Goal: Task Accomplishment & Management: Manage account settings

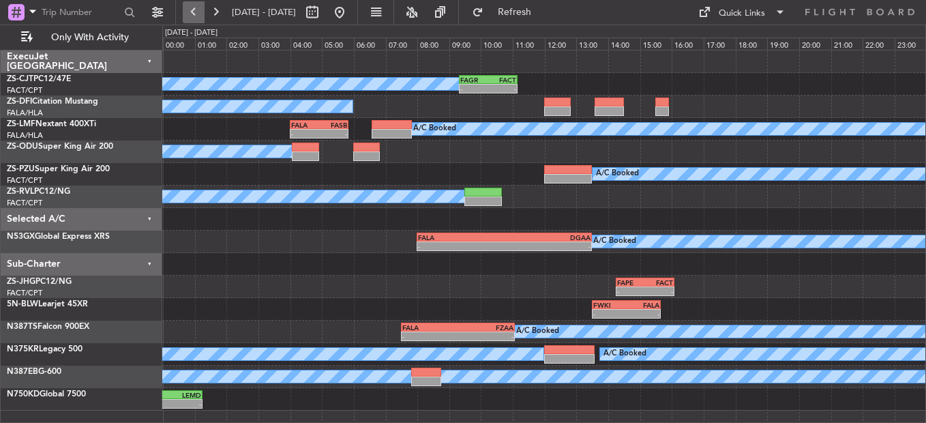
click at [185, 10] on button at bounding box center [194, 12] width 22 height 22
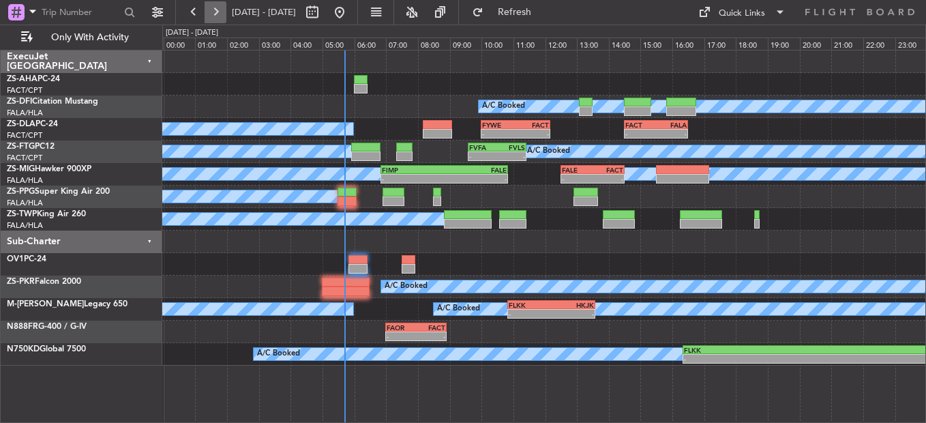
click at [213, 3] on button at bounding box center [216, 12] width 22 height 22
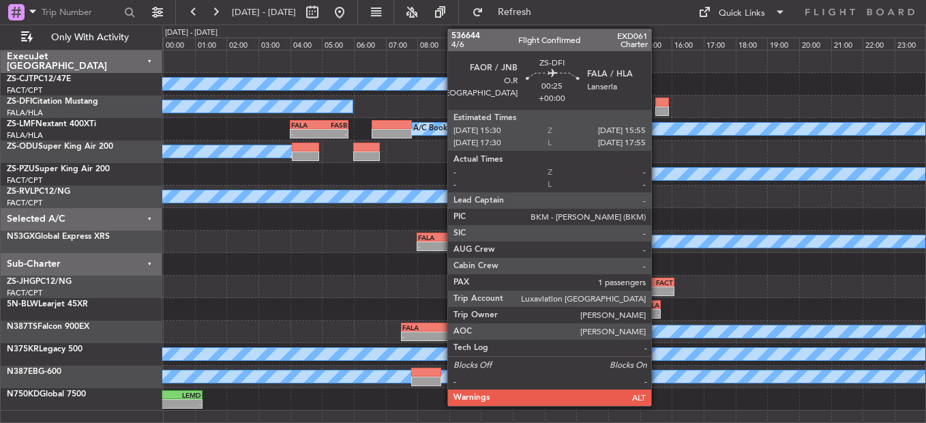
click at [657, 117] on div "A/C Booked" at bounding box center [543, 106] width 763 height 22
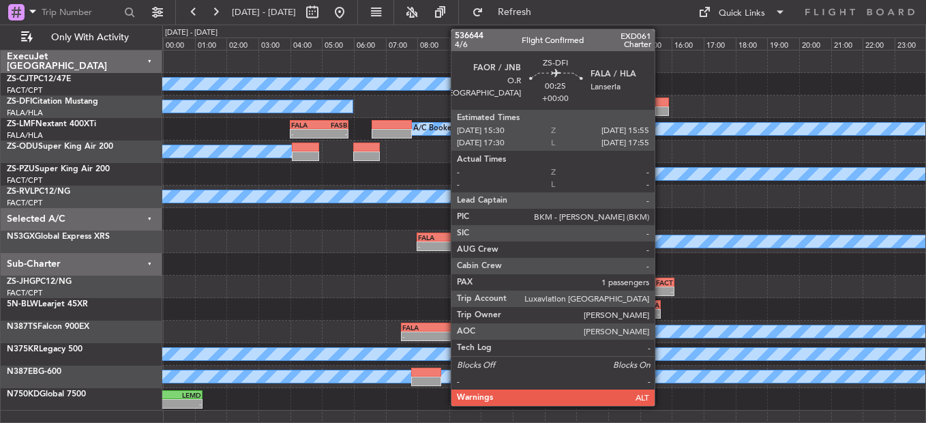
click at [661, 104] on div at bounding box center [662, 102] width 14 height 10
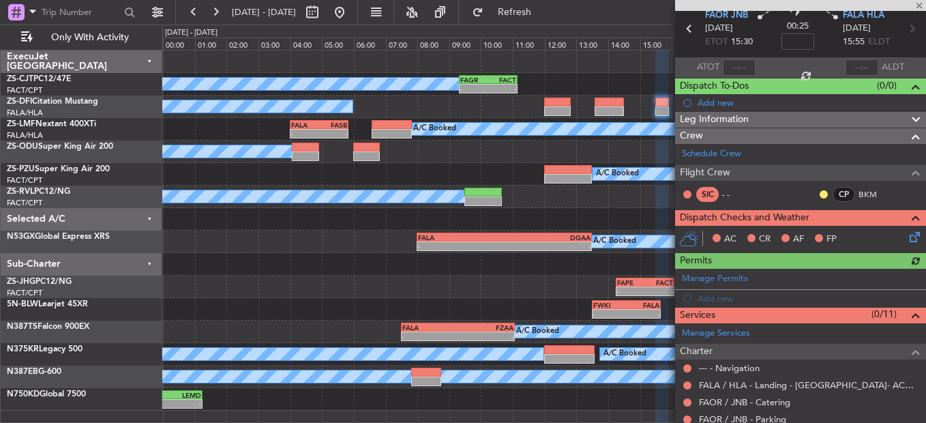
scroll to position [68, 0]
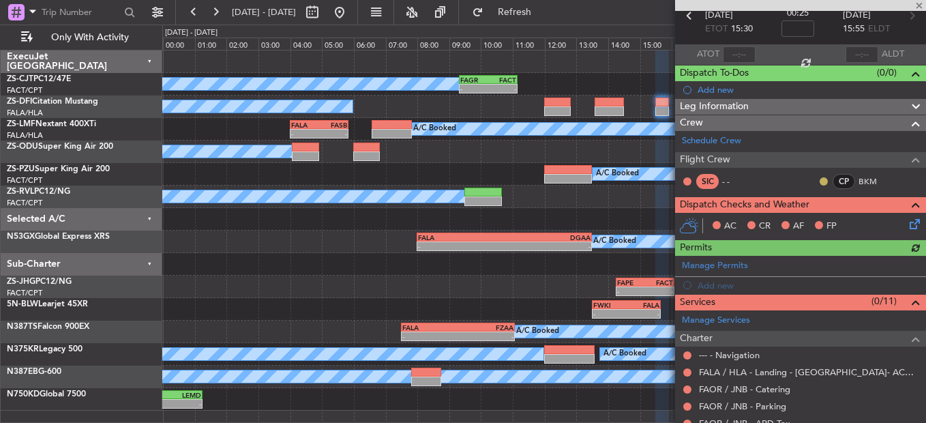
click at [820, 181] on button at bounding box center [824, 181] width 8 height 8
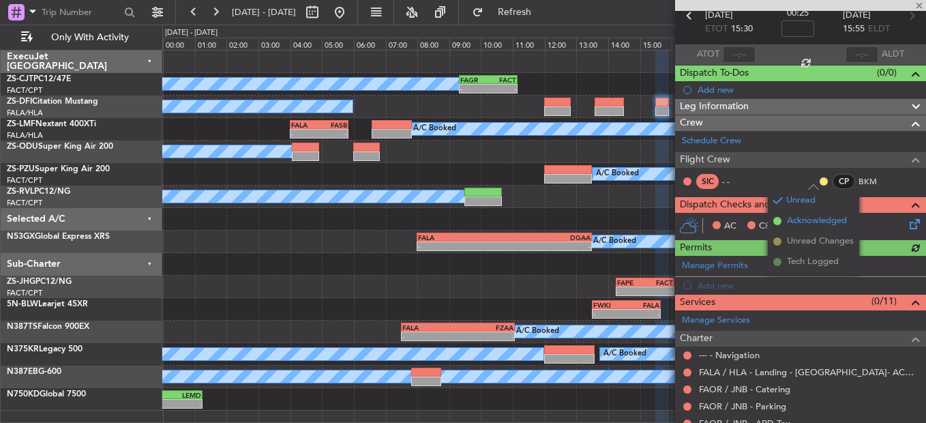
click at [804, 218] on span "Acknowledged" at bounding box center [817, 221] width 60 height 14
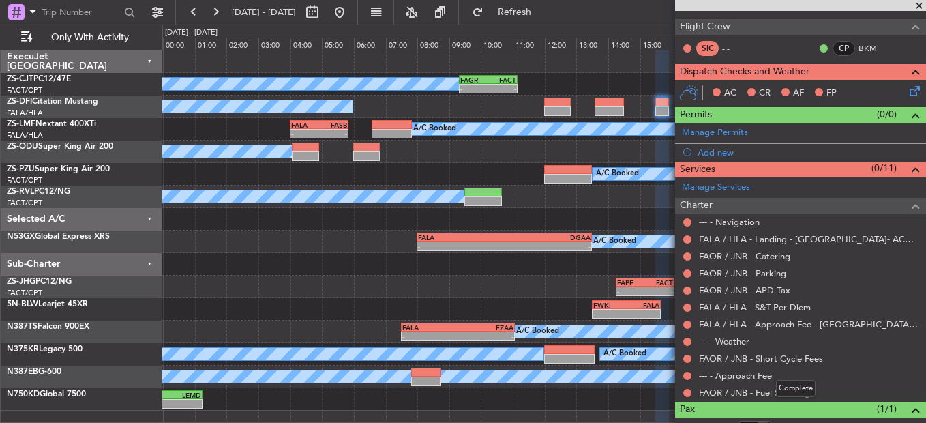
scroll to position [180, 0]
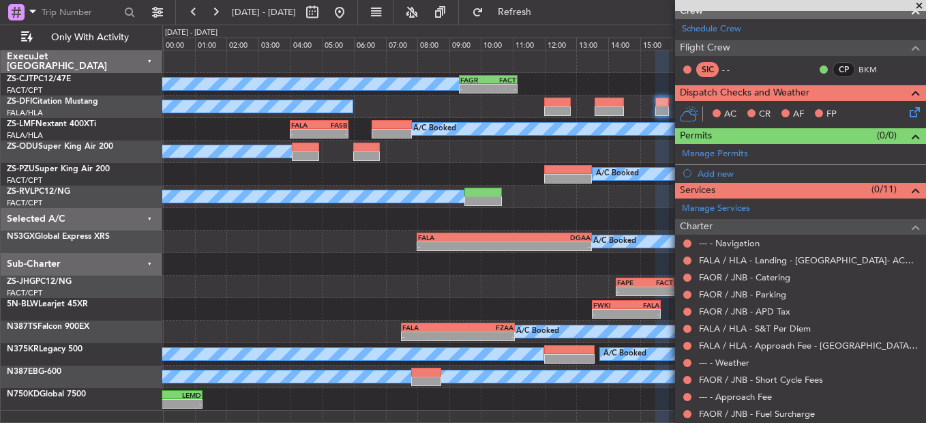
click at [685, 322] on button at bounding box center [687, 414] width 8 height 8
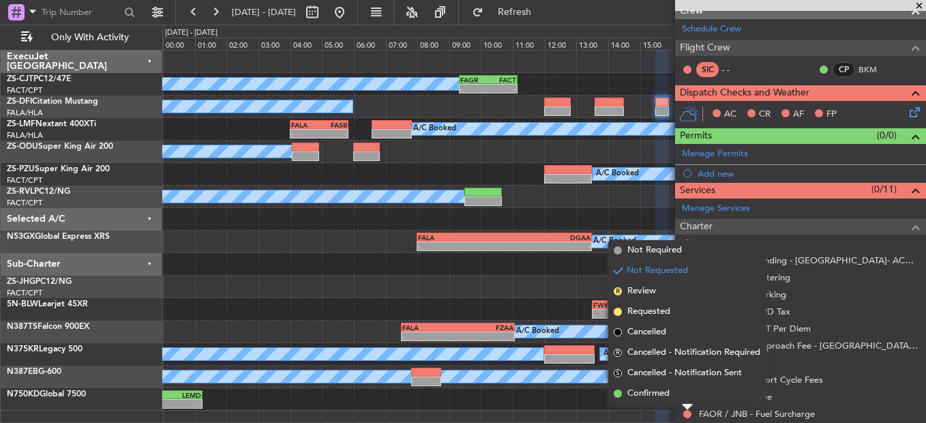
click at [661, 322] on span "Confirmed" at bounding box center [648, 394] width 42 height 14
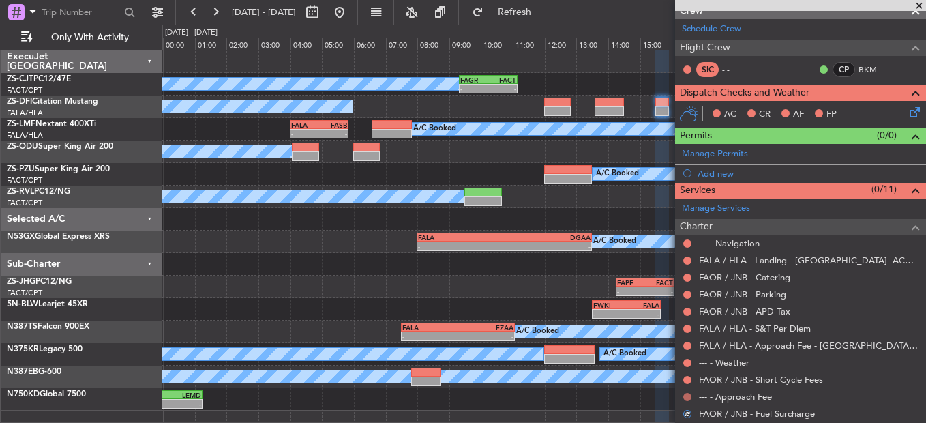
click at [690, 322] on button at bounding box center [687, 397] width 8 height 8
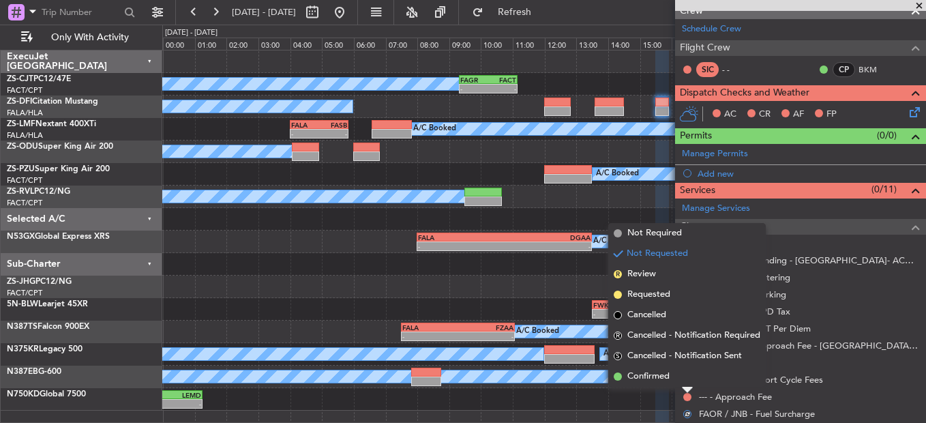
click at [686, 322] on li "Confirmed" at bounding box center [686, 376] width 157 height 20
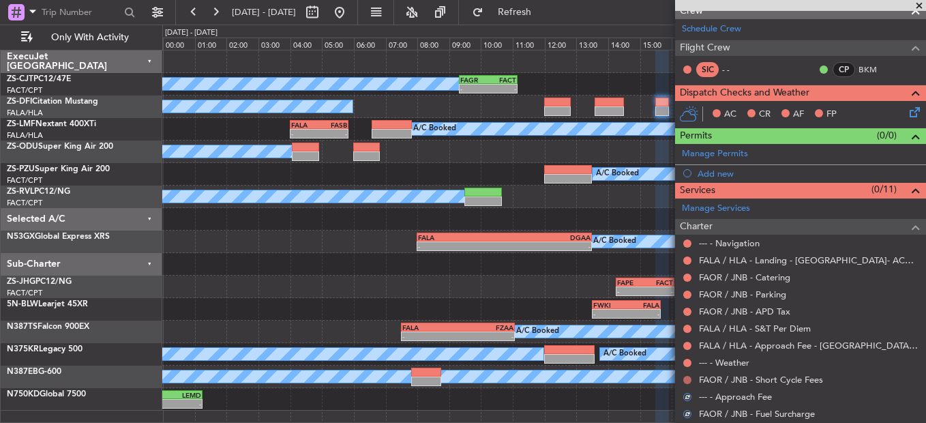
click at [686, 322] on button at bounding box center [687, 380] width 8 height 8
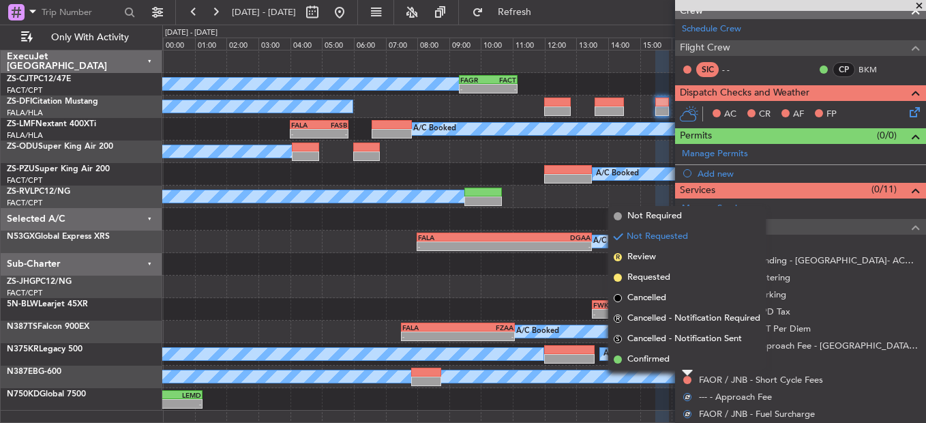
click at [684, 322] on li "Confirmed" at bounding box center [686, 359] width 157 height 20
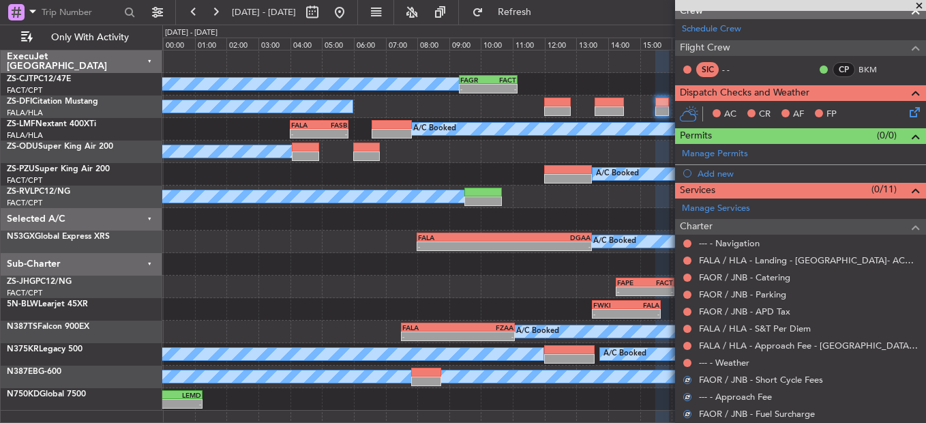
click at [684, 322] on nimbus-traffic-light at bounding box center [687, 362] width 11 height 11
click at [688, 322] on button at bounding box center [687, 363] width 8 height 8
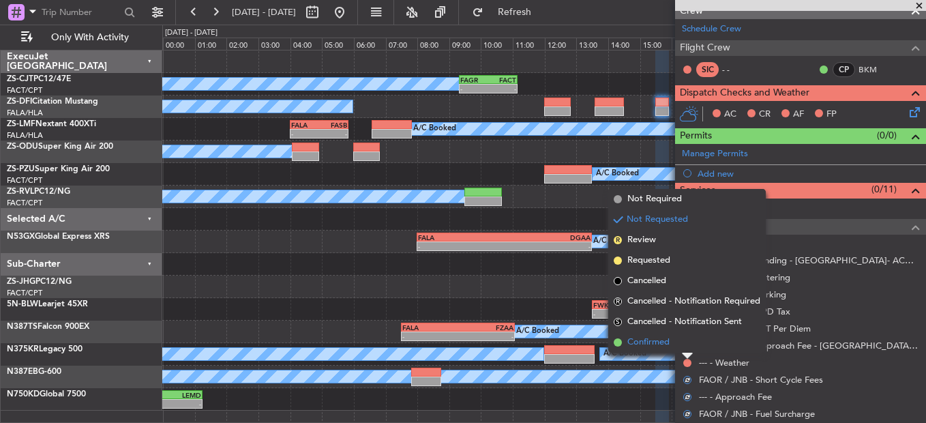
click at [688, 322] on li "Confirmed" at bounding box center [686, 342] width 157 height 20
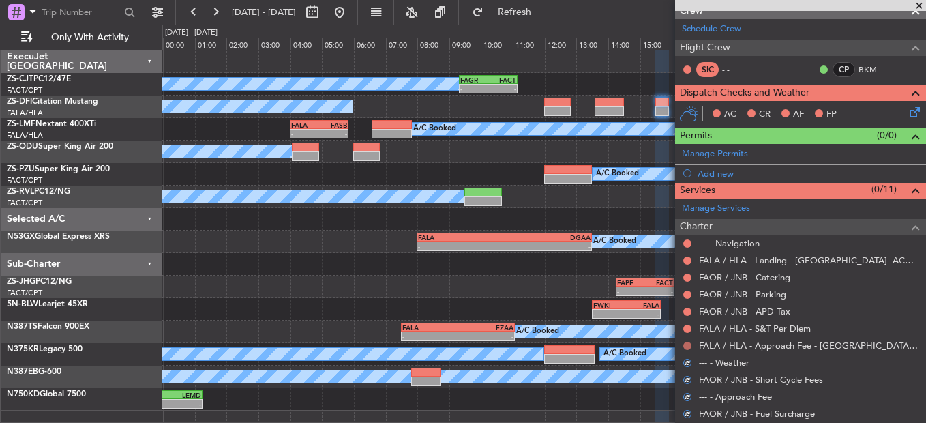
click at [688, 322] on button at bounding box center [687, 346] width 8 height 8
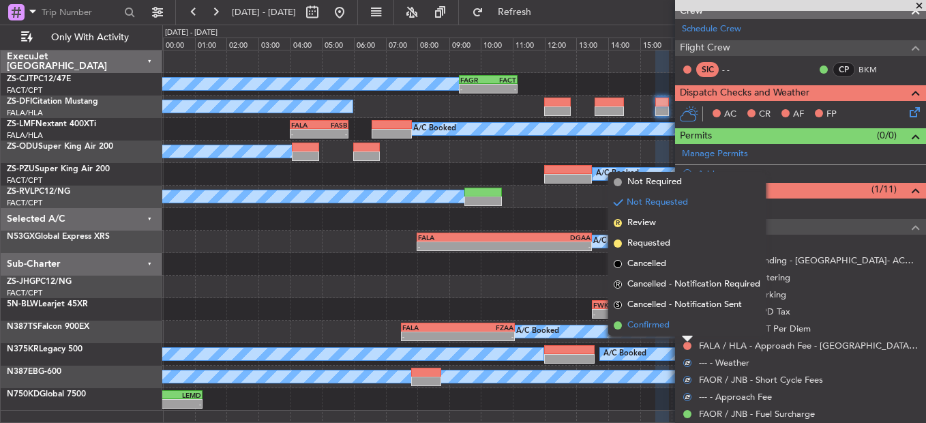
click at [688, 322] on li "Confirmed" at bounding box center [686, 325] width 157 height 20
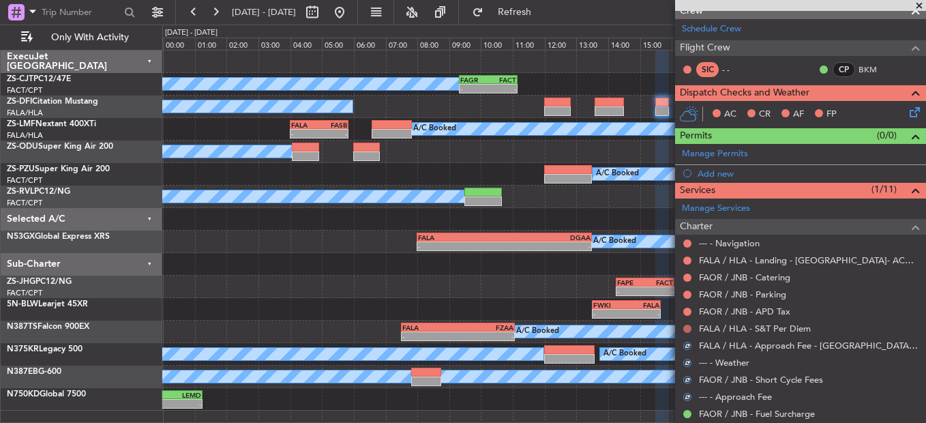
click at [687, 322] on button at bounding box center [687, 329] width 8 height 8
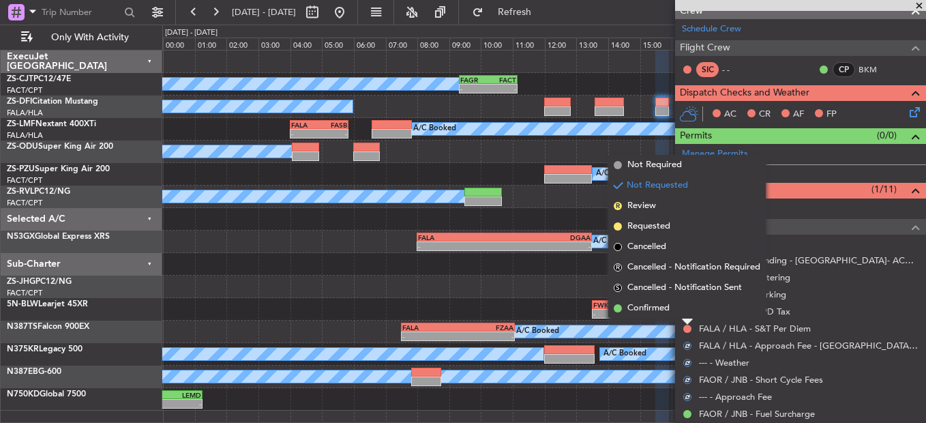
drag, startPoint x: 687, startPoint y: 327, endPoint x: 685, endPoint y: 312, distance: 15.2
click at [685, 312] on li "Confirmed" at bounding box center [686, 308] width 157 height 20
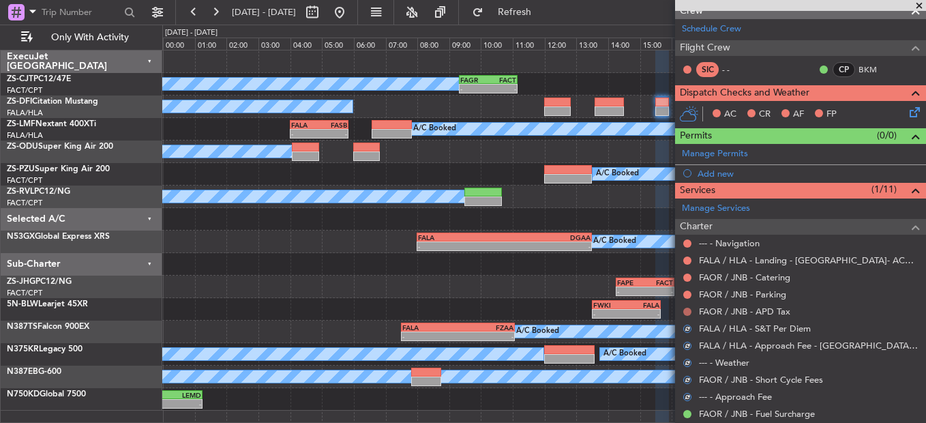
click at [685, 310] on button at bounding box center [687, 311] width 8 height 8
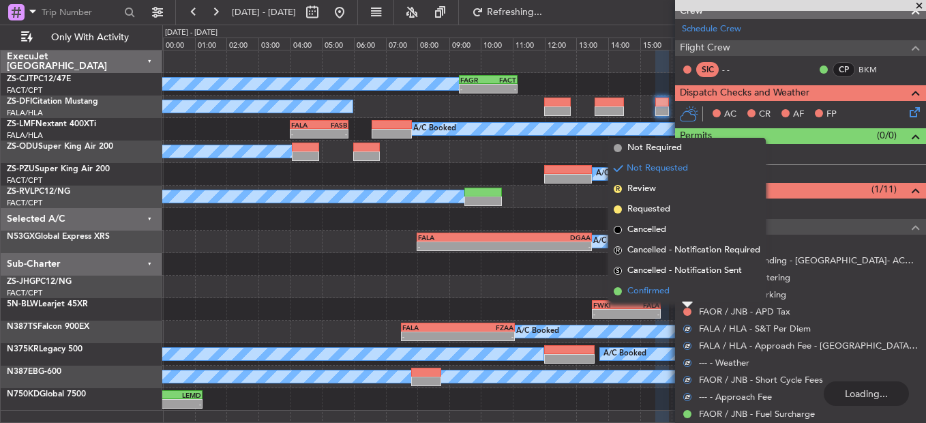
click at [682, 296] on li "Confirmed" at bounding box center [686, 291] width 157 height 20
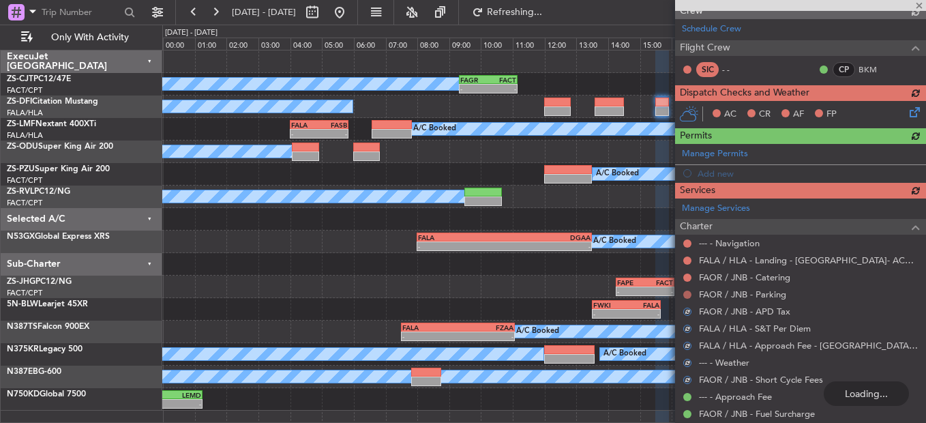
click at [687, 292] on button at bounding box center [687, 294] width 8 height 8
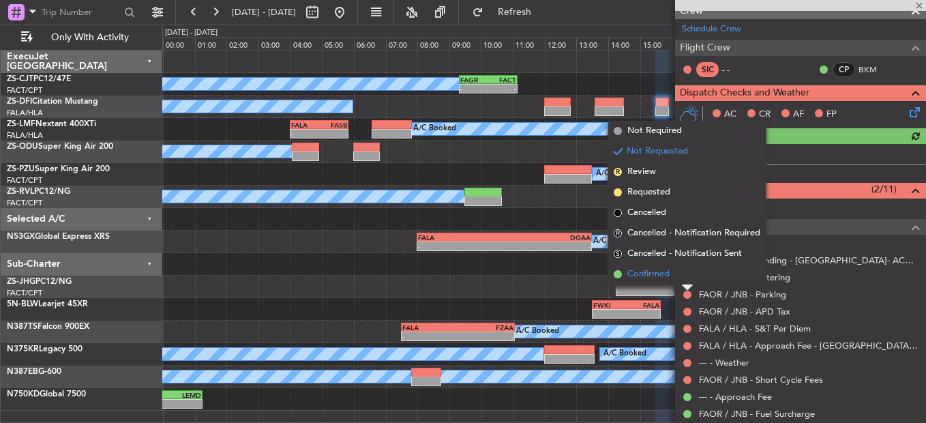
click at [685, 277] on li "Confirmed" at bounding box center [686, 274] width 157 height 20
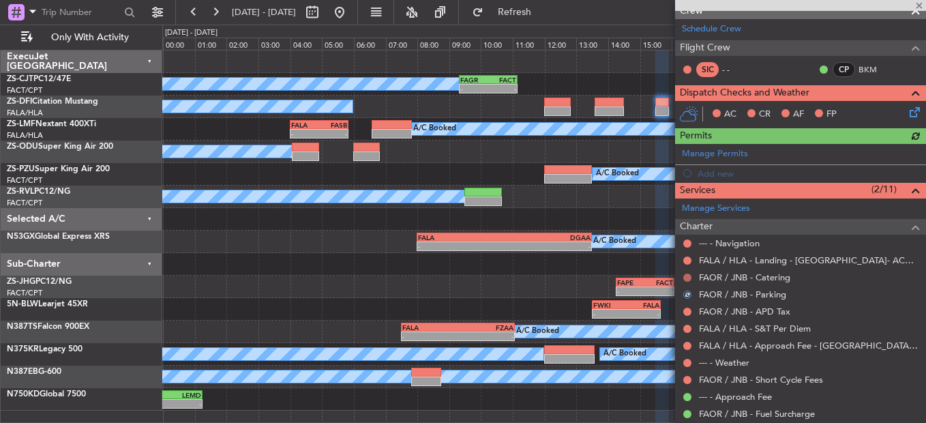
click at [689, 276] on button at bounding box center [687, 277] width 8 height 8
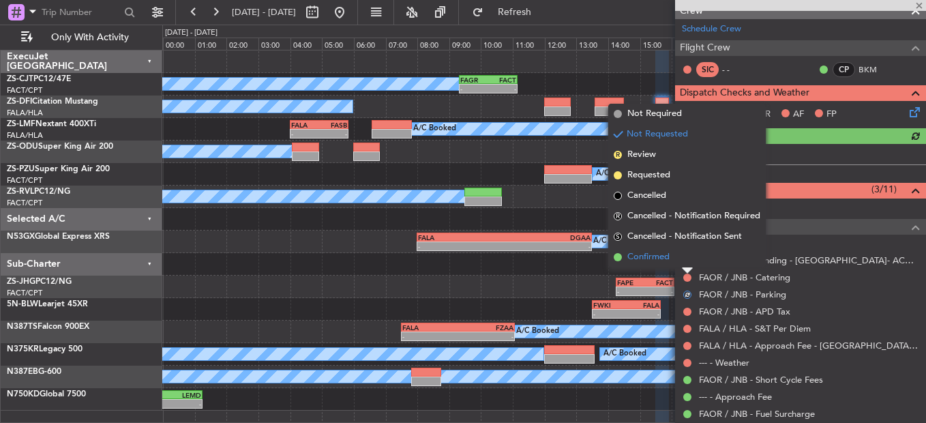
click at [690, 260] on li "Confirmed" at bounding box center [686, 257] width 157 height 20
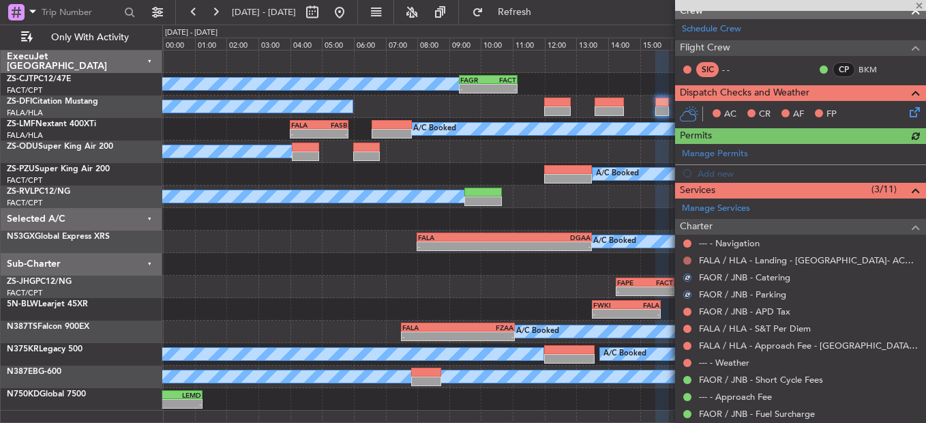
click at [689, 260] on button at bounding box center [687, 260] width 8 height 8
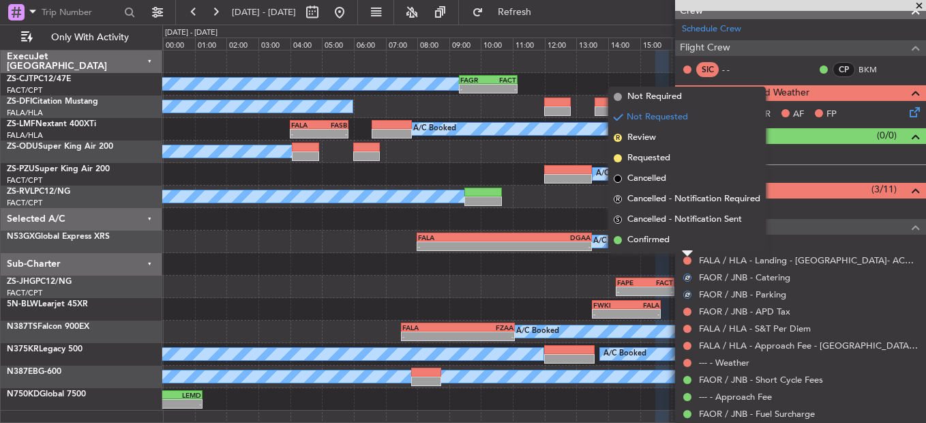
drag, startPoint x: 689, startPoint y: 260, endPoint x: 683, endPoint y: 240, distance: 21.2
click at [683, 240] on li "Confirmed" at bounding box center [686, 240] width 157 height 20
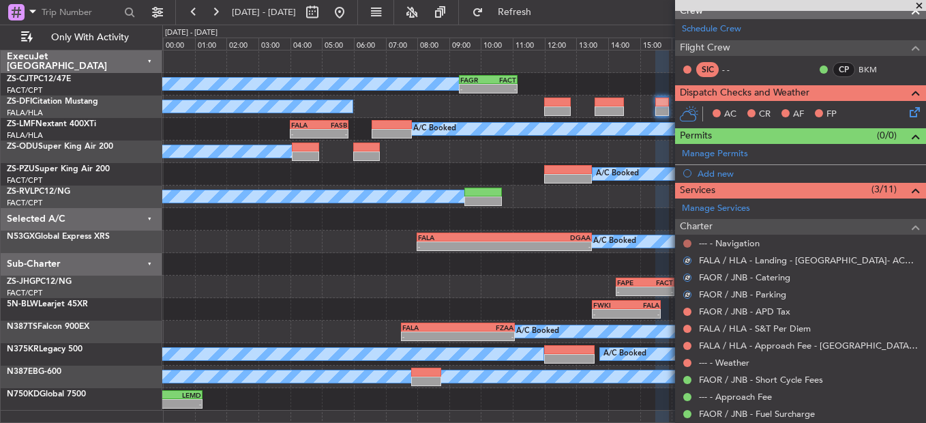
click at [683, 241] on button at bounding box center [687, 243] width 8 height 8
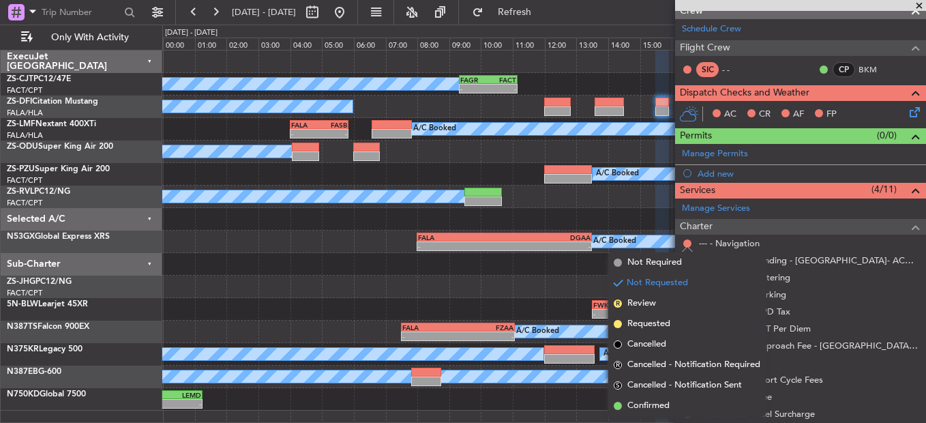
drag, startPoint x: 667, startPoint y: 404, endPoint x: 674, endPoint y: 381, distance: 24.4
click at [667, 322] on span "Confirmed" at bounding box center [648, 406] width 42 height 14
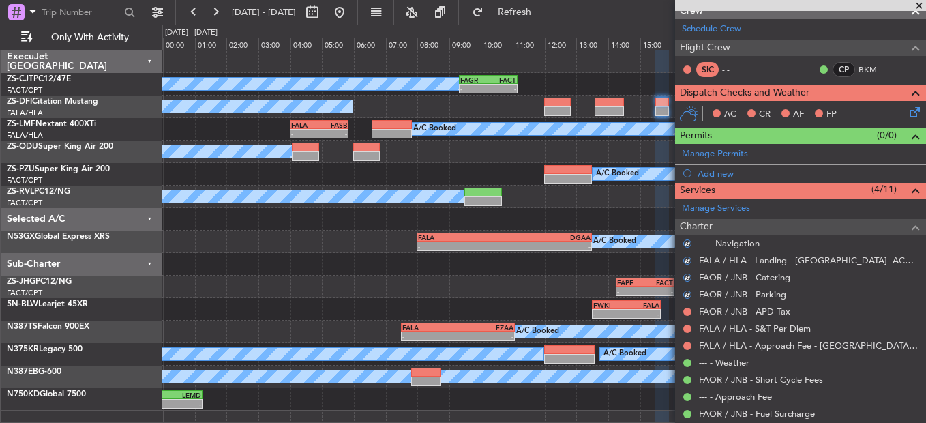
click at [907, 104] on icon at bounding box center [912, 109] width 11 height 11
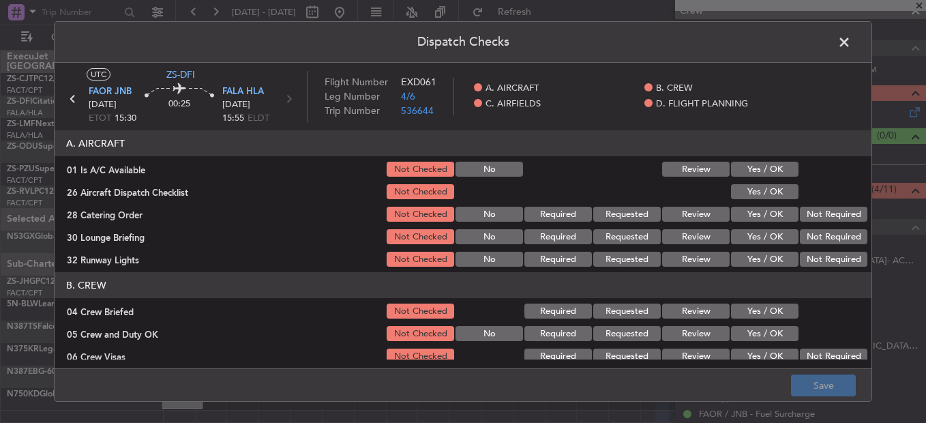
click at [735, 170] on button "Yes / OK" at bounding box center [764, 169] width 67 height 15
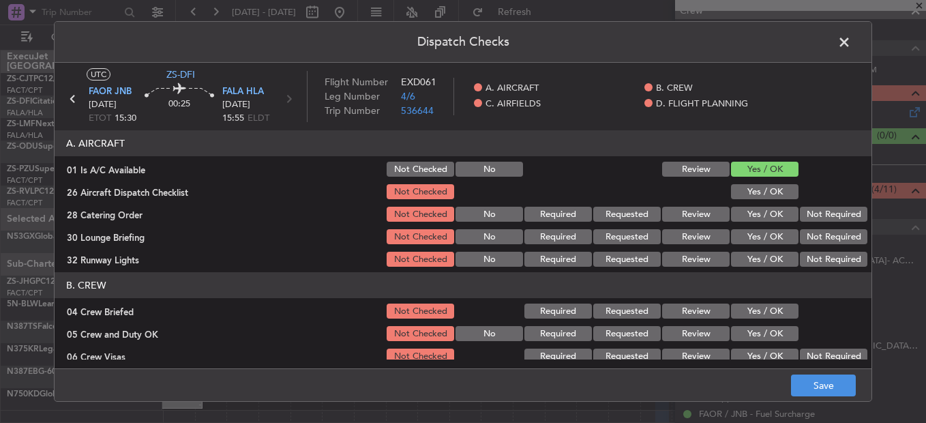
click at [747, 196] on button "Yes / OK" at bounding box center [764, 191] width 67 height 15
click at [809, 206] on div "Not Required" at bounding box center [832, 214] width 69 height 19
click at [816, 226] on section "A. AIRCRAFT 01 Is A/C Available Not Checked No Review Yes / OK 26 Aircraft Disp…" at bounding box center [463, 199] width 817 height 138
click at [815, 233] on div "Not Required" at bounding box center [832, 236] width 69 height 19
click at [814, 239] on button "Not Required" at bounding box center [833, 236] width 67 height 15
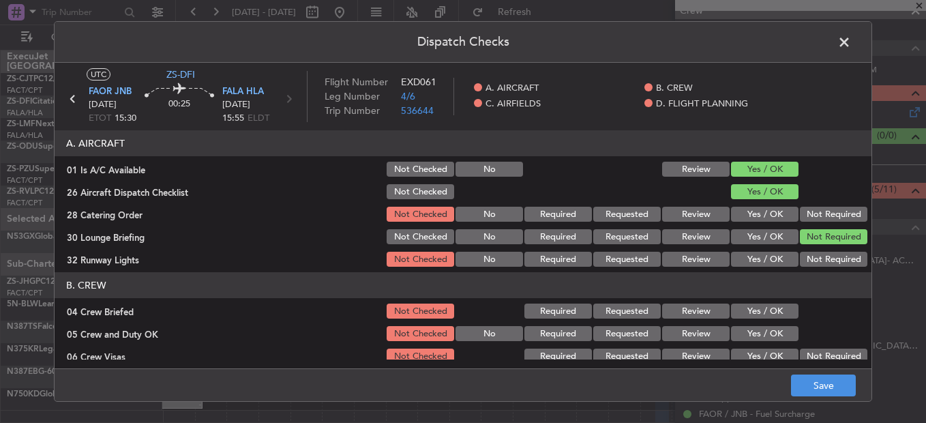
drag, startPoint x: 811, startPoint y: 216, endPoint x: 810, endPoint y: 227, distance: 11.0
click at [811, 217] on button "Not Required" at bounding box center [833, 214] width 67 height 15
click at [813, 258] on button "Not Required" at bounding box center [833, 259] width 67 height 15
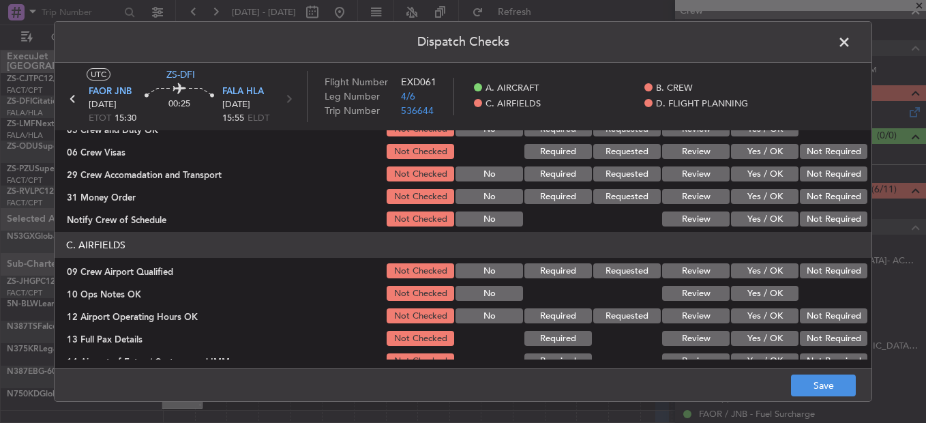
scroll to position [136, 0]
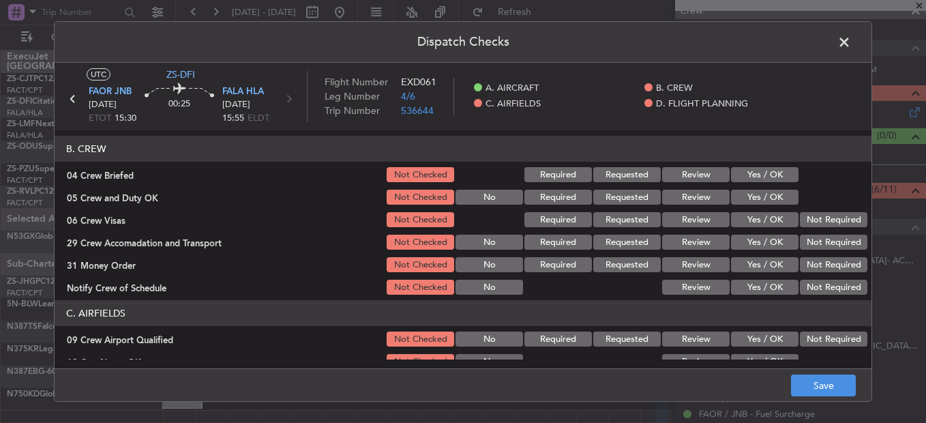
click at [757, 180] on button "Yes / OK" at bounding box center [764, 174] width 67 height 15
click at [759, 206] on div "Yes / OK" at bounding box center [763, 196] width 69 height 19
drag, startPoint x: 818, startPoint y: 215, endPoint x: 794, endPoint y: 203, distance: 26.5
click at [818, 216] on button "Not Required" at bounding box center [833, 219] width 67 height 15
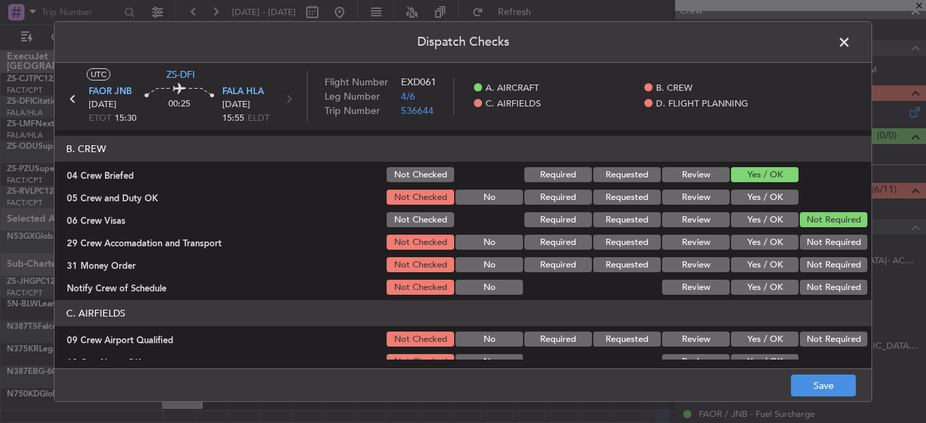
click at [770, 194] on button "Yes / OK" at bounding box center [764, 197] width 67 height 15
click at [830, 238] on button "Not Required" at bounding box center [833, 242] width 67 height 15
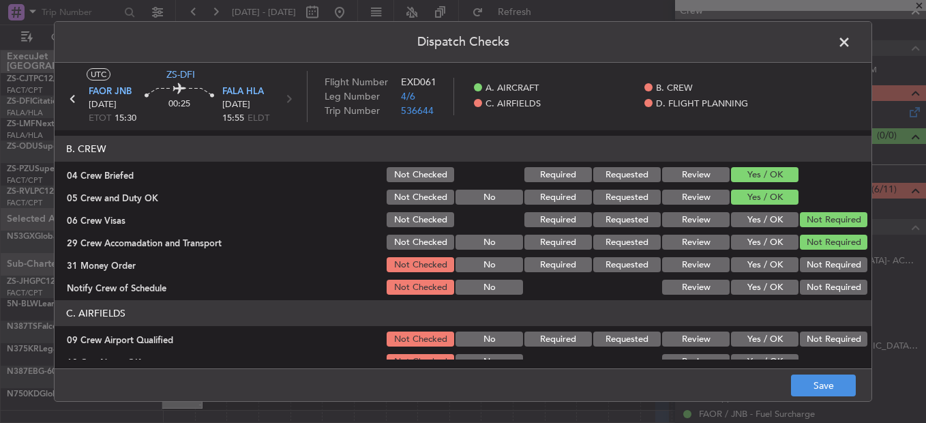
drag, startPoint x: 817, startPoint y: 259, endPoint x: 812, endPoint y: 269, distance: 11.0
click at [817, 260] on button "Not Required" at bounding box center [833, 264] width 67 height 15
click at [811, 271] on button "Not Required" at bounding box center [833, 264] width 67 height 15
click at [812, 278] on div "Not Required" at bounding box center [832, 286] width 69 height 19
click at [812, 279] on div "Not Required" at bounding box center [832, 286] width 69 height 19
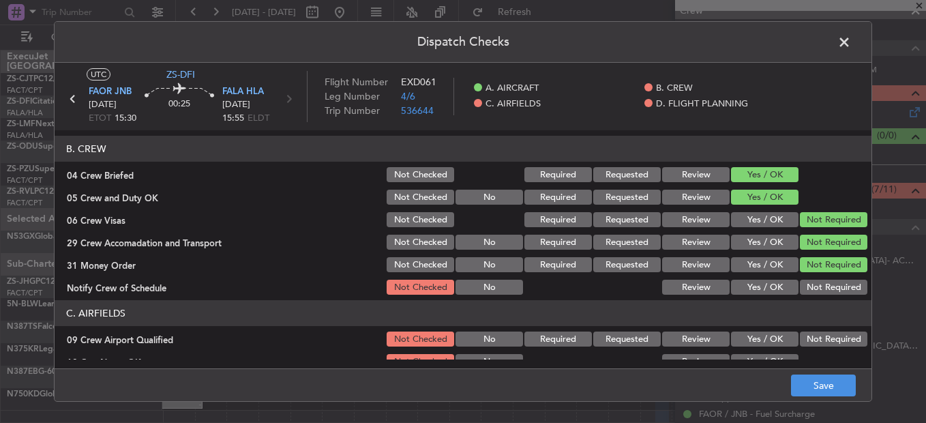
click at [811, 284] on button "Not Required" at bounding box center [833, 287] width 67 height 15
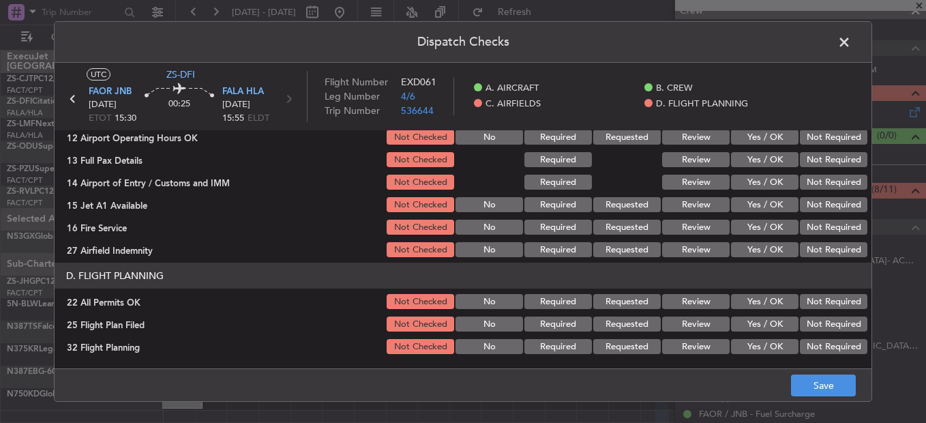
scroll to position [247, 0]
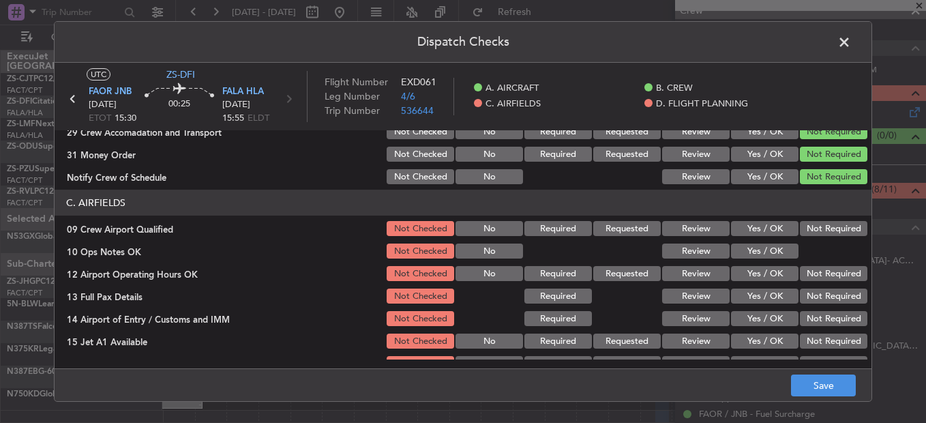
click at [805, 228] on button "Not Required" at bounding box center [833, 228] width 67 height 15
click at [762, 256] on button "Yes / OK" at bounding box center [764, 250] width 67 height 15
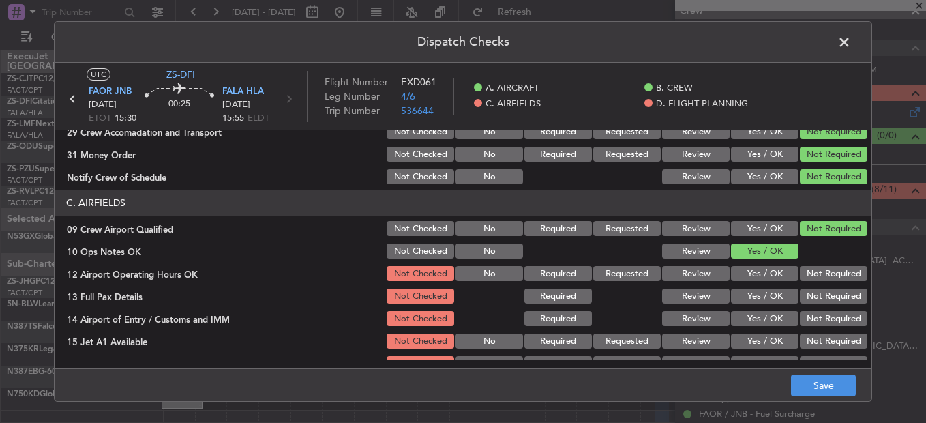
click at [810, 276] on button "Not Required" at bounding box center [833, 273] width 67 height 15
click at [815, 295] on button "Not Required" at bounding box center [833, 295] width 67 height 15
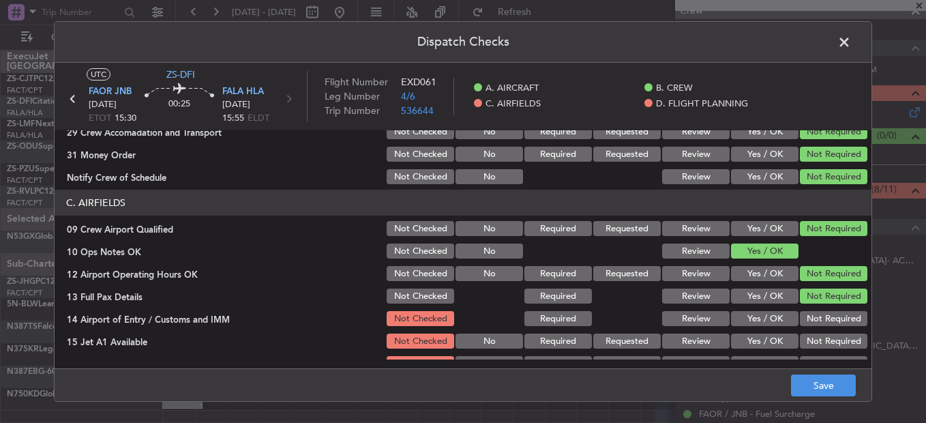
click at [815, 306] on section "C. AIRFIELDS 09 Crew Airport Qualified Not Checked No Required Requested Review…" at bounding box center [463, 293] width 817 height 206
click at [816, 322] on button "Not Required" at bounding box center [833, 318] width 67 height 15
click at [817, 322] on section "C. AIRFIELDS 09 Crew Airport Qualified Not Checked No Required Requested Review…" at bounding box center [463, 293] width 817 height 206
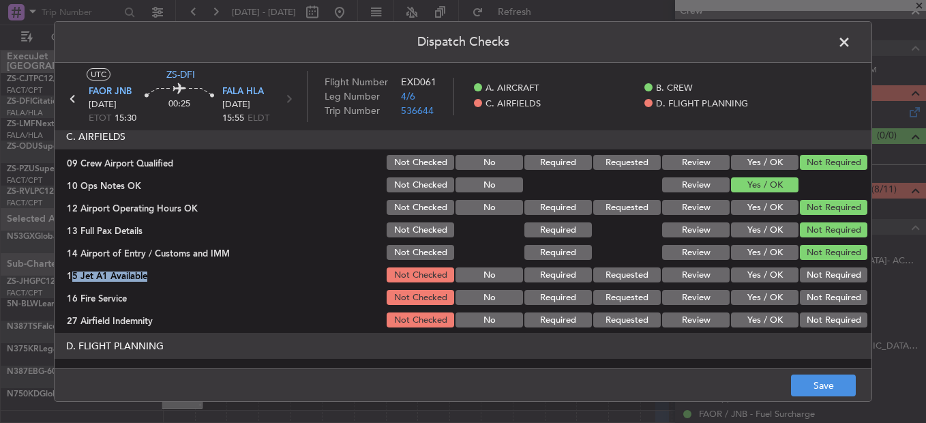
scroll to position [383, 0]
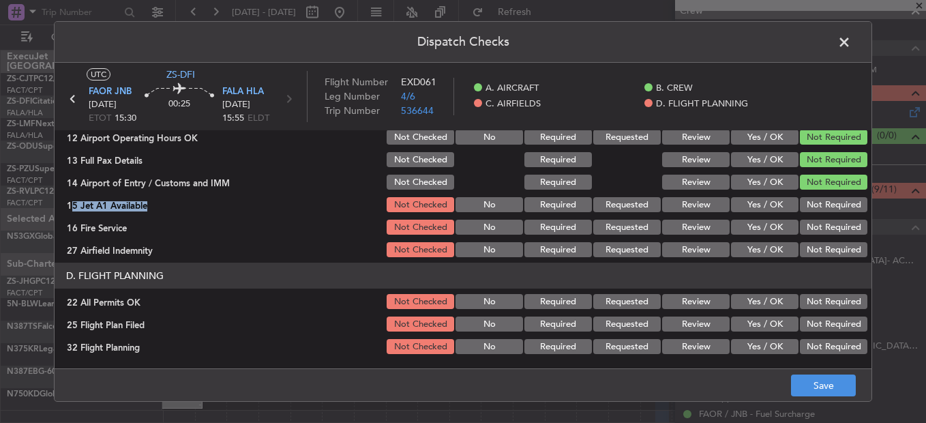
click at [817, 203] on button "Not Required" at bounding box center [833, 204] width 67 height 15
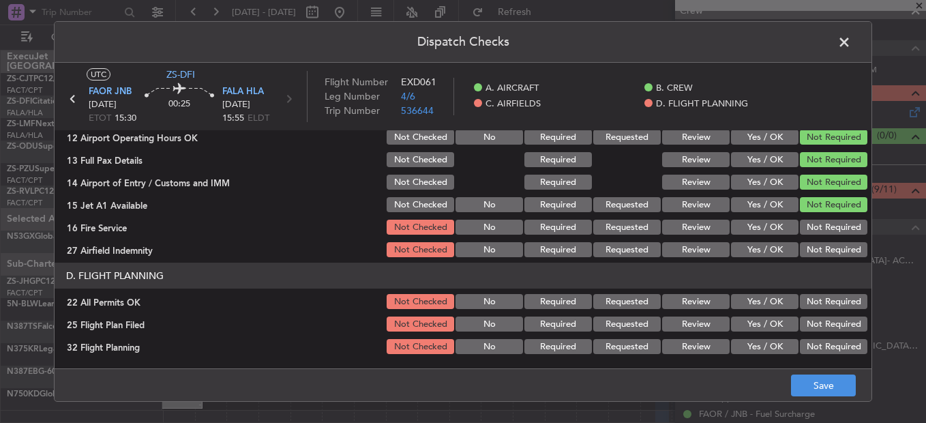
click at [821, 220] on div "Not Required" at bounding box center [832, 226] width 69 height 19
click at [822, 234] on button "Not Required" at bounding box center [833, 227] width 67 height 15
click at [809, 258] on div "Not Required" at bounding box center [832, 249] width 69 height 19
drag, startPoint x: 807, startPoint y: 232, endPoint x: 810, endPoint y: 240, distance: 8.6
click at [807, 233] on button "Not Required" at bounding box center [833, 227] width 67 height 15
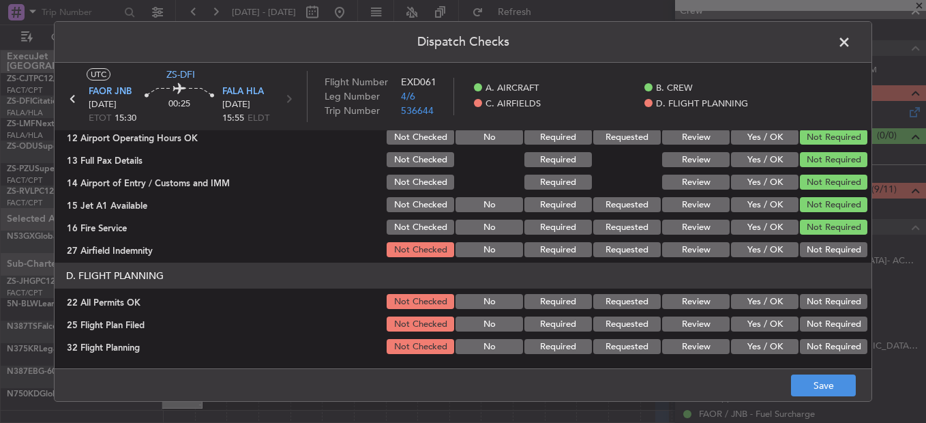
click at [813, 247] on button "Not Required" at bounding box center [833, 249] width 67 height 15
click at [830, 313] on section "D. FLIGHT PLANNING 22 All Permits OK Not Checked No Required Requested Review Y…" at bounding box center [463, 308] width 817 height 93
click at [767, 322] on button "Yes / OK" at bounding box center [764, 323] width 67 height 15
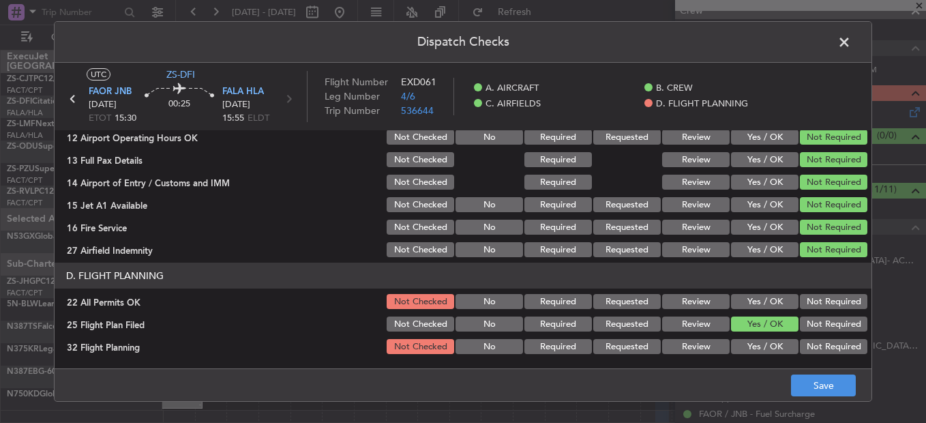
click at [760, 322] on button "Yes / OK" at bounding box center [764, 346] width 67 height 15
click at [820, 303] on button "Not Required" at bounding box center [833, 301] width 67 height 15
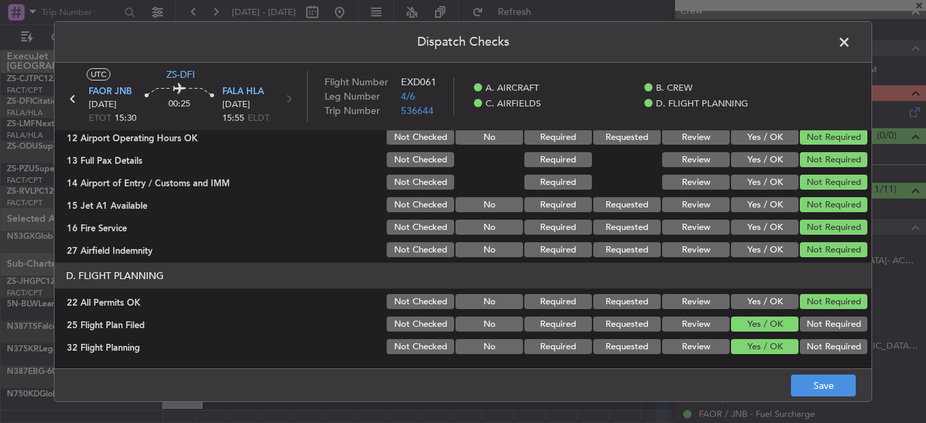
click at [689, 321] on button "Review" at bounding box center [695, 323] width 67 height 15
click at [695, 322] on section "D. FLIGHT PLANNING 22 All Permits OK Not Checked No Required Requested Review Y…" at bounding box center [463, 308] width 817 height 93
click at [702, 322] on button "Review" at bounding box center [695, 346] width 67 height 15
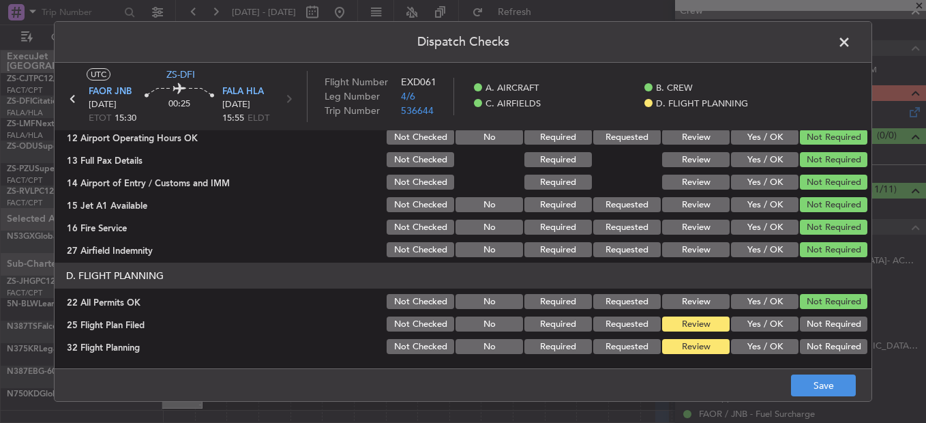
click at [856, 322] on div "Dispatch Checks UTC ZS-DFI FAOR JNB [DATE] ETOT 15:30 00:25 FALA HLA [DATE] 15:…" at bounding box center [463, 211] width 926 height 423
click at [839, 322] on button "Save" at bounding box center [823, 385] width 65 height 22
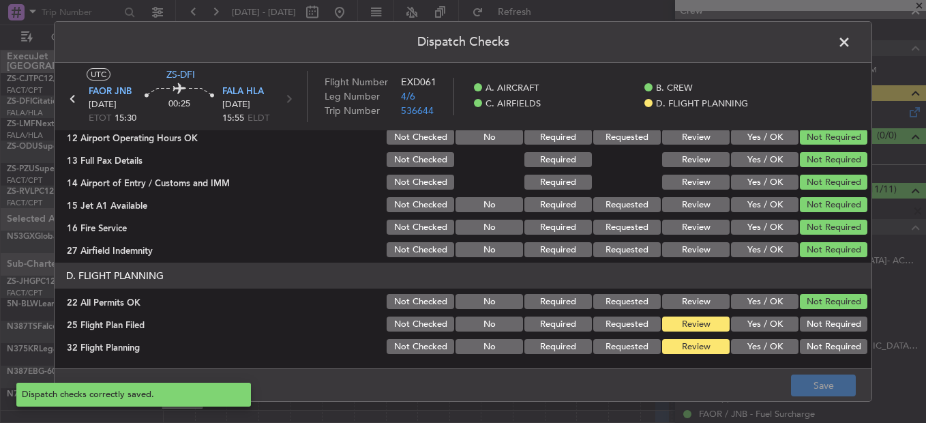
drag, startPoint x: 849, startPoint y: 40, endPoint x: 717, endPoint y: 160, distance: 178.1
click at [717, 160] on div "Dispatch Checks UTC ZS-DFI FAOR JNB [DATE] ETOT 15:30 00:25 FALA HLA [DATE] 15:…" at bounding box center [463, 211] width 818 height 380
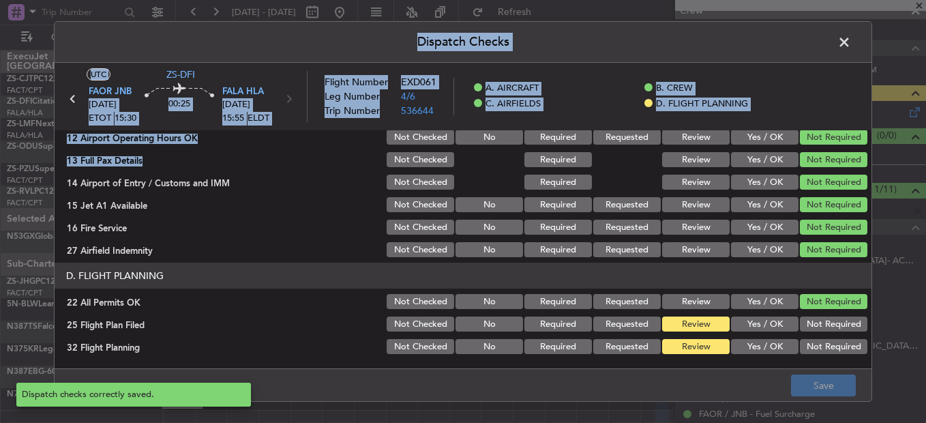
scroll to position [372, 0]
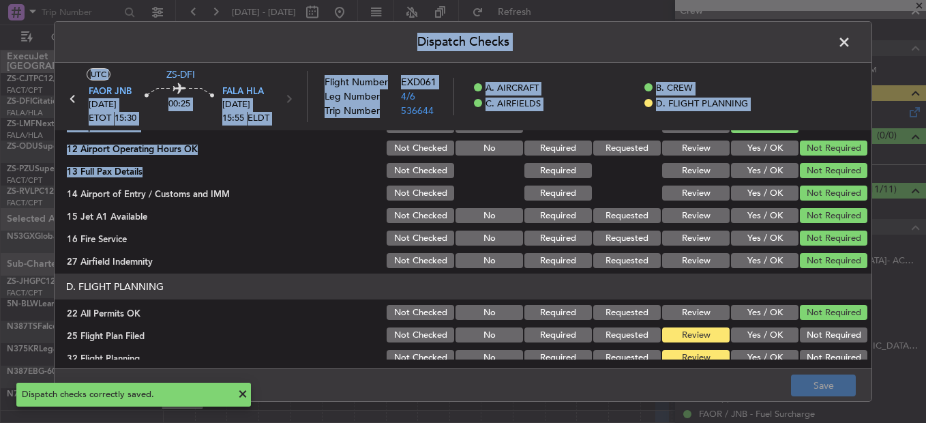
click at [851, 46] on span at bounding box center [851, 45] width 0 height 27
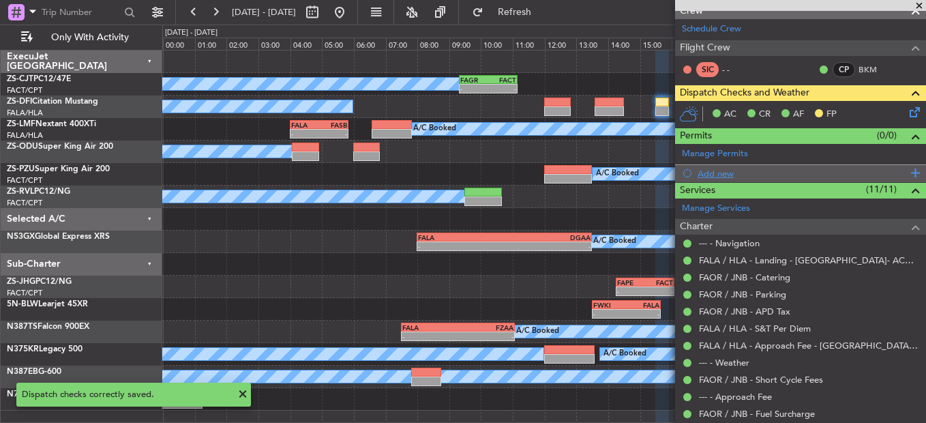
scroll to position [0, 0]
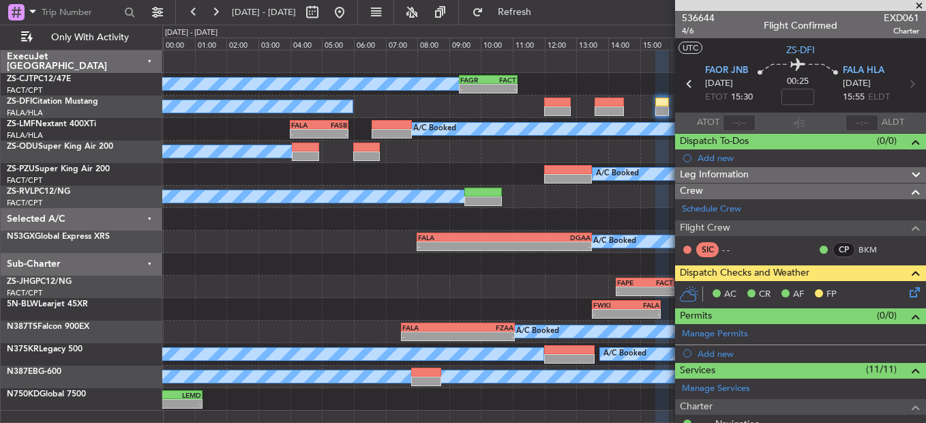
click at [684, 85] on icon at bounding box center [689, 84] width 18 height 18
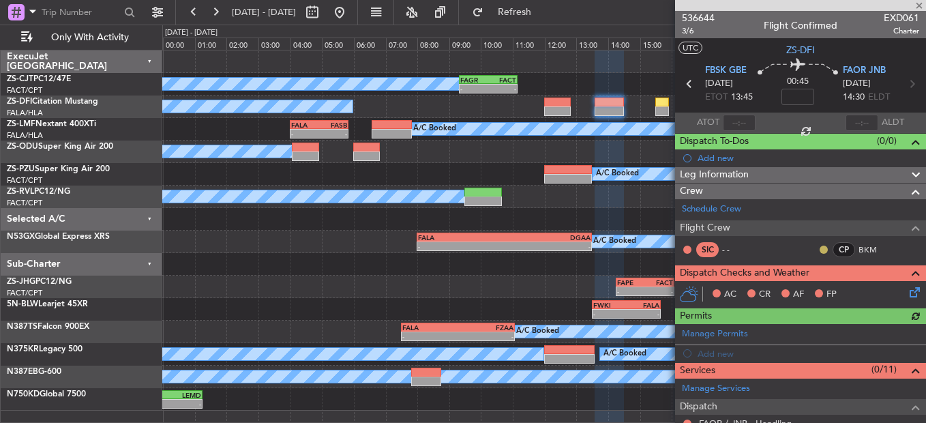
click at [820, 248] on button at bounding box center [824, 249] width 8 height 8
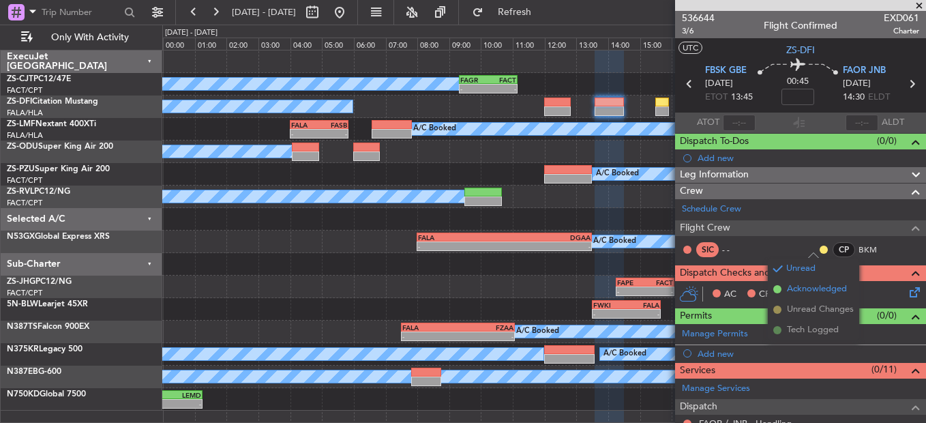
click at [802, 290] on span "Acknowledged" at bounding box center [817, 289] width 60 height 14
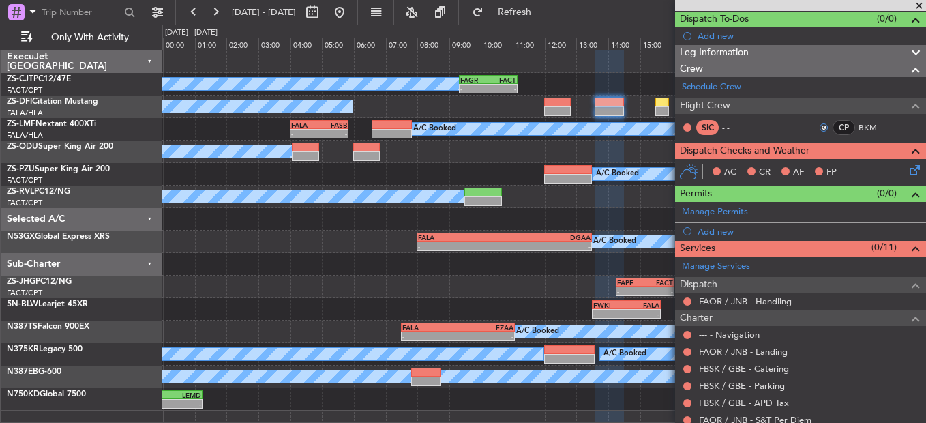
scroll to position [273, 0]
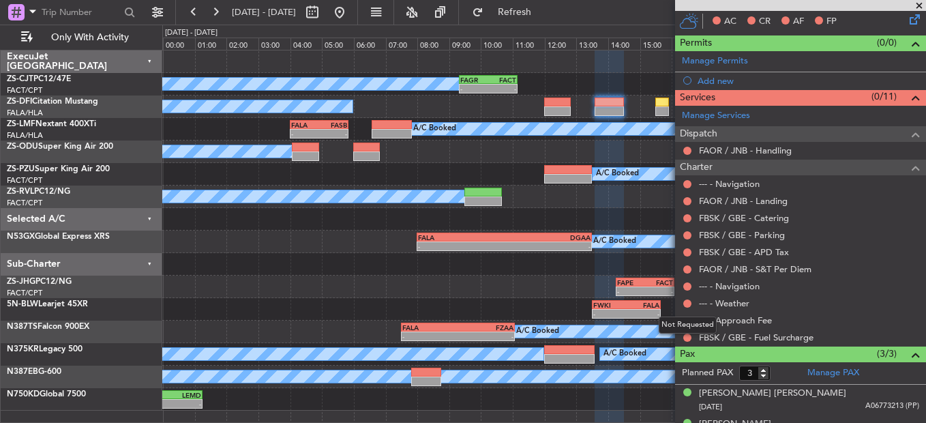
click at [687, 322] on mat-tooltip-component "Not Requested" at bounding box center [687, 325] width 77 height 36
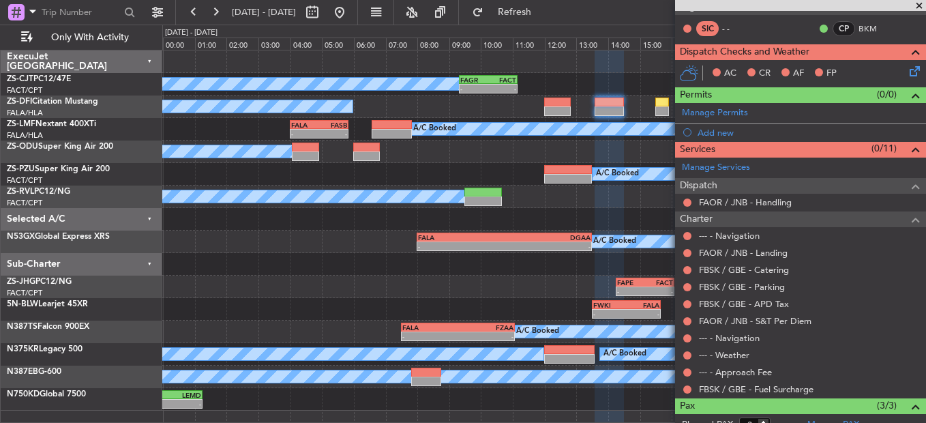
scroll to position [205, 0]
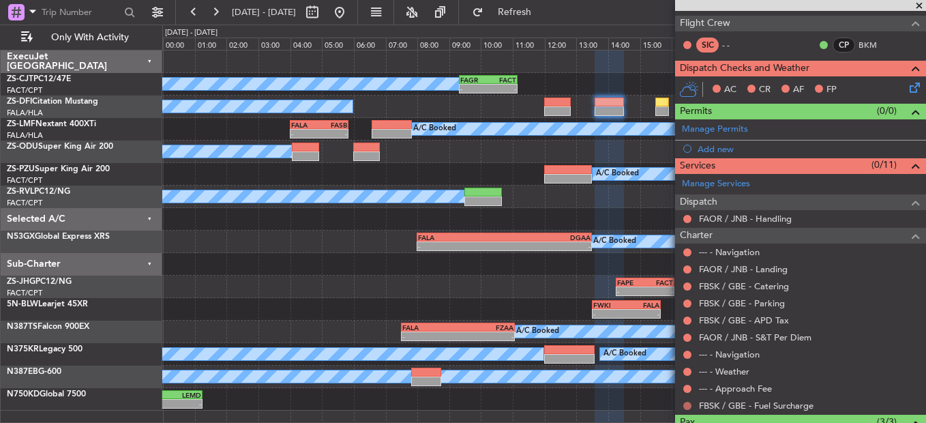
click at [687, 322] on button at bounding box center [687, 406] width 8 height 8
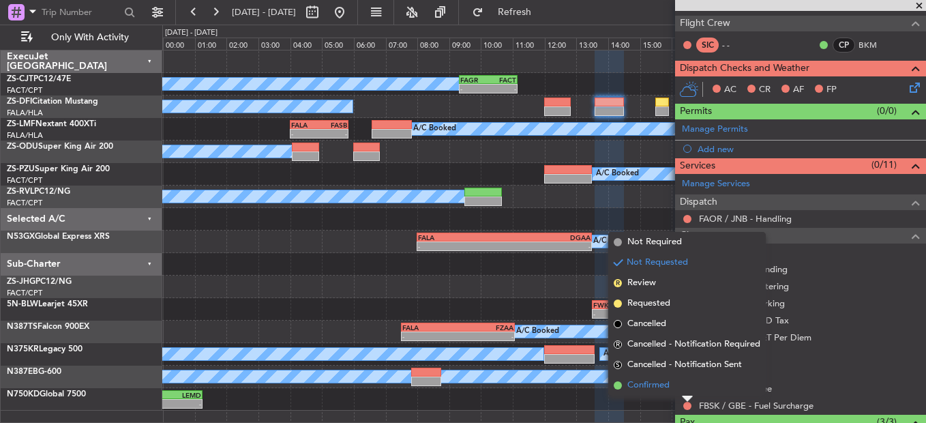
click at [655, 322] on span "Confirmed" at bounding box center [648, 385] width 42 height 14
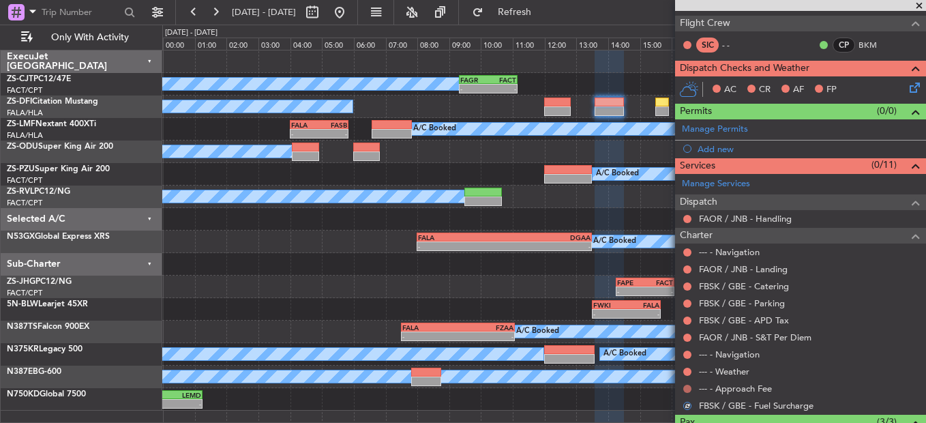
click at [687, 322] on button at bounding box center [687, 389] width 8 height 8
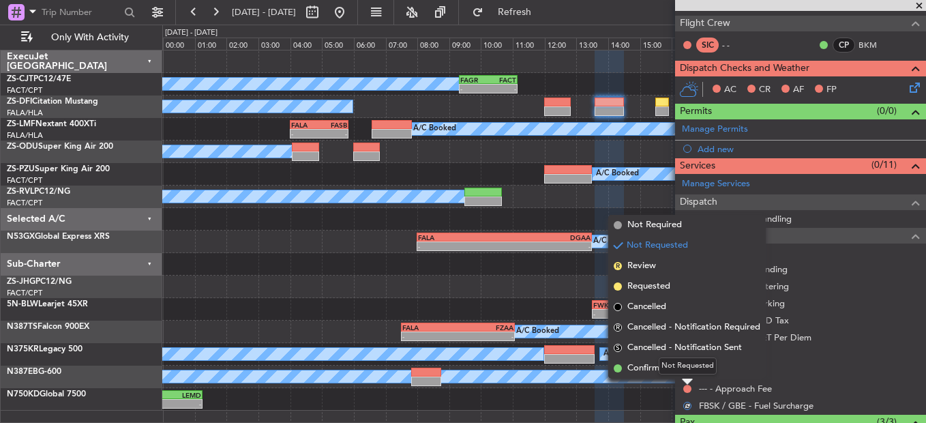
click at [683, 322] on div "Not Requested" at bounding box center [688, 365] width 58 height 17
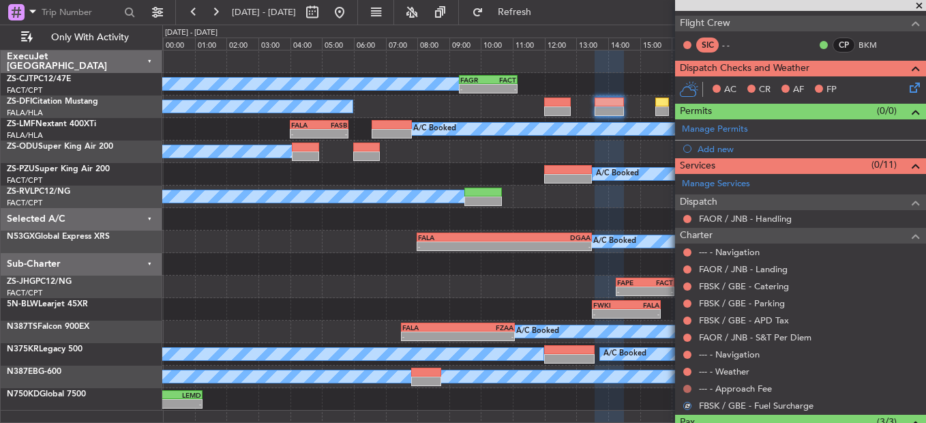
click at [689, 322] on button at bounding box center [687, 389] width 8 height 8
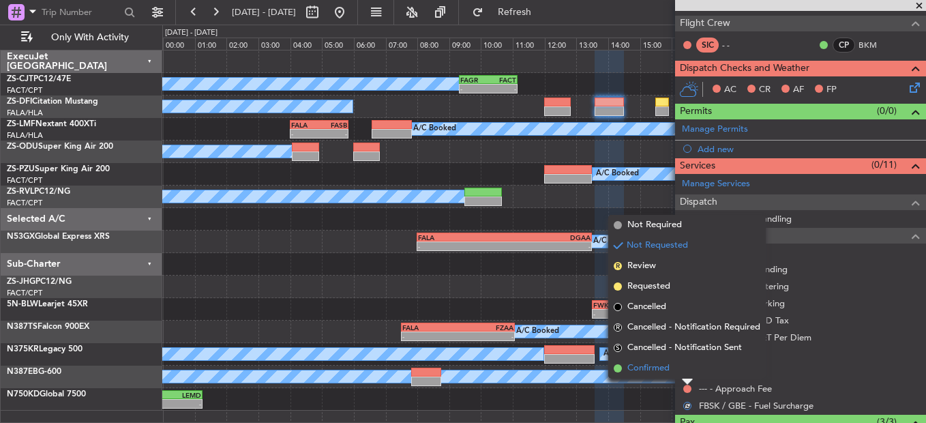
click at [680, 322] on li "Confirmed" at bounding box center [686, 368] width 157 height 20
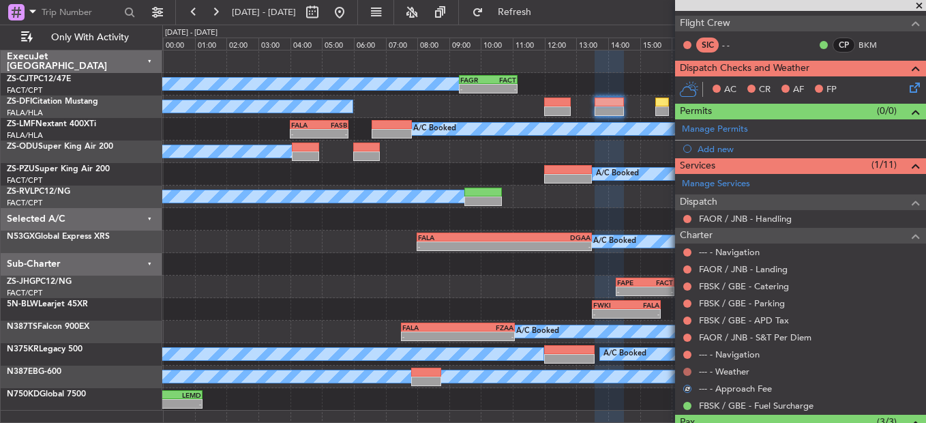
click at [687, 322] on button at bounding box center [687, 371] width 8 height 8
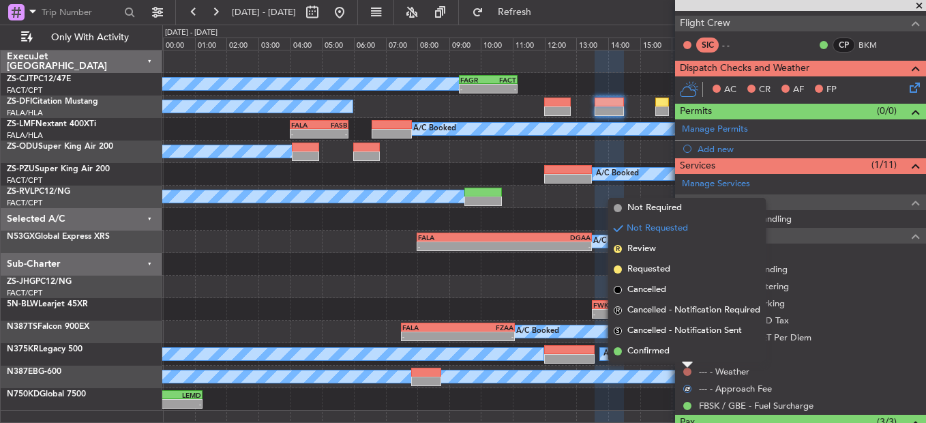
click at [678, 322] on li "Confirmed" at bounding box center [686, 351] width 157 height 20
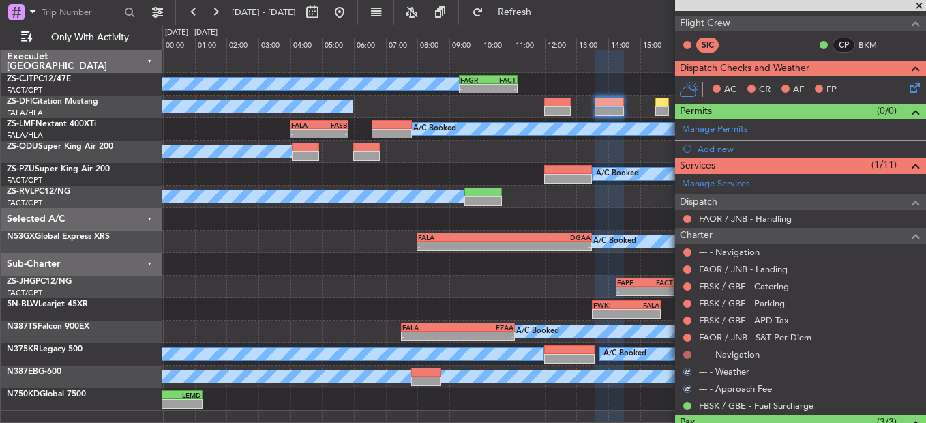
click at [688, 322] on button at bounding box center [687, 354] width 8 height 8
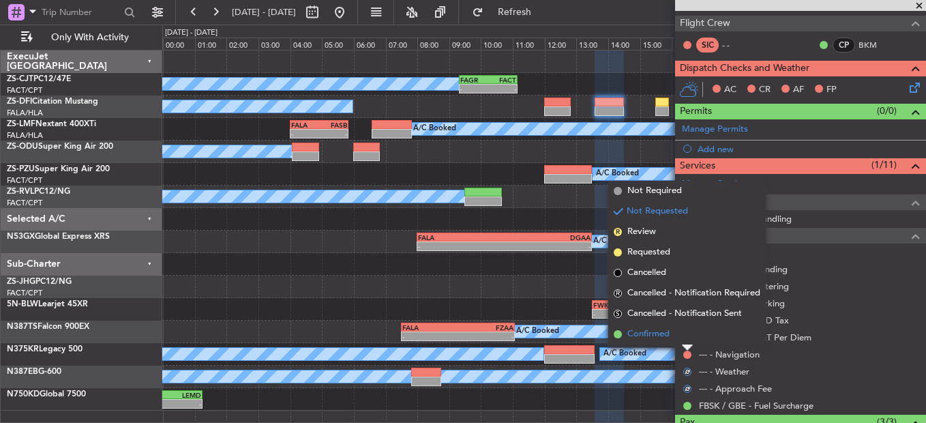
click at [687, 322] on li "Confirmed" at bounding box center [686, 334] width 157 height 20
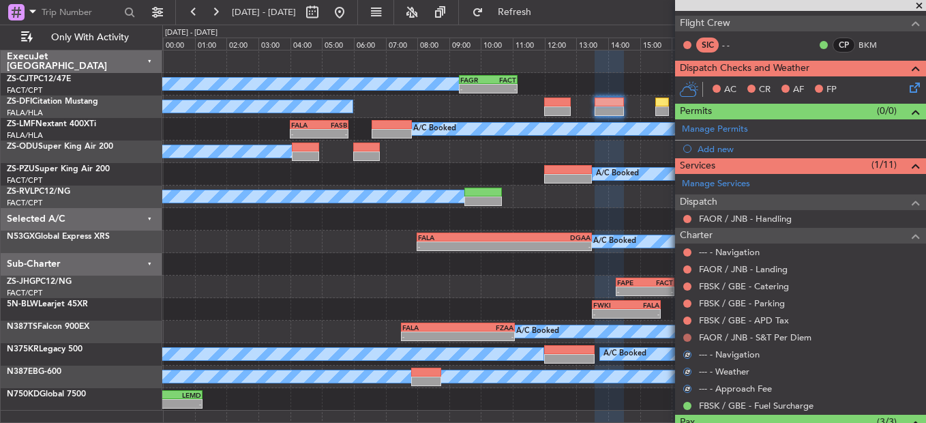
click at [689, 322] on button at bounding box center [687, 337] width 8 height 8
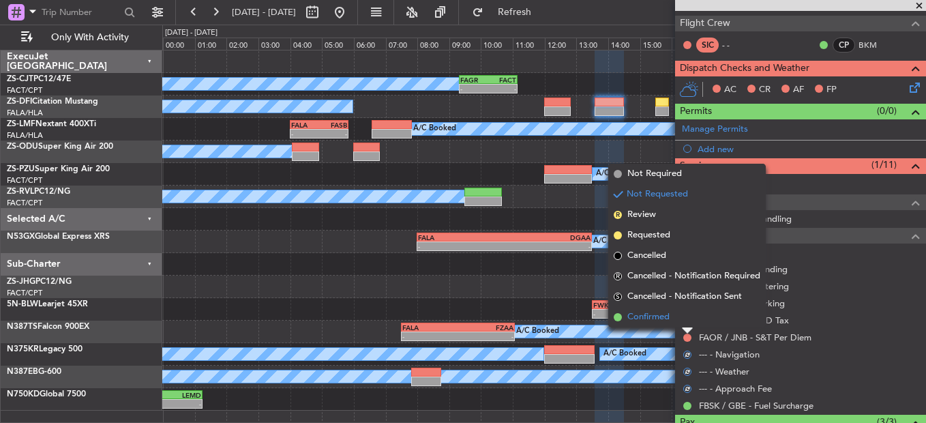
click at [683, 318] on li "Confirmed" at bounding box center [686, 317] width 157 height 20
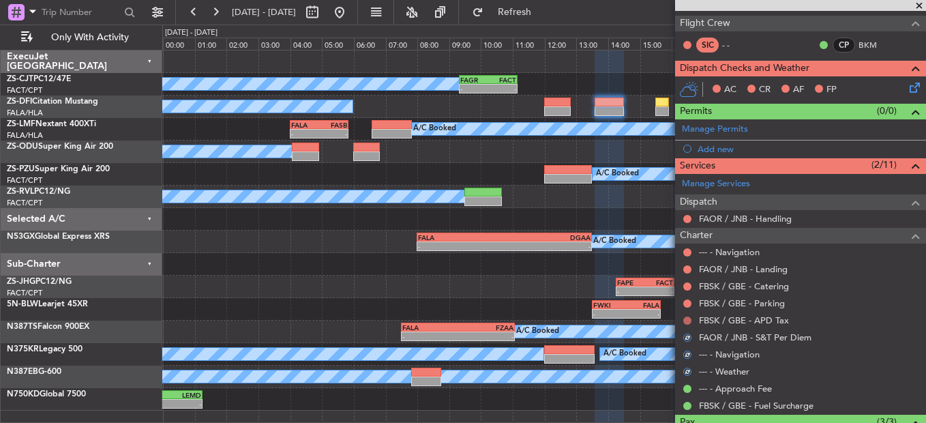
click at [683, 318] on button at bounding box center [687, 320] width 8 height 8
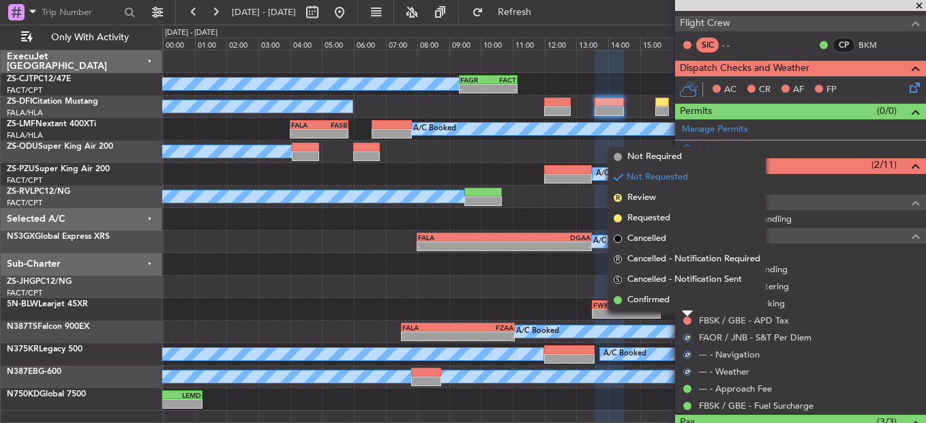
click at [689, 299] on li "Confirmed" at bounding box center [686, 300] width 157 height 20
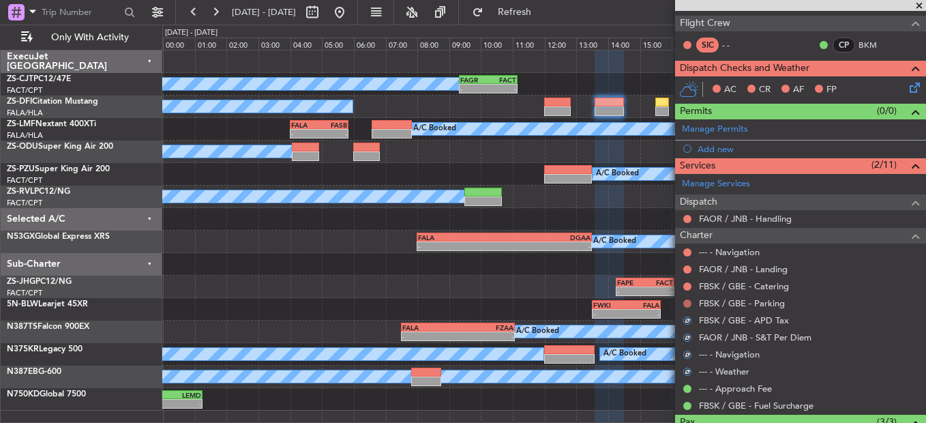
click at [691, 301] on button at bounding box center [687, 303] width 8 height 8
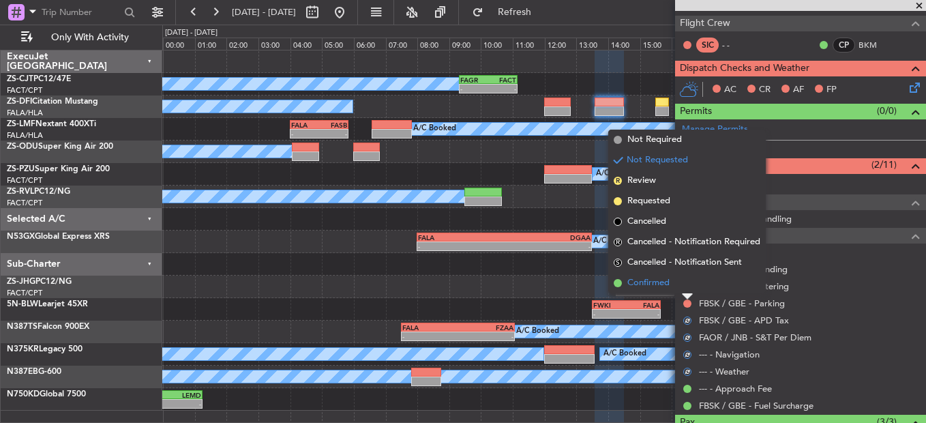
click at [682, 288] on li "Confirmed" at bounding box center [686, 283] width 157 height 20
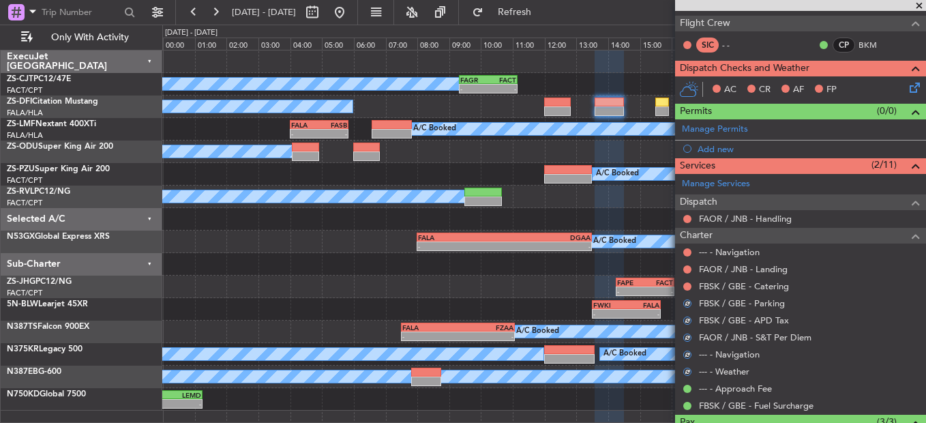
click at [691, 285] on div at bounding box center [687, 286] width 11 height 11
click at [687, 286] on button at bounding box center [687, 286] width 8 height 8
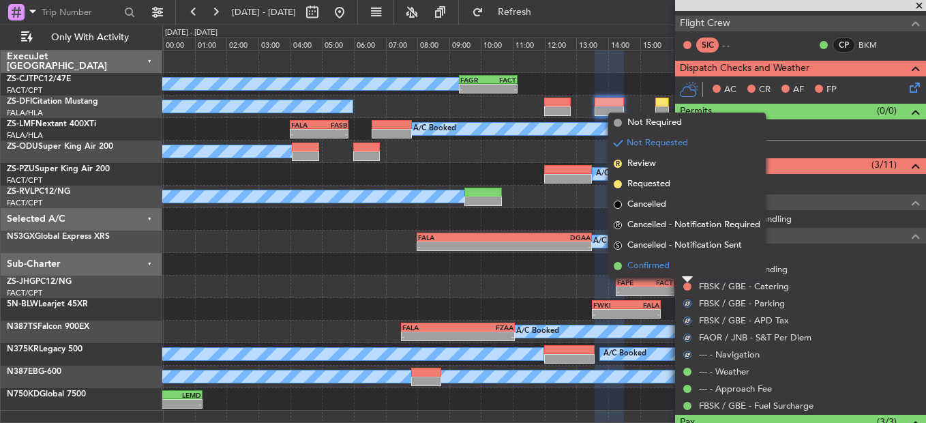
click at [676, 270] on li "Confirmed" at bounding box center [686, 266] width 157 height 20
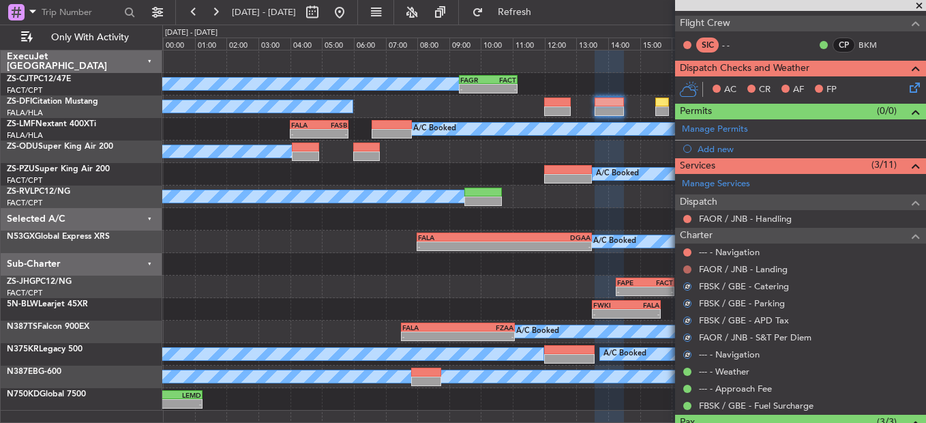
click at [687, 271] on button at bounding box center [687, 269] width 8 height 8
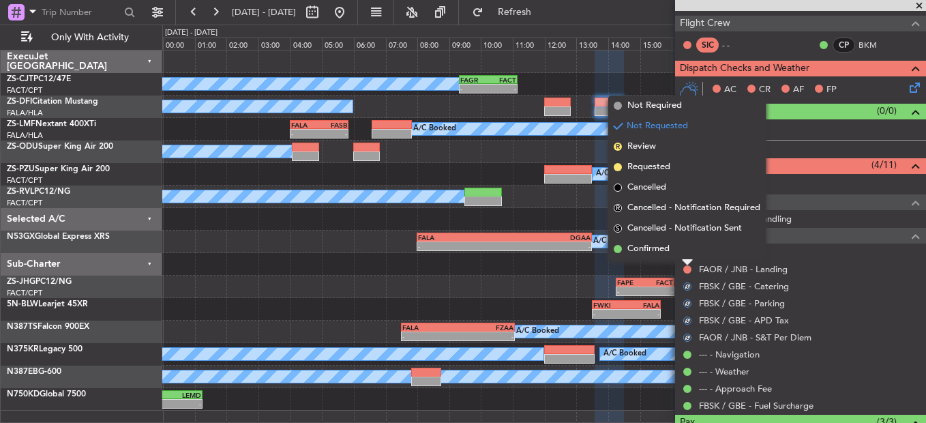
click at [670, 258] on li "Confirmed" at bounding box center [686, 249] width 157 height 20
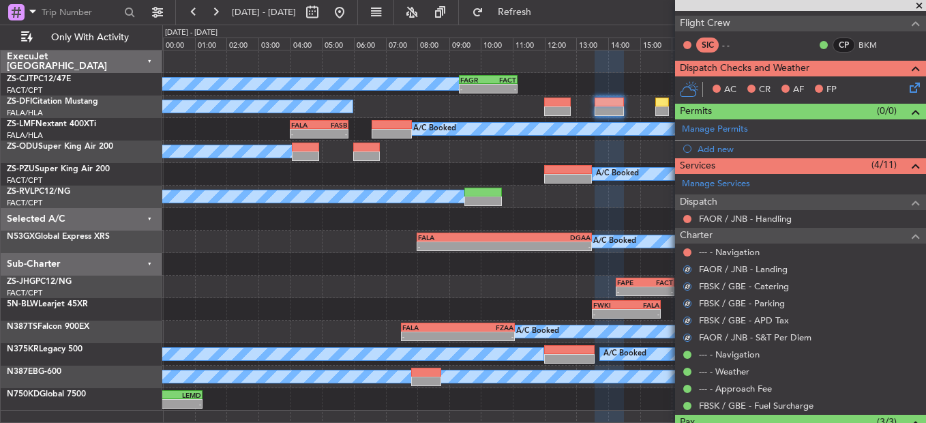
click at [687, 256] on div at bounding box center [687, 252] width 11 height 11
click at [686, 251] on button at bounding box center [687, 252] width 8 height 8
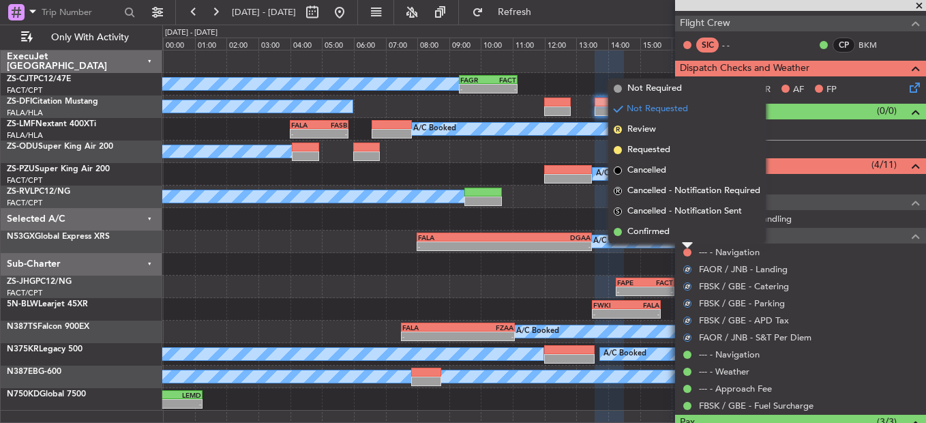
click at [684, 241] on li "Confirmed" at bounding box center [686, 232] width 157 height 20
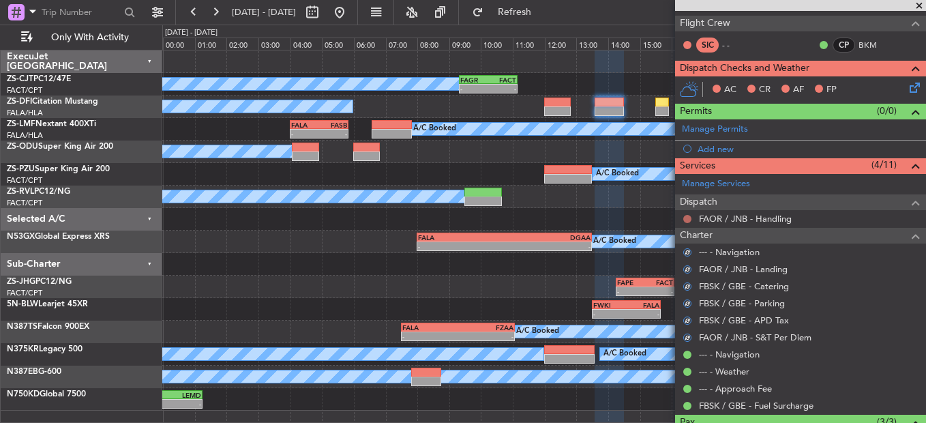
click at [687, 218] on button at bounding box center [687, 219] width 8 height 8
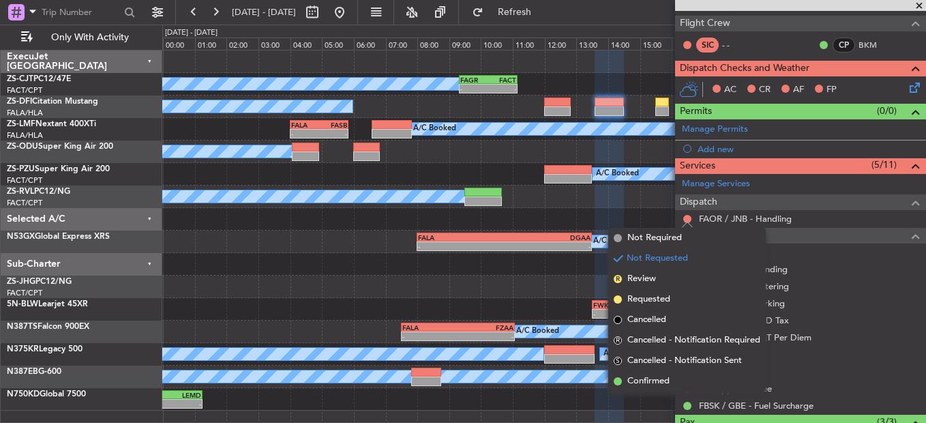
drag, startPoint x: 705, startPoint y: 379, endPoint x: 731, endPoint y: 224, distance: 157.6
click at [701, 322] on li "Confirmed" at bounding box center [686, 381] width 157 height 20
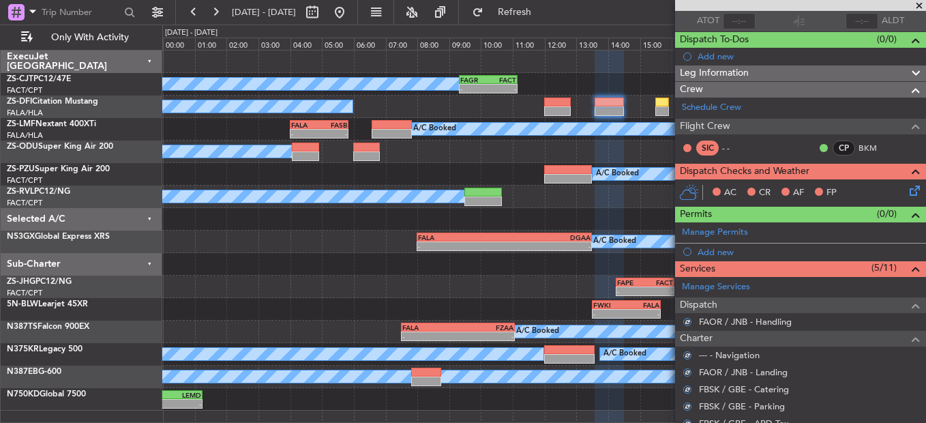
scroll to position [0, 0]
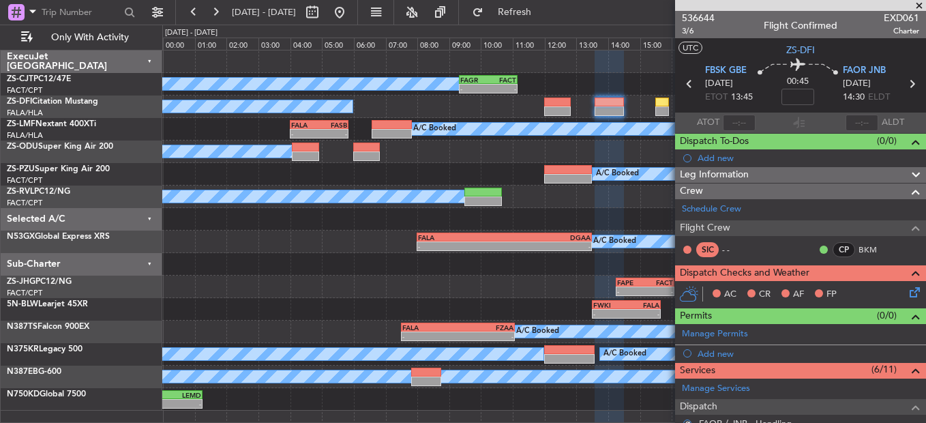
click at [907, 289] on icon at bounding box center [912, 289] width 11 height 11
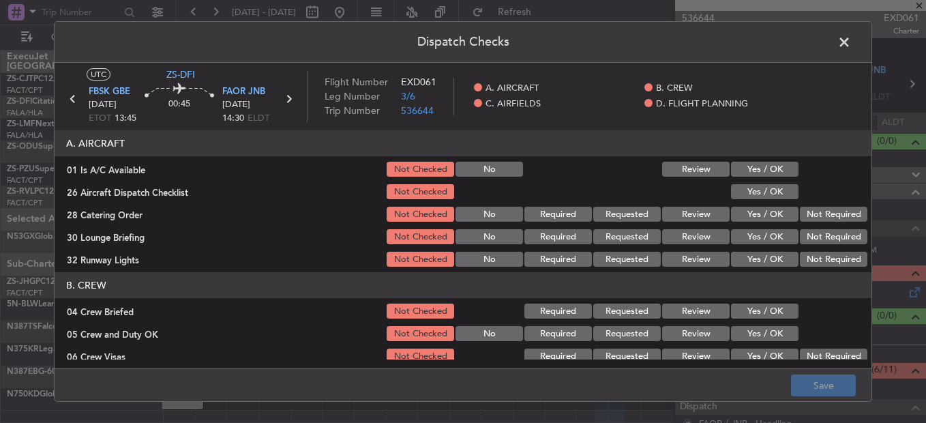
click at [779, 165] on button "Yes / OK" at bounding box center [764, 169] width 67 height 15
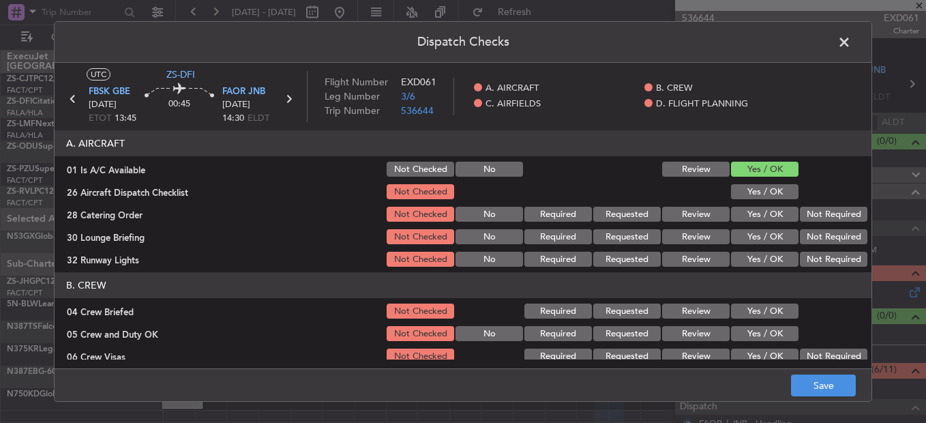
click at [777, 191] on button "Yes / OK" at bounding box center [764, 191] width 67 height 15
click at [807, 215] on button "Not Required" at bounding box center [833, 214] width 67 height 15
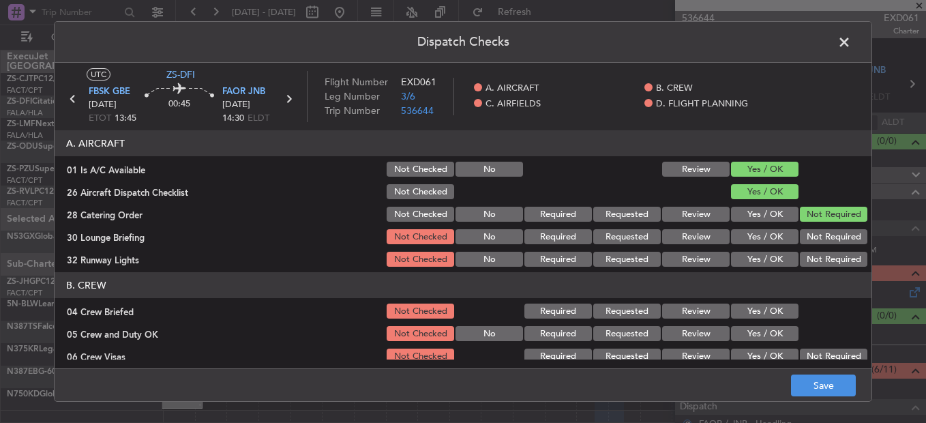
click at [807, 223] on div "Not Required" at bounding box center [832, 214] width 69 height 19
click at [809, 237] on button "Not Required" at bounding box center [833, 236] width 67 height 15
click at [811, 256] on button "Not Required" at bounding box center [833, 259] width 67 height 15
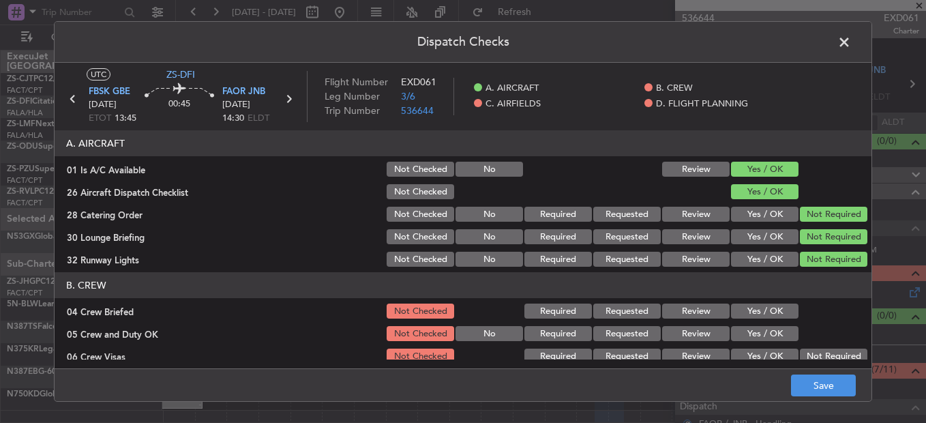
click at [810, 257] on button "Not Required" at bounding box center [833, 259] width 67 height 15
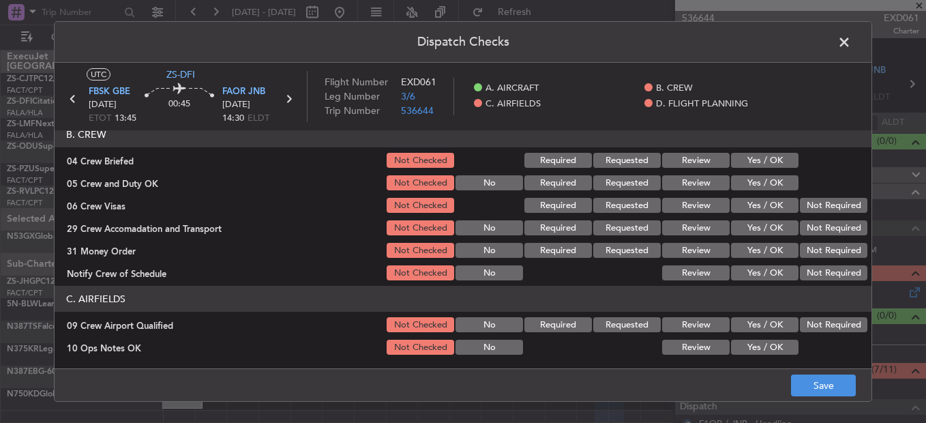
scroll to position [136, 0]
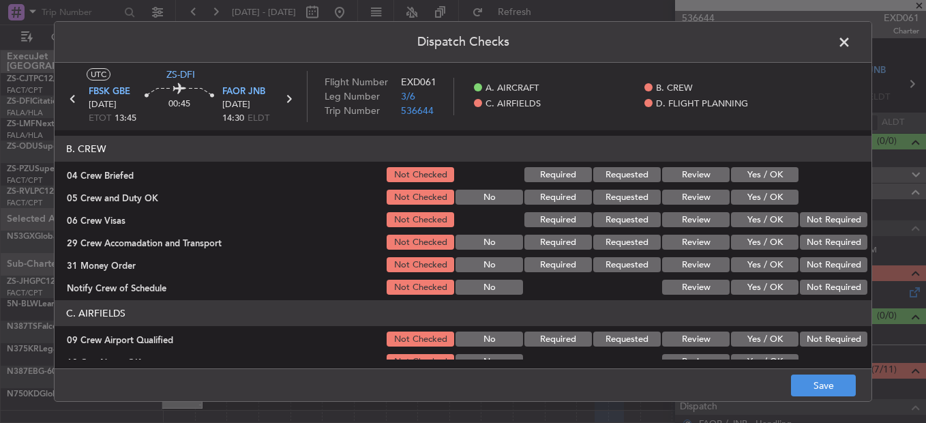
click at [757, 171] on button "Yes / OK" at bounding box center [764, 174] width 67 height 15
click at [760, 188] on div "Yes / OK" at bounding box center [763, 196] width 69 height 19
click at [765, 200] on button "Yes / OK" at bounding box center [764, 197] width 67 height 15
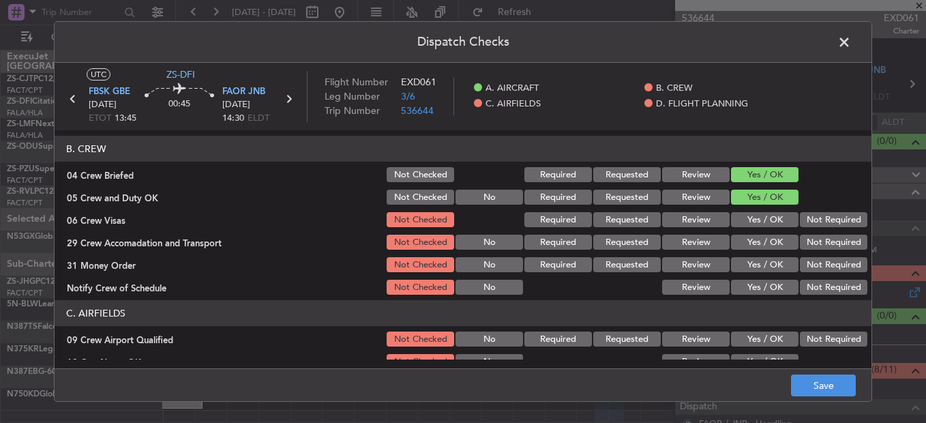
drag, startPoint x: 805, startPoint y: 215, endPoint x: 810, endPoint y: 221, distance: 7.8
click at [807, 215] on button "Not Required" at bounding box center [833, 219] width 67 height 15
click at [810, 235] on button "Not Required" at bounding box center [833, 242] width 67 height 15
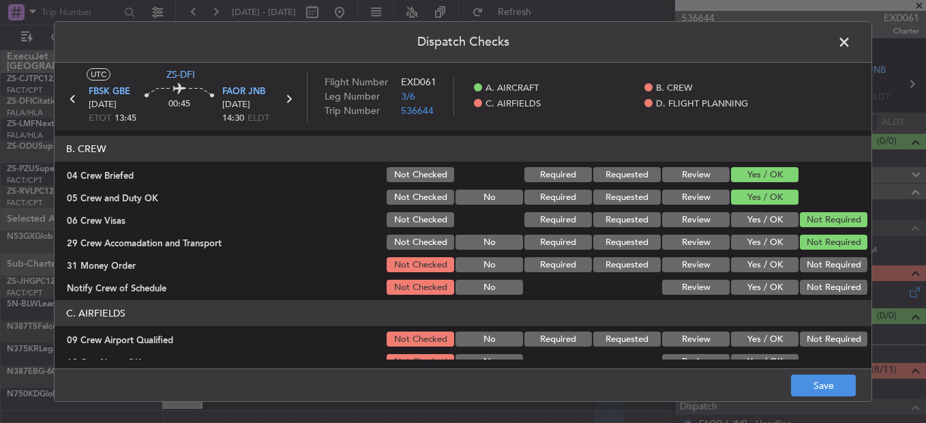
click at [816, 260] on button "Not Required" at bounding box center [833, 264] width 67 height 15
click at [820, 287] on button "Not Required" at bounding box center [833, 287] width 67 height 15
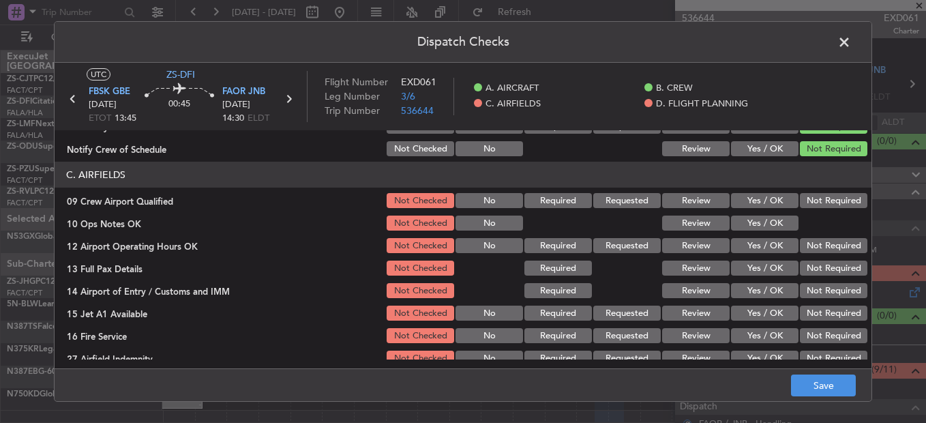
scroll to position [205, 0]
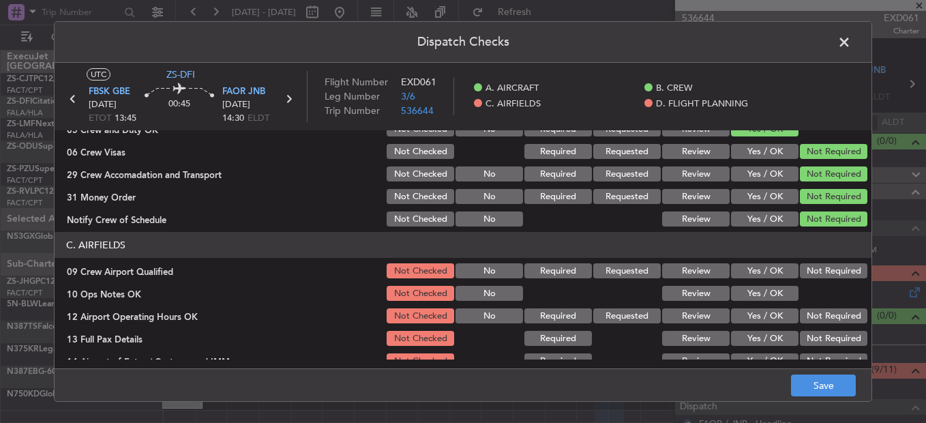
click at [830, 268] on button "Not Required" at bounding box center [833, 270] width 67 height 15
click at [777, 290] on button "Yes / OK" at bounding box center [764, 293] width 67 height 15
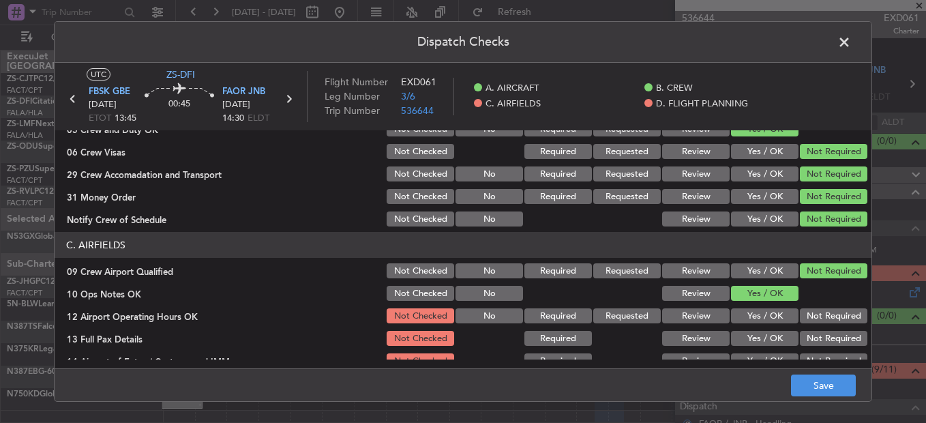
click at [806, 317] on button "Not Required" at bounding box center [833, 315] width 67 height 15
drag, startPoint x: 820, startPoint y: 344, endPoint x: 815, endPoint y: 325, distance: 19.0
click at [820, 322] on button "Not Required" at bounding box center [833, 338] width 67 height 15
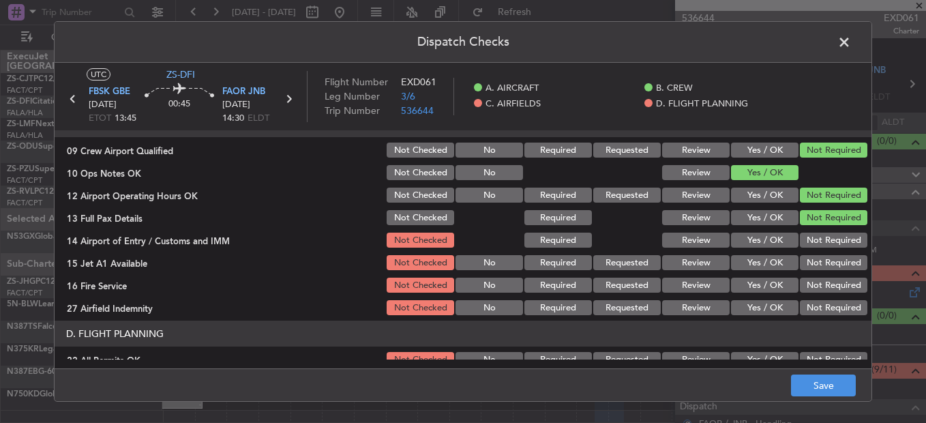
scroll to position [383, 0]
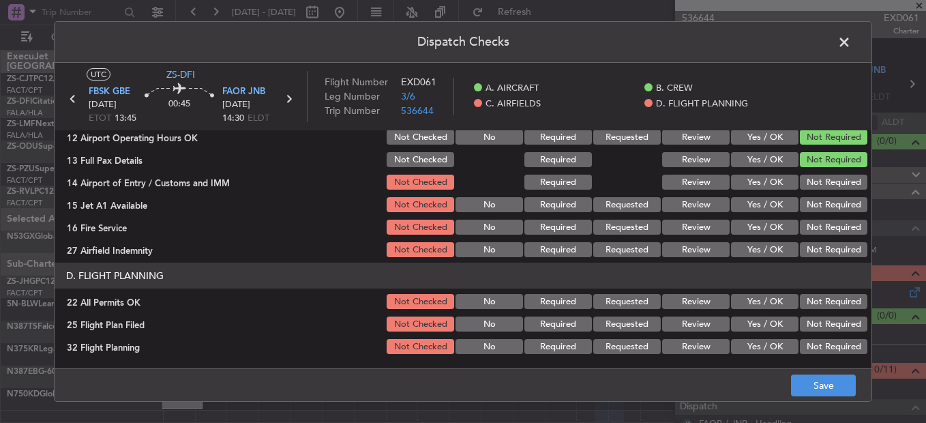
click at [820, 187] on button "Not Required" at bounding box center [833, 182] width 67 height 15
click at [832, 222] on button "Not Required" at bounding box center [833, 227] width 67 height 15
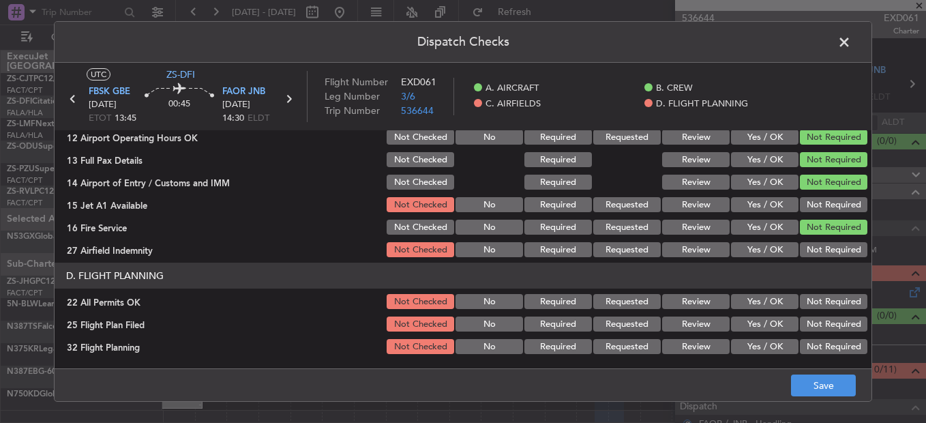
click at [822, 206] on button "Not Required" at bounding box center [833, 204] width 67 height 15
click at [833, 242] on button "Not Required" at bounding box center [833, 249] width 67 height 15
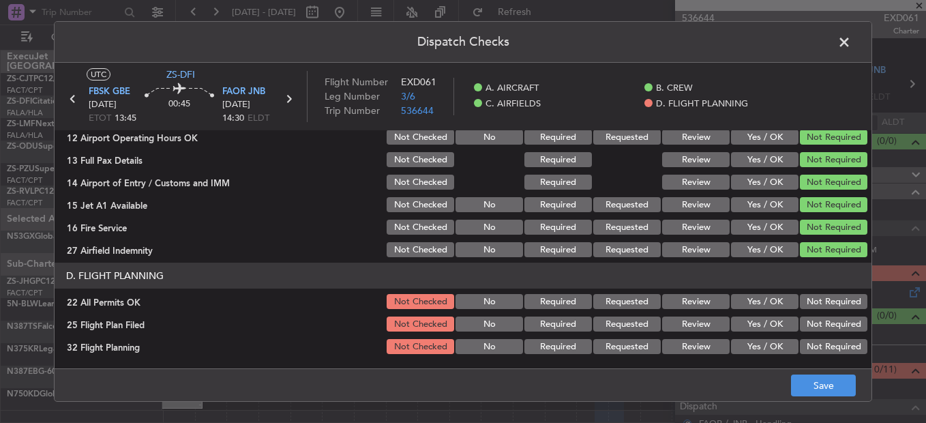
click at [828, 301] on button "Not Required" at bounding box center [833, 301] width 67 height 15
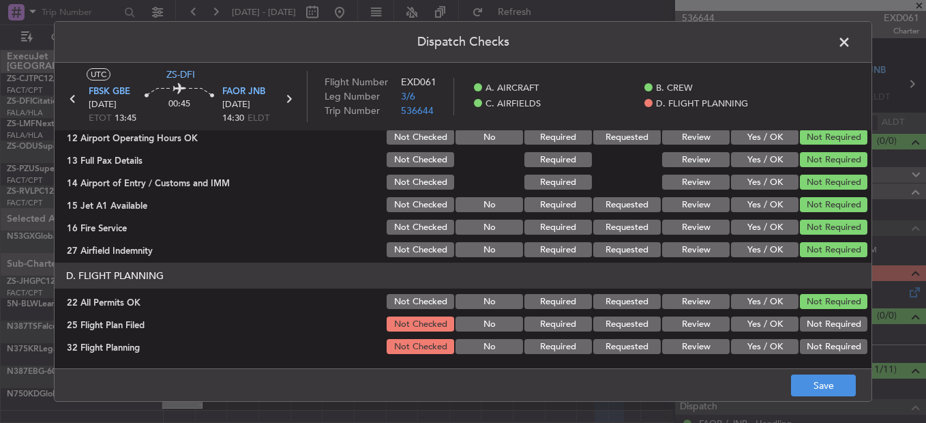
click at [761, 322] on button "Yes / OK" at bounding box center [764, 323] width 67 height 15
click at [687, 322] on button "Review" at bounding box center [695, 323] width 67 height 15
click at [697, 322] on button "Review" at bounding box center [695, 346] width 67 height 15
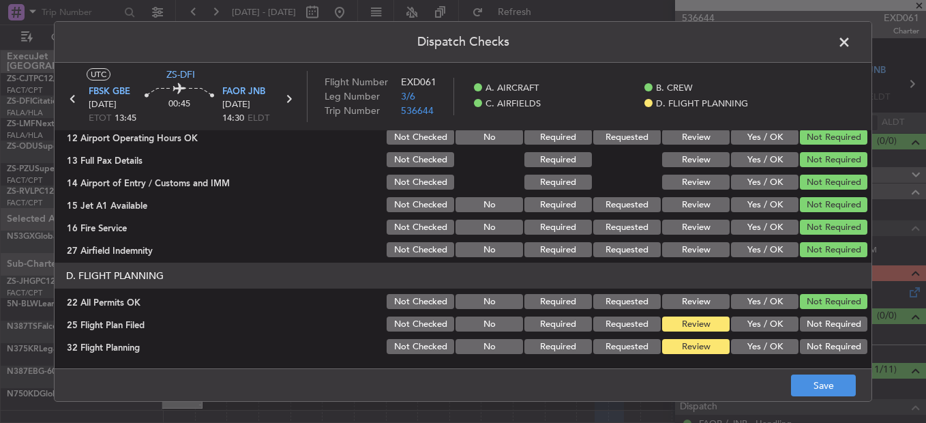
click at [802, 322] on footer "Save" at bounding box center [463, 384] width 817 height 33
click at [810, 322] on button "Save" at bounding box center [823, 385] width 65 height 22
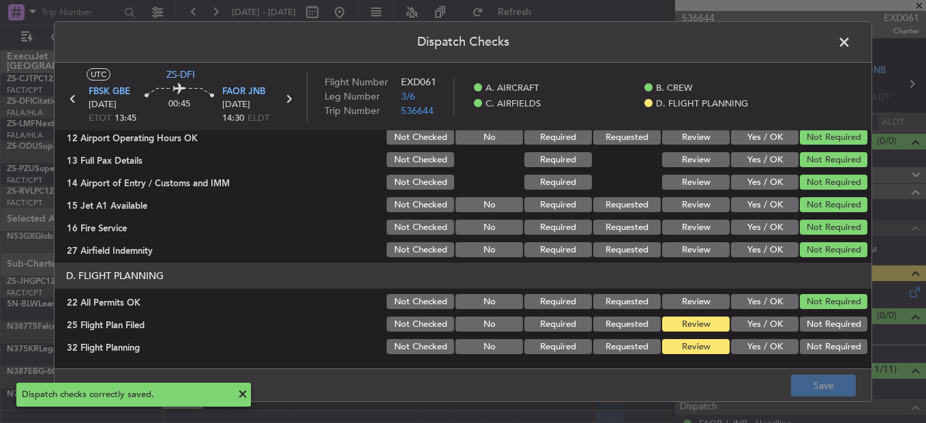
click at [851, 40] on span at bounding box center [851, 45] width 0 height 27
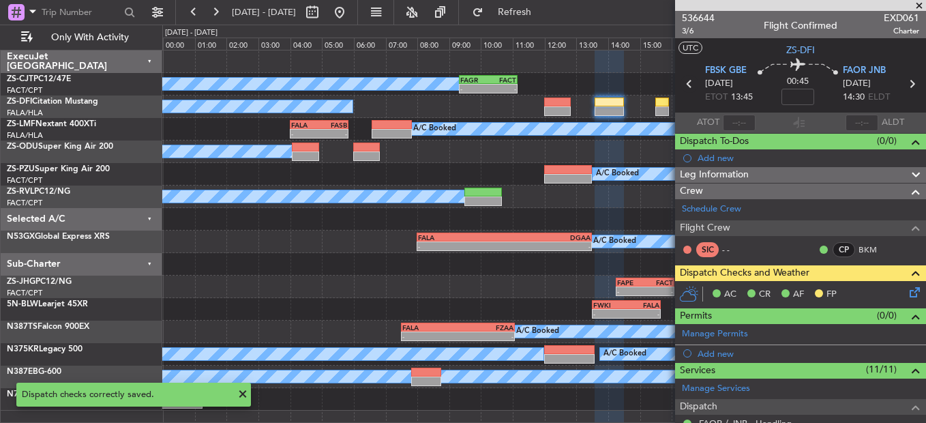
click at [684, 81] on icon at bounding box center [689, 84] width 18 height 18
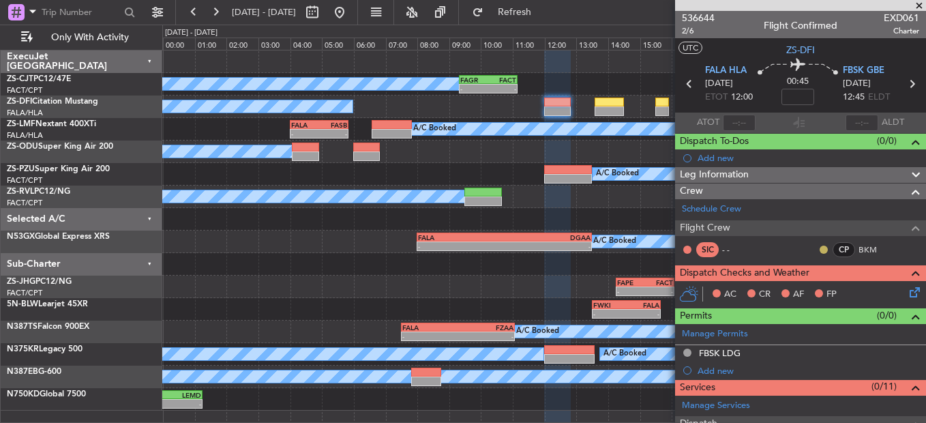
click at [820, 245] on button at bounding box center [824, 249] width 8 height 8
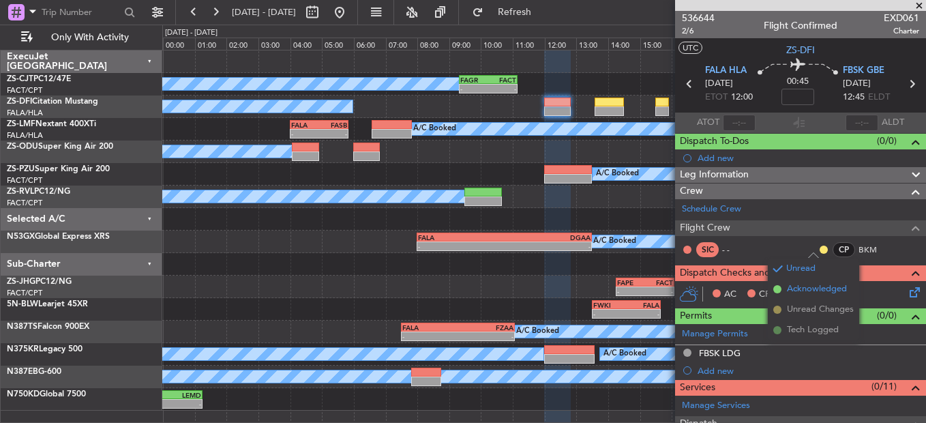
click at [805, 285] on span "Acknowledged" at bounding box center [817, 289] width 60 height 14
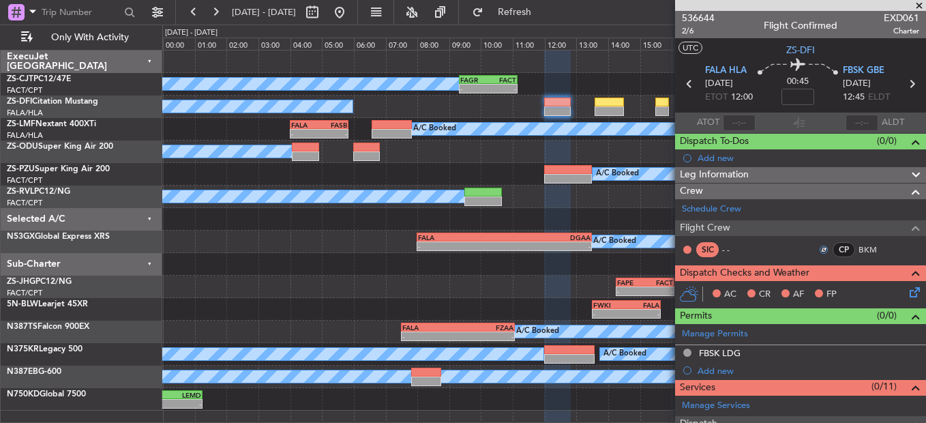
click at [907, 292] on icon at bounding box center [912, 289] width 11 height 11
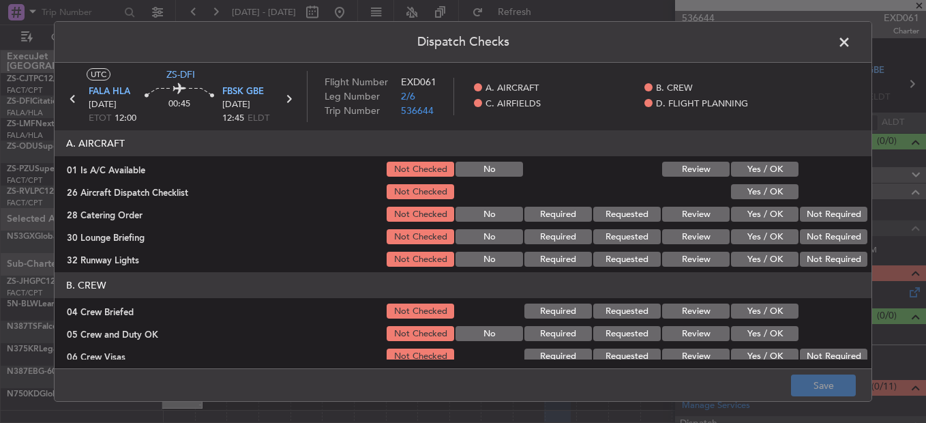
click at [746, 168] on button "Yes / OK" at bounding box center [764, 169] width 67 height 15
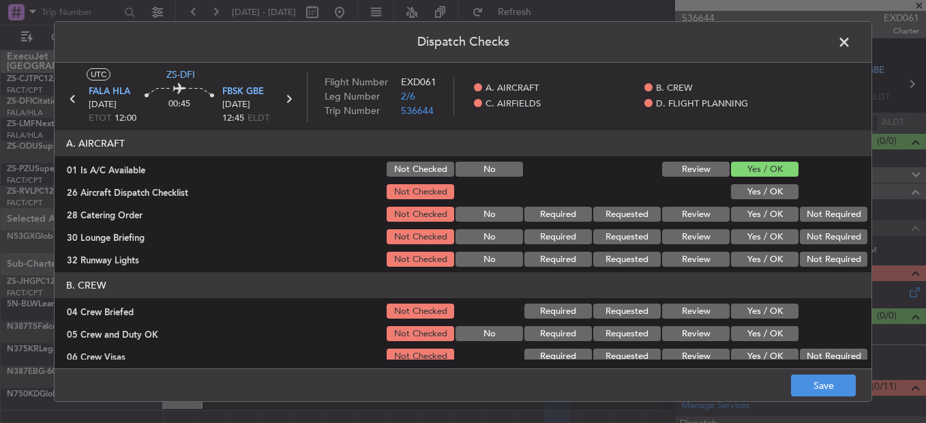
click at [747, 186] on section "A. AIRCRAFT 01 Is A/C Available Not Checked No Review Yes / OK 26 Aircraft Disp…" at bounding box center [463, 199] width 817 height 138
drag, startPoint x: 745, startPoint y: 187, endPoint x: 736, endPoint y: 200, distance: 15.5
click at [746, 190] on button "Yes / OK" at bounding box center [764, 191] width 67 height 15
click at [676, 220] on button "Review" at bounding box center [695, 214] width 67 height 15
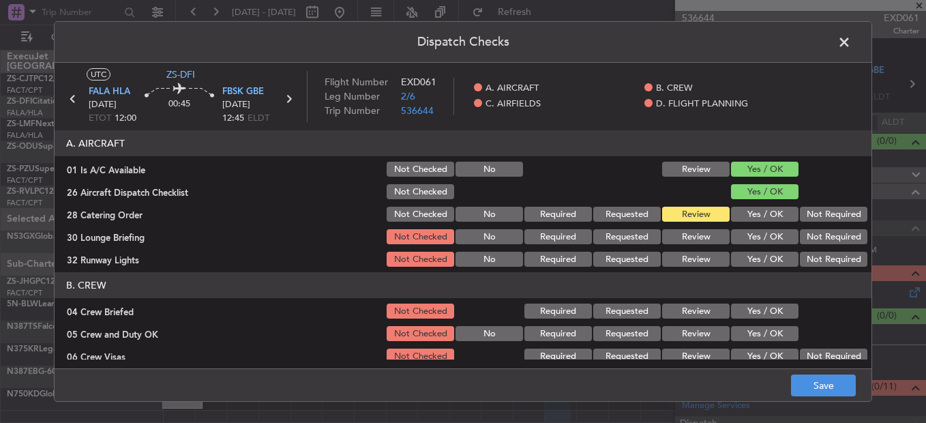
click at [769, 235] on button "Yes / OK" at bounding box center [764, 236] width 67 height 15
click at [768, 265] on button "Yes / OK" at bounding box center [764, 259] width 67 height 15
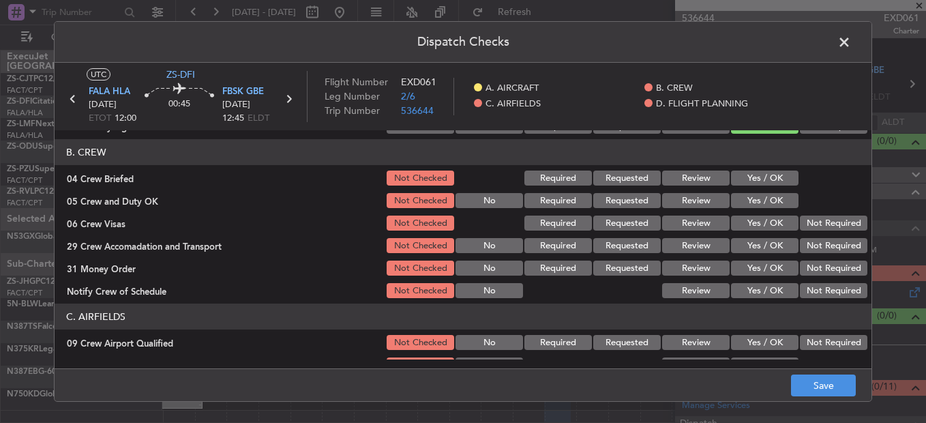
scroll to position [136, 0]
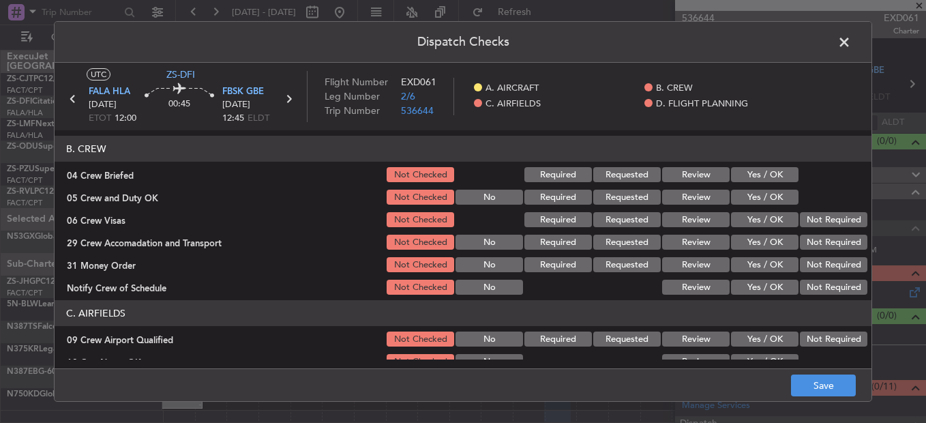
drag, startPoint x: 706, startPoint y: 177, endPoint x: 715, endPoint y: 185, distance: 12.1
click at [707, 178] on button "Review" at bounding box center [695, 174] width 67 height 15
drag, startPoint x: 766, startPoint y: 187, endPoint x: 773, endPoint y: 192, distance: 8.9
click at [768, 187] on section "B. CREW 04 Crew Briefed Not Checked Required Requested Review Yes / OK 05 Crew …" at bounding box center [463, 216] width 817 height 161
click at [759, 192] on button "Yes / OK" at bounding box center [764, 197] width 67 height 15
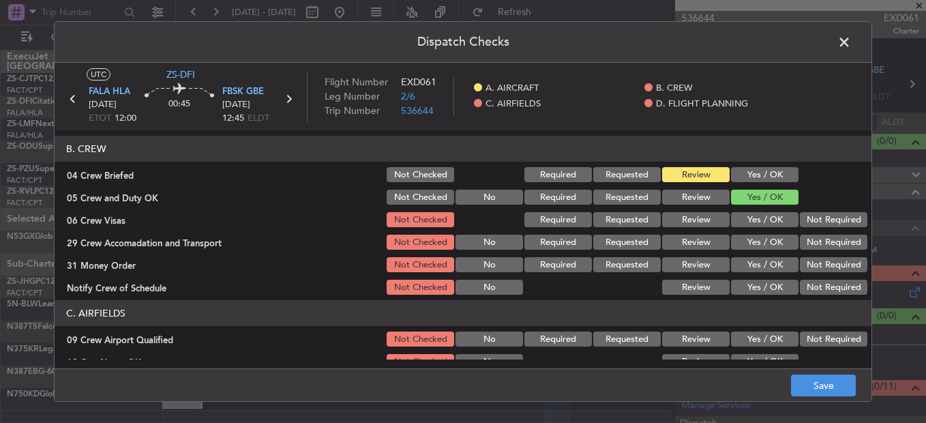
click at [807, 221] on button "Not Required" at bounding box center [833, 219] width 67 height 15
click at [814, 234] on div "Not Required" at bounding box center [832, 241] width 69 height 19
click at [815, 242] on button "Not Required" at bounding box center [833, 242] width 67 height 15
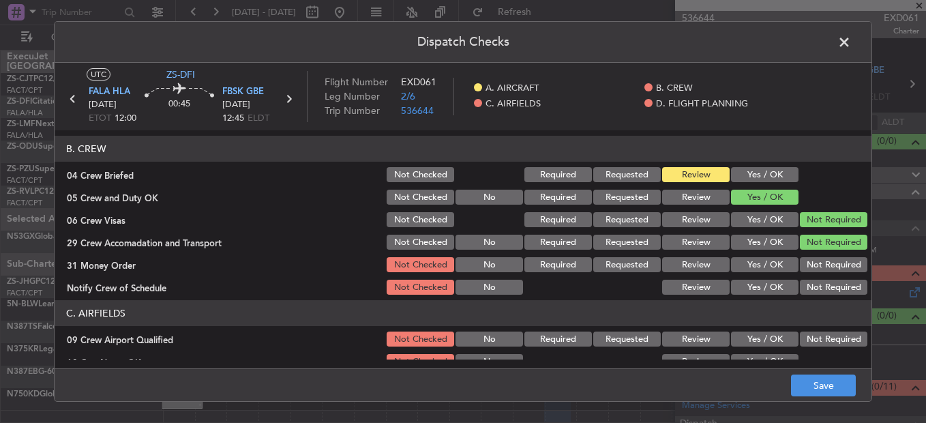
click at [700, 266] on button "Review" at bounding box center [695, 264] width 67 height 15
click at [760, 290] on button "Yes / OK" at bounding box center [764, 287] width 67 height 15
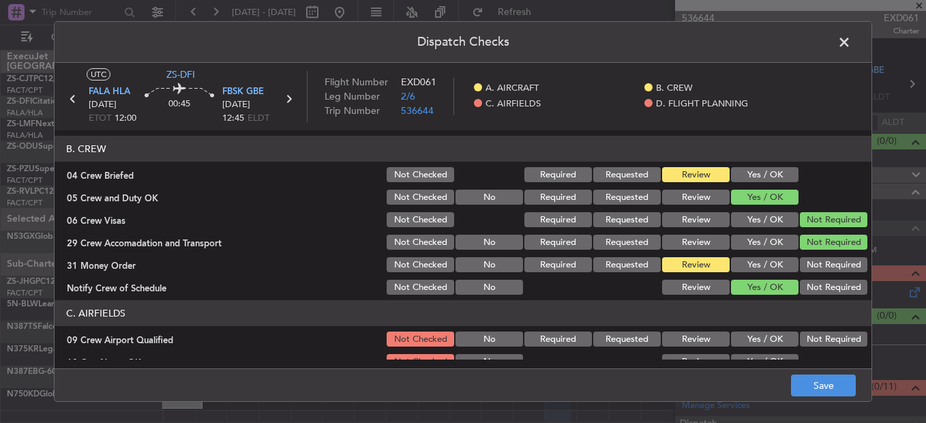
scroll to position [205, 0]
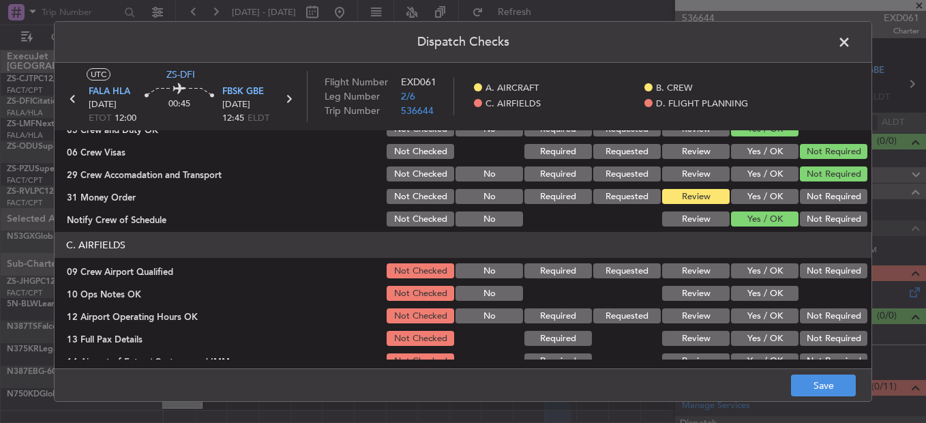
click at [755, 272] on button "Yes / OK" at bounding box center [764, 270] width 67 height 15
click at [767, 308] on button "Yes / OK" at bounding box center [764, 315] width 67 height 15
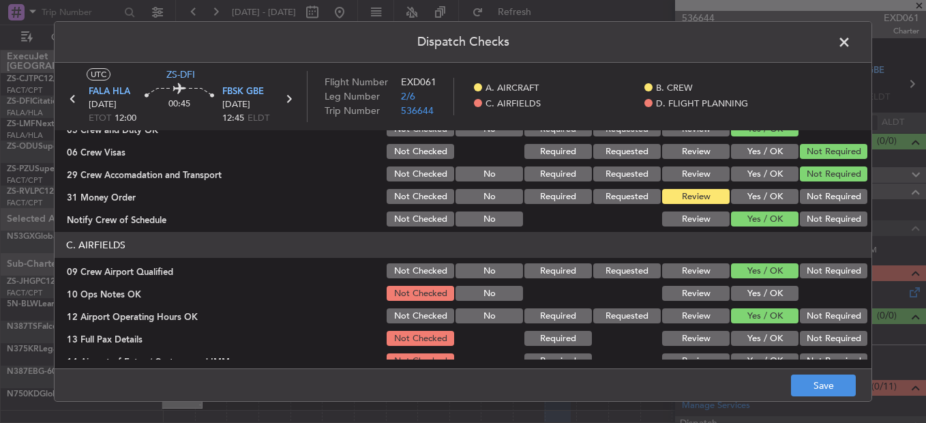
click at [764, 293] on button "Yes / OK" at bounding box center [764, 293] width 67 height 15
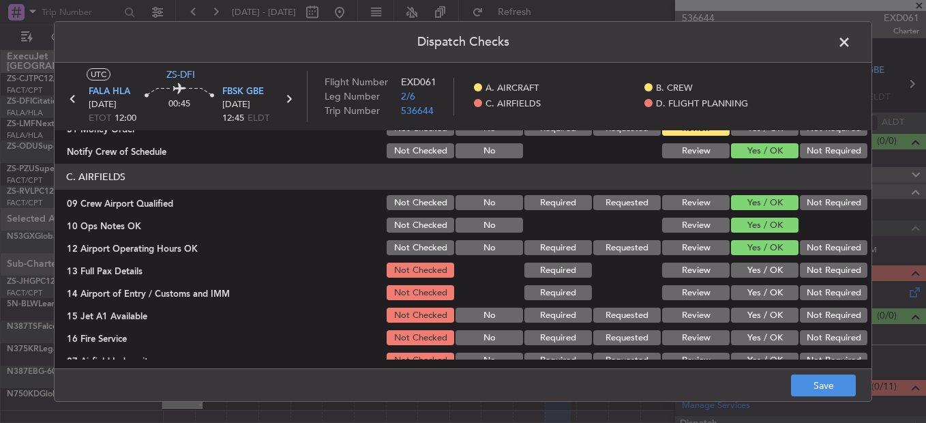
click at [752, 265] on button "Yes / OK" at bounding box center [764, 269] width 67 height 15
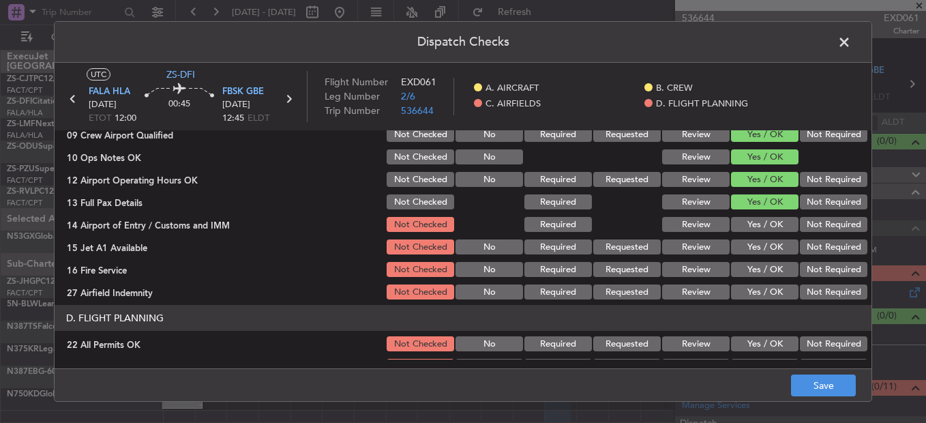
click at [764, 229] on button "Yes / OK" at bounding box center [764, 224] width 67 height 15
click at [766, 260] on div "Yes / OK" at bounding box center [763, 269] width 69 height 19
click at [805, 248] on button "Not Required" at bounding box center [833, 246] width 67 height 15
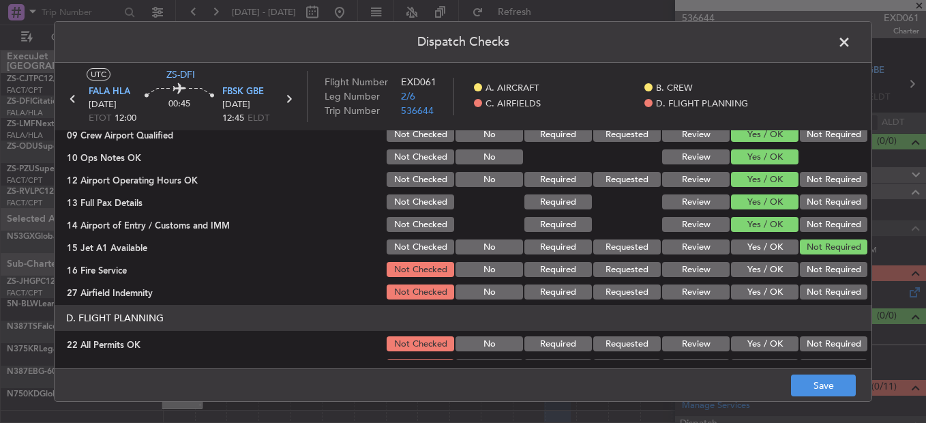
click at [757, 246] on button "Yes / OK" at bounding box center [764, 246] width 67 height 15
click at [820, 257] on section "C. AIRFIELDS 09 Crew Airport Qualified Not Checked No Required Requested Review…" at bounding box center [463, 198] width 817 height 206
drag, startPoint x: 822, startPoint y: 259, endPoint x: 826, endPoint y: 269, distance: 10.4
click at [826, 262] on button "Not Required" at bounding box center [833, 269] width 67 height 15
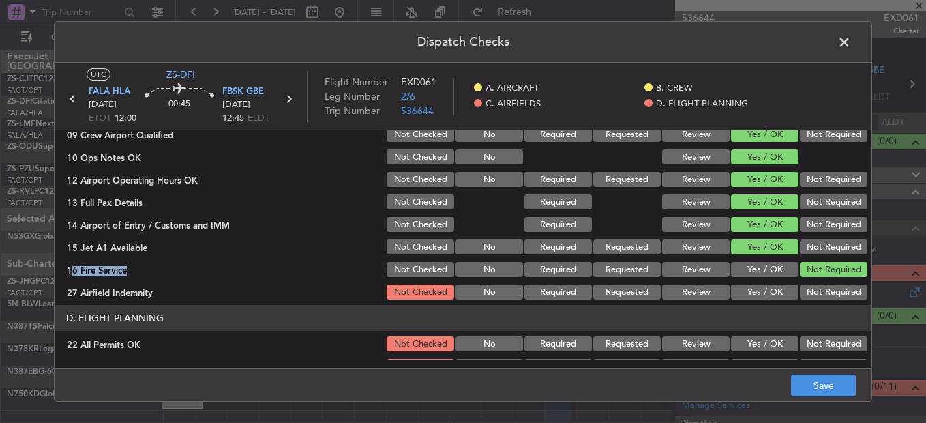
click at [809, 287] on button "Not Required" at bounding box center [833, 291] width 67 height 15
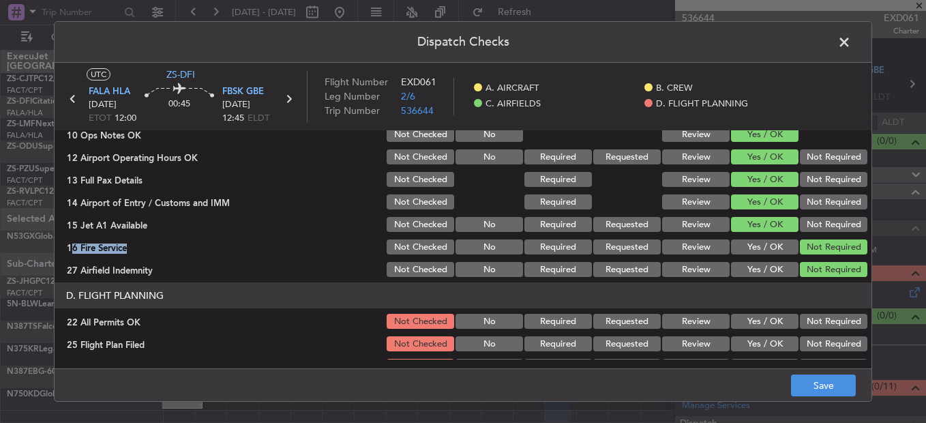
scroll to position [383, 0]
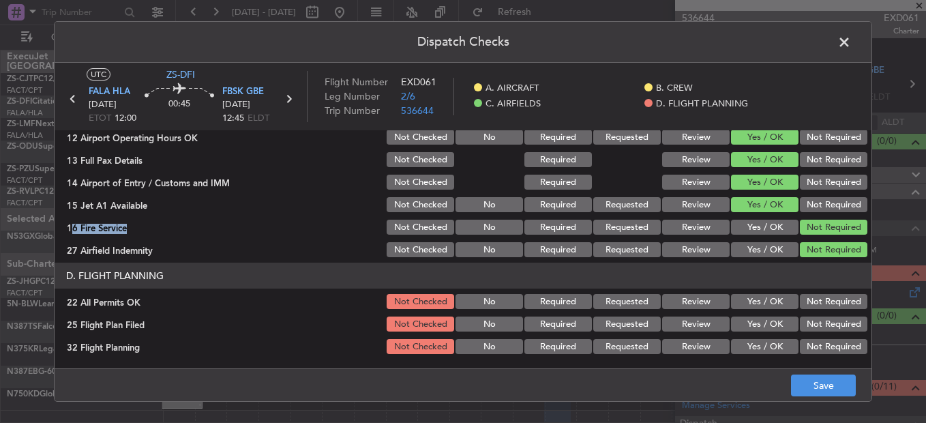
click at [828, 304] on button "Not Required" at bounding box center [833, 301] width 67 height 15
click at [665, 321] on button "Review" at bounding box center [695, 323] width 67 height 15
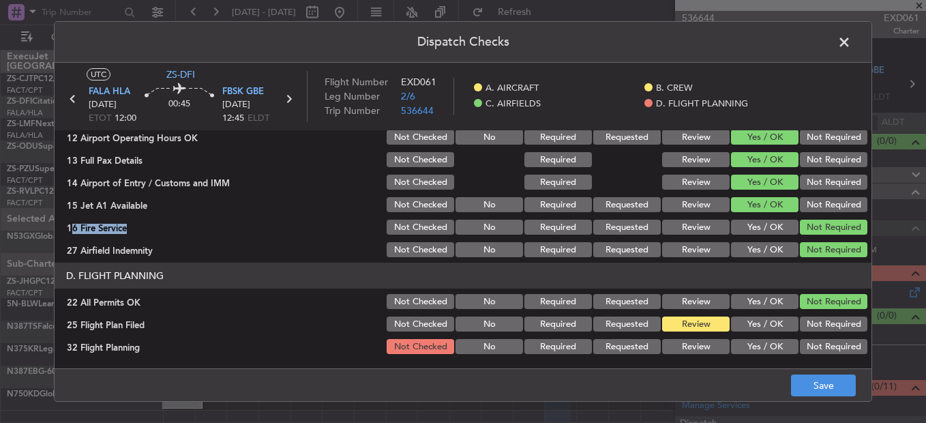
click at [688, 322] on button "Review" at bounding box center [695, 346] width 67 height 15
drag, startPoint x: 846, startPoint y: 392, endPoint x: 843, endPoint y: 379, distance: 13.4
click at [843, 322] on button "Save" at bounding box center [823, 385] width 65 height 22
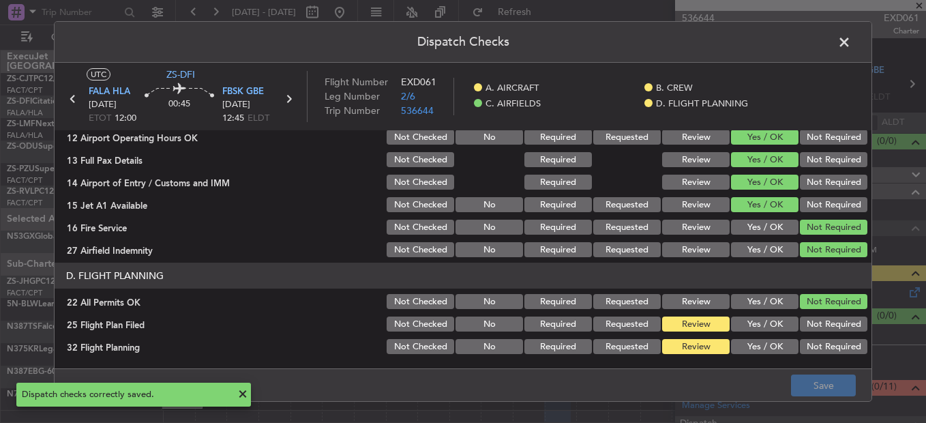
click at [842, 70] on article "UTC ZS-DFI FALA HLA [DATE] ETOT 12:00 00:45 FBSK GBE [DATE] 12:45 ELDT Flight N…" at bounding box center [463, 96] width 817 height 67
click at [851, 41] on span at bounding box center [851, 45] width 0 height 27
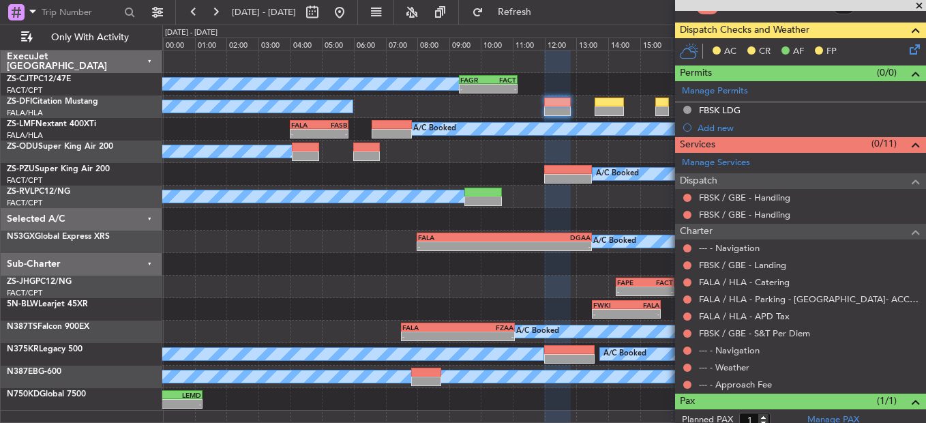
scroll to position [213, 0]
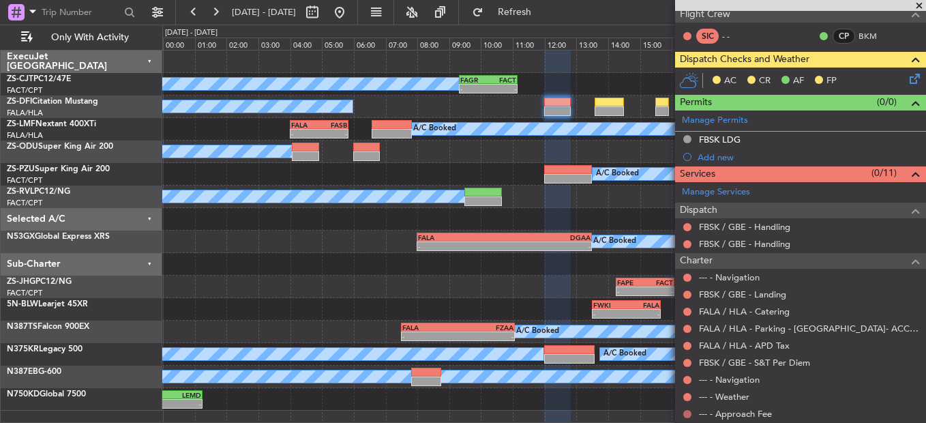
click at [688, 322] on button at bounding box center [687, 414] width 8 height 8
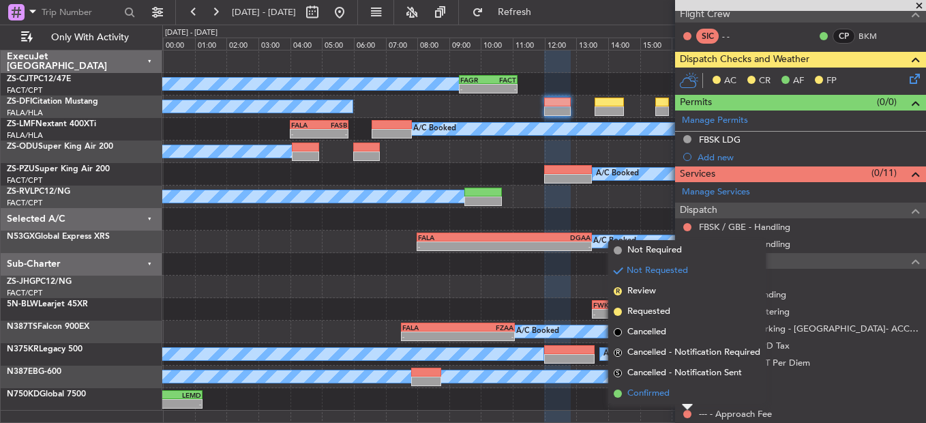
click at [672, 322] on li "Confirmed" at bounding box center [686, 393] width 157 height 20
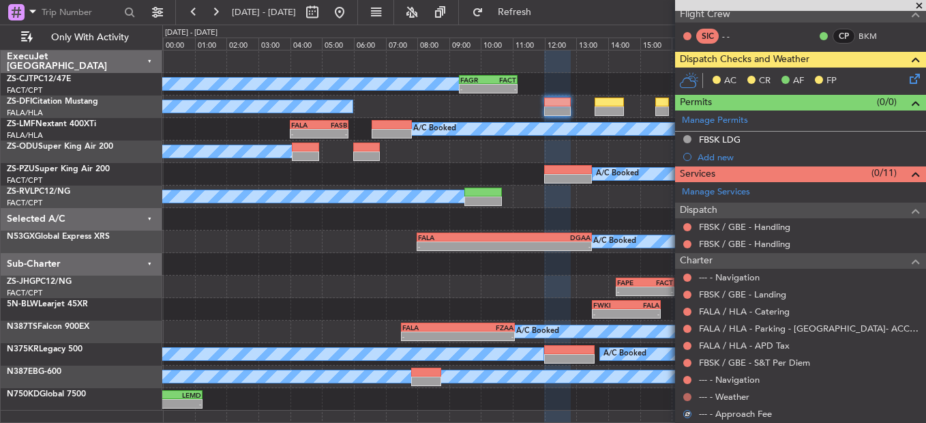
click at [685, 322] on button at bounding box center [687, 397] width 8 height 8
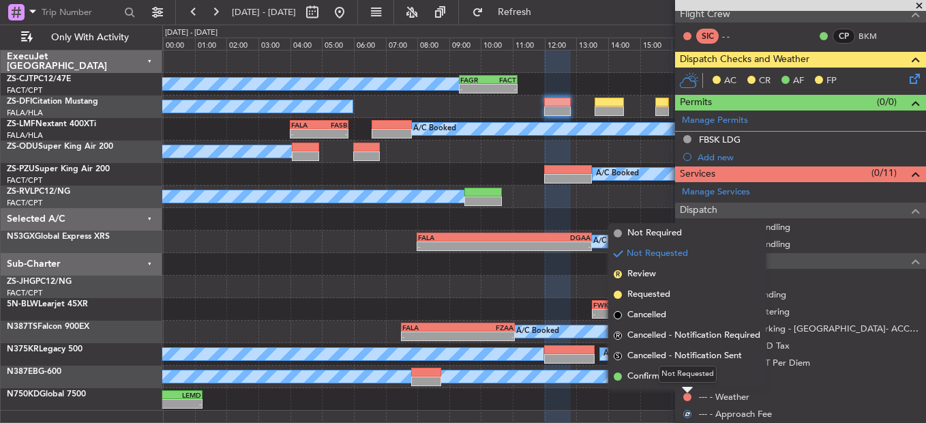
click at [682, 322] on div "Not Requested" at bounding box center [688, 373] width 58 height 17
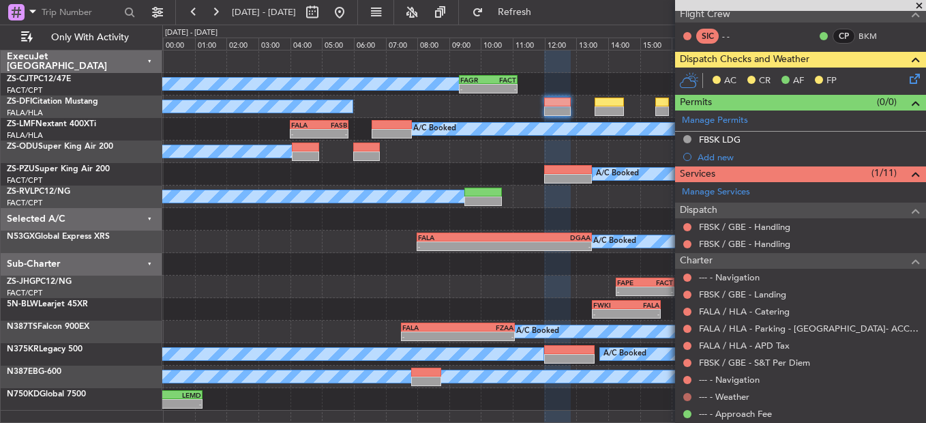
click at [687, 322] on button at bounding box center [687, 397] width 8 height 8
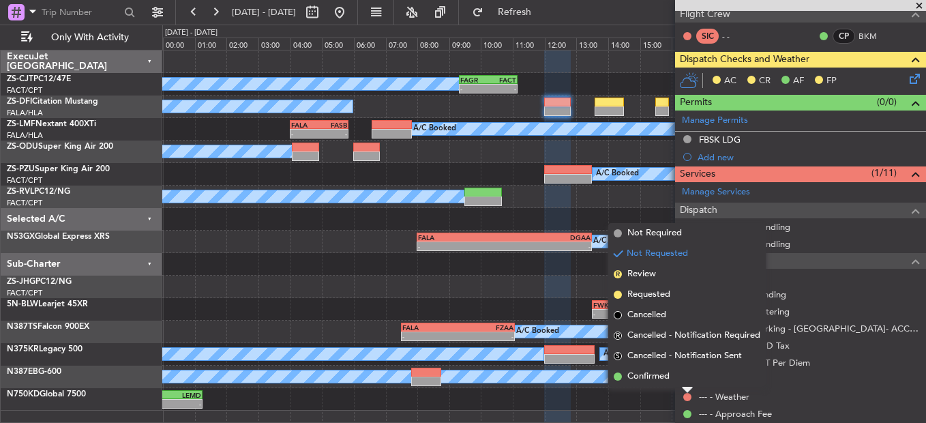
click at [667, 322] on span "Confirmed" at bounding box center [648, 377] width 42 height 14
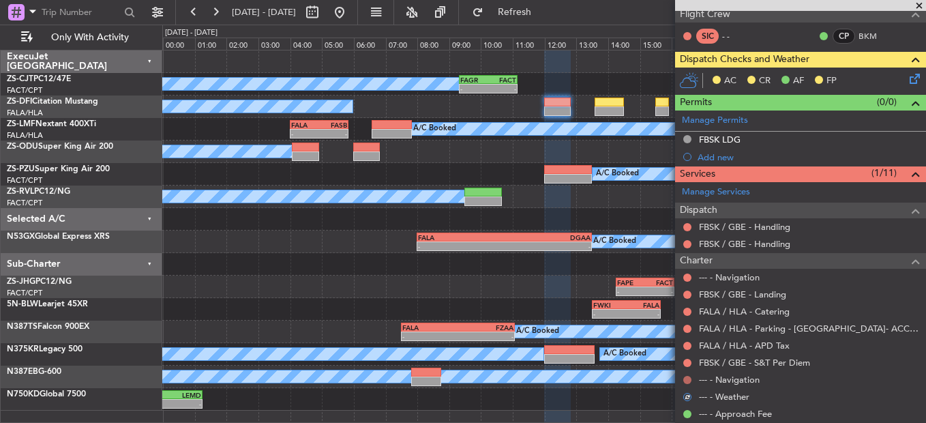
click at [688, 322] on button at bounding box center [687, 380] width 8 height 8
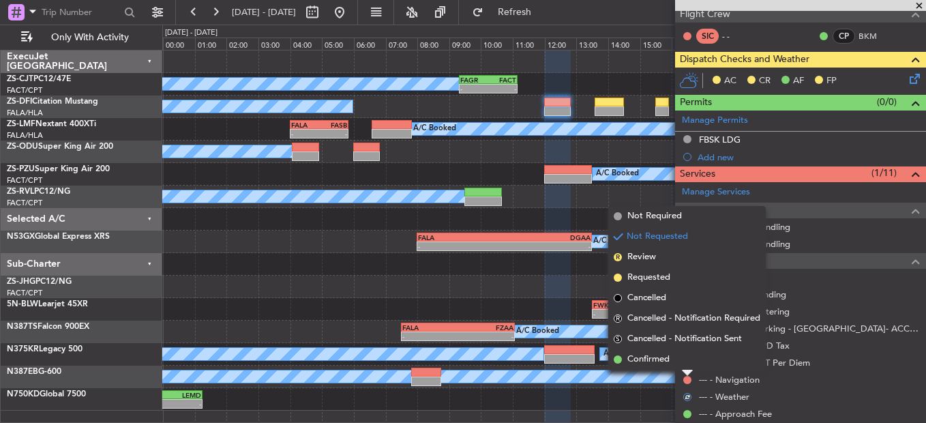
click at [680, 322] on li "Confirmed" at bounding box center [686, 359] width 157 height 20
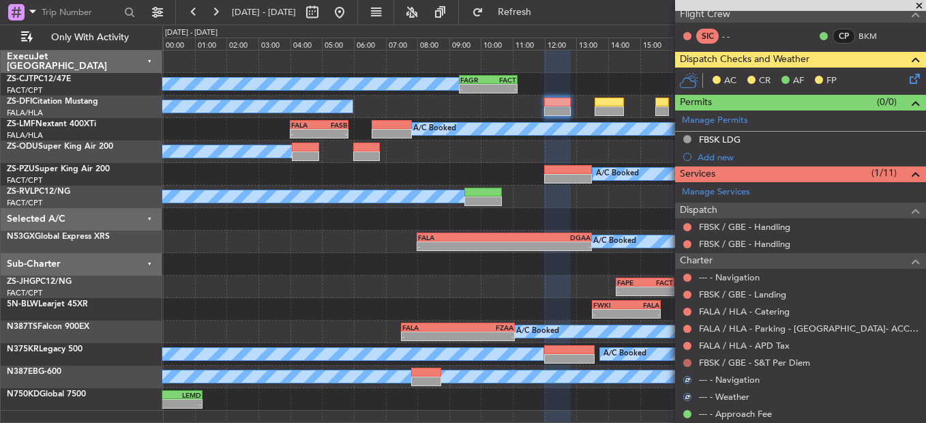
click at [689, 322] on button at bounding box center [687, 363] width 8 height 8
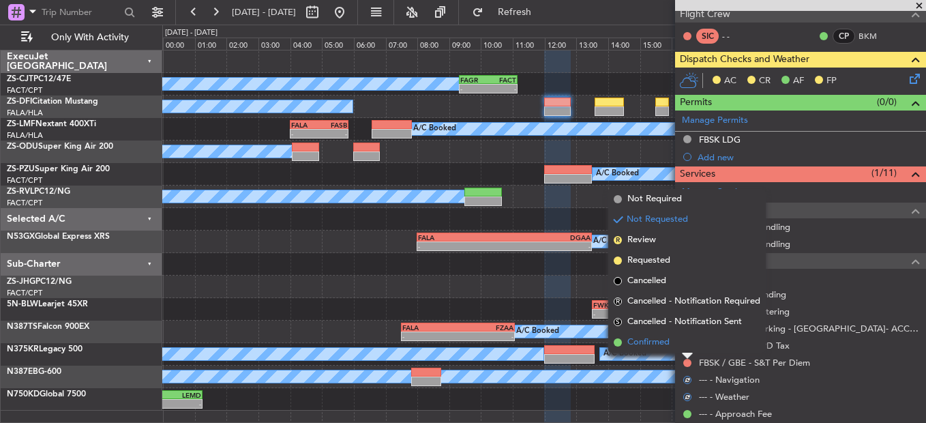
click at [683, 322] on li "Confirmed" at bounding box center [686, 342] width 157 height 20
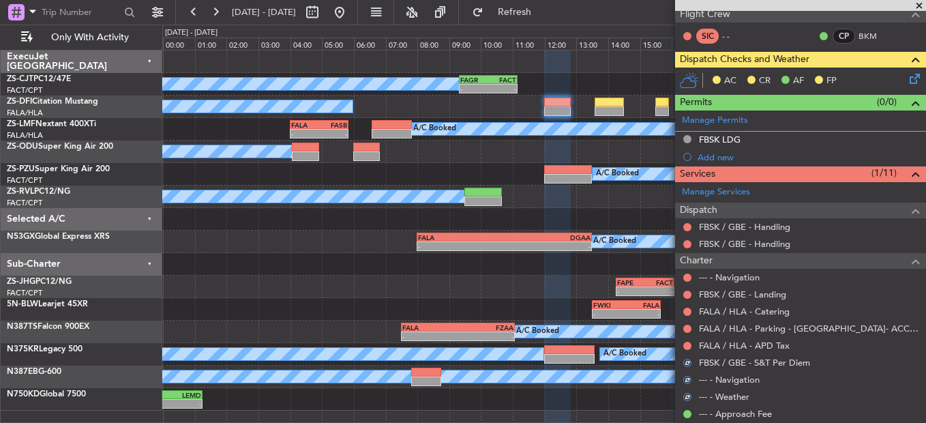
click at [683, 322] on button at bounding box center [687, 346] width 8 height 8
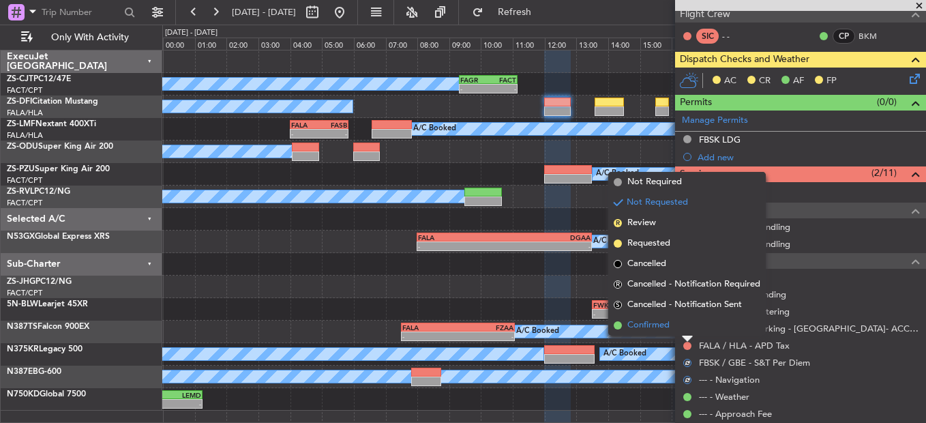
click at [683, 322] on li "Confirmed" at bounding box center [686, 325] width 157 height 20
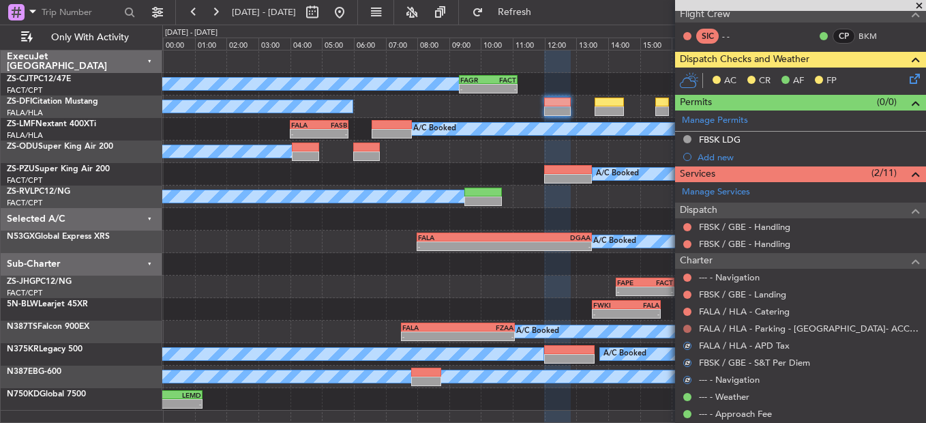
click at [685, 322] on button at bounding box center [687, 329] width 8 height 8
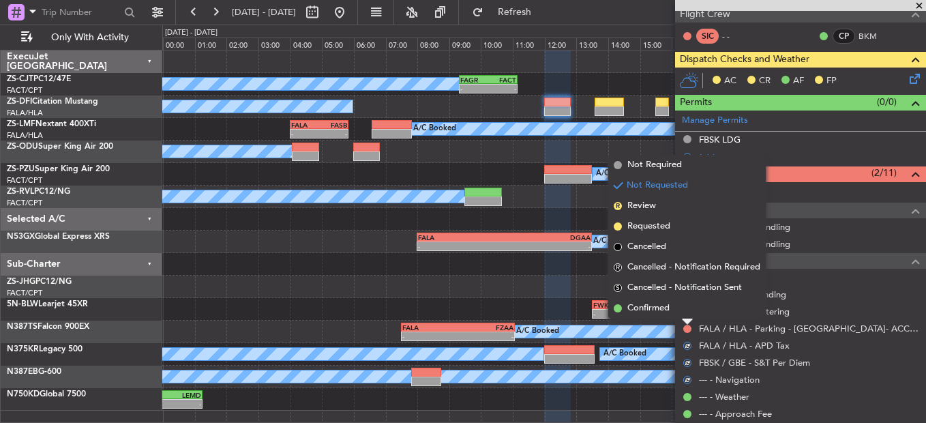
drag, startPoint x: 676, startPoint y: 300, endPoint x: 685, endPoint y: 310, distance: 13.5
click at [680, 302] on li "Confirmed" at bounding box center [686, 308] width 157 height 20
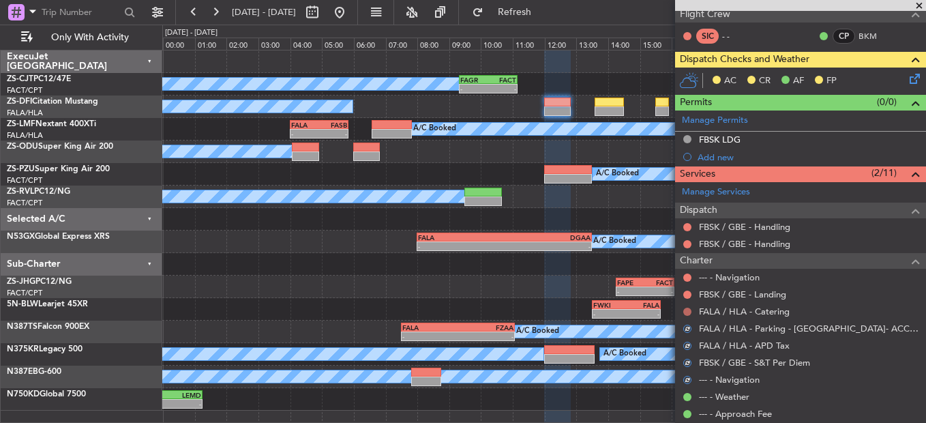
click at [686, 312] on button at bounding box center [687, 311] width 8 height 8
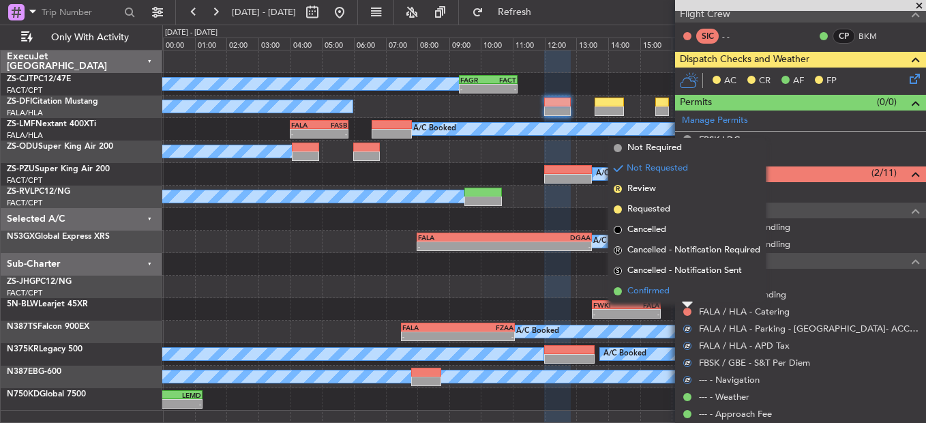
click at [680, 292] on li "Confirmed" at bounding box center [686, 291] width 157 height 20
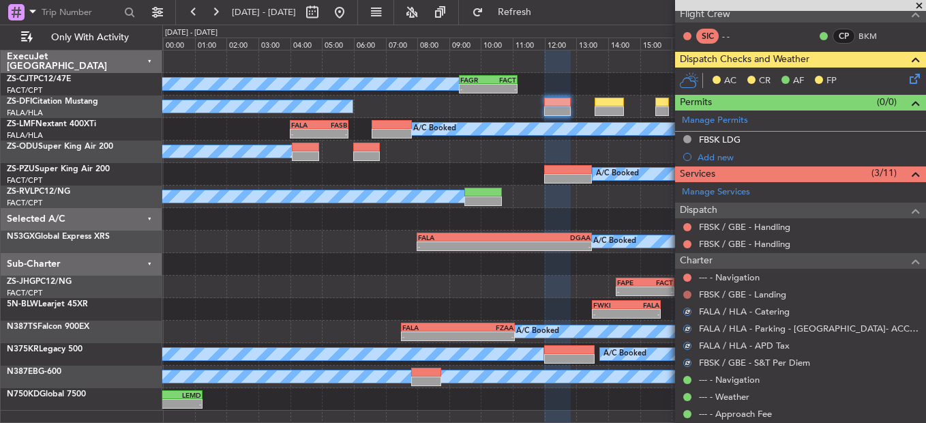
click at [687, 291] on div at bounding box center [687, 294] width 11 height 11
click at [689, 292] on button at bounding box center [687, 294] width 8 height 8
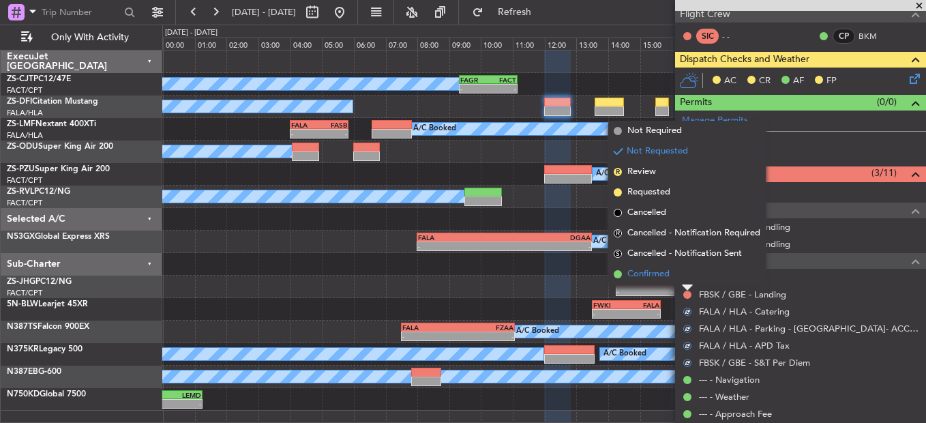
click at [685, 282] on li "Confirmed" at bounding box center [686, 274] width 157 height 20
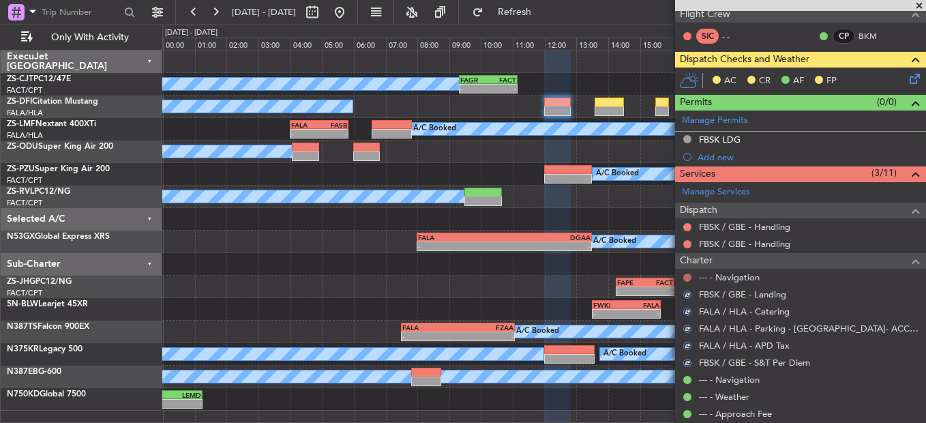
click at [685, 281] on mat-tooltip-component "Not Requested" at bounding box center [687, 299] width 77 height 36
click at [685, 277] on button at bounding box center [687, 277] width 8 height 8
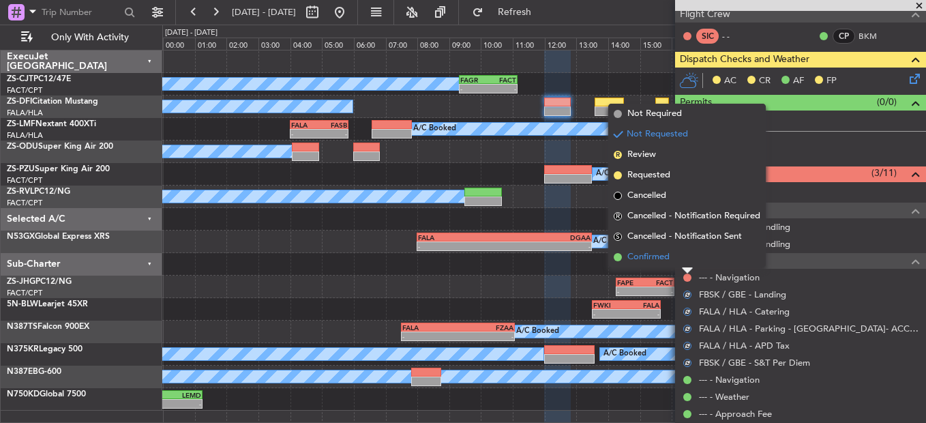
click at [678, 260] on li "Confirmed" at bounding box center [686, 257] width 157 height 20
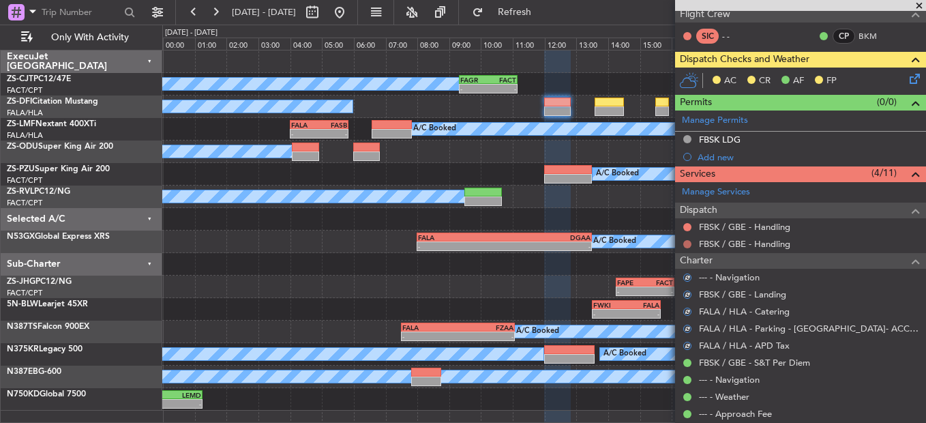
click at [689, 241] on button at bounding box center [687, 244] width 8 height 8
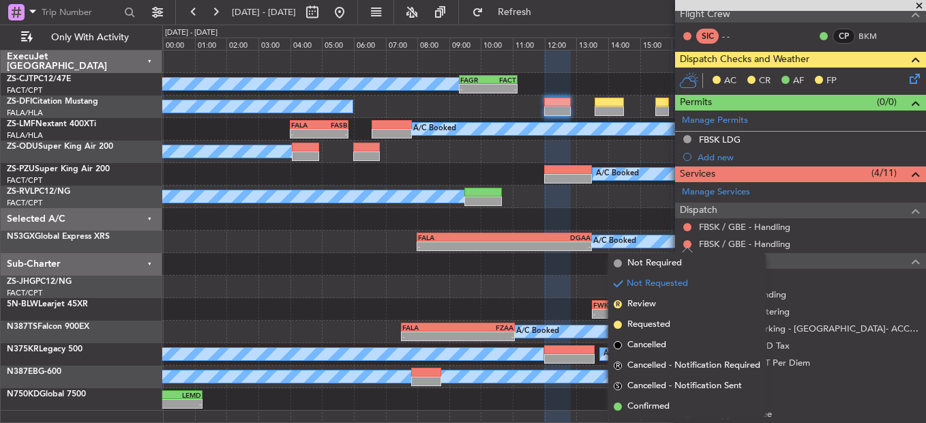
click at [704, 322] on li "Confirmed" at bounding box center [686, 406] width 157 height 20
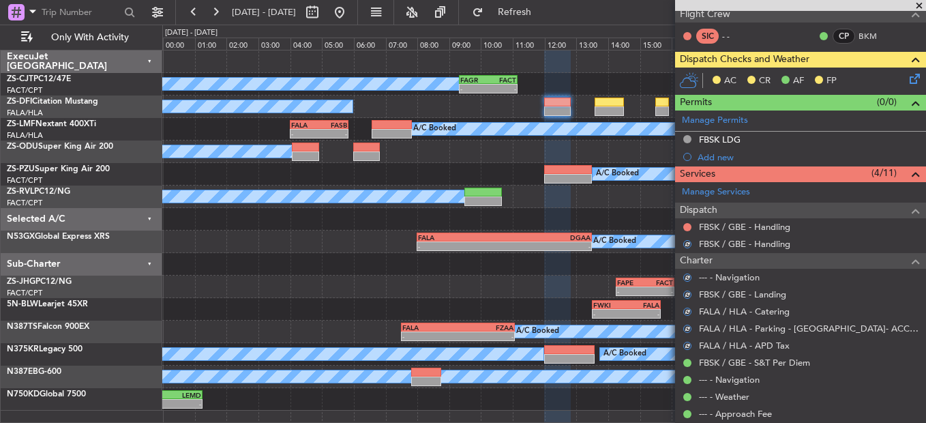
click at [682, 225] on div at bounding box center [687, 227] width 11 height 11
click at [685, 225] on button at bounding box center [687, 227] width 8 height 8
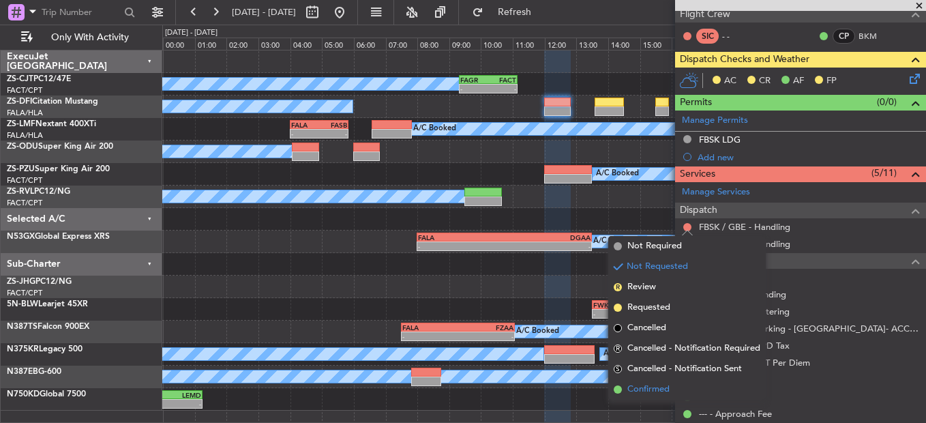
click at [686, 322] on li "Confirmed" at bounding box center [686, 389] width 157 height 20
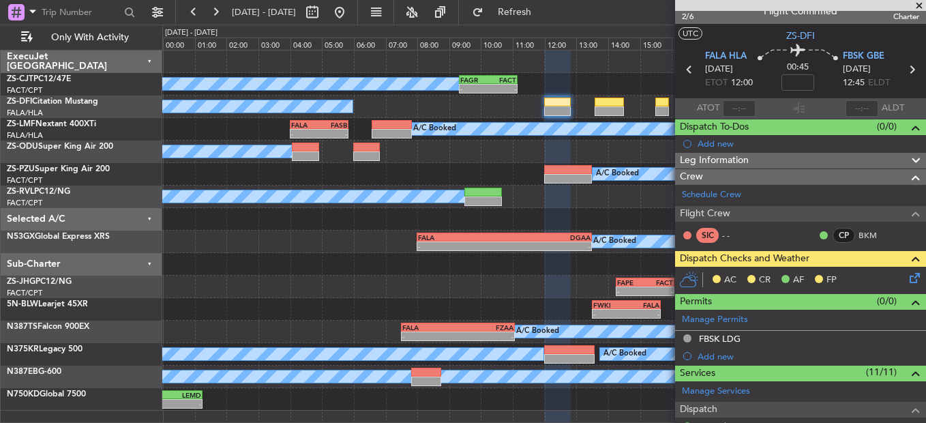
scroll to position [0, 0]
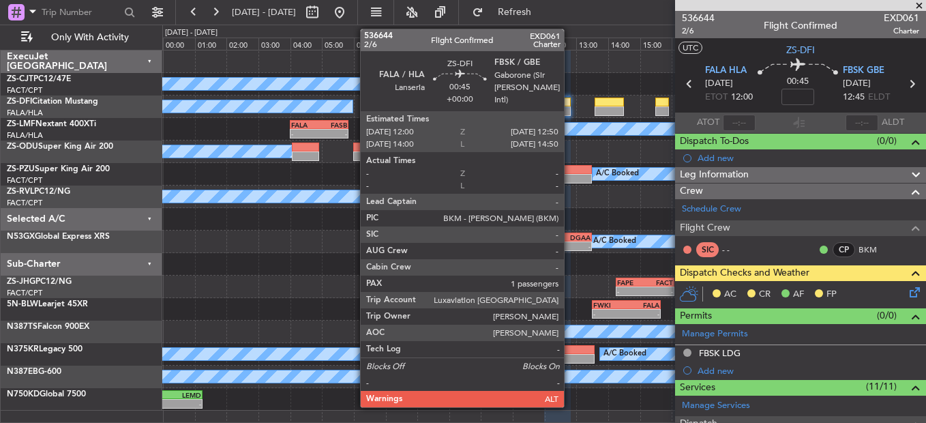
click at [571, 108] on div at bounding box center [557, 111] width 27 height 10
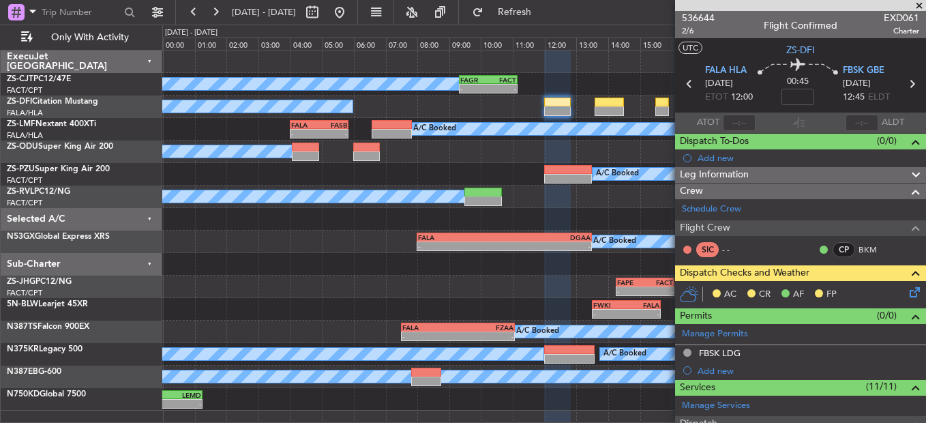
click at [570, 108] on div at bounding box center [557, 111] width 27 height 10
click at [571, 107] on div at bounding box center [557, 111] width 27 height 10
click at [907, 293] on icon at bounding box center [912, 289] width 11 height 11
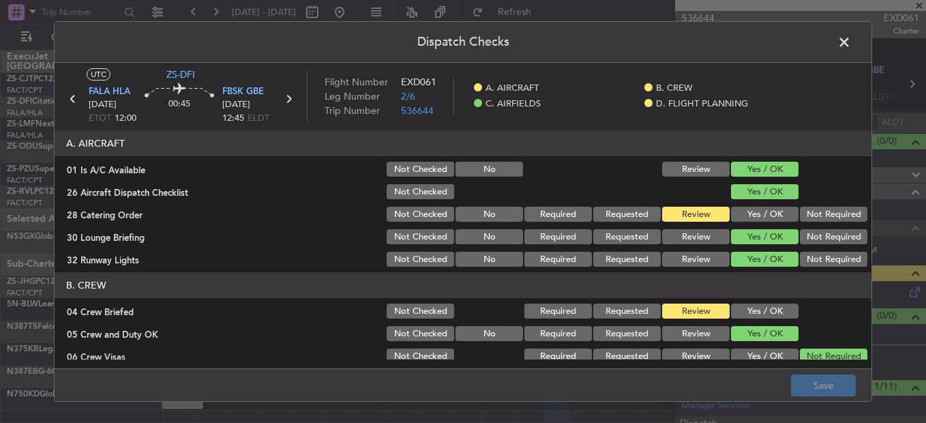
click at [851, 35] on span at bounding box center [851, 45] width 0 height 27
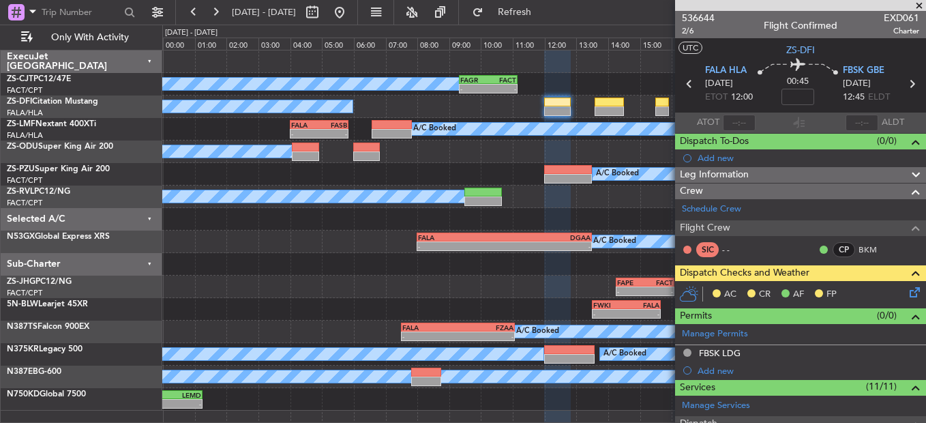
click at [908, 295] on icon at bounding box center [912, 289] width 11 height 11
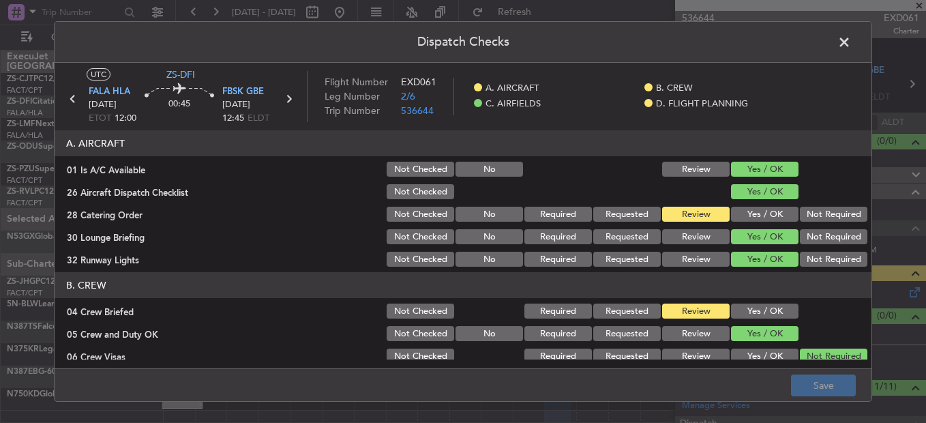
click at [767, 314] on button "Yes / OK" at bounding box center [764, 310] width 67 height 15
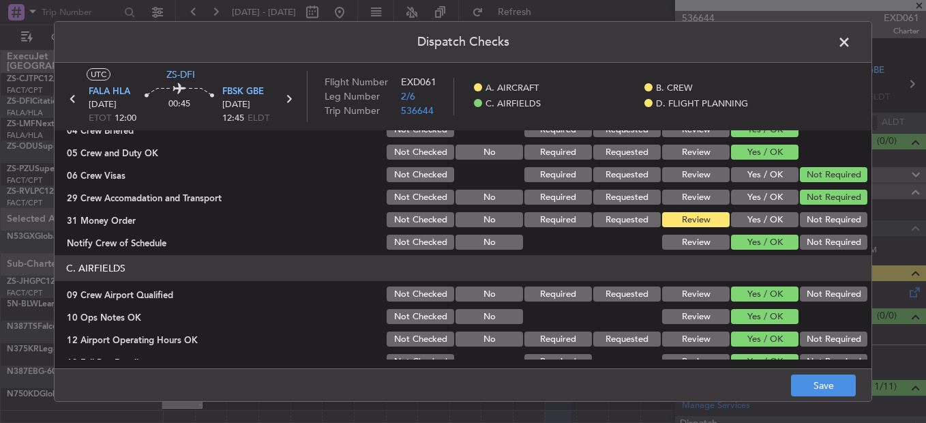
scroll to position [179, 0]
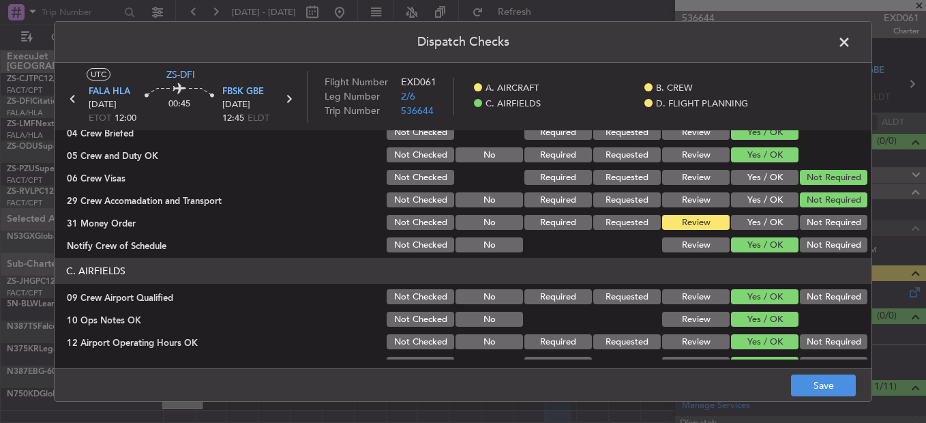
click at [766, 213] on div "Yes / OK" at bounding box center [763, 222] width 69 height 19
click at [731, 224] on button "Yes / OK" at bounding box center [764, 222] width 67 height 15
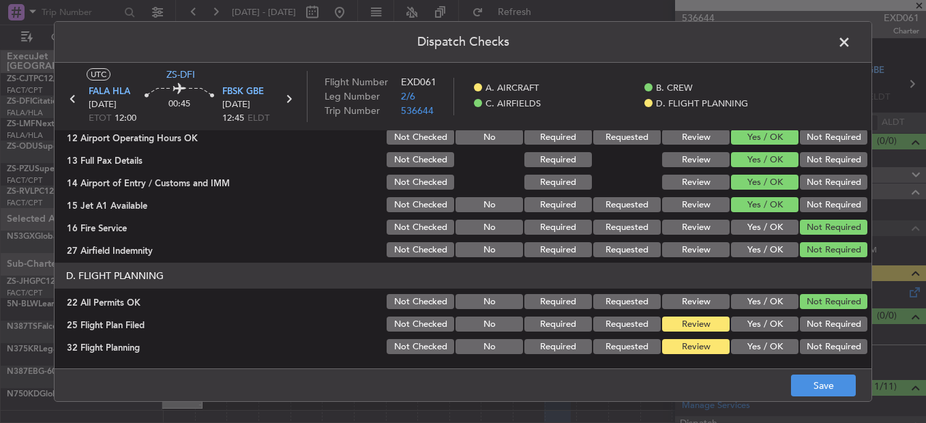
scroll to position [0, 0]
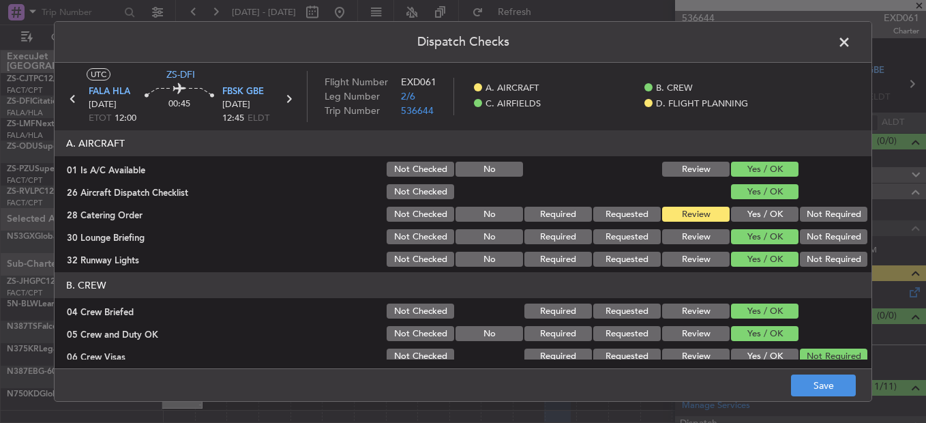
click at [851, 50] on span at bounding box center [851, 45] width 0 height 27
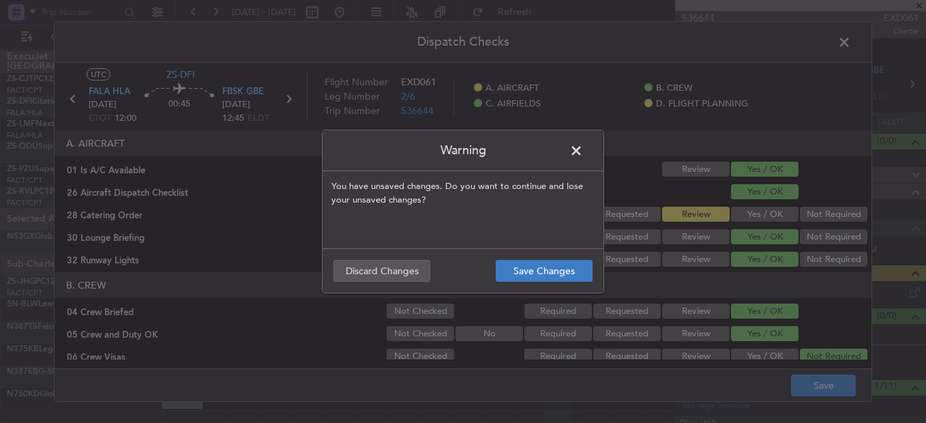
drag, startPoint x: 569, startPoint y: 254, endPoint x: 558, endPoint y: 265, distance: 15.0
click at [564, 258] on footer "Save Changes Discard Changes" at bounding box center [462, 270] width 281 height 44
click at [558, 269] on button "Save Changes" at bounding box center [544, 271] width 97 height 22
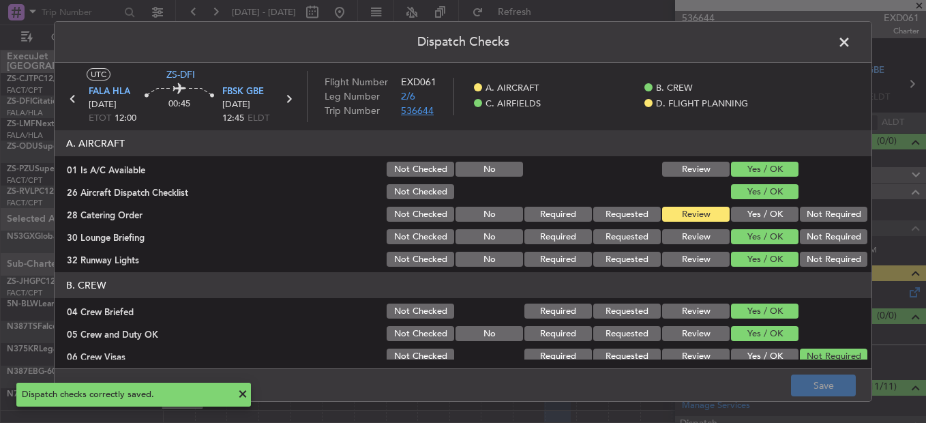
click at [402, 117] on span "536644" at bounding box center [417, 110] width 33 height 13
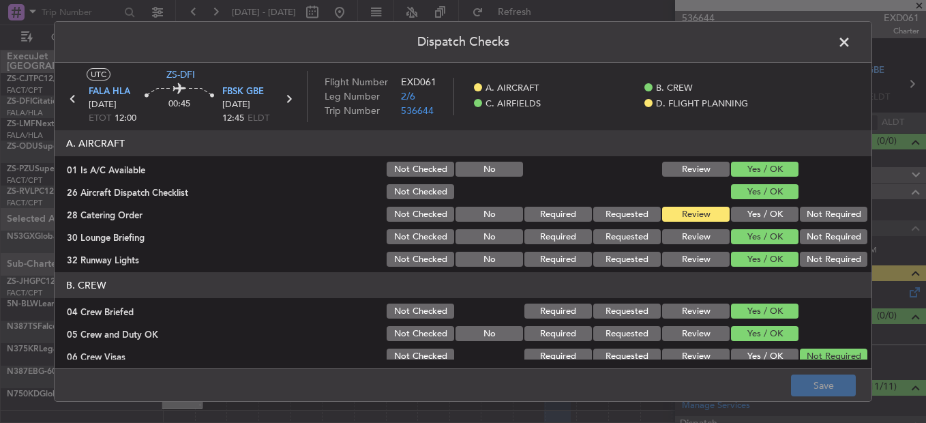
click at [851, 40] on span at bounding box center [851, 45] width 0 height 27
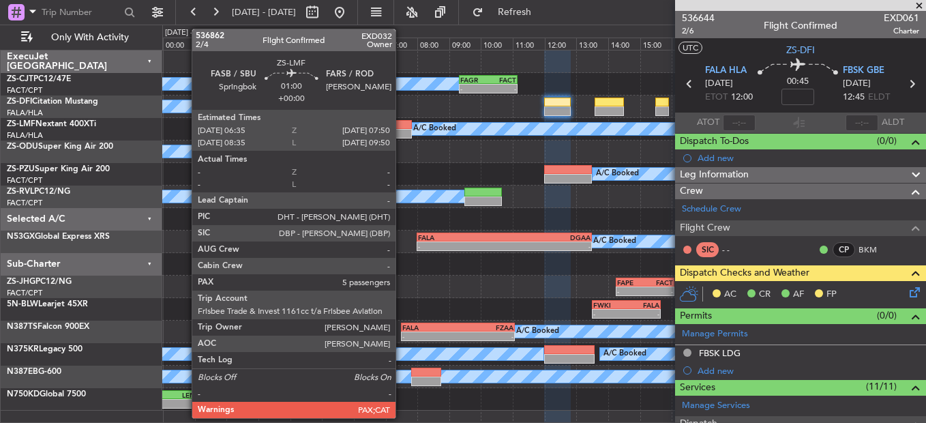
click at [402, 126] on div at bounding box center [392, 125] width 40 height 10
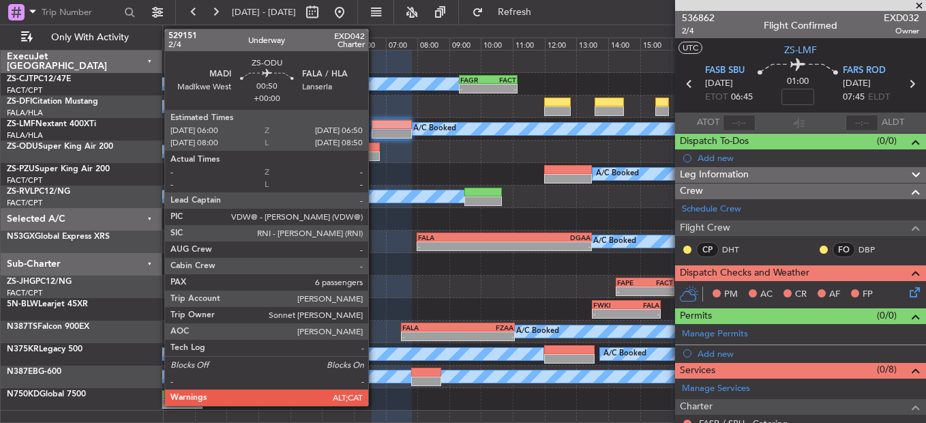
click at [374, 150] on div at bounding box center [366, 147] width 27 height 10
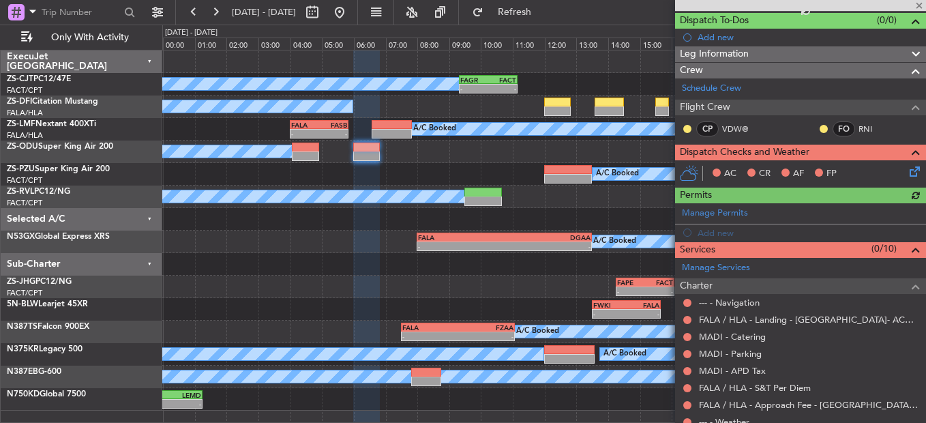
scroll to position [205, 0]
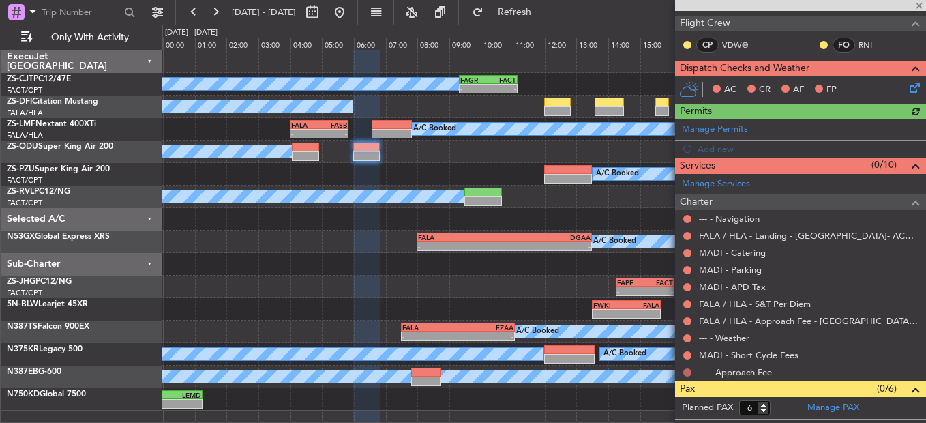
click at [687, 322] on button at bounding box center [687, 372] width 8 height 8
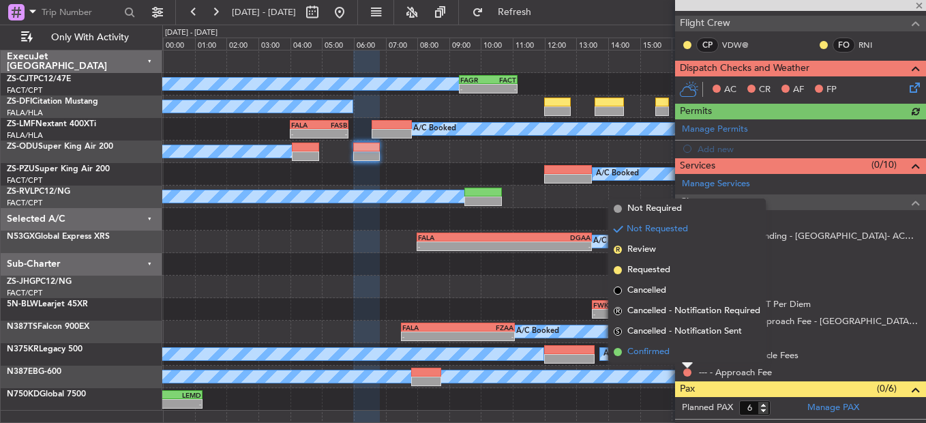
click at [686, 322] on li "Confirmed" at bounding box center [686, 352] width 157 height 20
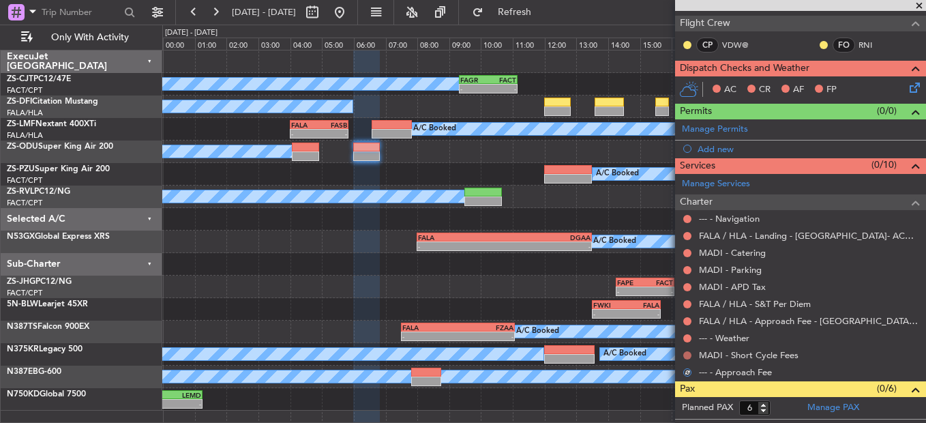
click at [689, 322] on button at bounding box center [687, 355] width 8 height 8
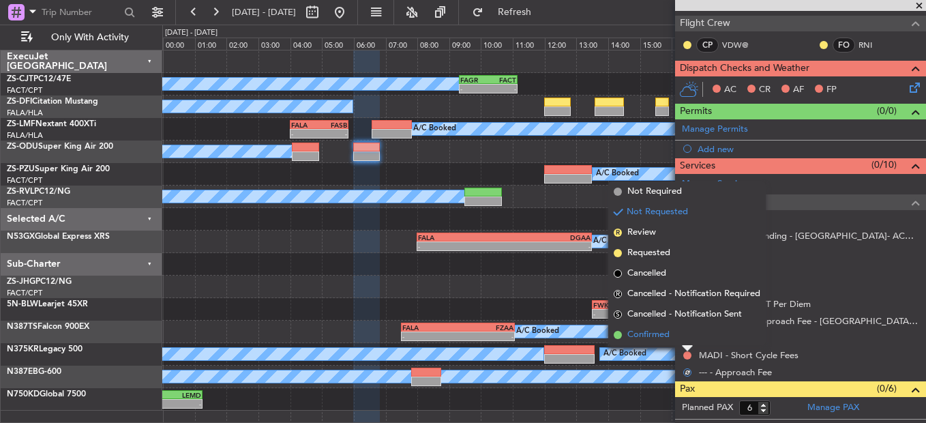
click at [688, 322] on li "Confirmed" at bounding box center [686, 335] width 157 height 20
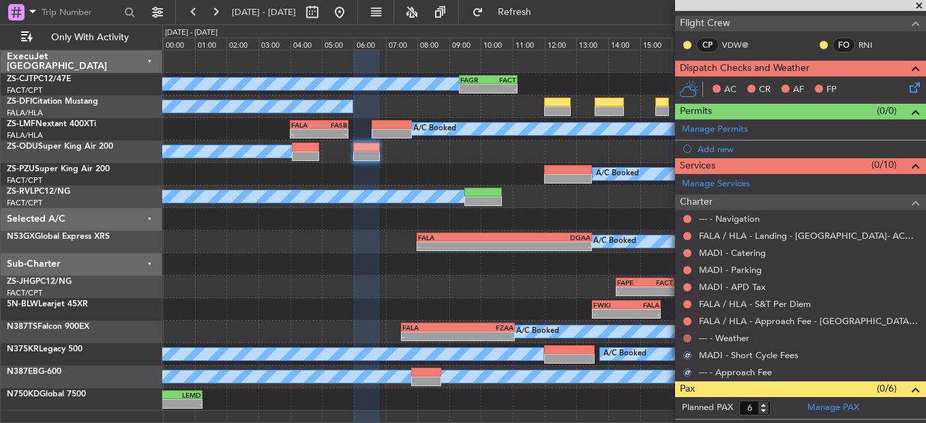
click at [685, 322] on button at bounding box center [687, 338] width 8 height 8
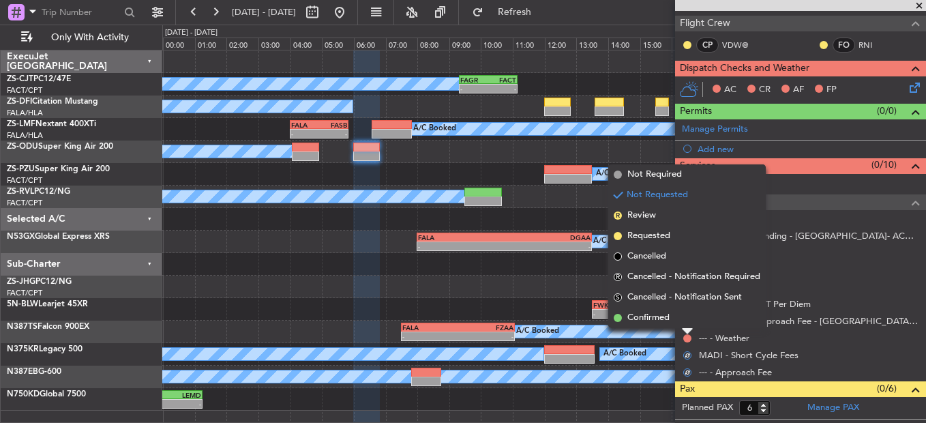
click at [692, 322] on div at bounding box center [687, 331] width 11 height 5
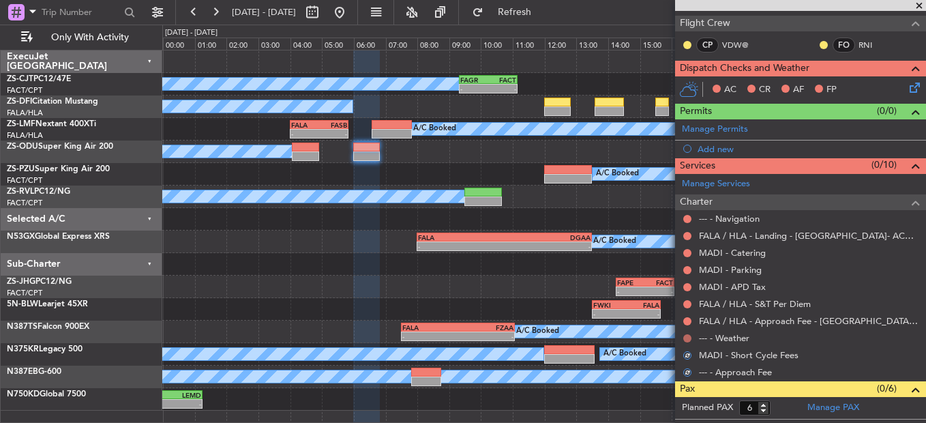
click at [685, 322] on button at bounding box center [687, 338] width 8 height 8
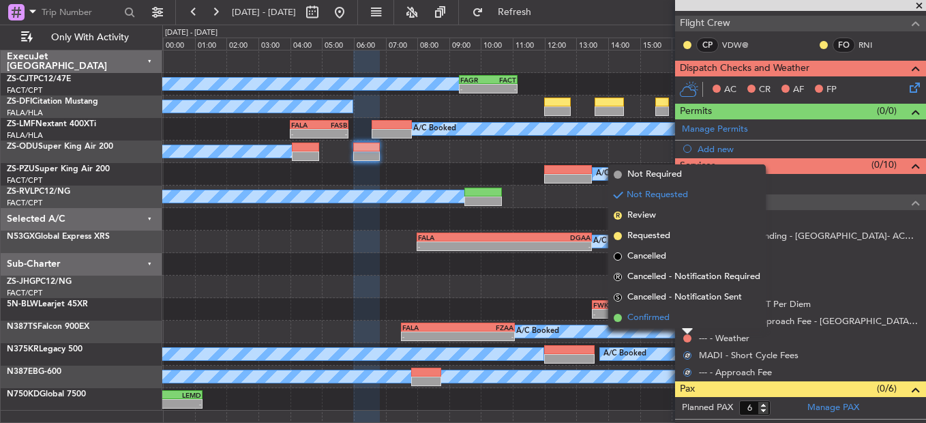
click at [681, 322] on li "Confirmed" at bounding box center [686, 317] width 157 height 20
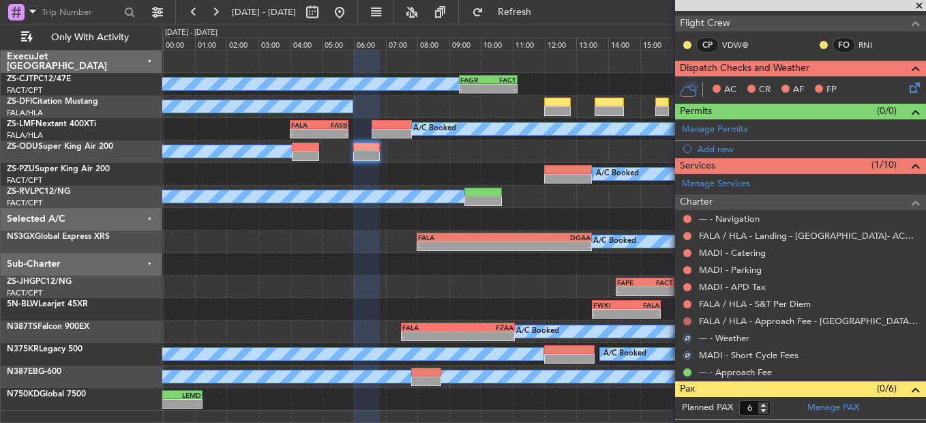
click at [683, 320] on button at bounding box center [687, 321] width 8 height 8
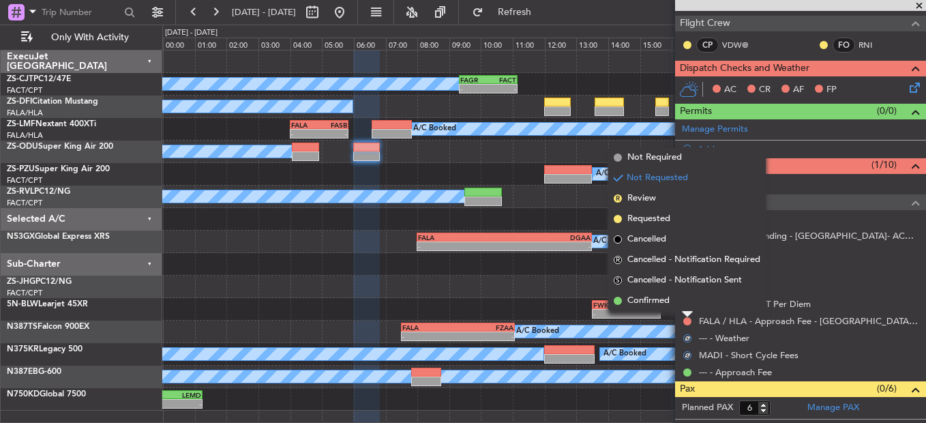
click at [685, 312] on div at bounding box center [687, 314] width 11 height 5
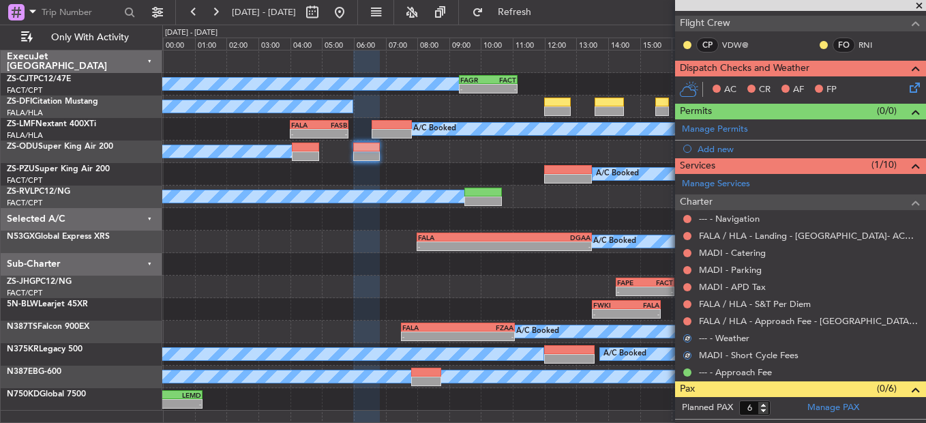
click at [691, 301] on div at bounding box center [687, 304] width 11 height 11
click at [685, 320] on button at bounding box center [687, 321] width 8 height 8
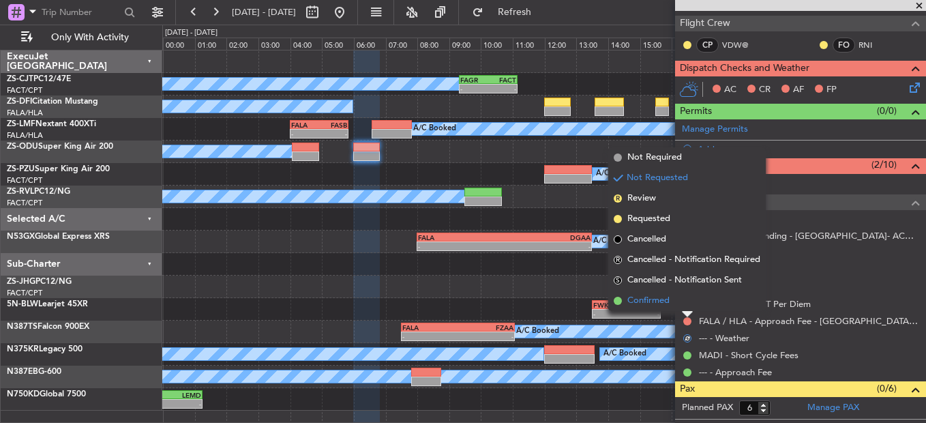
click at [685, 301] on li "Confirmed" at bounding box center [686, 300] width 157 height 20
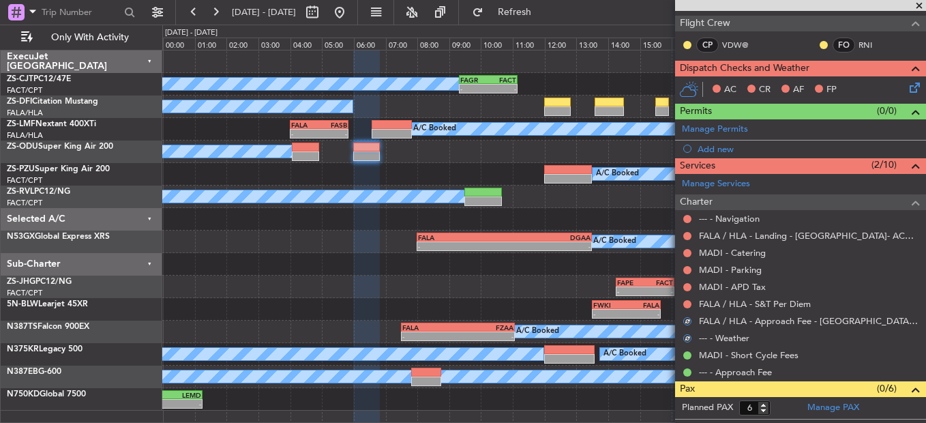
click at [694, 303] on div "FALA / HLA - S&T Per Diem" at bounding box center [800, 303] width 251 height 17
click at [692, 299] on nimbus-traffic-light at bounding box center [687, 304] width 11 height 11
click at [689, 302] on button at bounding box center [687, 304] width 8 height 8
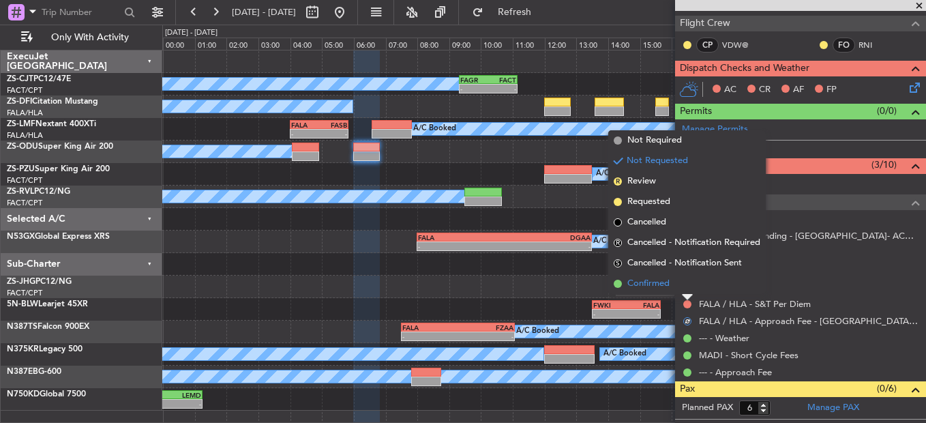
click at [684, 288] on li "Confirmed" at bounding box center [686, 283] width 157 height 20
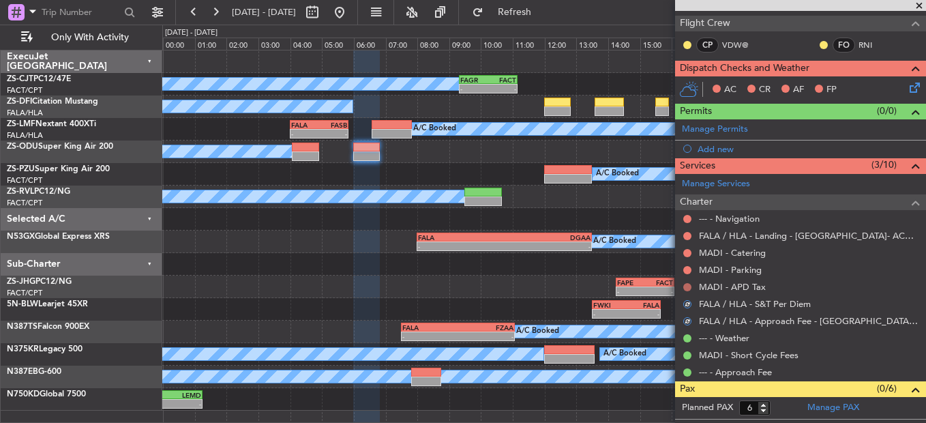
click at [685, 283] on button at bounding box center [687, 287] width 8 height 8
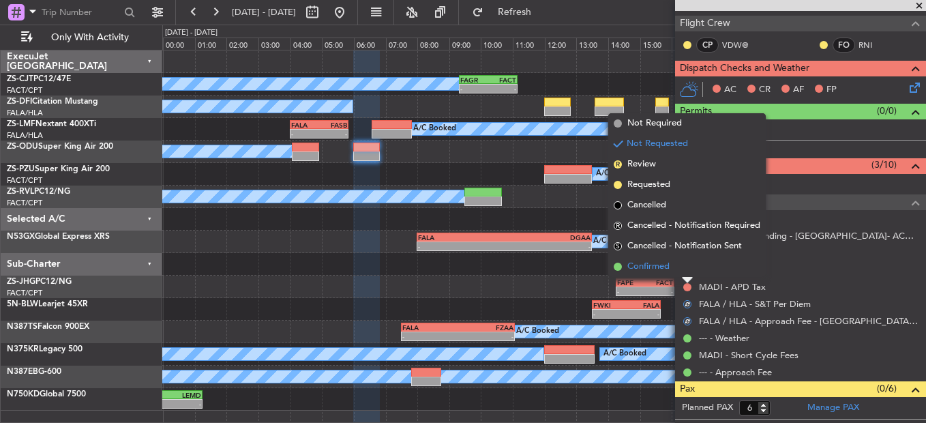
click at [687, 271] on li "Confirmed" at bounding box center [686, 266] width 157 height 20
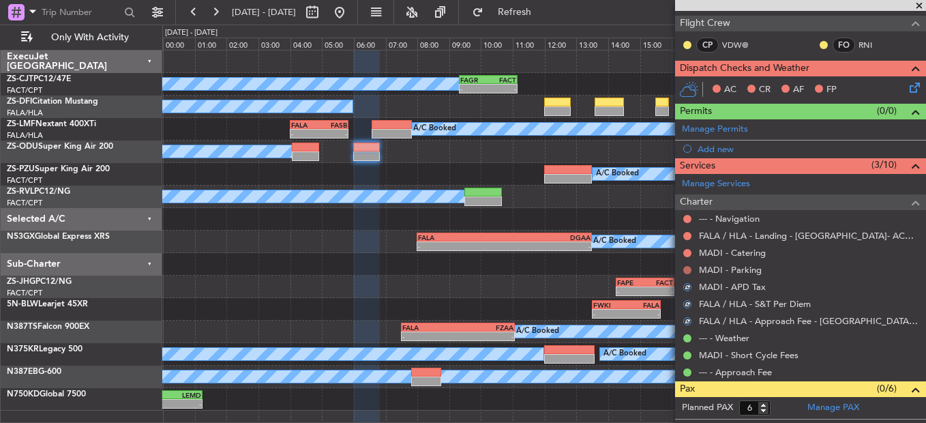
click at [688, 268] on button at bounding box center [687, 270] width 8 height 8
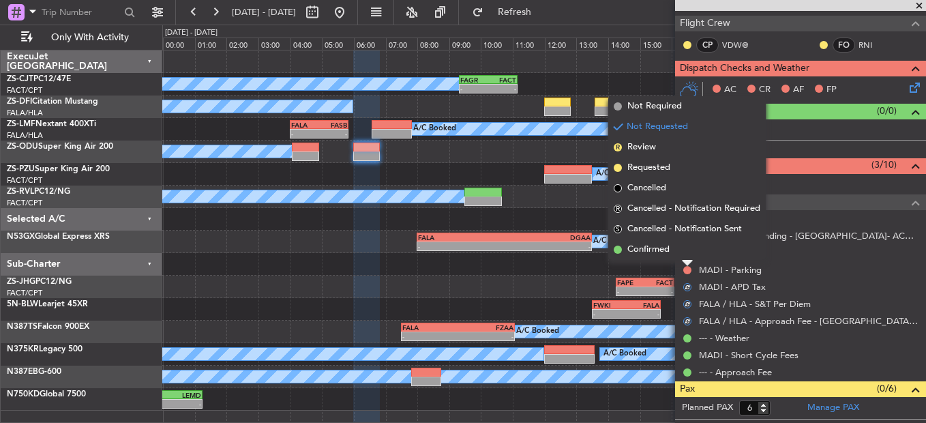
click at [683, 258] on li "Confirmed" at bounding box center [686, 249] width 157 height 20
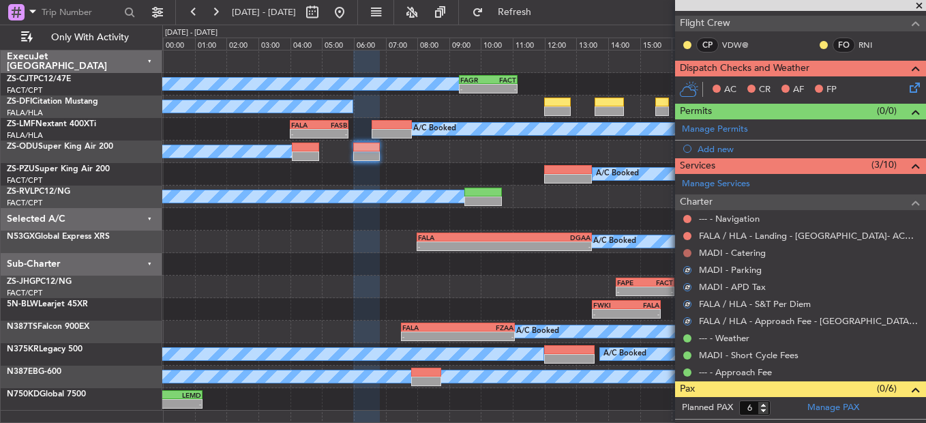
click at [683, 254] on button at bounding box center [687, 253] width 8 height 8
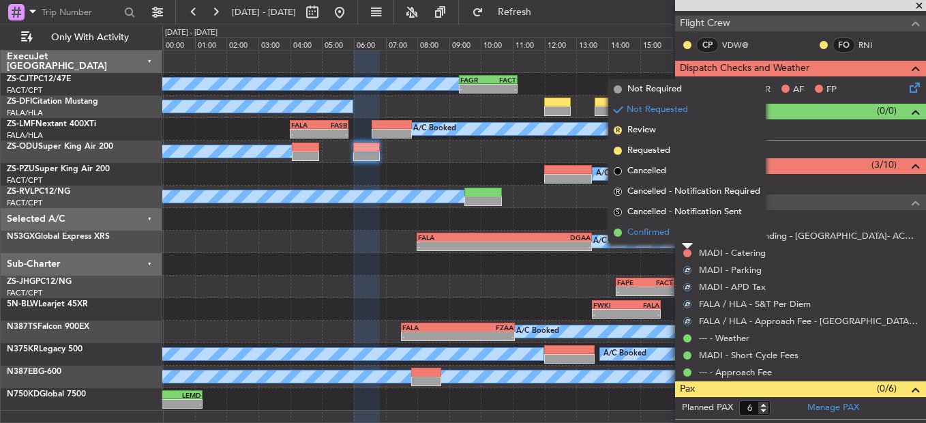
click at [685, 240] on li "Confirmed" at bounding box center [686, 232] width 157 height 20
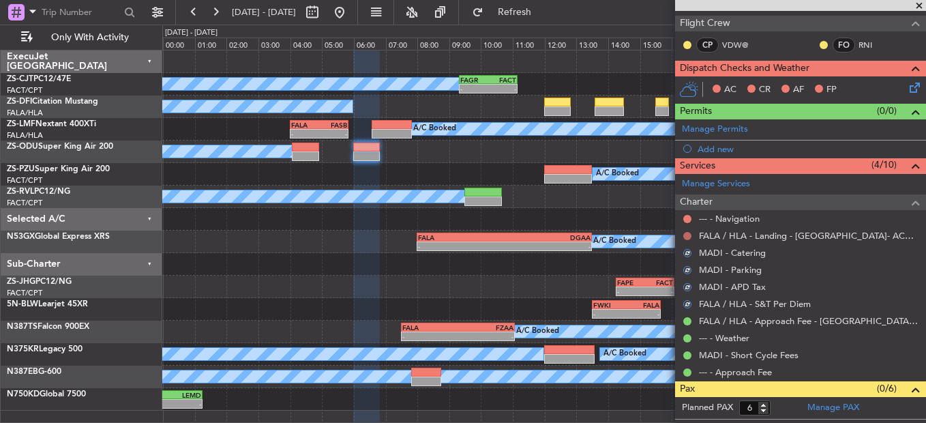
click at [686, 236] on button at bounding box center [687, 236] width 8 height 8
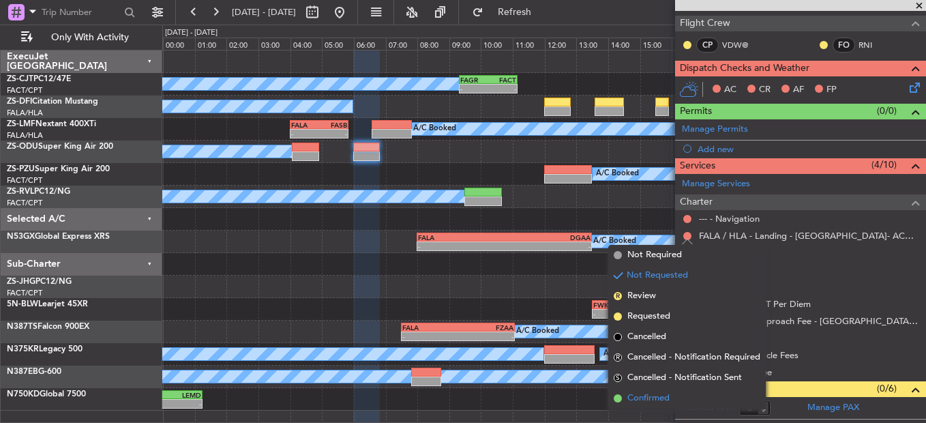
click at [643, 322] on span "Confirmed" at bounding box center [648, 398] width 42 height 14
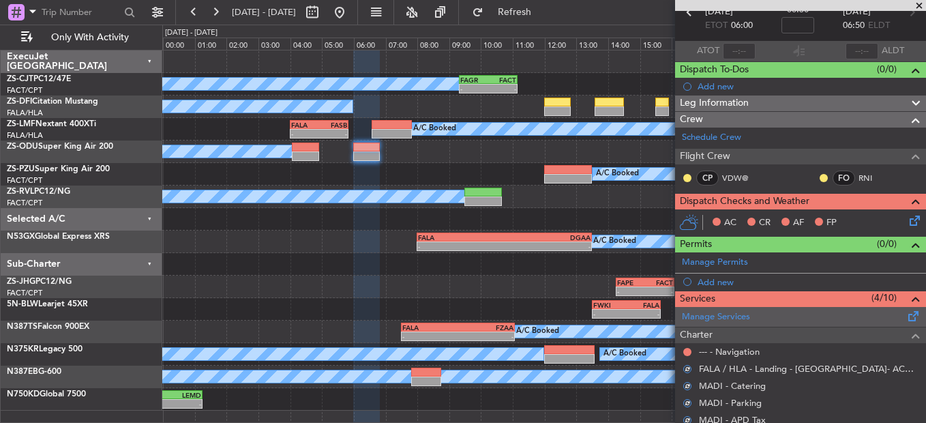
scroll to position [68, 0]
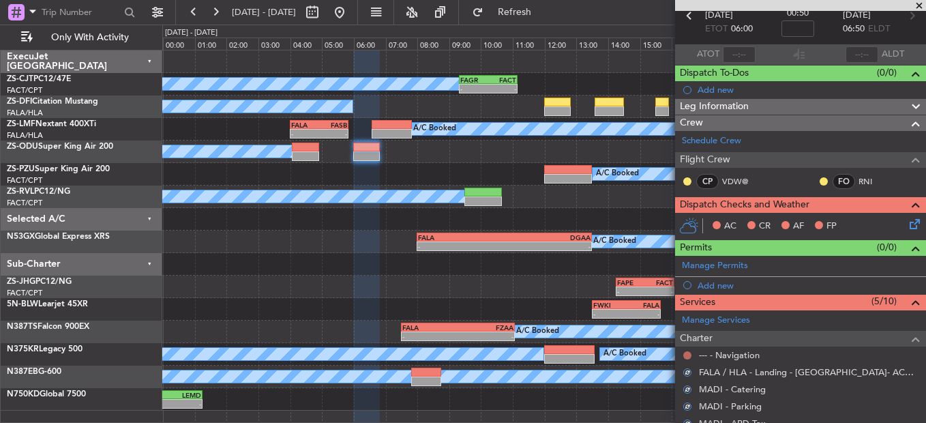
click at [688, 322] on button at bounding box center [687, 355] width 8 height 8
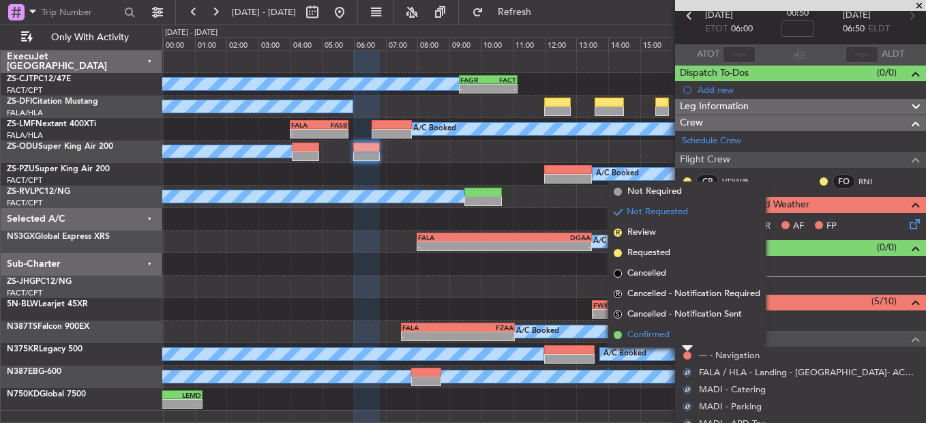
click at [678, 322] on li "Confirmed" at bounding box center [686, 335] width 157 height 20
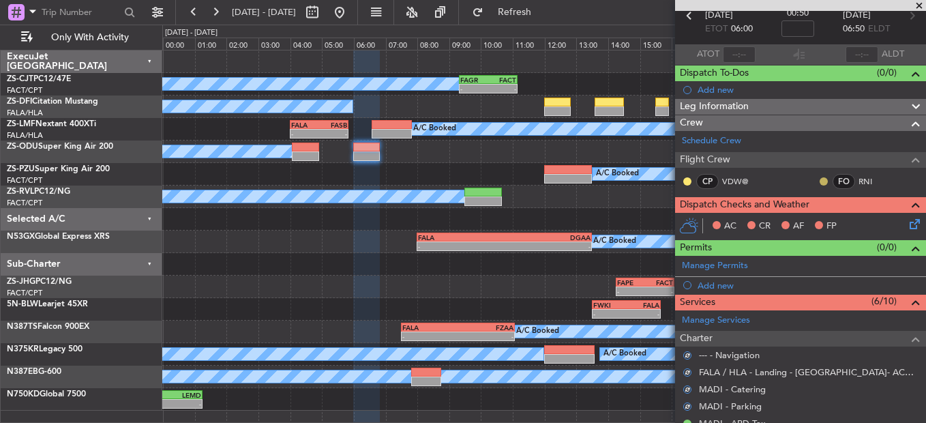
click at [820, 183] on button at bounding box center [824, 181] width 8 height 8
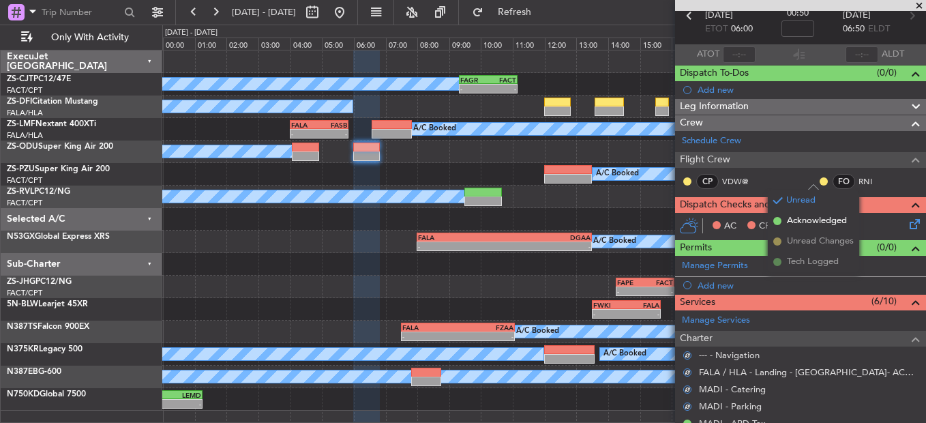
click at [805, 224] on span "Acknowledged" at bounding box center [817, 221] width 60 height 14
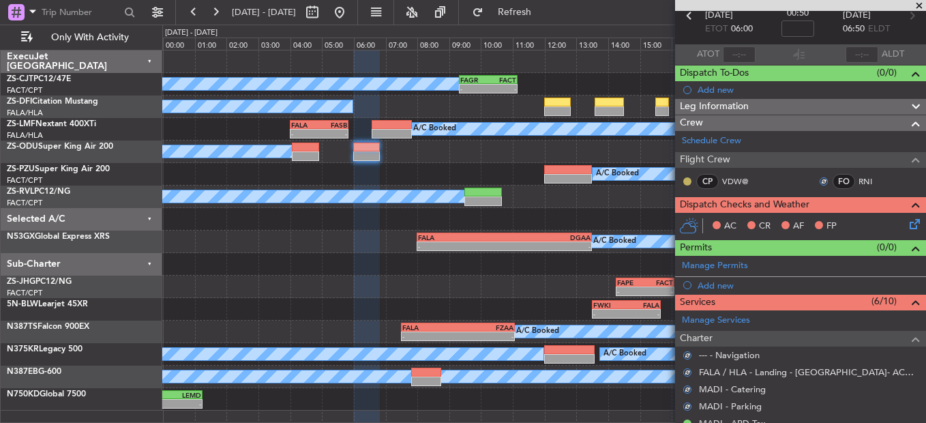
click at [687, 180] on button at bounding box center [687, 181] width 8 height 8
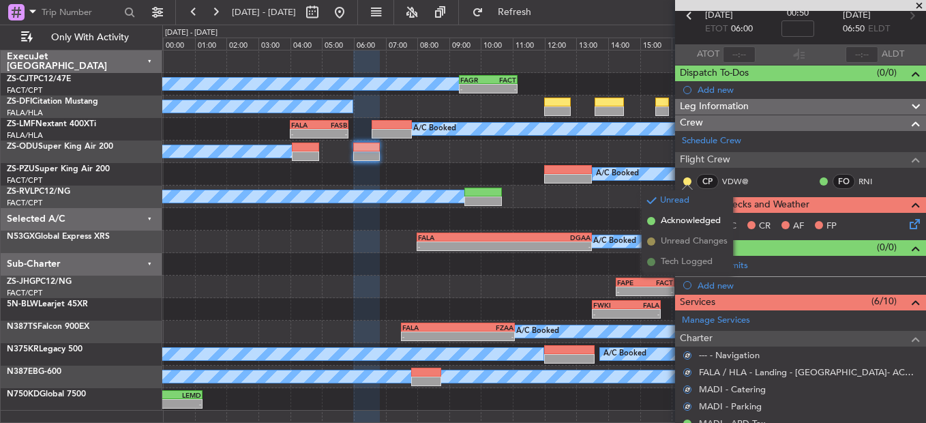
click at [686, 223] on span "Acknowledged" at bounding box center [691, 221] width 60 height 14
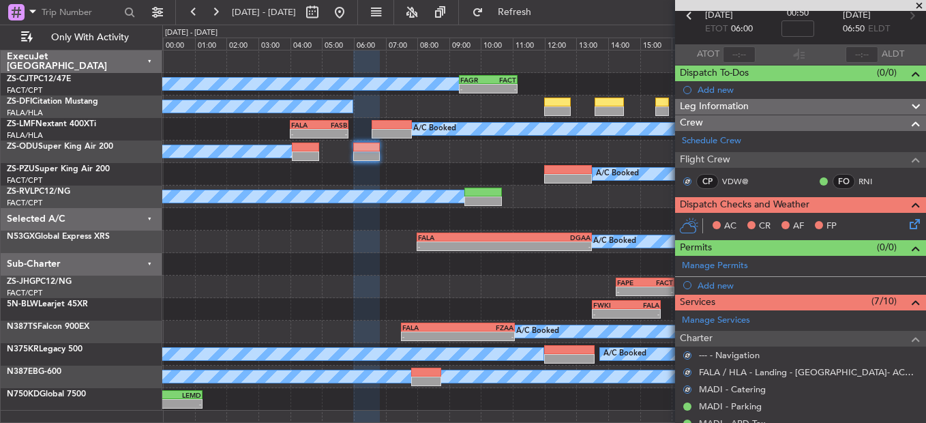
click at [907, 223] on icon at bounding box center [912, 221] width 11 height 11
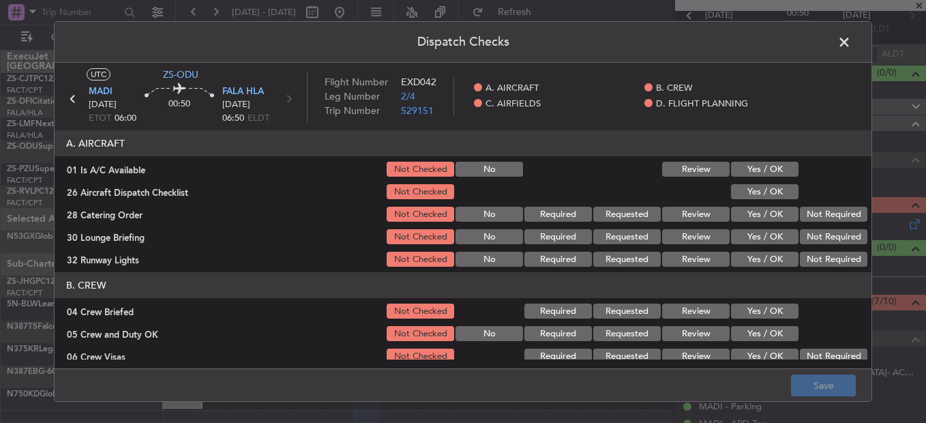
click at [749, 173] on button "Yes / OK" at bounding box center [764, 169] width 67 height 15
click at [761, 198] on button "Yes / OK" at bounding box center [764, 191] width 67 height 15
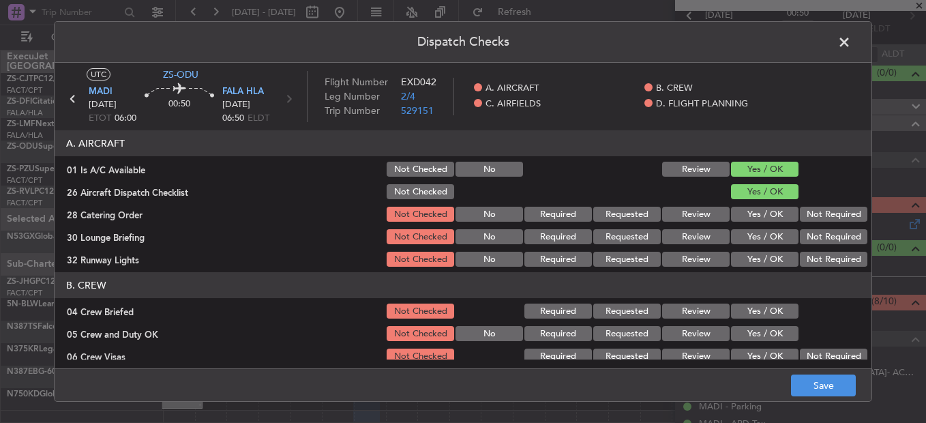
click at [804, 215] on button "Not Required" at bounding box center [833, 214] width 67 height 15
click at [809, 227] on section "A. AIRCRAFT 01 Is A/C Available Not Checked No Review Yes / OK 26 Aircraft Disp…" at bounding box center [463, 199] width 817 height 138
click at [809, 238] on button "Not Required" at bounding box center [833, 236] width 67 height 15
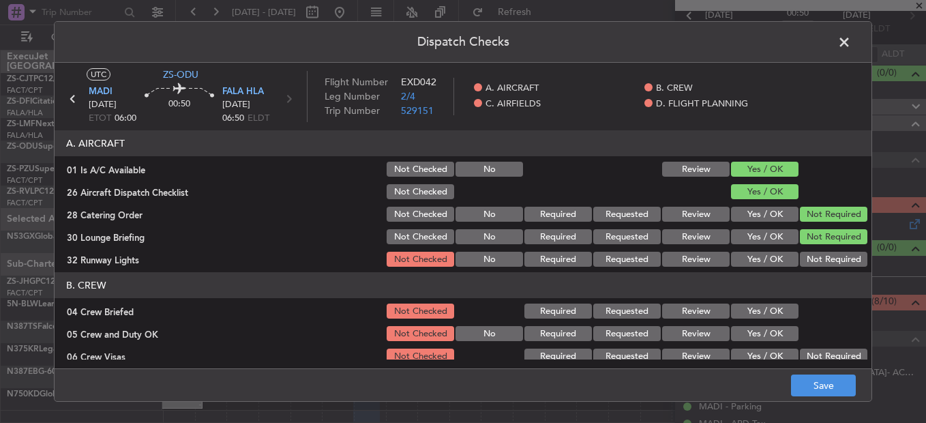
click at [807, 254] on button "Not Required" at bounding box center [833, 259] width 67 height 15
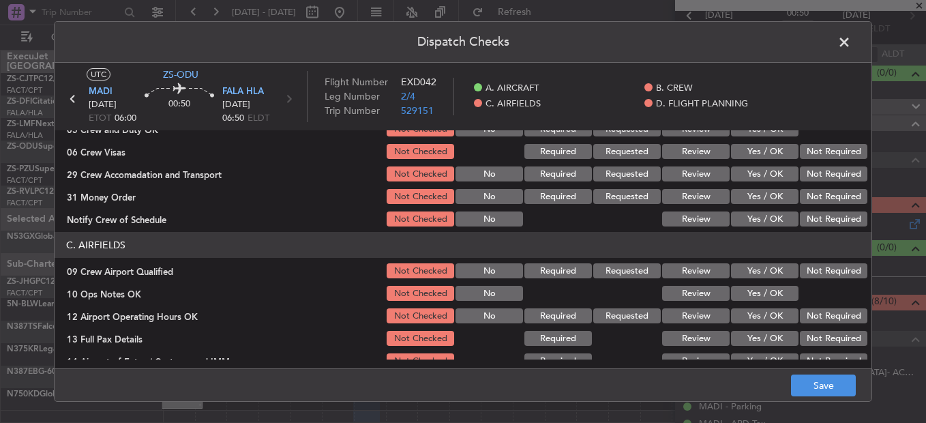
scroll to position [136, 0]
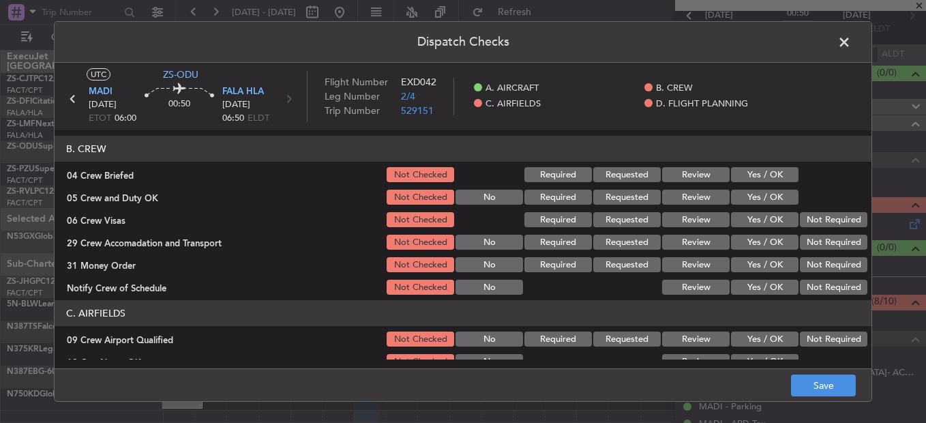
click at [751, 174] on button "Yes / OK" at bounding box center [764, 174] width 67 height 15
click at [754, 192] on button "Yes / OK" at bounding box center [764, 197] width 67 height 15
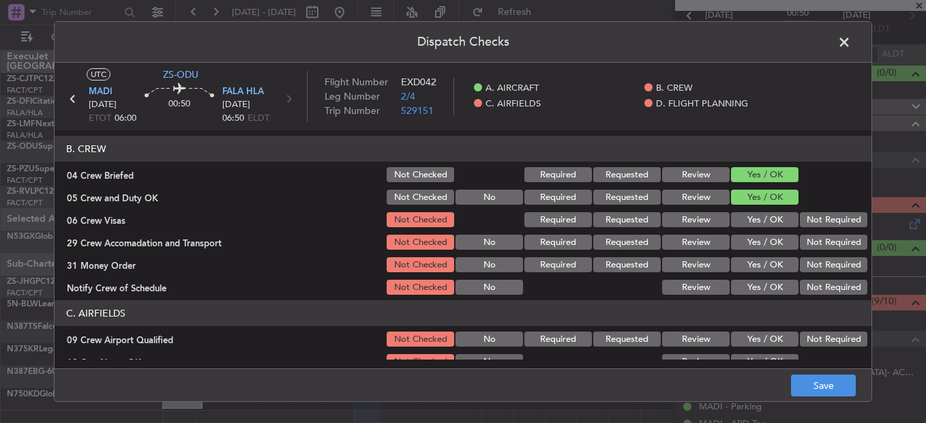
click at [811, 211] on div "Not Required" at bounding box center [832, 219] width 69 height 19
click at [812, 223] on button "Not Required" at bounding box center [833, 219] width 67 height 15
click at [812, 232] on section "B. CREW 04 Crew Briefed Not Checked Required Requested Review Yes / OK 05 Crew …" at bounding box center [463, 216] width 817 height 161
click at [811, 246] on button "Not Required" at bounding box center [833, 242] width 67 height 15
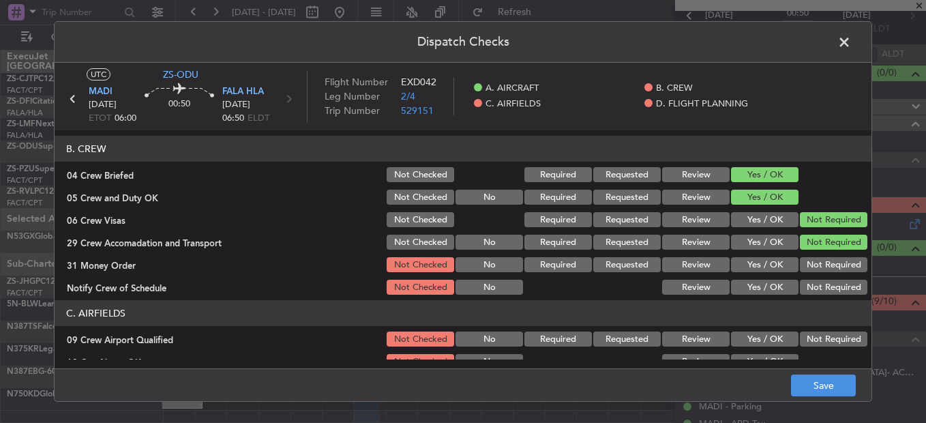
click at [807, 282] on section "B. CREW 04 Crew Briefed Not Checked Required Requested Review Yes / OK 05 Crew …" at bounding box center [463, 216] width 817 height 161
click at [806, 267] on button "Not Required" at bounding box center [833, 264] width 67 height 15
click at [810, 286] on button "Not Required" at bounding box center [833, 287] width 67 height 15
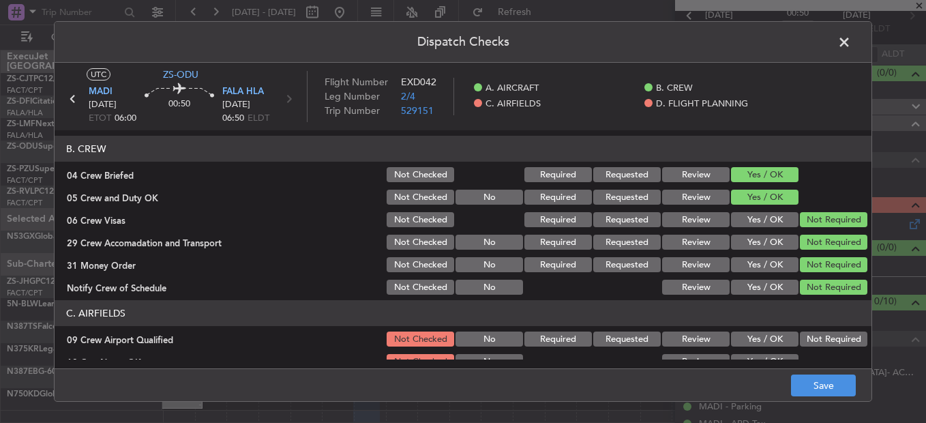
click at [817, 322] on button "Not Required" at bounding box center [833, 338] width 67 height 15
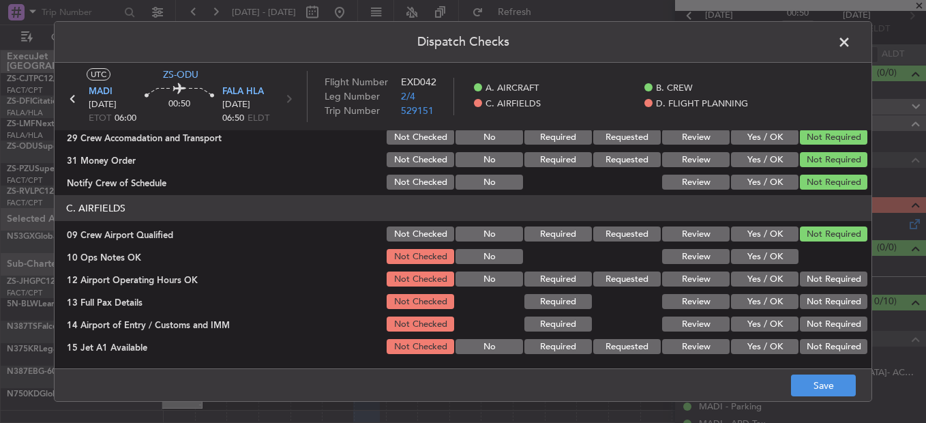
scroll to position [273, 0]
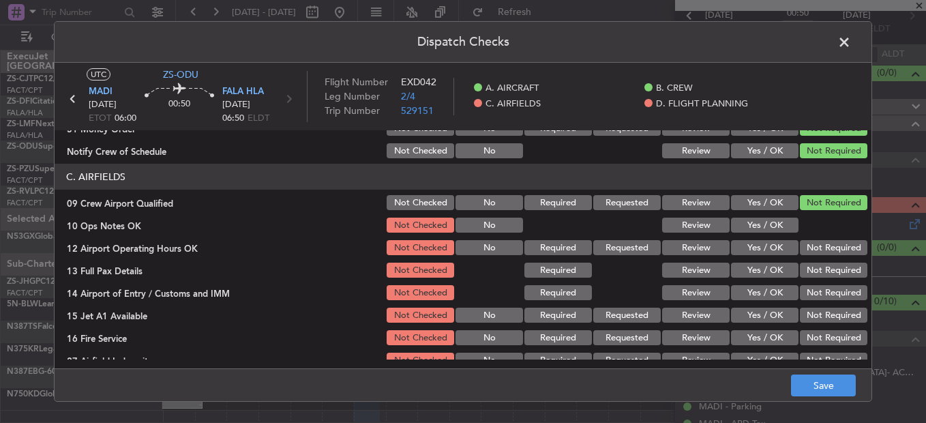
click at [762, 225] on button "Yes / OK" at bounding box center [764, 224] width 67 height 15
drag, startPoint x: 787, startPoint y: 225, endPoint x: 806, endPoint y: 243, distance: 26.1
click at [792, 229] on div "10 Ops Notes OK Not Checked No Review Yes / OK" at bounding box center [463, 224] width 817 height 19
click at [807, 245] on button "Not Required" at bounding box center [833, 247] width 67 height 15
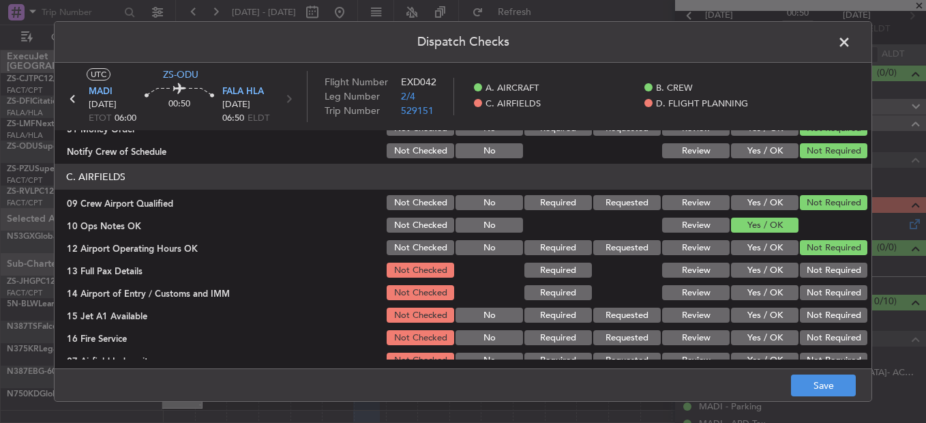
click at [808, 254] on button "Not Required" at bounding box center [833, 247] width 67 height 15
click at [809, 265] on section "C. AIRFIELDS 09 Crew Airport Qualified Not Checked No Required Requested Review…" at bounding box center [463, 267] width 817 height 206
click at [812, 280] on div "Not Required" at bounding box center [832, 269] width 69 height 19
click at [812, 283] on section "C. AIRFIELDS 09 Crew Airport Qualified Not Checked No Required Requested Review…" at bounding box center [463, 267] width 817 height 206
drag, startPoint x: 807, startPoint y: 275, endPoint x: 813, endPoint y: 288, distance: 14.1
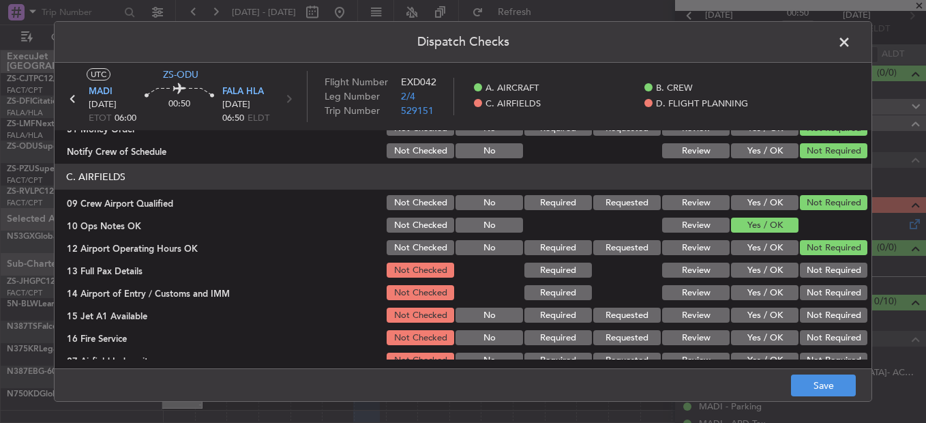
click at [808, 275] on button "Not Required" at bounding box center [833, 269] width 67 height 15
click at [813, 288] on button "Not Required" at bounding box center [833, 292] width 67 height 15
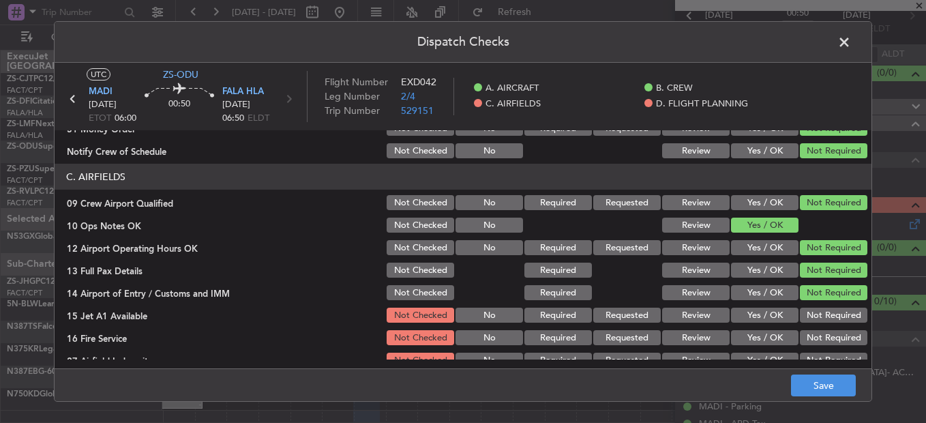
click at [813, 295] on button "Not Required" at bounding box center [833, 292] width 67 height 15
click at [813, 316] on div "Not Required" at bounding box center [832, 314] width 69 height 19
drag, startPoint x: 812, startPoint y: 316, endPoint x: 813, endPoint y: 326, distance: 9.6
click at [812, 322] on div "Not Required" at bounding box center [832, 314] width 69 height 19
click at [817, 322] on button "Not Required" at bounding box center [833, 337] width 67 height 15
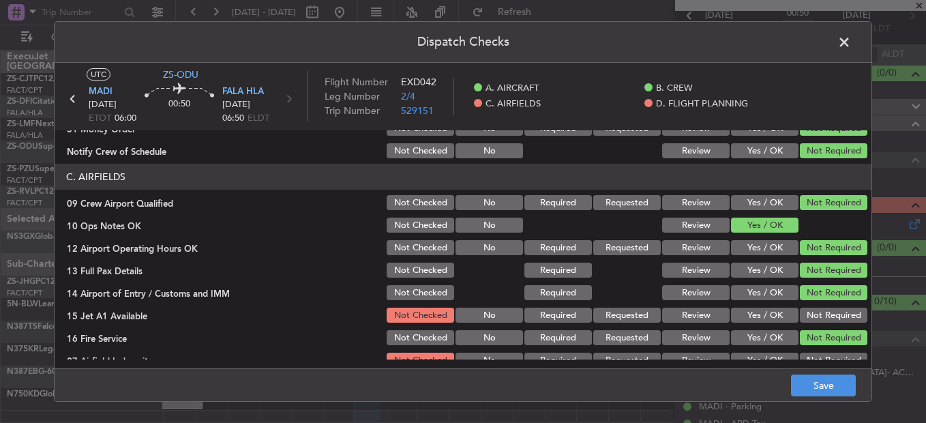
click at [811, 317] on button "Not Required" at bounding box center [833, 314] width 67 height 15
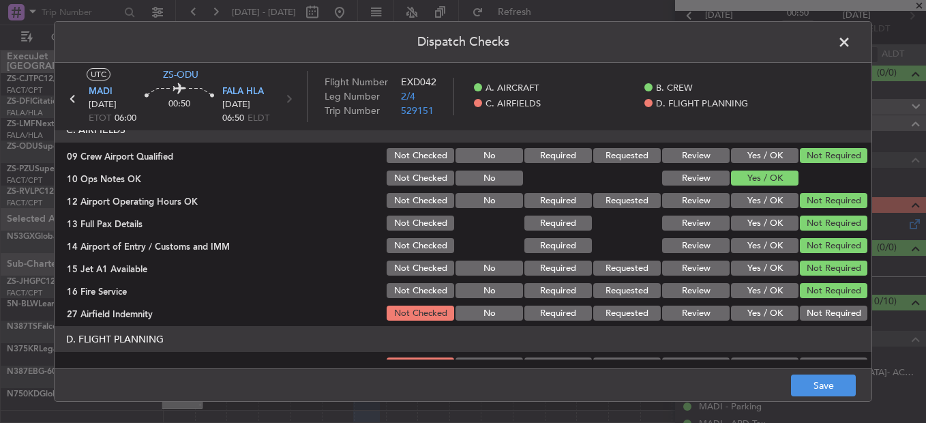
scroll to position [383, 0]
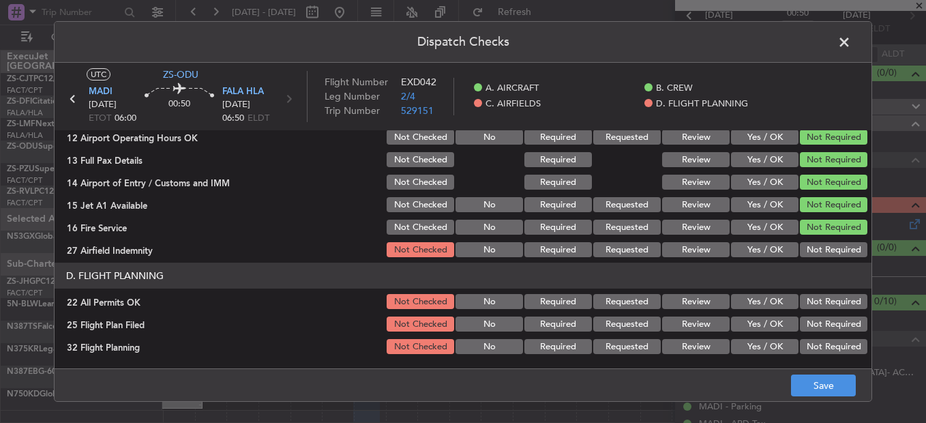
click at [813, 240] on div "Not Required" at bounding box center [832, 249] width 69 height 19
click at [821, 255] on button "Not Required" at bounding box center [833, 249] width 67 height 15
drag, startPoint x: 822, startPoint y: 299, endPoint x: 720, endPoint y: 322, distance: 104.9
click at [822, 299] on button "Not Required" at bounding box center [833, 301] width 67 height 15
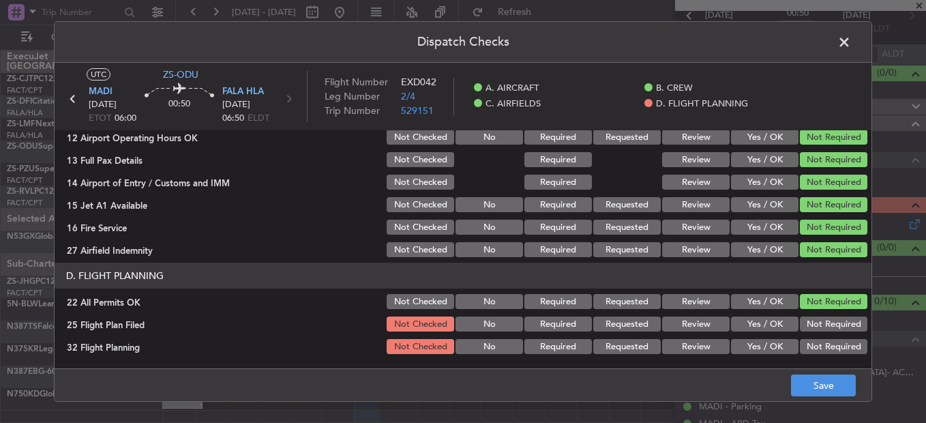
click at [695, 322] on button "Review" at bounding box center [695, 323] width 67 height 15
click at [694, 322] on section "D. FLIGHT PLANNING 22 All Permits OK Not Checked No Required Requested Review Y…" at bounding box center [463, 308] width 817 height 93
click at [701, 322] on button "Review" at bounding box center [695, 346] width 67 height 15
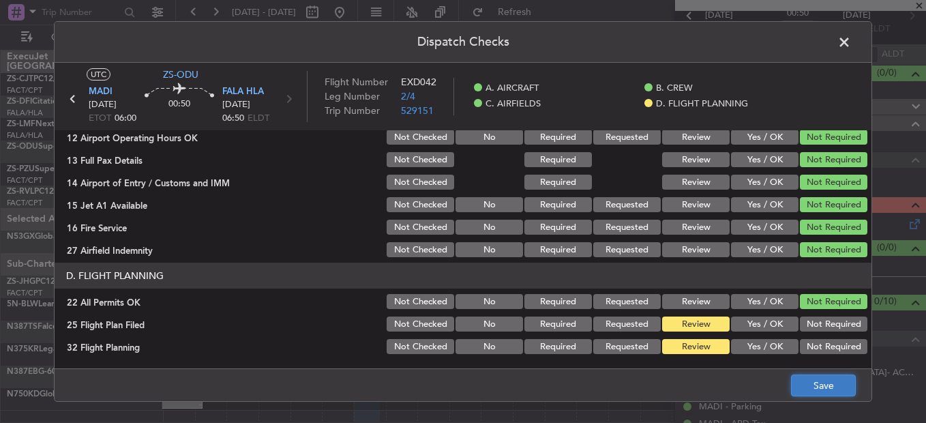
click at [846, 322] on button "Save" at bounding box center [823, 385] width 65 height 22
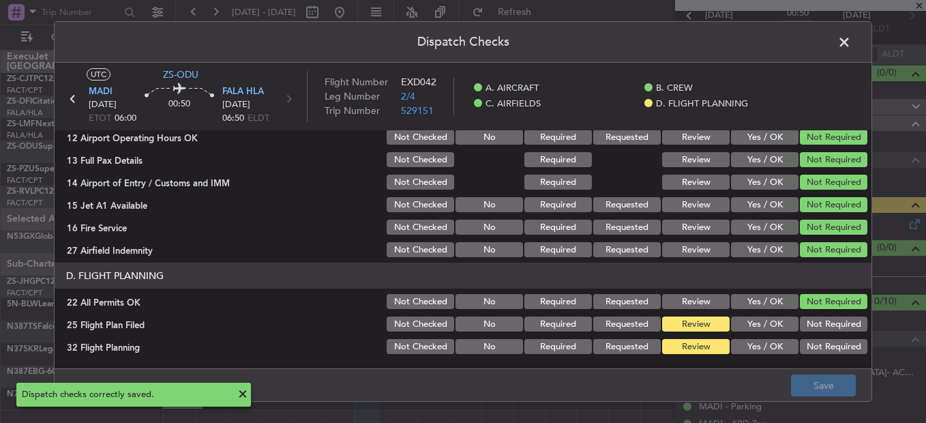
click at [851, 46] on span at bounding box center [851, 45] width 0 height 27
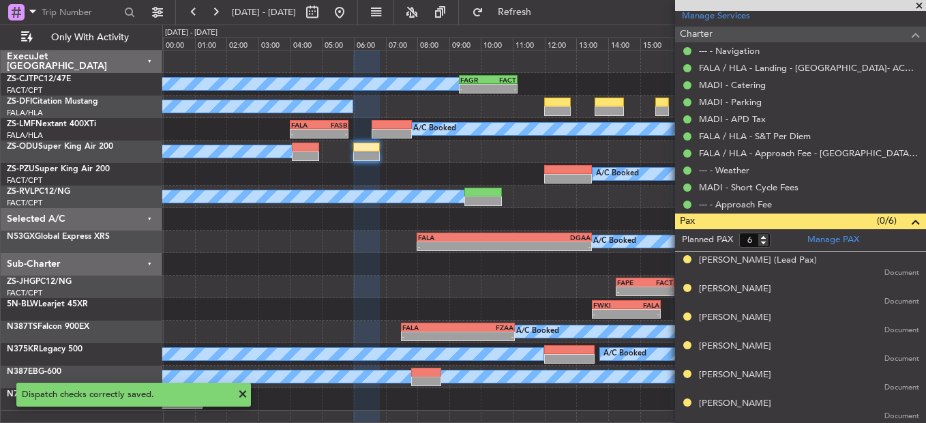
scroll to position [0, 0]
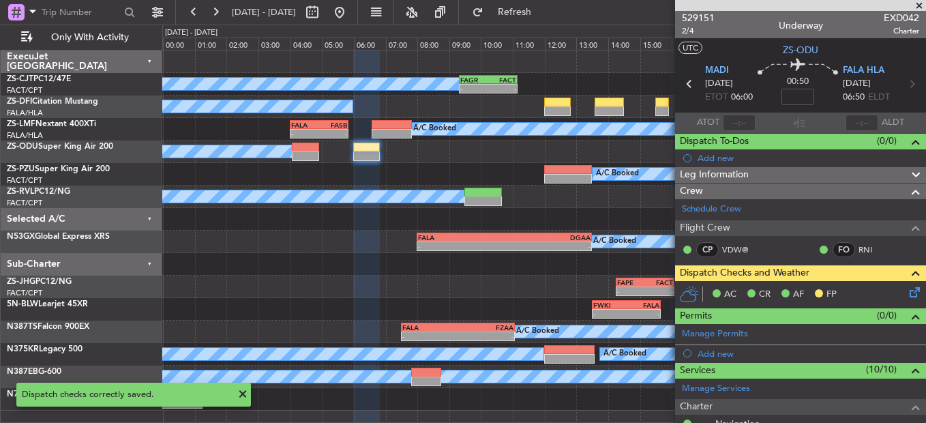
click at [684, 81] on icon at bounding box center [689, 84] width 18 height 18
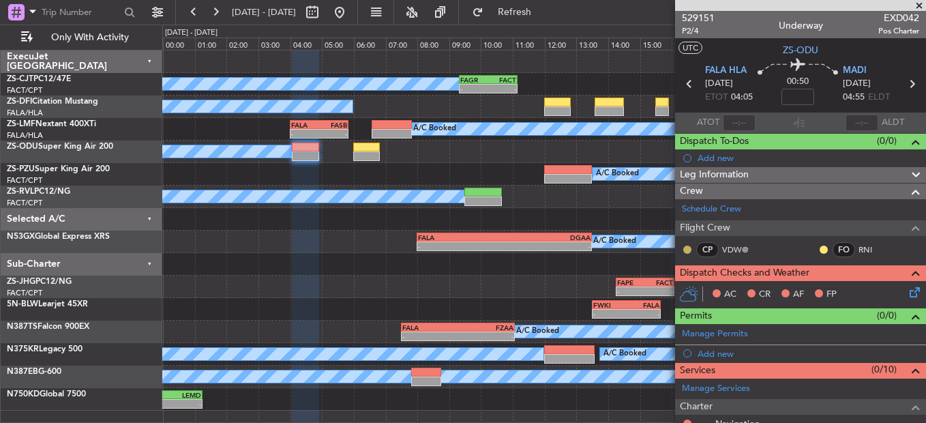
click at [687, 245] on button at bounding box center [687, 249] width 8 height 8
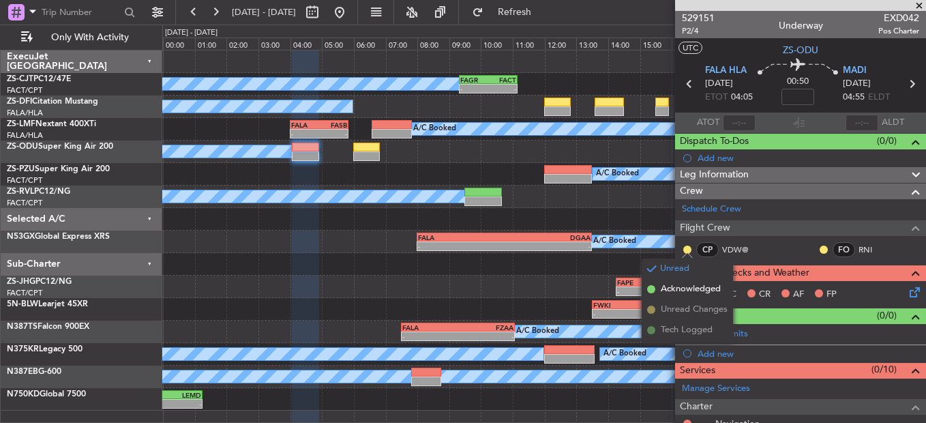
click at [685, 290] on span "Acknowledged" at bounding box center [691, 289] width 60 height 14
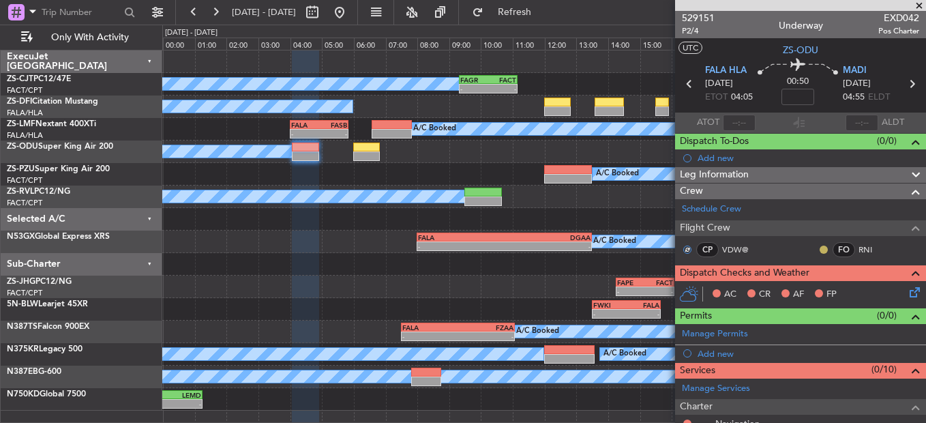
click at [820, 246] on button at bounding box center [824, 249] width 8 height 8
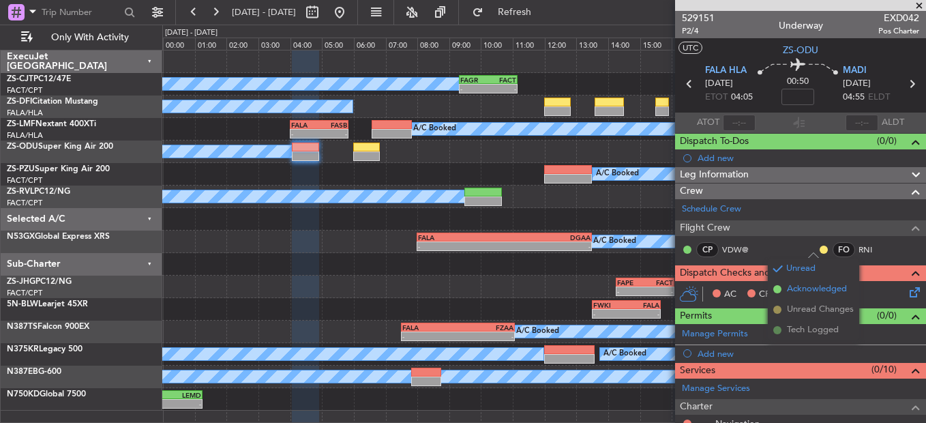
click at [801, 289] on span "Acknowledged" at bounding box center [817, 289] width 60 height 14
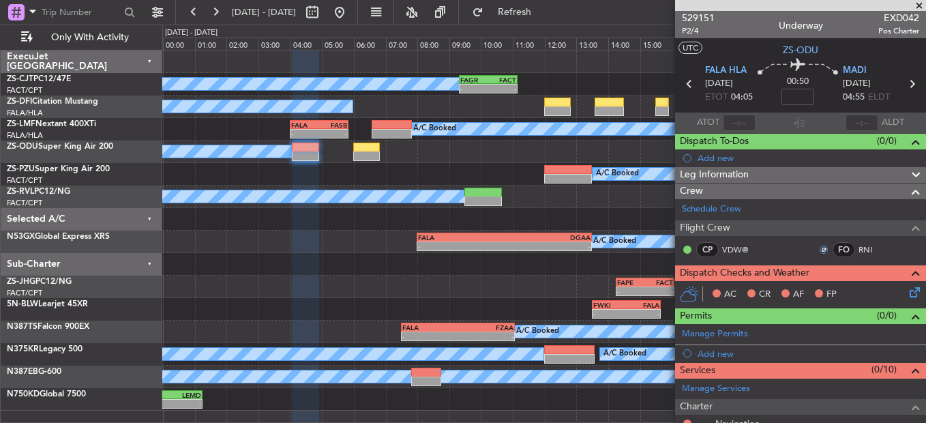
scroll to position [200, 0]
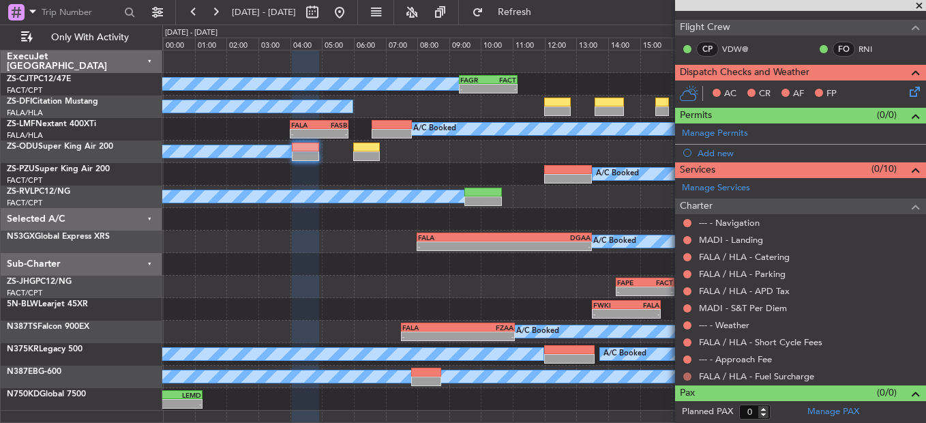
click at [686, 322] on button at bounding box center [687, 376] width 8 height 8
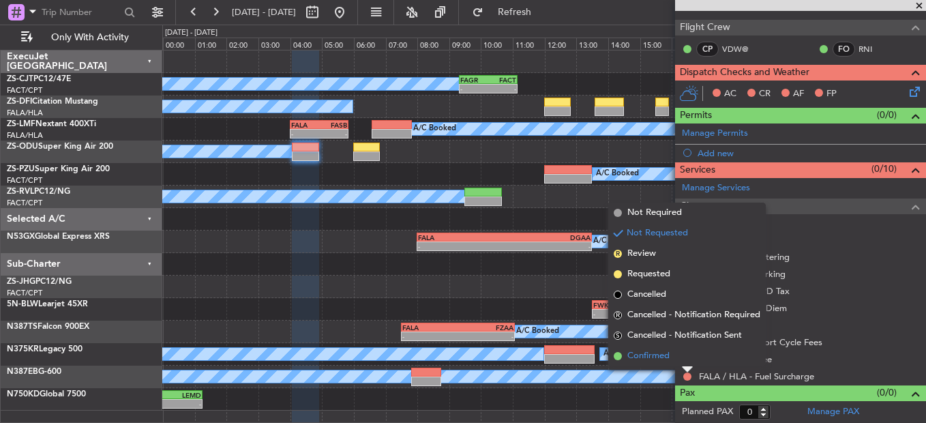
click at [685, 322] on li "Confirmed" at bounding box center [686, 356] width 157 height 20
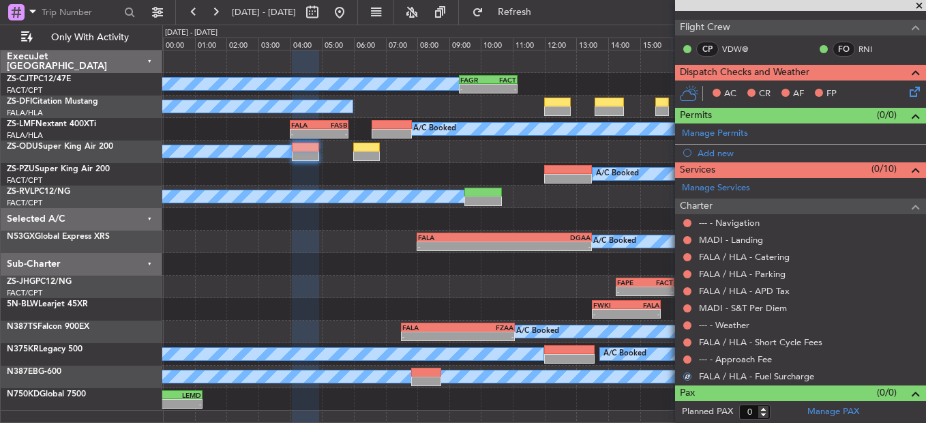
click at [685, 322] on button at bounding box center [687, 359] width 8 height 8
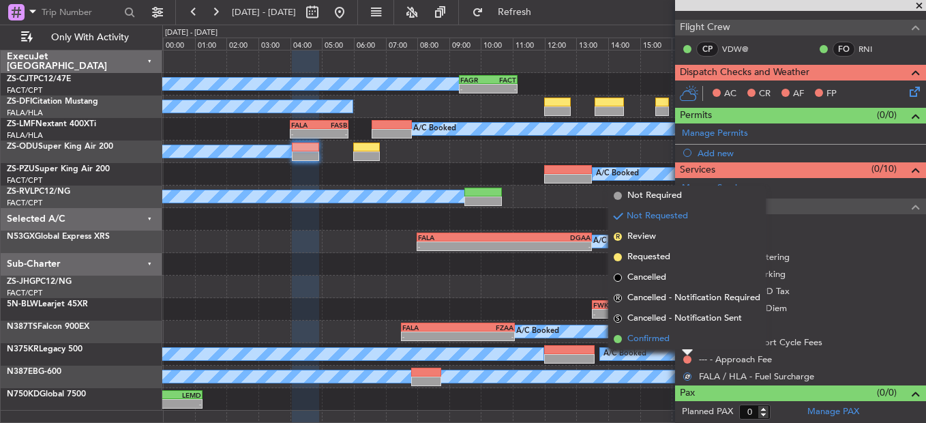
click at [684, 322] on li "Confirmed" at bounding box center [686, 339] width 157 height 20
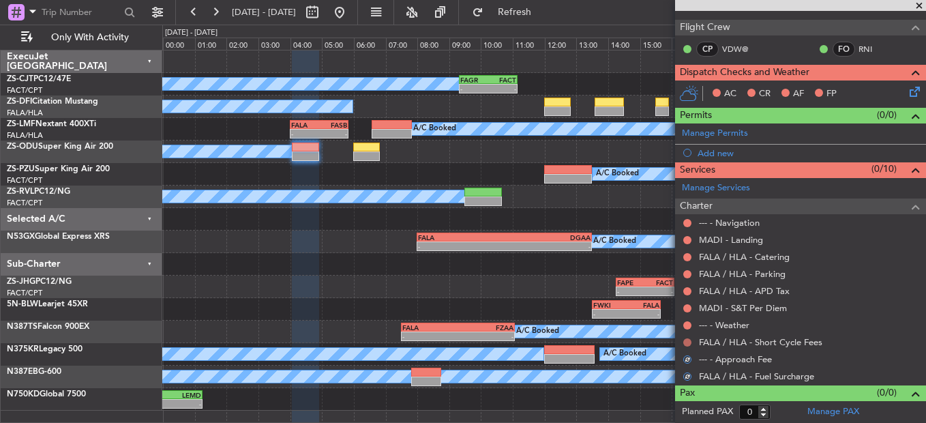
click at [685, 322] on button at bounding box center [687, 342] width 8 height 8
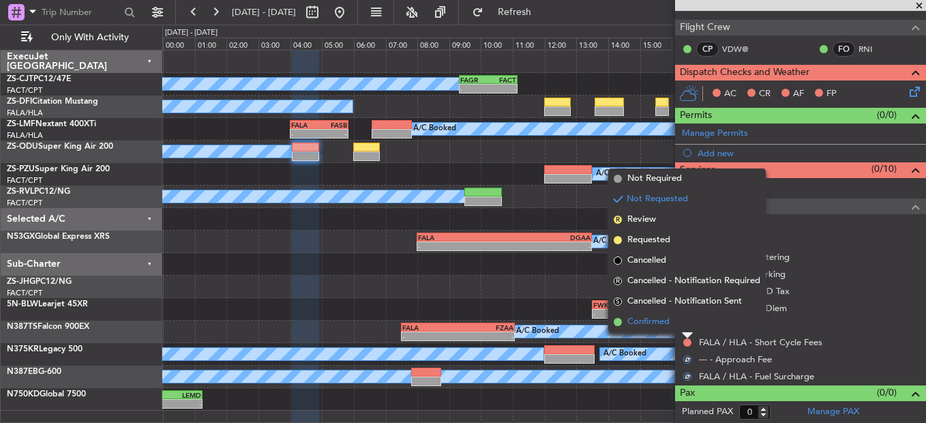
click at [688, 322] on li "Confirmed" at bounding box center [686, 322] width 157 height 20
click at [688, 322] on button at bounding box center [687, 325] width 8 height 8
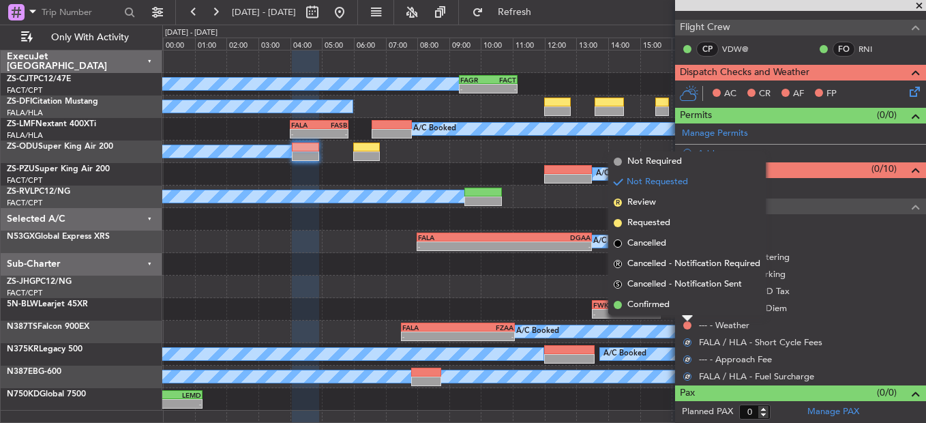
click at [686, 310] on li "Confirmed" at bounding box center [686, 305] width 157 height 20
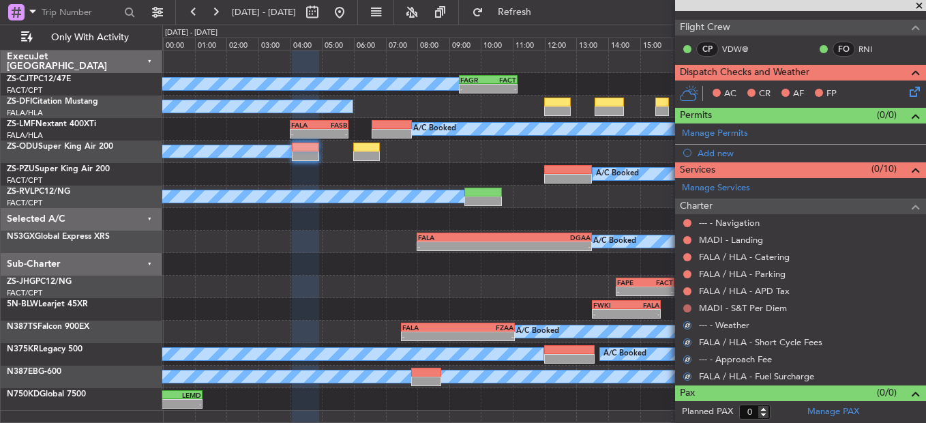
click at [686, 307] on button at bounding box center [687, 308] width 8 height 8
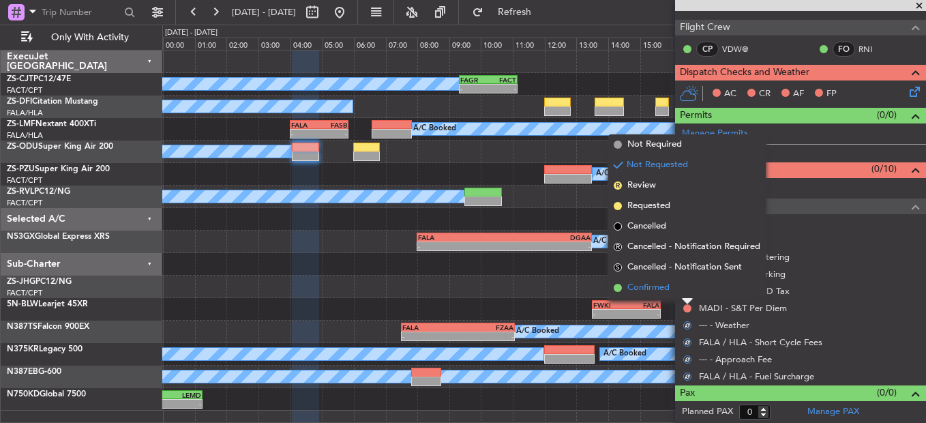
click at [683, 288] on li "Confirmed" at bounding box center [686, 287] width 157 height 20
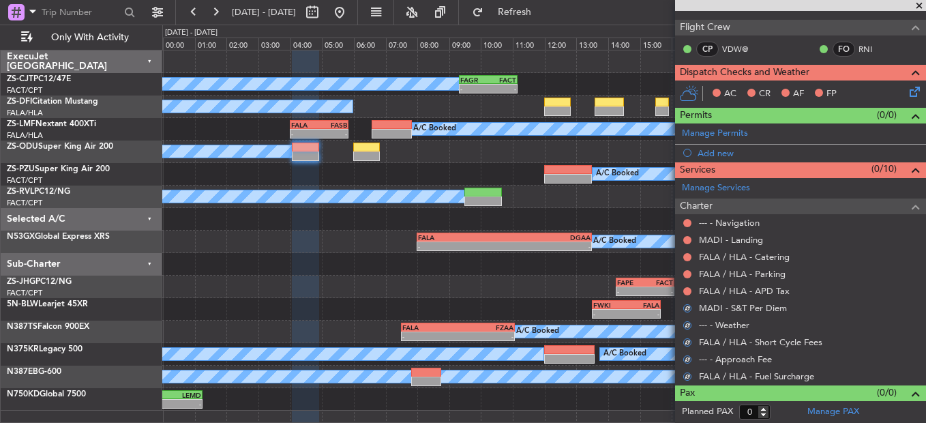
click at [683, 288] on button at bounding box center [687, 291] width 8 height 8
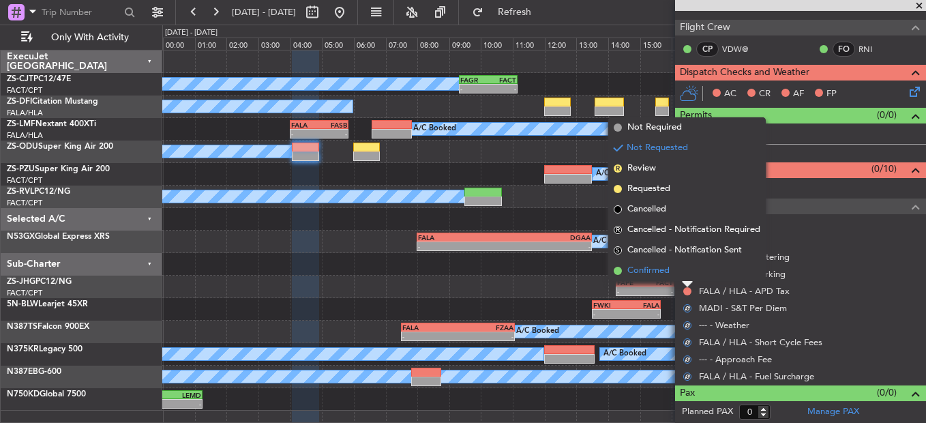
click at [686, 276] on li "Confirmed" at bounding box center [686, 270] width 157 height 20
click at [688, 275] on button at bounding box center [687, 274] width 8 height 8
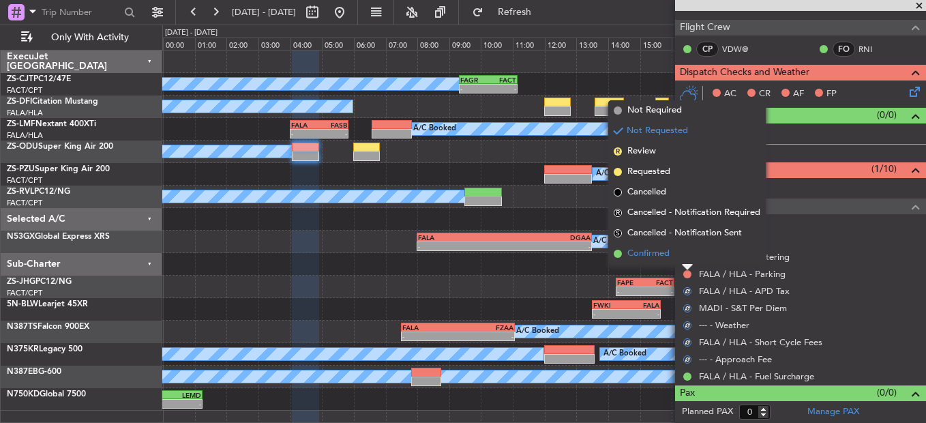
click at [687, 260] on li "Confirmed" at bounding box center [686, 253] width 157 height 20
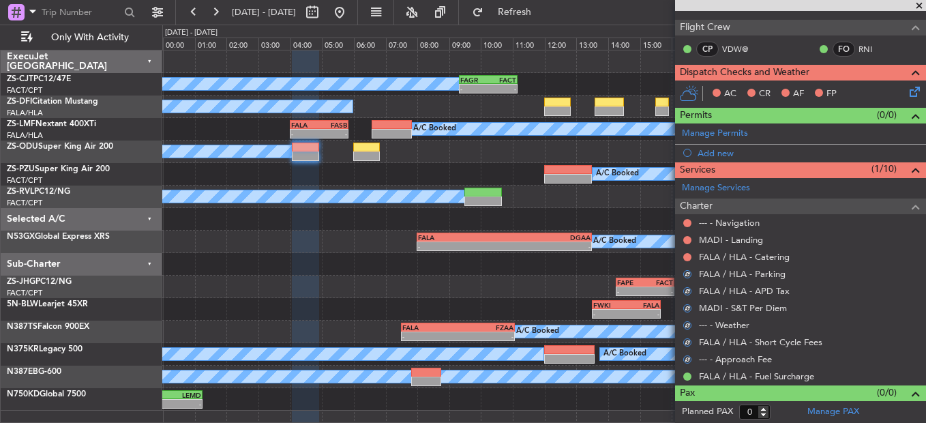
click at [687, 260] on mat-tooltip-component "Not Requested" at bounding box center [687, 278] width 77 height 36
click at [688, 256] on button at bounding box center [687, 257] width 8 height 8
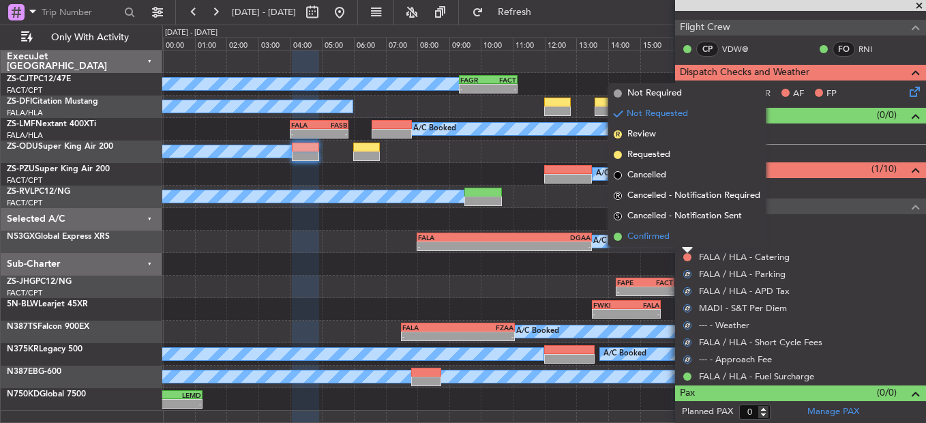
click at [689, 235] on li "Confirmed" at bounding box center [686, 236] width 157 height 20
click at [688, 236] on button at bounding box center [687, 240] width 8 height 8
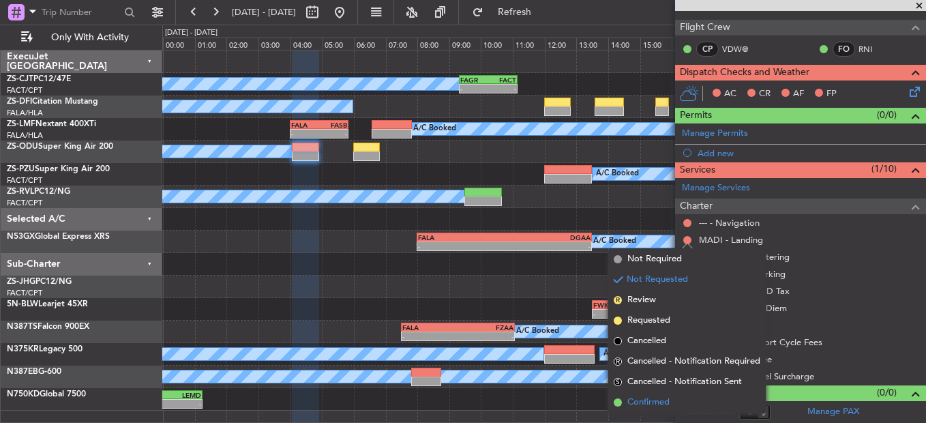
click at [637, 322] on li "Confirmed" at bounding box center [686, 402] width 157 height 20
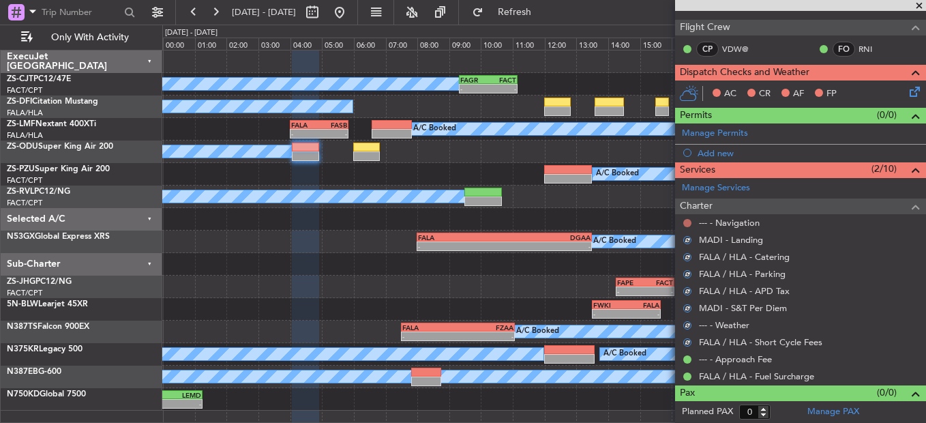
click at [687, 217] on div "--- - Navigation" at bounding box center [800, 222] width 251 height 17
click at [687, 220] on button at bounding box center [687, 223] width 8 height 8
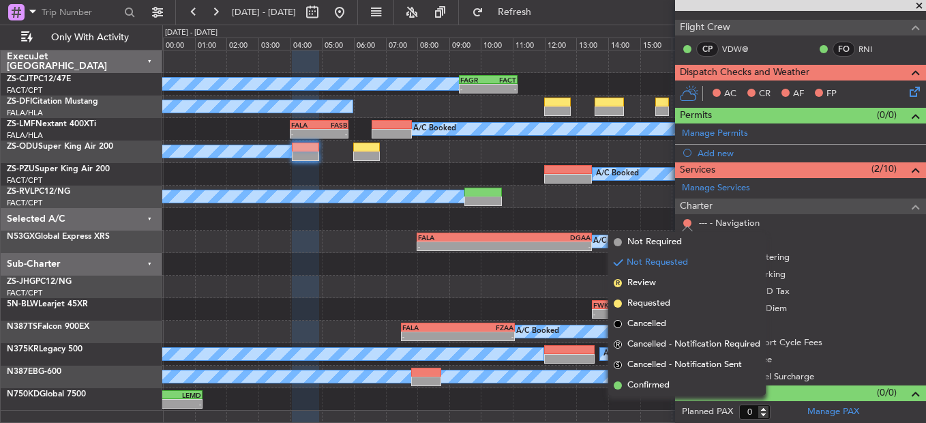
drag, startPoint x: 678, startPoint y: 385, endPoint x: 925, endPoint y: 181, distance: 320.1
click at [679, 322] on li "Confirmed" at bounding box center [686, 385] width 157 height 20
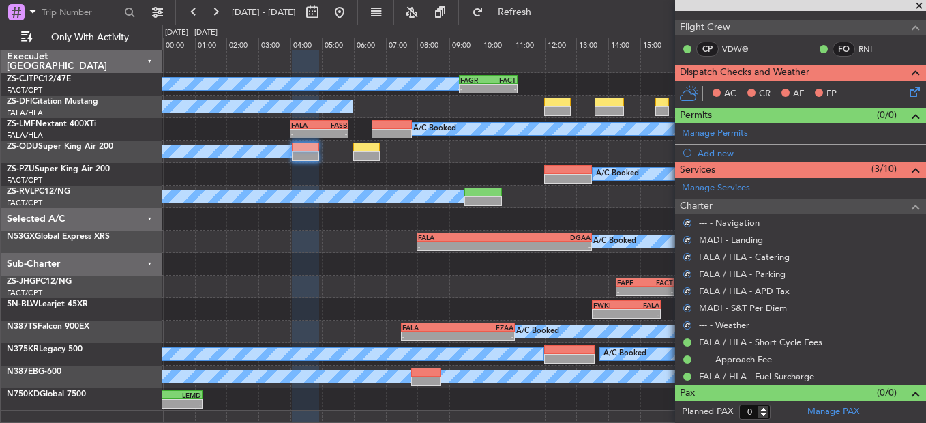
click at [907, 93] on icon at bounding box center [912, 89] width 11 height 11
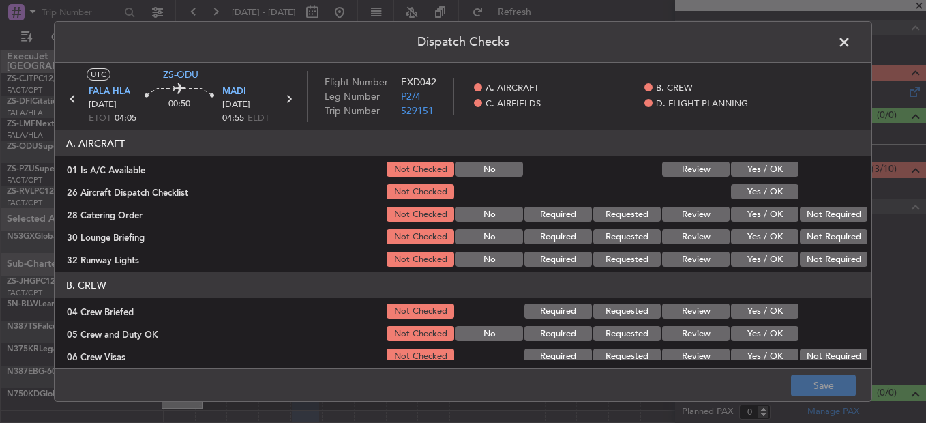
click at [744, 165] on button "Yes / OK" at bounding box center [764, 169] width 67 height 15
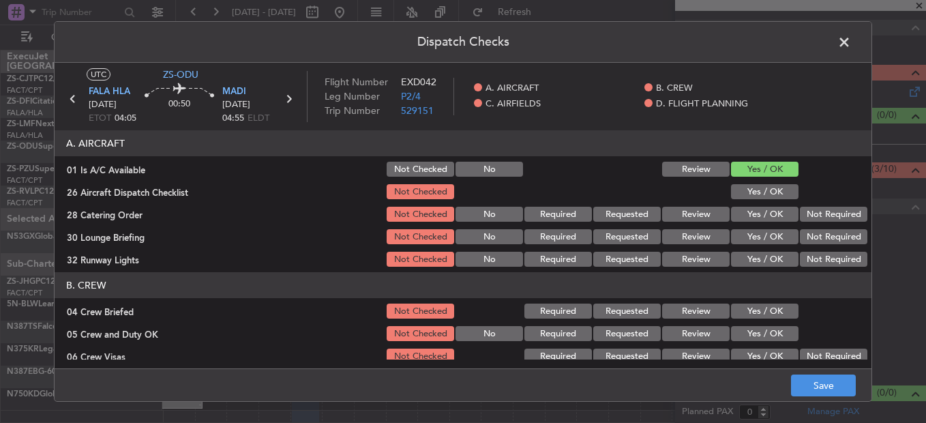
click at [747, 187] on button "Yes / OK" at bounding box center [764, 191] width 67 height 15
click at [682, 221] on button "Review" at bounding box center [695, 214] width 67 height 15
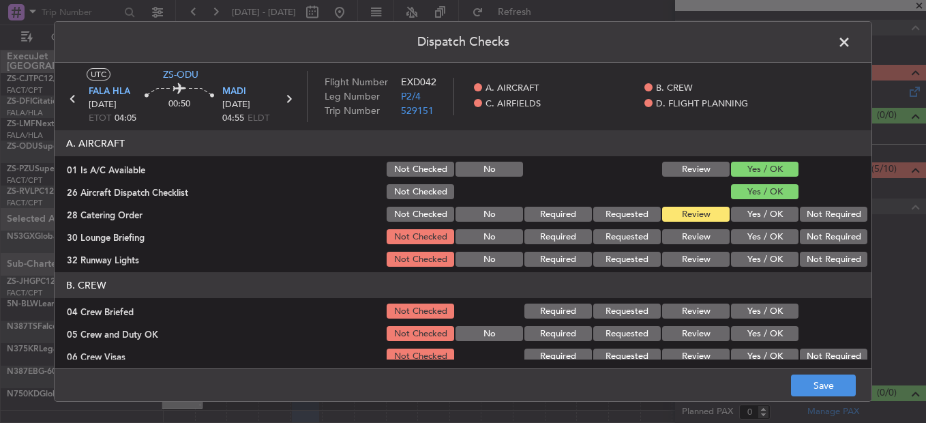
click at [759, 239] on button "Yes / OK" at bounding box center [764, 236] width 67 height 15
click at [763, 260] on button "Yes / OK" at bounding box center [764, 259] width 67 height 15
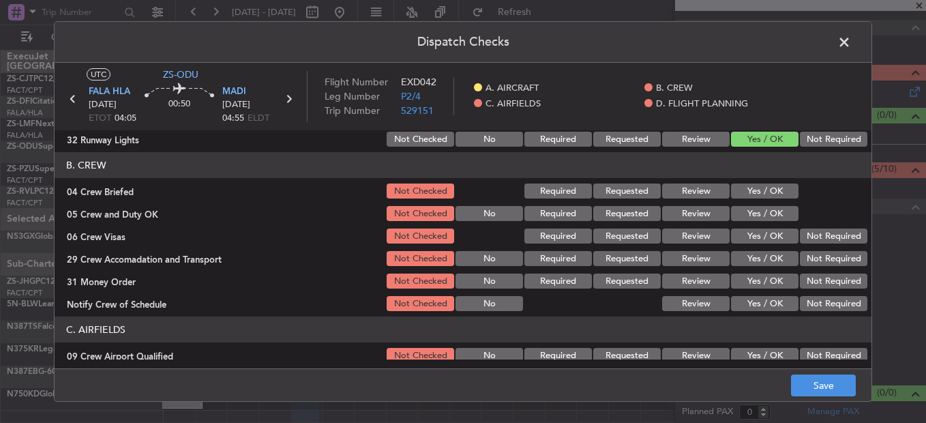
scroll to position [136, 0]
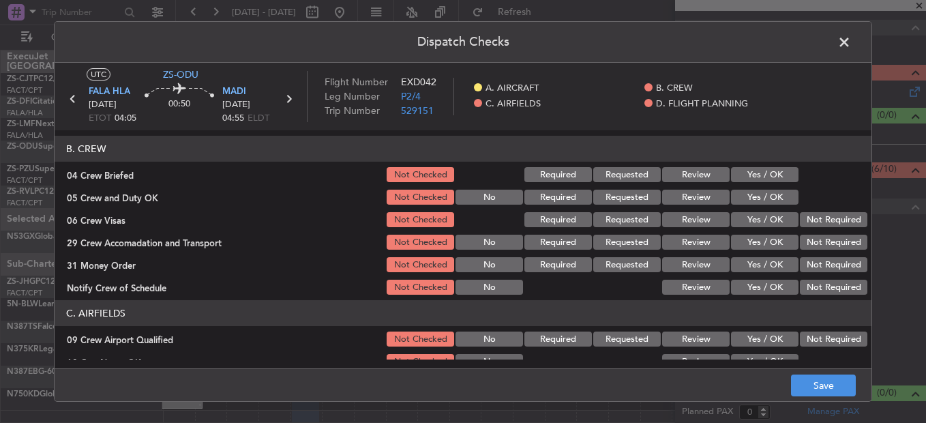
click at [695, 166] on div "Review" at bounding box center [694, 174] width 69 height 19
click at [666, 173] on button "Review" at bounding box center [695, 174] width 67 height 15
click at [747, 192] on button "Yes / OK" at bounding box center [764, 197] width 67 height 15
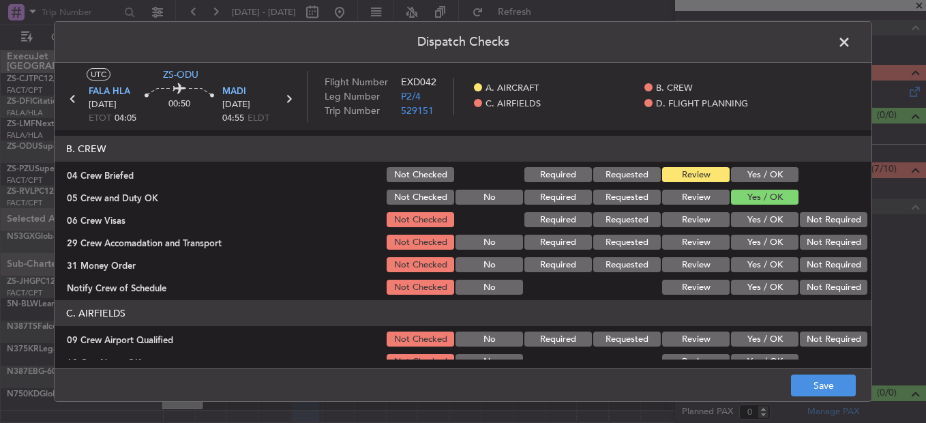
click at [804, 215] on button "Not Required" at bounding box center [833, 219] width 67 height 15
click at [825, 240] on button "Not Required" at bounding box center [833, 242] width 67 height 15
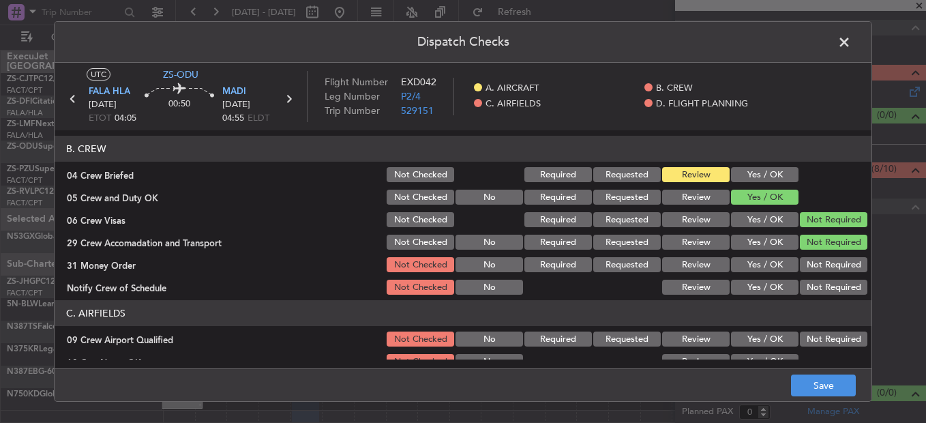
click at [677, 265] on button "Review" at bounding box center [695, 264] width 67 height 15
click at [752, 287] on button "Yes / OK" at bounding box center [764, 287] width 67 height 15
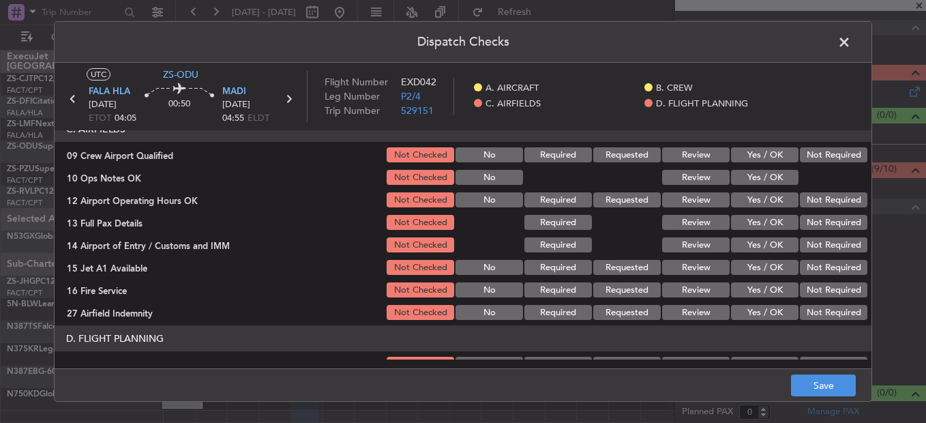
scroll to position [247, 0]
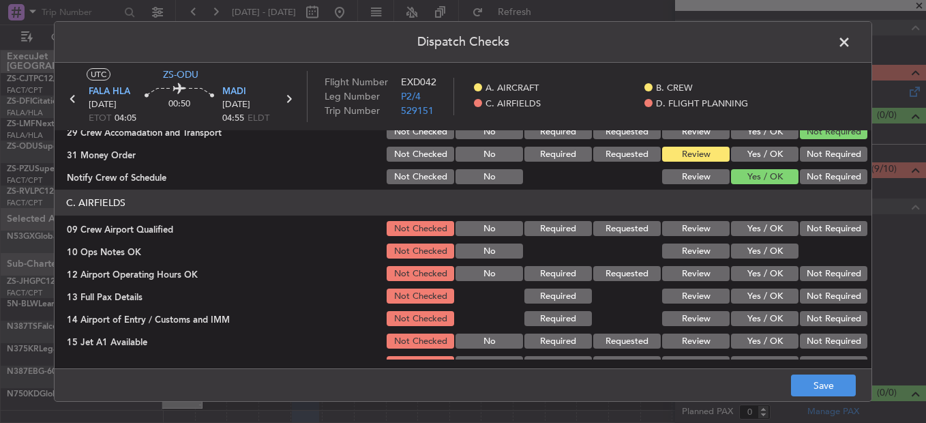
click at [774, 233] on button "Yes / OK" at bounding box center [764, 228] width 67 height 15
click at [770, 243] on div "Yes / OK" at bounding box center [763, 250] width 69 height 19
click at [769, 250] on button "Yes / OK" at bounding box center [764, 250] width 67 height 15
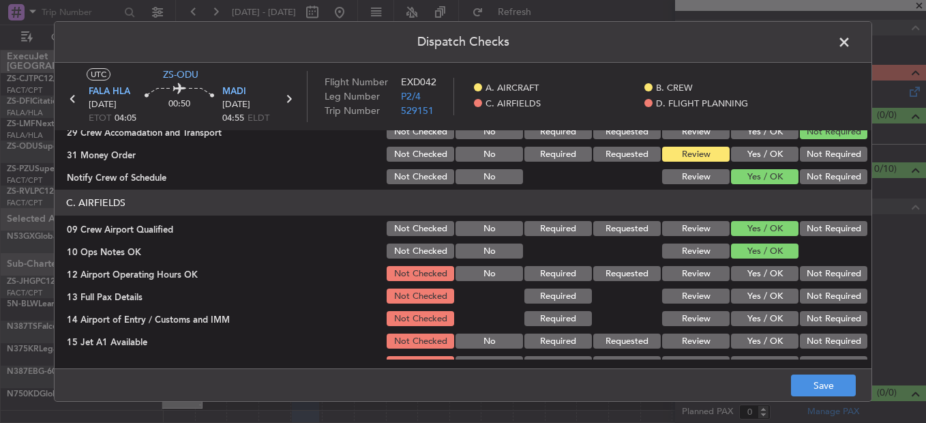
click at [752, 264] on div "Yes / OK" at bounding box center [763, 273] width 69 height 19
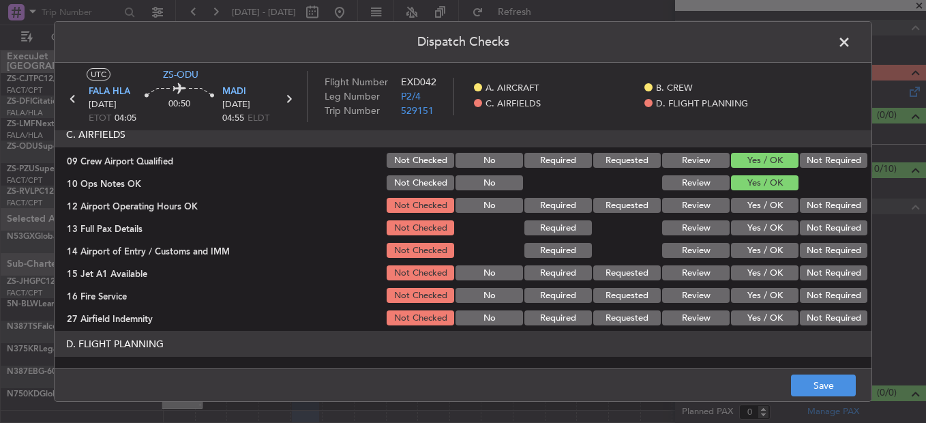
click at [755, 198] on button "Yes / OK" at bounding box center [764, 205] width 67 height 15
click at [761, 228] on button "Yes / OK" at bounding box center [764, 227] width 67 height 15
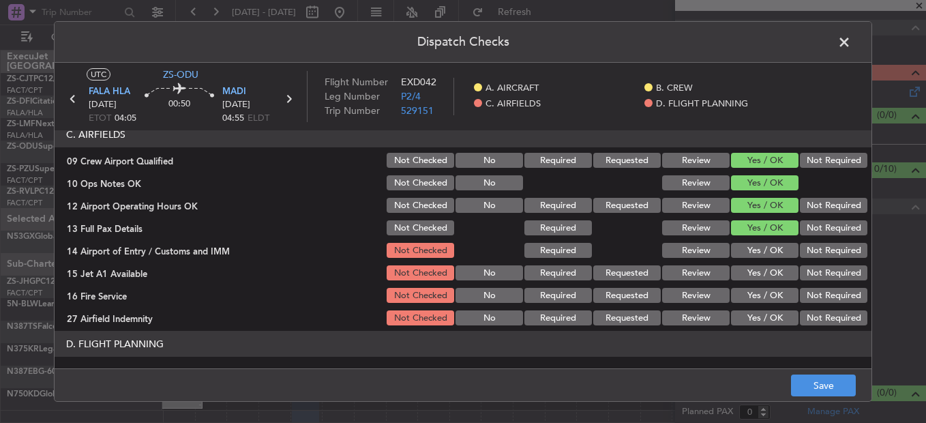
click at [814, 246] on button "Not Required" at bounding box center [833, 250] width 67 height 15
click at [763, 275] on button "Yes / OK" at bounding box center [764, 272] width 67 height 15
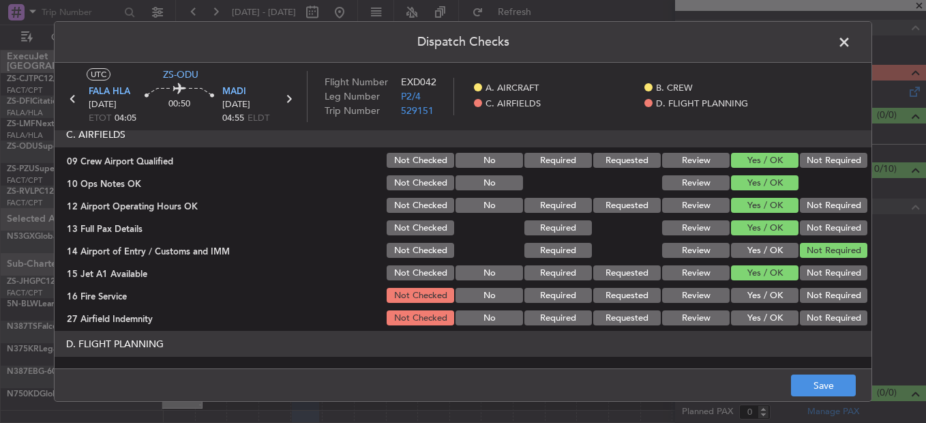
click at [764, 297] on button "Yes / OK" at bounding box center [764, 295] width 67 height 15
click at [826, 320] on button "Not Required" at bounding box center [833, 317] width 67 height 15
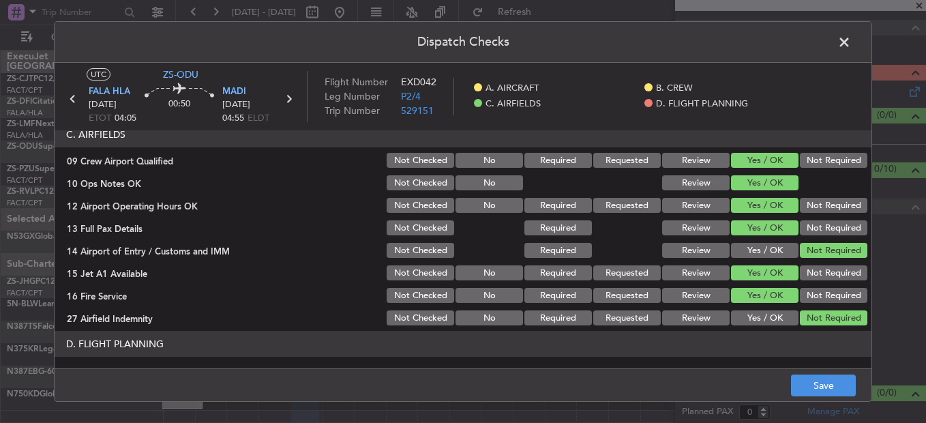
scroll to position [383, 0]
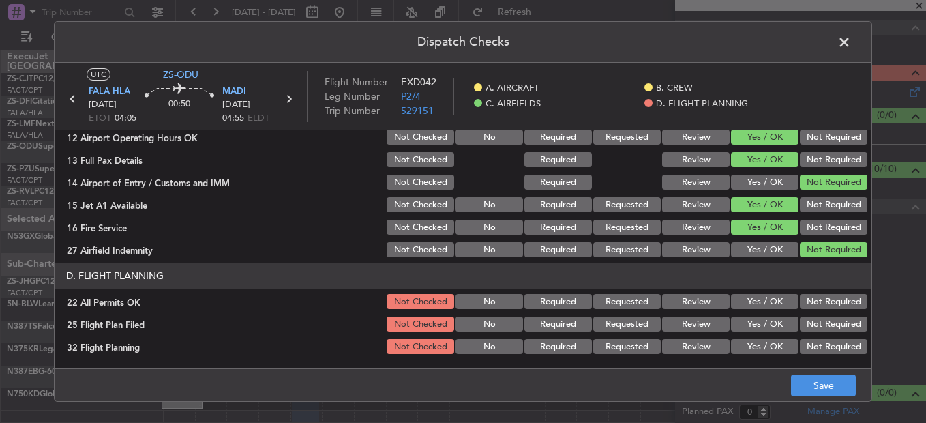
click at [821, 298] on button "Not Required" at bounding box center [833, 301] width 67 height 15
click at [678, 322] on button "Review" at bounding box center [695, 323] width 67 height 15
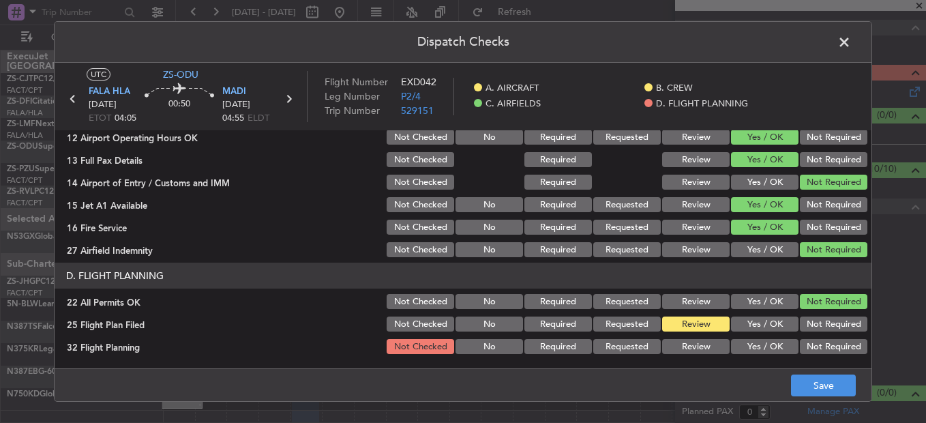
click at [682, 322] on button "Review" at bounding box center [695, 346] width 67 height 15
click at [798, 322] on button "Save" at bounding box center [823, 385] width 65 height 22
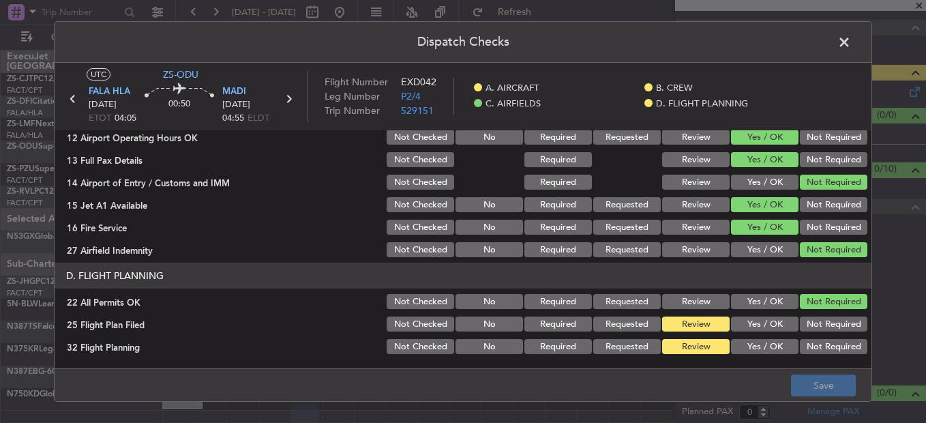
click at [683, 239] on section "C. AIRFIELDS 09 Crew Airport Qualified Not Checked No Required Requested Review…" at bounding box center [463, 156] width 817 height 206
click at [674, 248] on button "Review" at bounding box center [695, 249] width 67 height 15
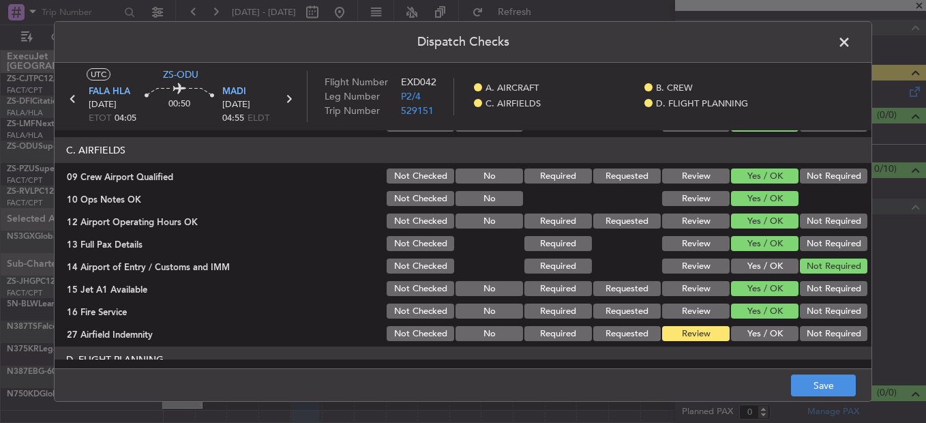
scroll to position [341, 0]
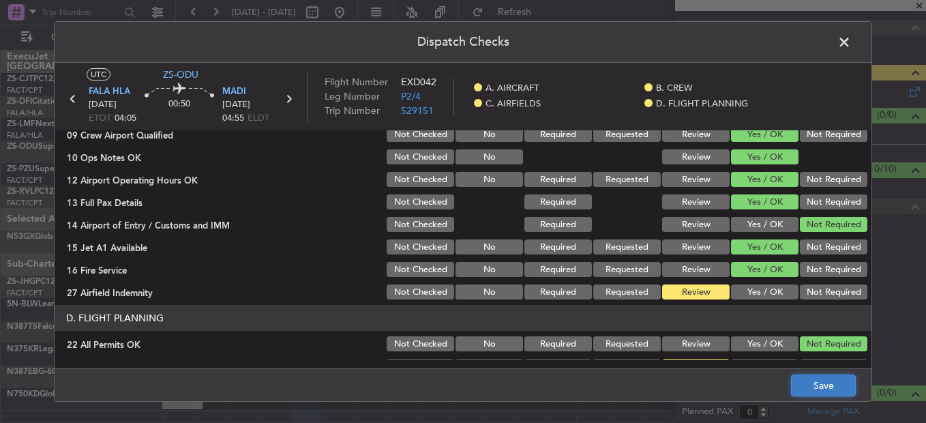
click at [839, 322] on button "Save" at bounding box center [823, 385] width 65 height 22
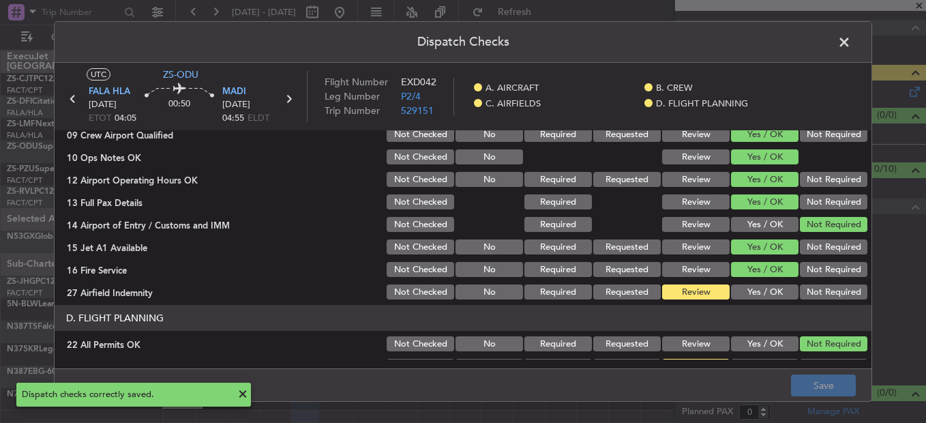
click at [851, 45] on span at bounding box center [851, 45] width 0 height 27
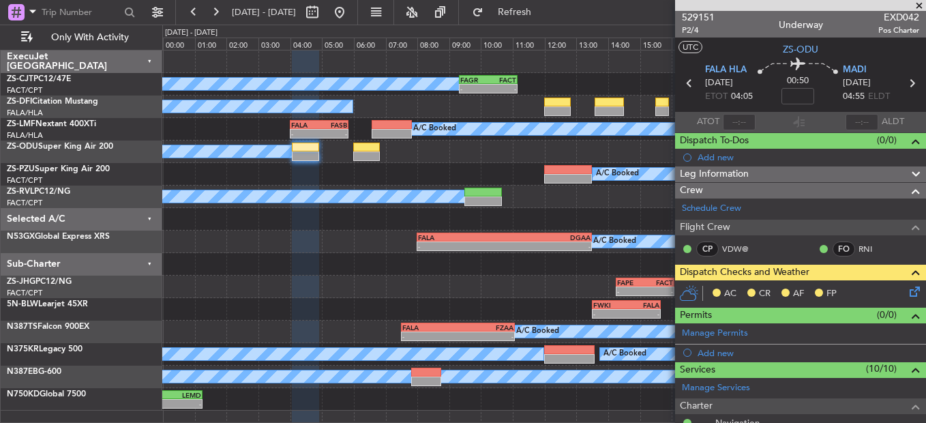
scroll to position [0, 0]
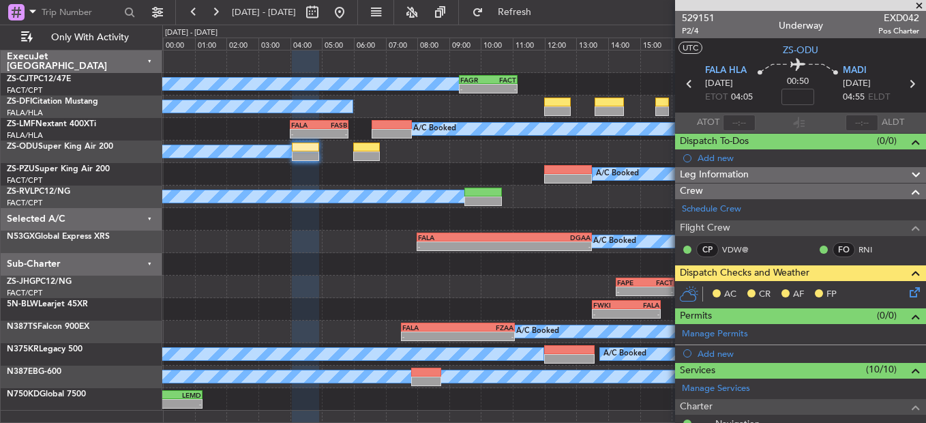
click at [910, 286] on icon at bounding box center [912, 289] width 11 height 11
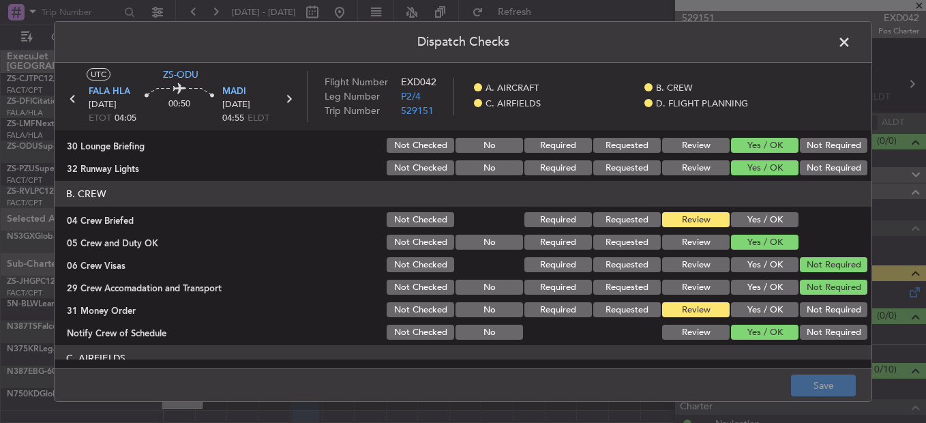
scroll to position [110, 0]
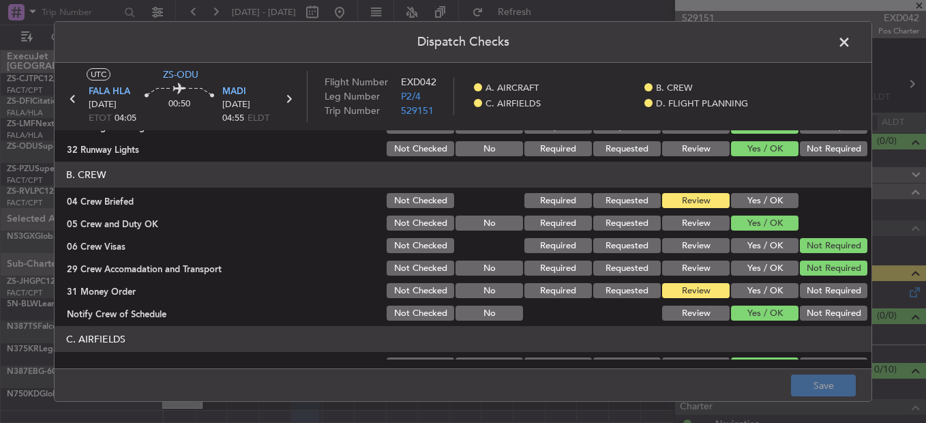
click at [748, 294] on button "Yes / OK" at bounding box center [764, 290] width 67 height 15
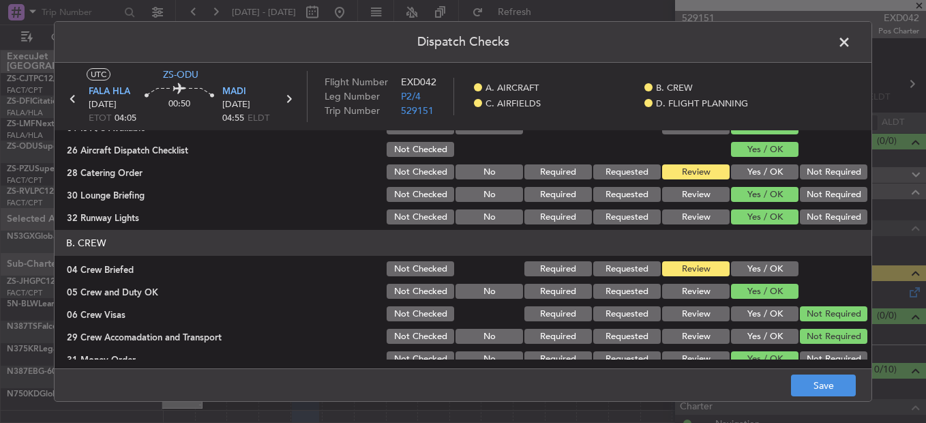
scroll to position [0, 0]
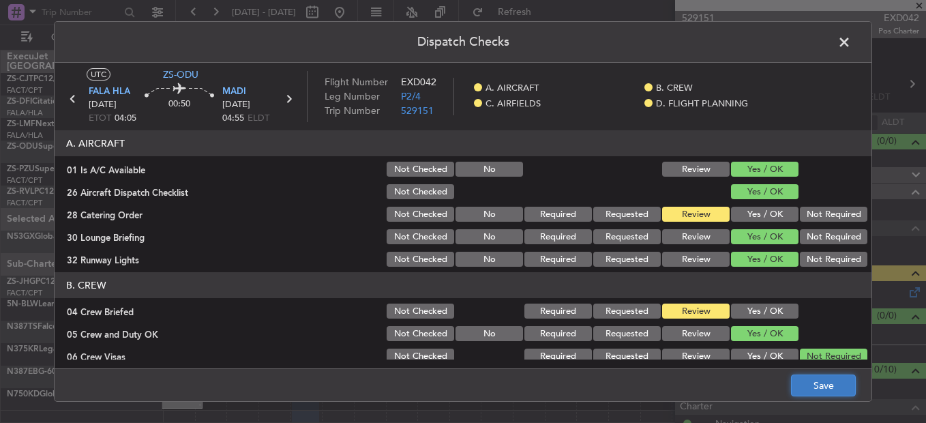
click at [833, 322] on button "Save" at bounding box center [823, 385] width 65 height 22
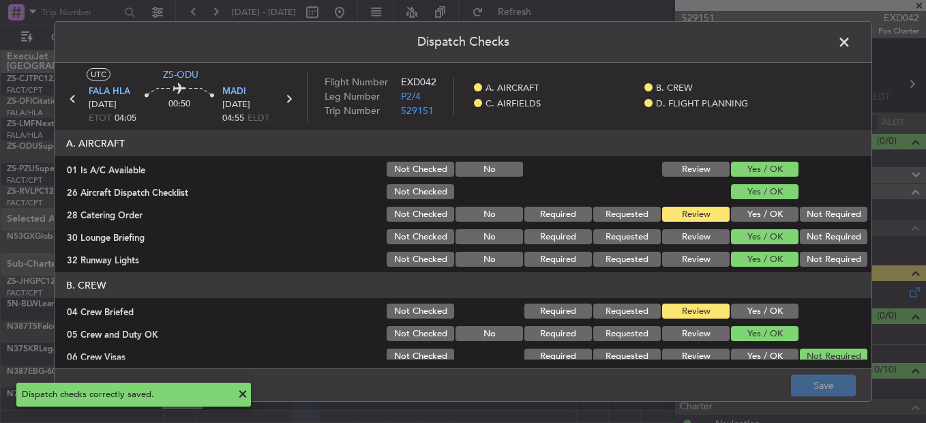
click at [851, 44] on span at bounding box center [851, 45] width 0 height 27
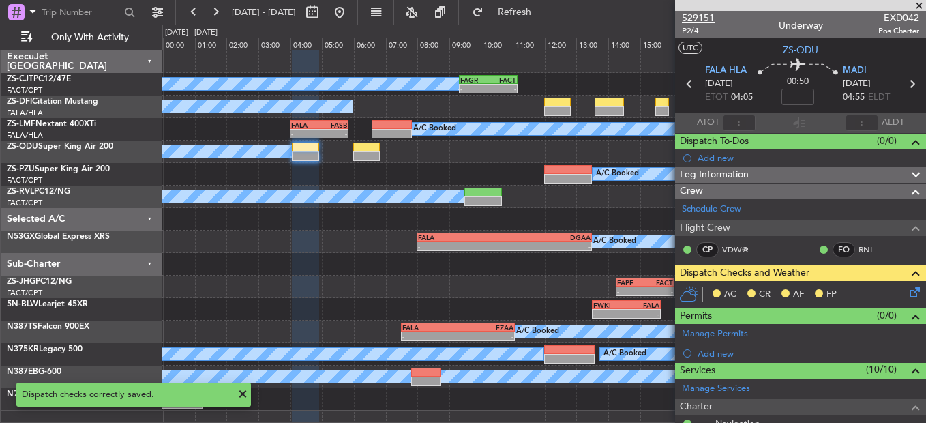
click at [689, 17] on span "529151" at bounding box center [698, 18] width 33 height 14
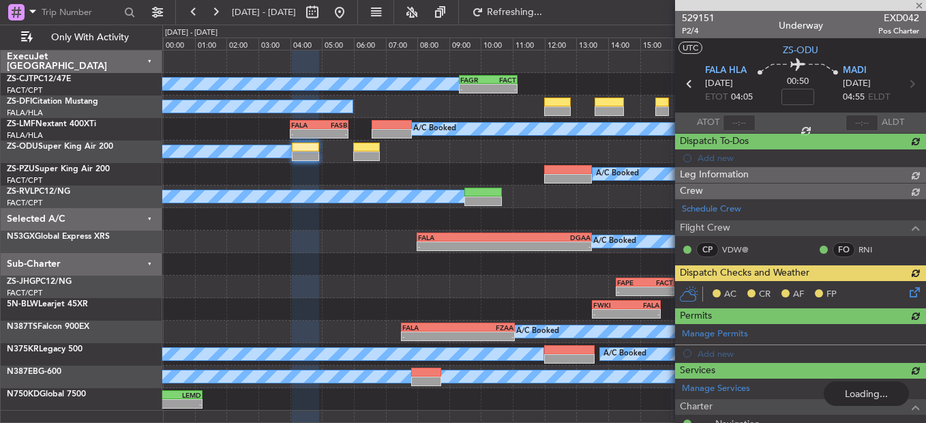
click at [903, 297] on div "AC CR AF FP" at bounding box center [800, 294] width 251 height 27
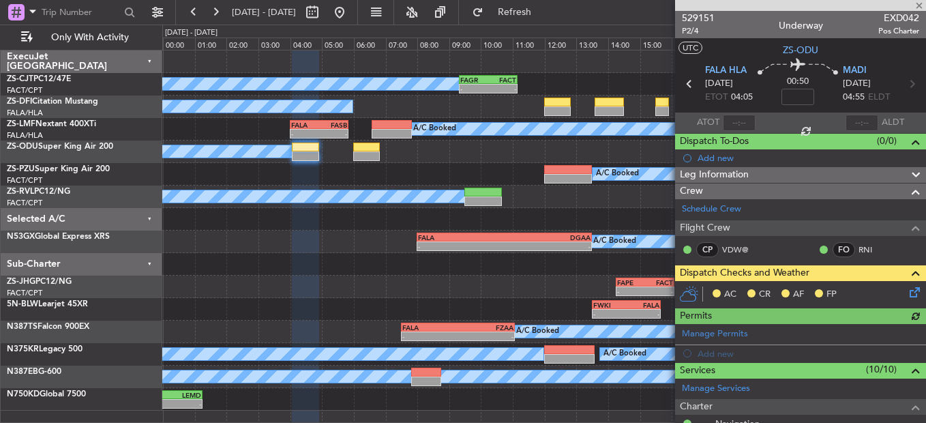
click at [907, 295] on icon at bounding box center [912, 289] width 11 height 11
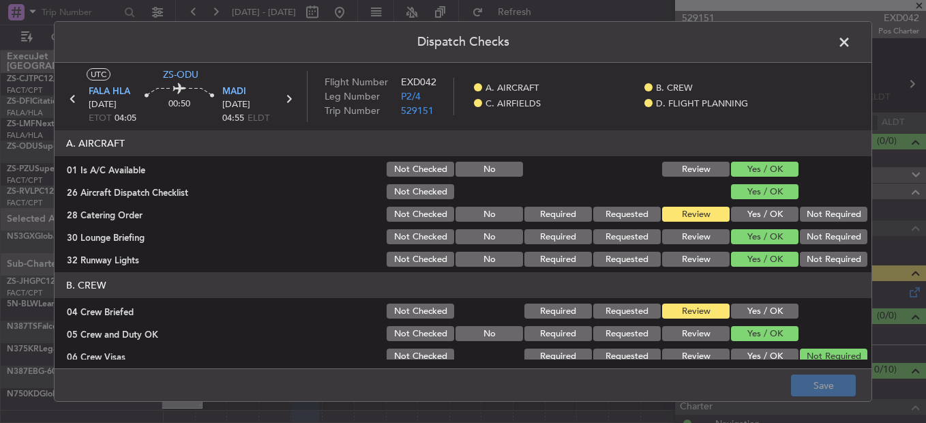
click at [753, 215] on button "Yes / OK" at bounding box center [764, 214] width 67 height 15
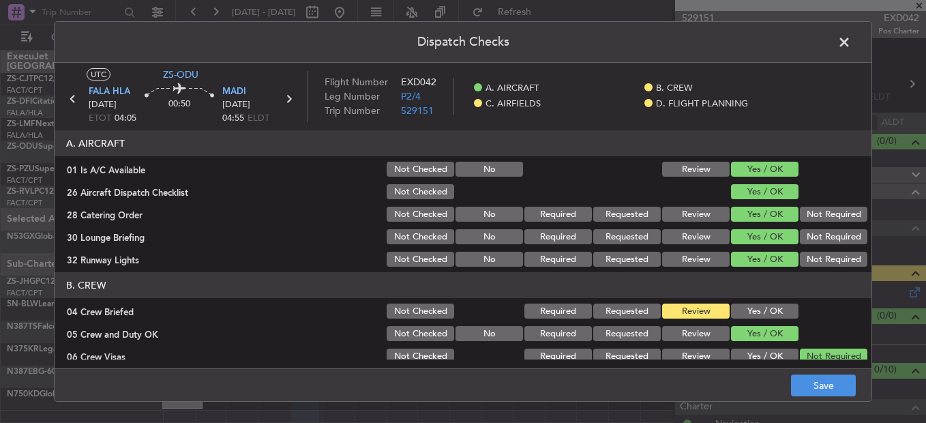
click at [851, 37] on span at bounding box center [851, 45] width 0 height 27
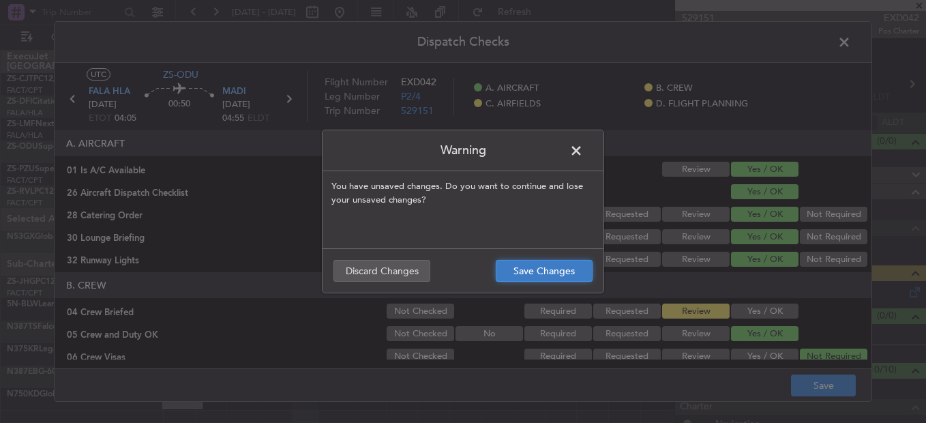
click at [573, 262] on button "Save Changes" at bounding box center [544, 271] width 97 height 22
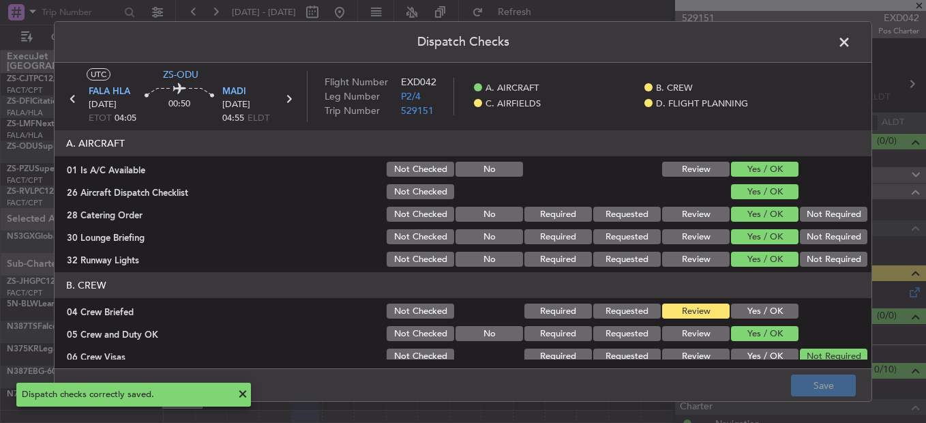
click at [851, 44] on span at bounding box center [851, 45] width 0 height 27
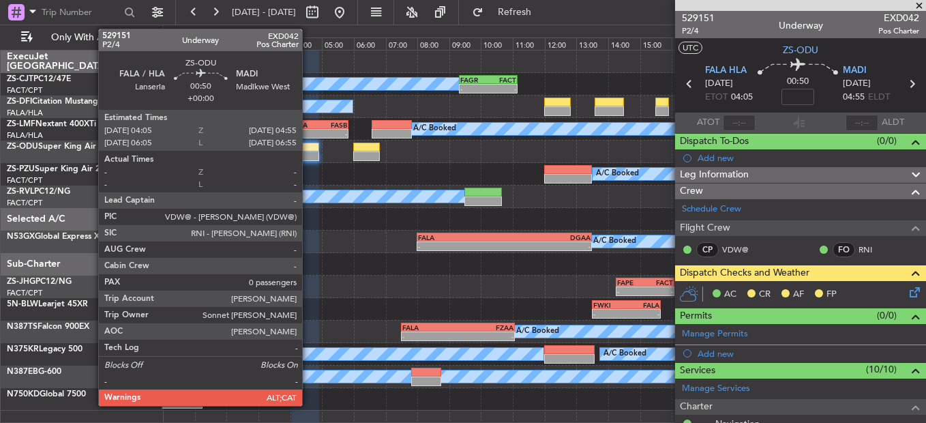
click at [308, 149] on div at bounding box center [305, 147] width 27 height 10
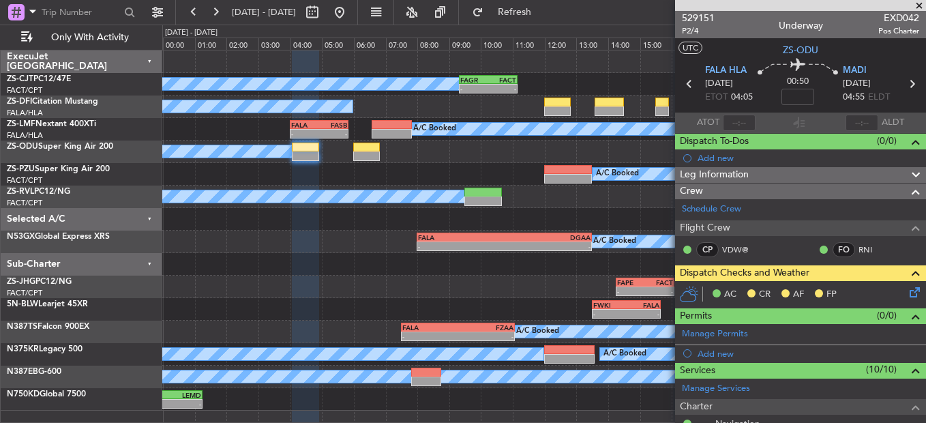
click at [907, 289] on icon at bounding box center [912, 289] width 11 height 11
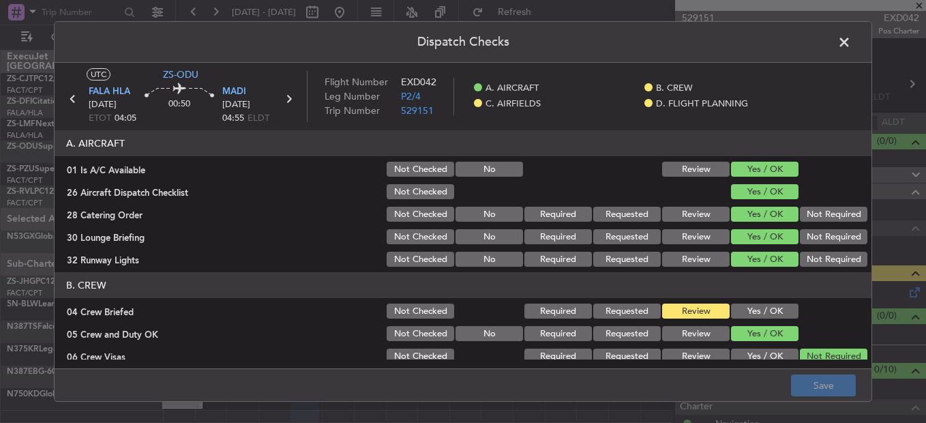
click at [757, 303] on button "Yes / OK" at bounding box center [764, 310] width 67 height 15
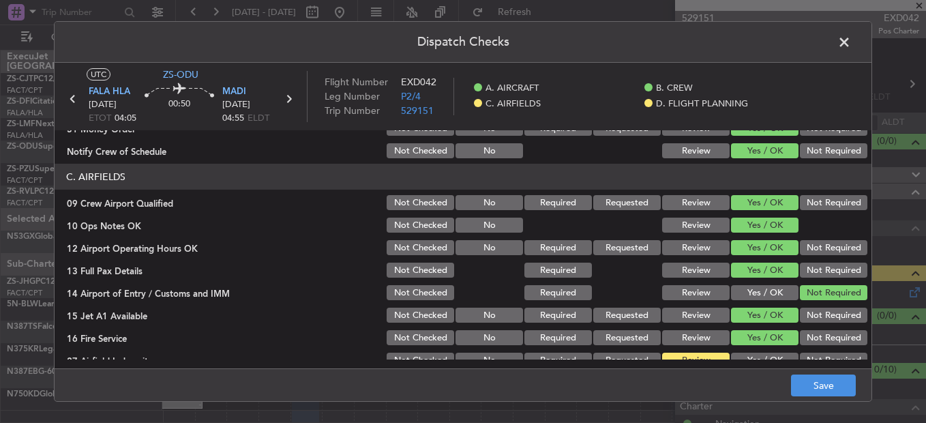
scroll to position [383, 0]
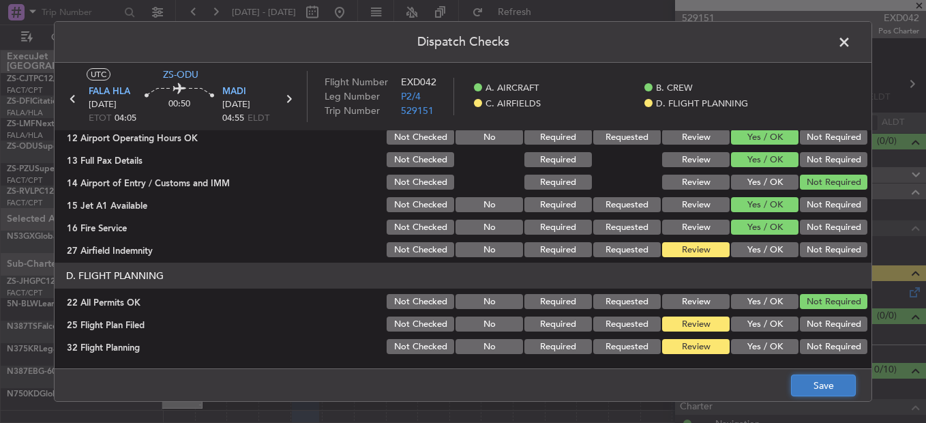
click at [799, 322] on button "Save" at bounding box center [823, 385] width 65 height 22
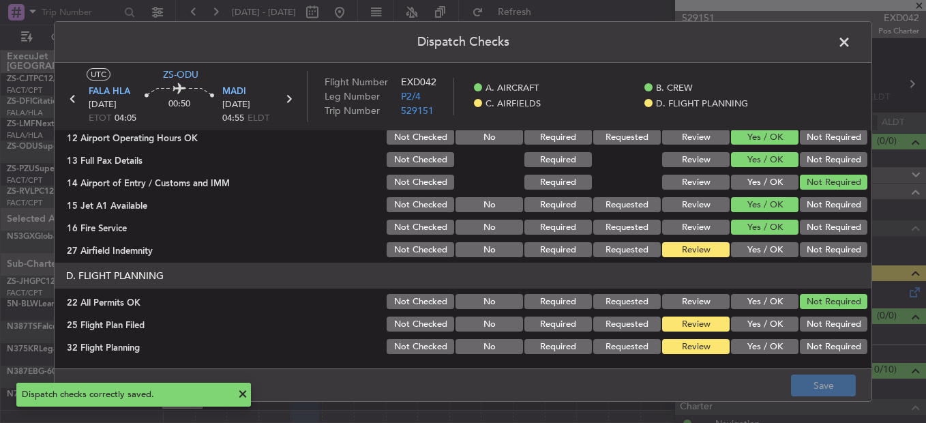
click at [851, 44] on span at bounding box center [851, 45] width 0 height 27
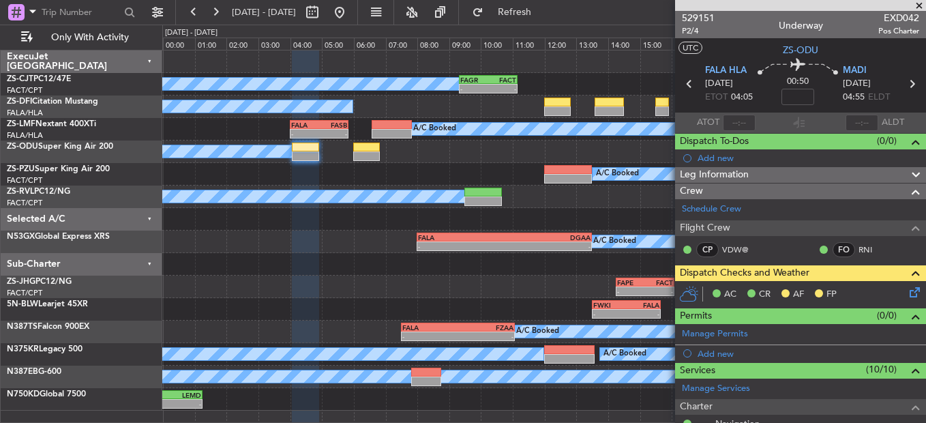
click at [907, 289] on icon at bounding box center [912, 289] width 11 height 11
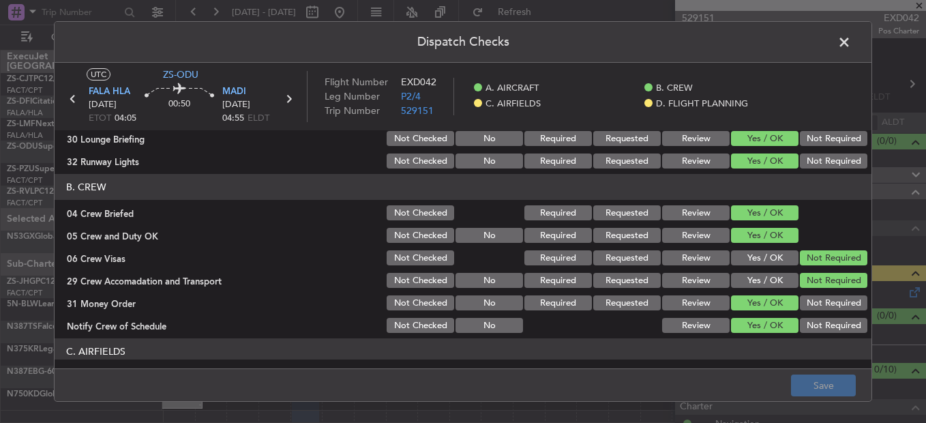
scroll to position [0, 0]
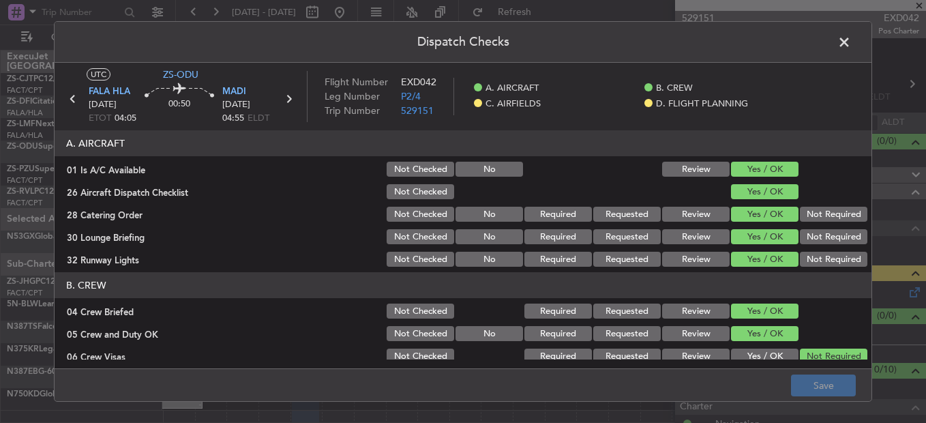
click at [851, 39] on span at bounding box center [851, 45] width 0 height 27
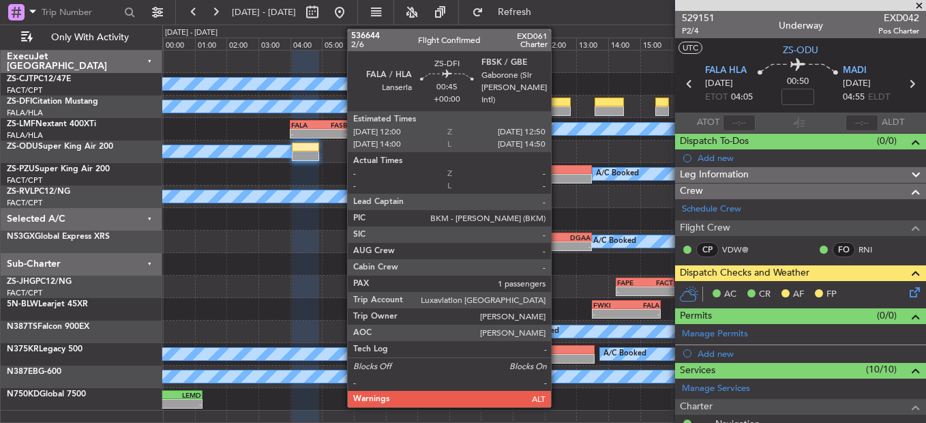
click at [557, 114] on div at bounding box center [557, 111] width 27 height 10
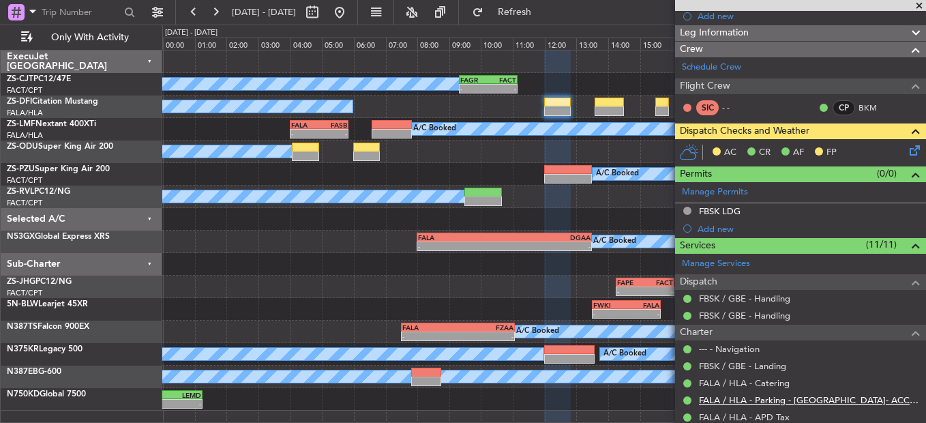
scroll to position [282, 0]
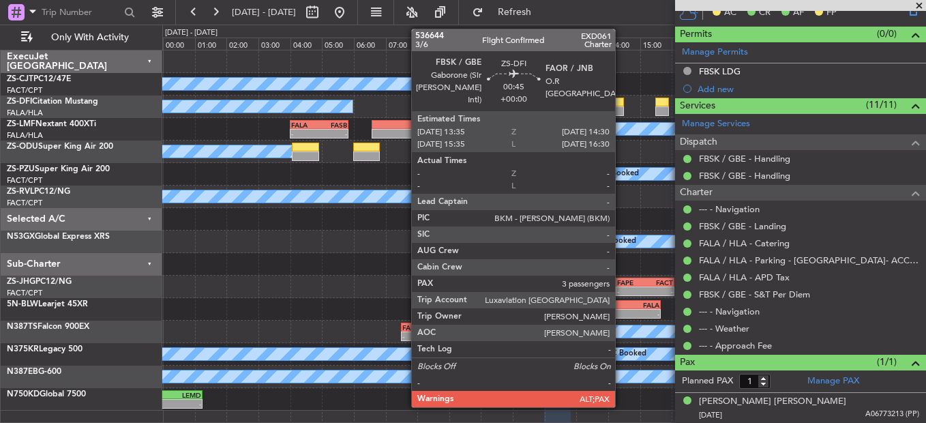
click at [621, 108] on div at bounding box center [609, 111] width 29 height 10
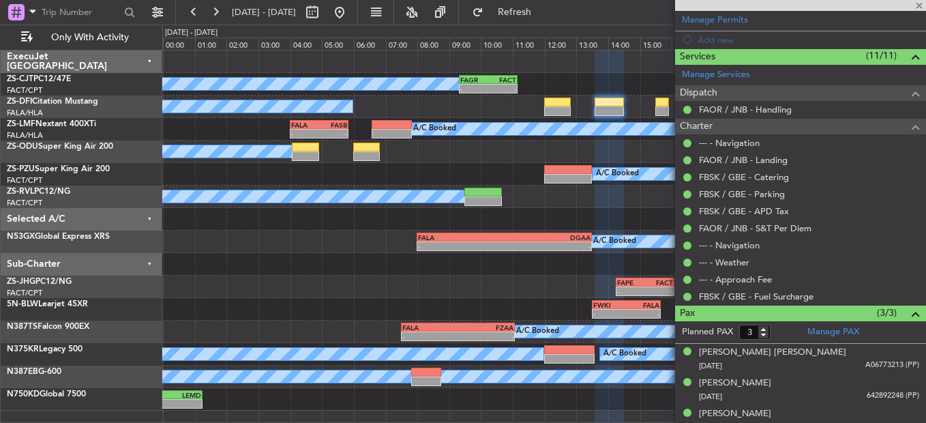
scroll to position [326, 0]
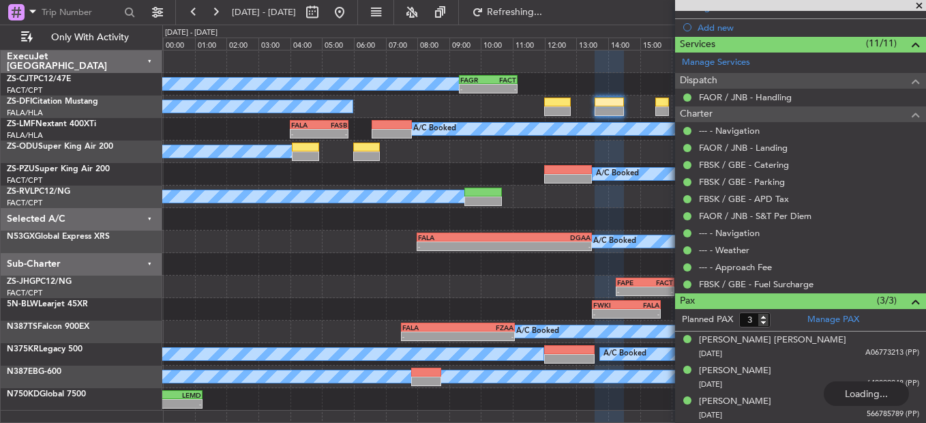
click at [918, 5] on span at bounding box center [919, 6] width 14 height 12
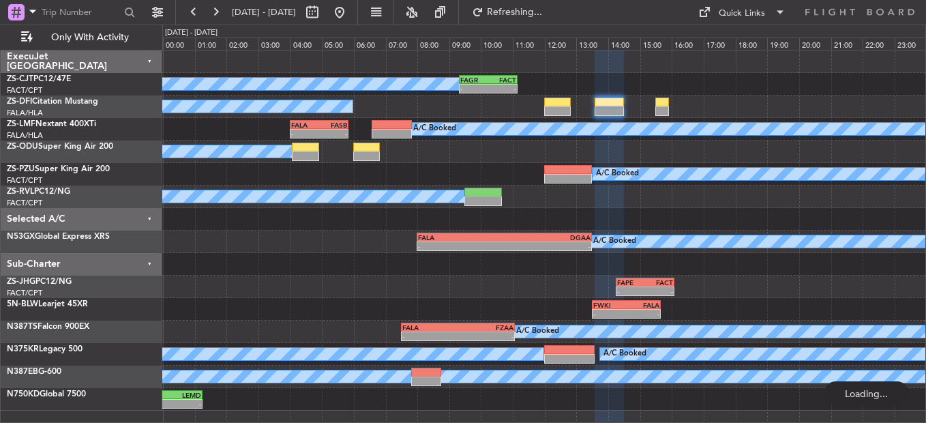
type input "0"
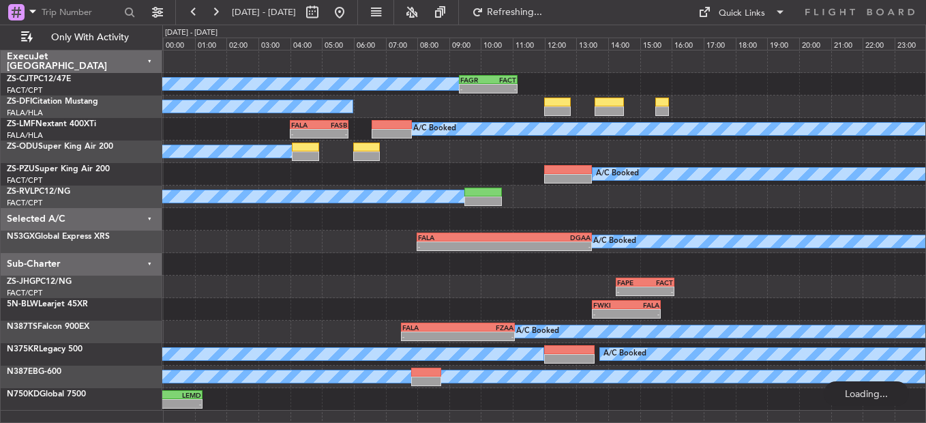
scroll to position [0, 0]
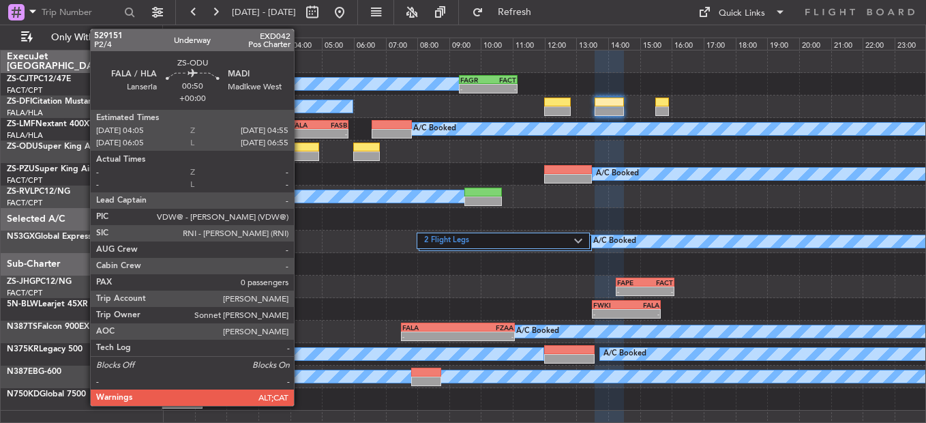
click at [300, 156] on div at bounding box center [305, 156] width 27 height 10
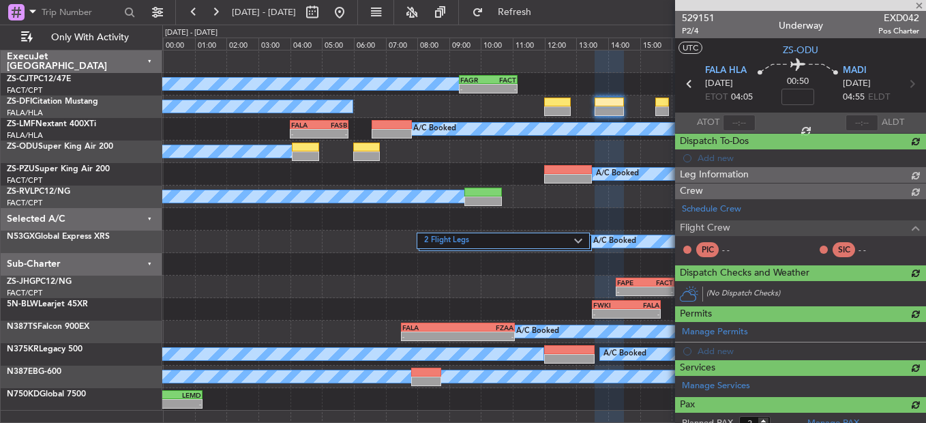
type input "0"
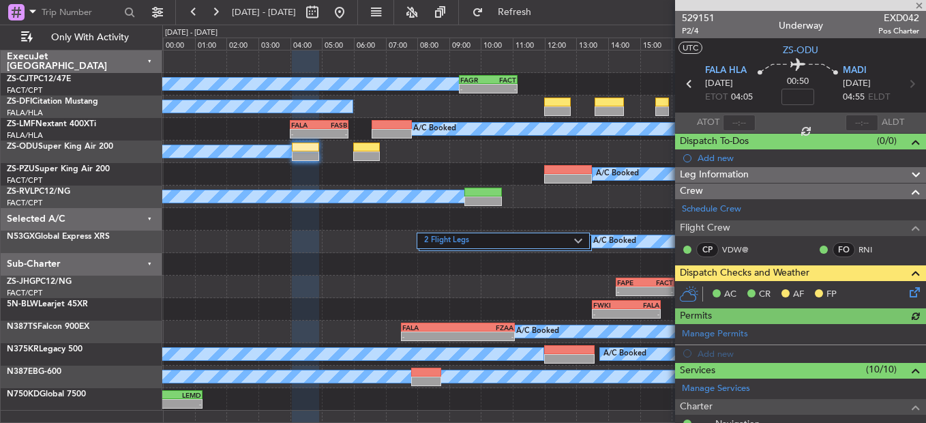
click at [907, 288] on icon at bounding box center [912, 289] width 11 height 11
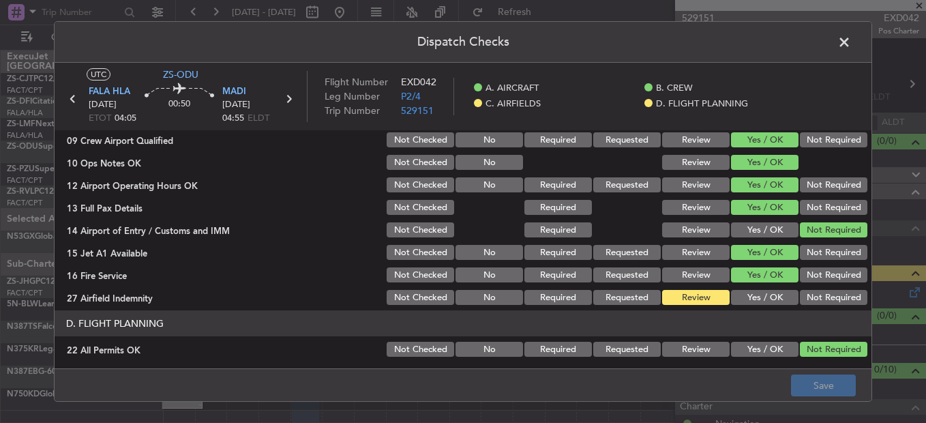
scroll to position [383, 0]
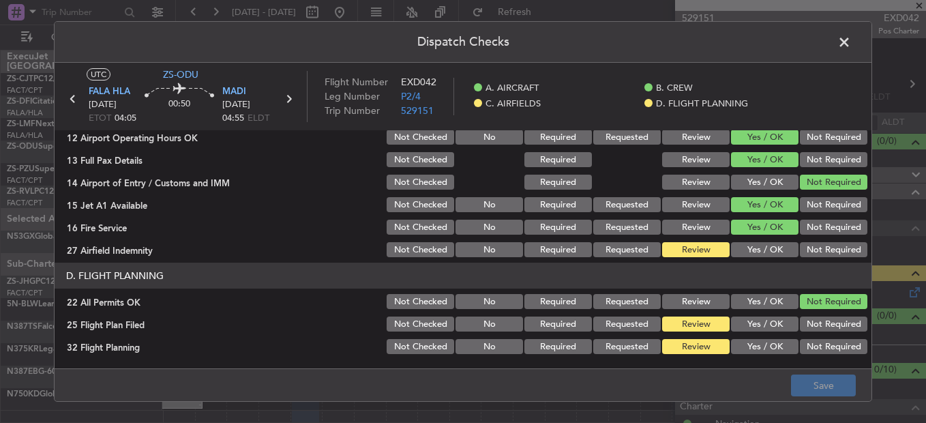
click at [831, 41] on header "Dispatch Checks" at bounding box center [463, 42] width 817 height 41
click at [851, 44] on span at bounding box center [851, 45] width 0 height 27
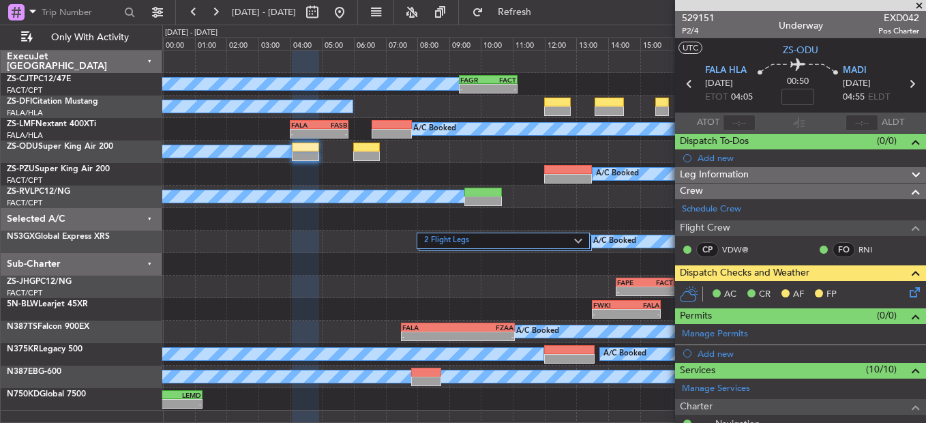
click at [907, 295] on icon at bounding box center [912, 289] width 11 height 11
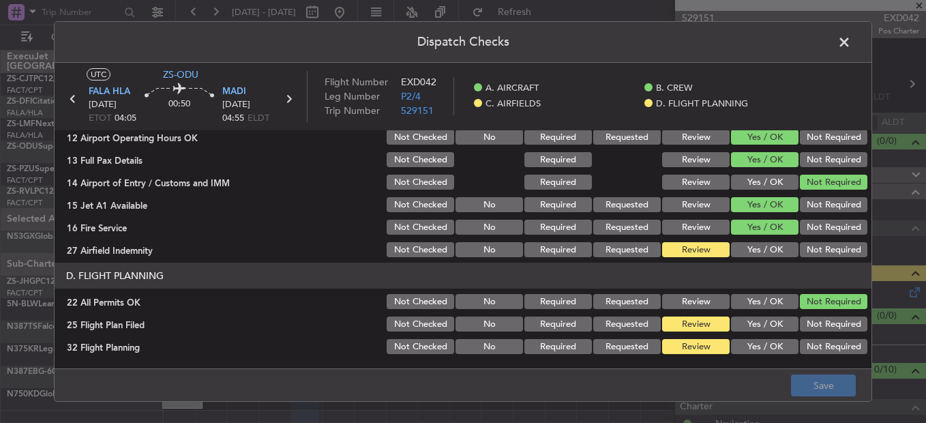
click at [754, 241] on div "Yes / OK" at bounding box center [763, 249] width 69 height 19
click at [753, 245] on button "Yes / OK" at bounding box center [764, 249] width 67 height 15
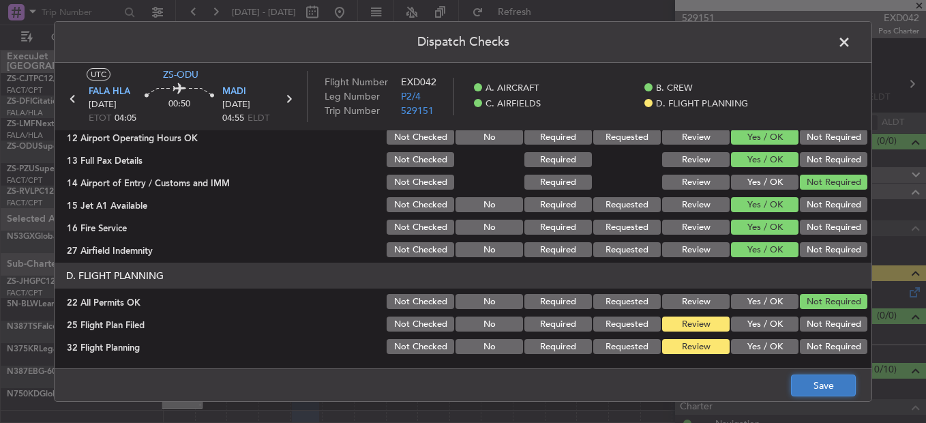
click at [802, 322] on button "Save" at bounding box center [823, 385] width 65 height 22
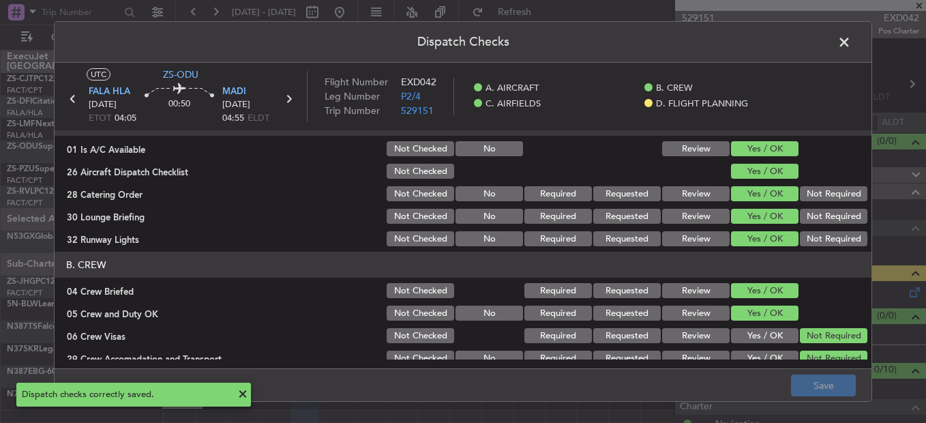
scroll to position [0, 0]
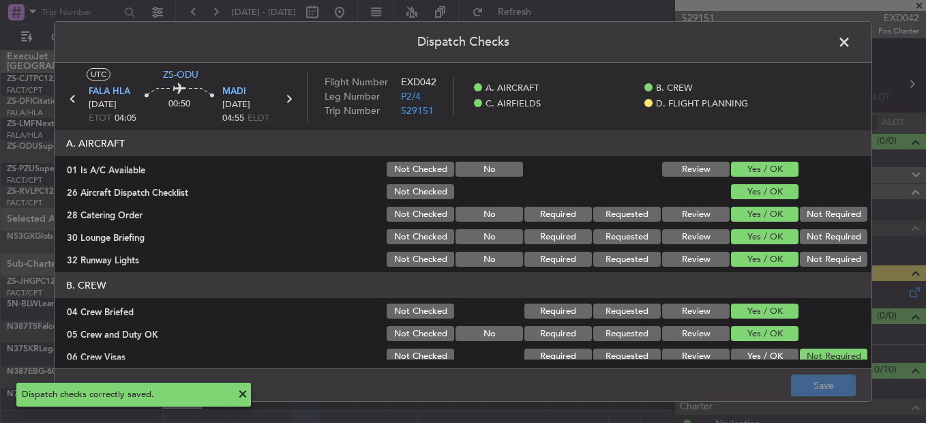
click at [835, 48] on div "Dispatch Checks UTC ZS-ODU FALA HLA [DATE] ETOT 04:05 00:50 MADI [DATE] 04:55 E…" at bounding box center [463, 211] width 818 height 380
click at [851, 48] on span at bounding box center [851, 45] width 0 height 27
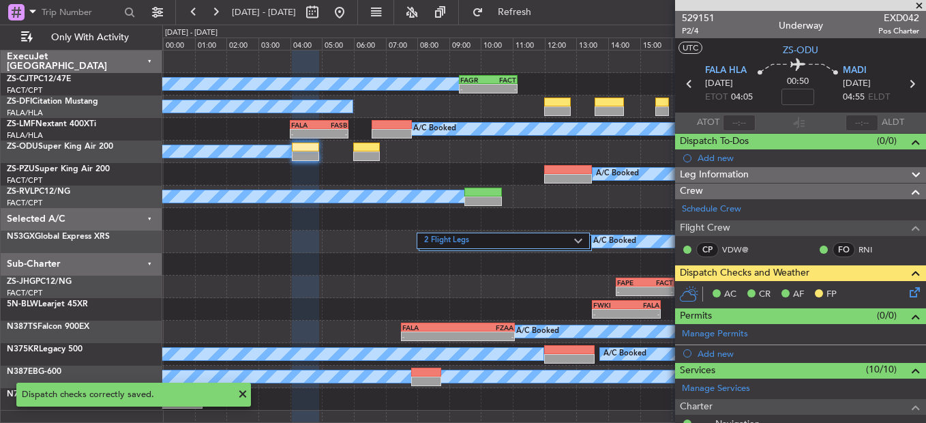
click at [920, 5] on span at bounding box center [919, 6] width 14 height 12
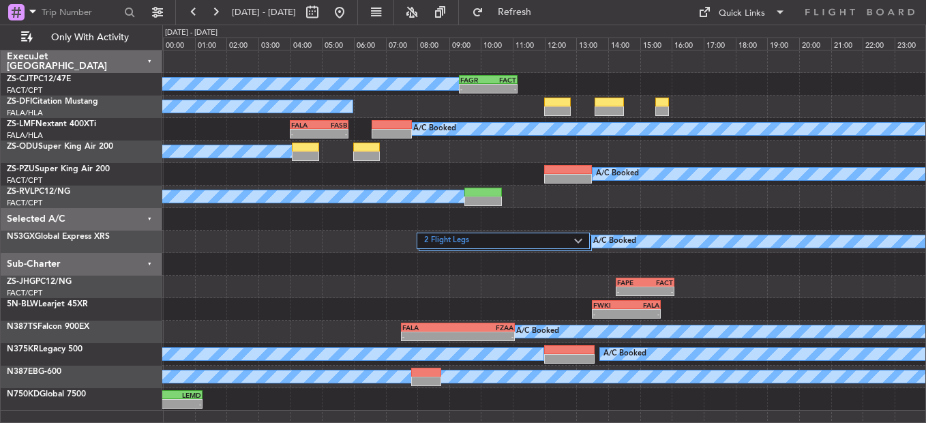
click at [562, 239] on label "2 Flight Legs" at bounding box center [499, 241] width 150 height 12
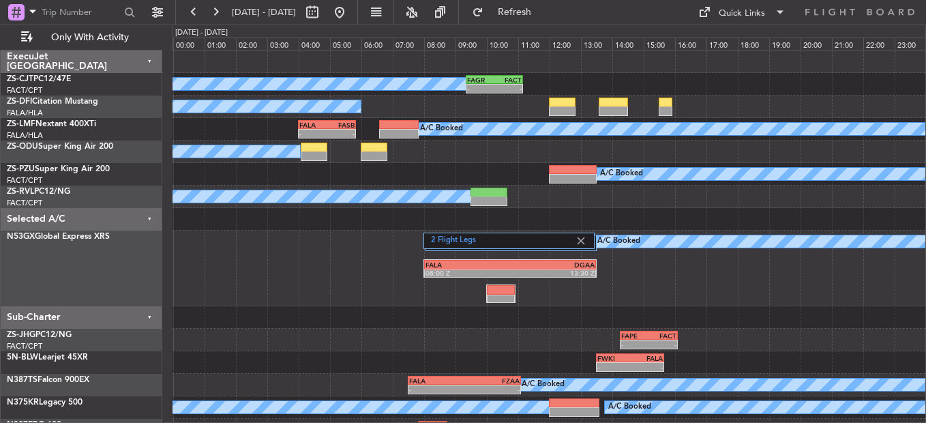
click at [586, 232] on div "2 Flight Legs A/C Booked FALA 08:00 Z DGAA 13:30 Z" at bounding box center [548, 268] width 753 height 76
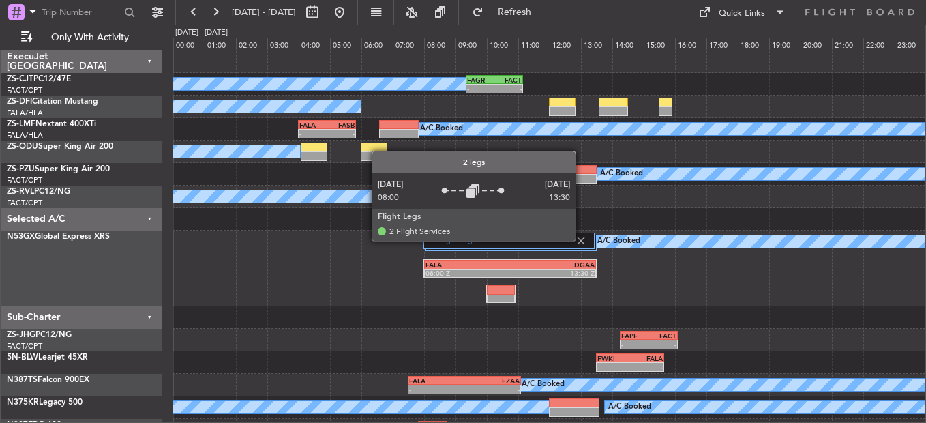
click at [582, 240] on img at bounding box center [581, 241] width 12 height 12
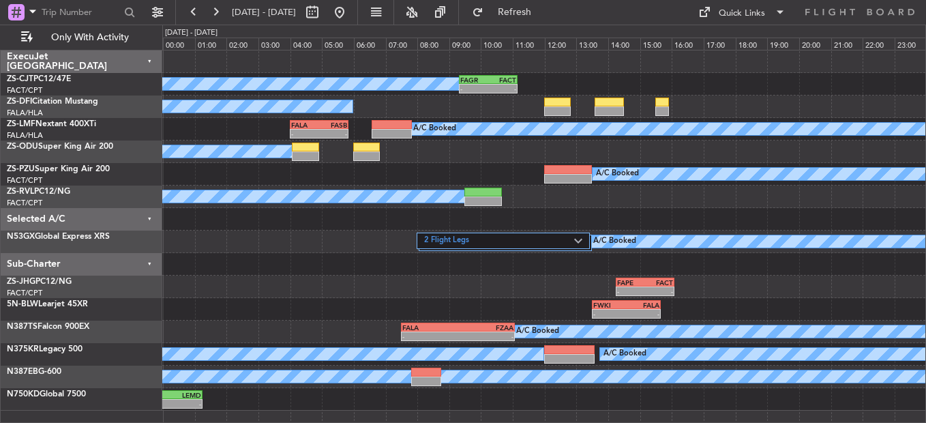
click at [550, 119] on div "A/C Booked - - FALA 04:00 Z FASB 05:50 Z - - FACT 05:30 Z FALA 07:30 Z" at bounding box center [543, 129] width 763 height 22
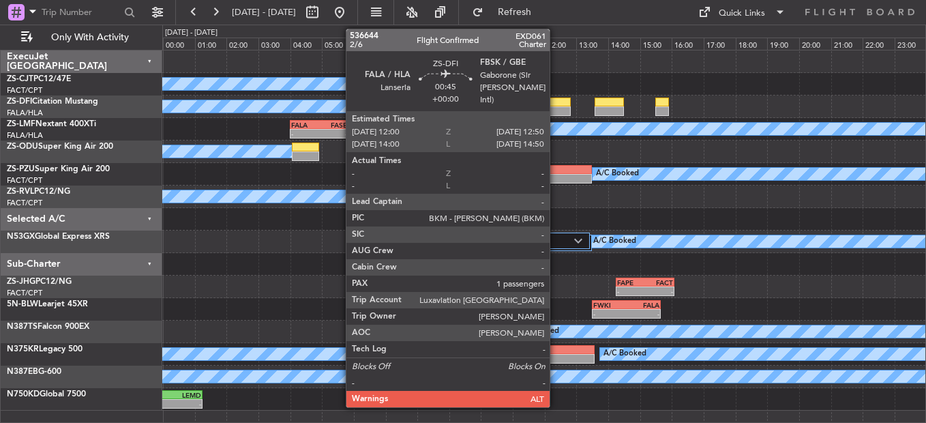
click at [556, 106] on div at bounding box center [557, 111] width 27 height 10
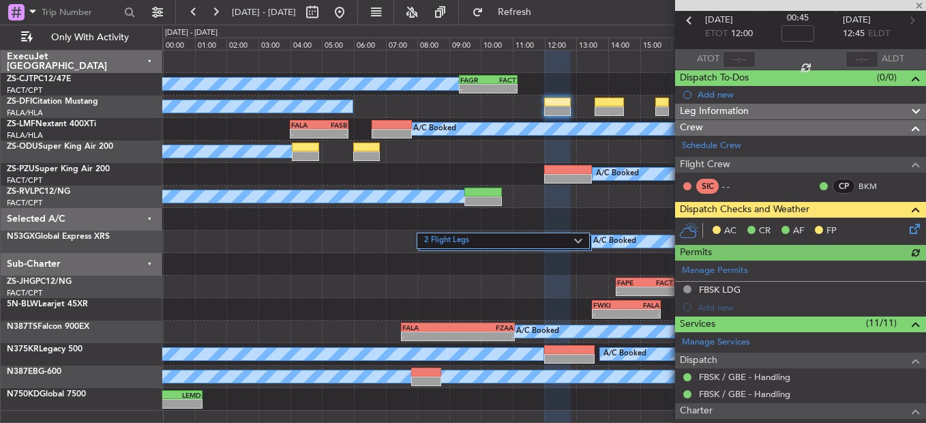
scroll to position [136, 0]
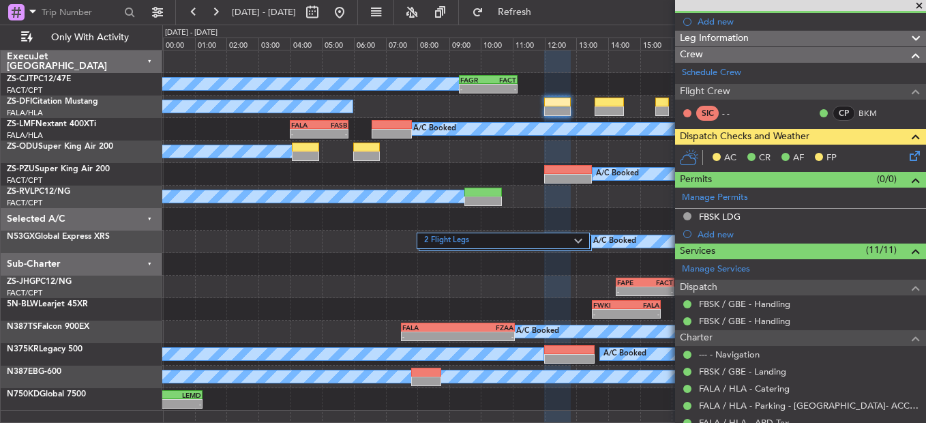
click at [907, 155] on icon at bounding box center [912, 153] width 11 height 11
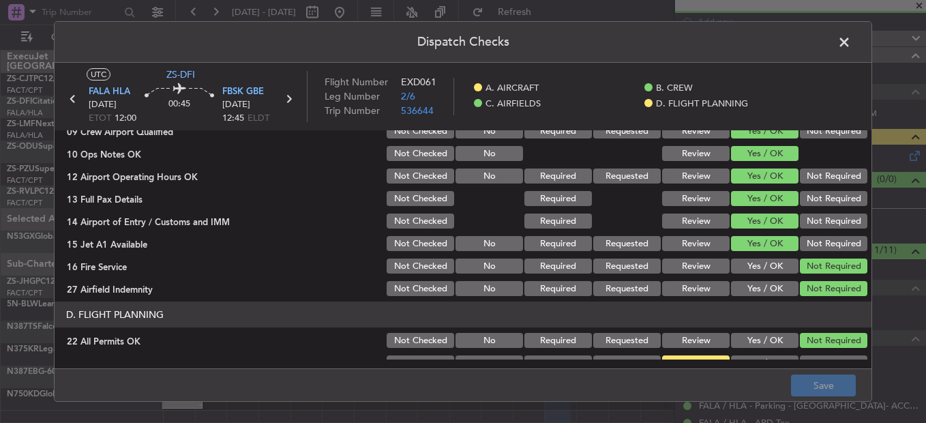
scroll to position [383, 0]
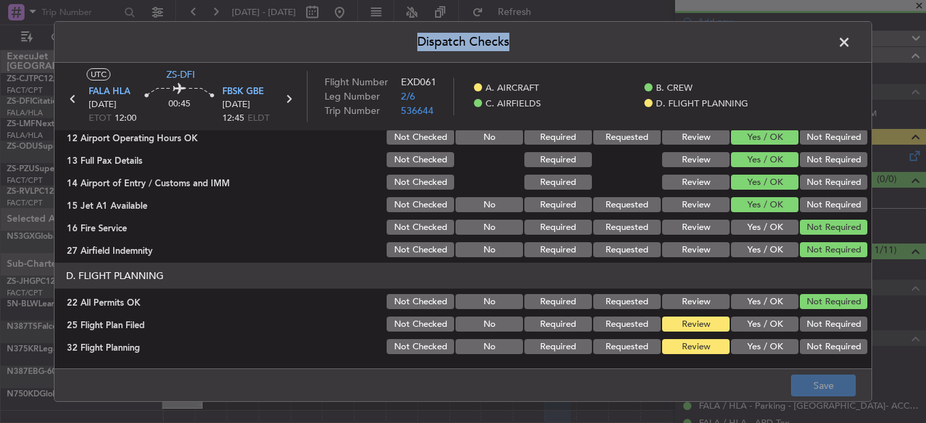
click at [847, 56] on div "Dispatch Checks UTC ZS-DFI FALA HLA [DATE] ETOT 12:00 00:45 FBSK GBE [DATE] 12:…" at bounding box center [463, 211] width 818 height 380
click at [851, 41] on span at bounding box center [851, 45] width 0 height 27
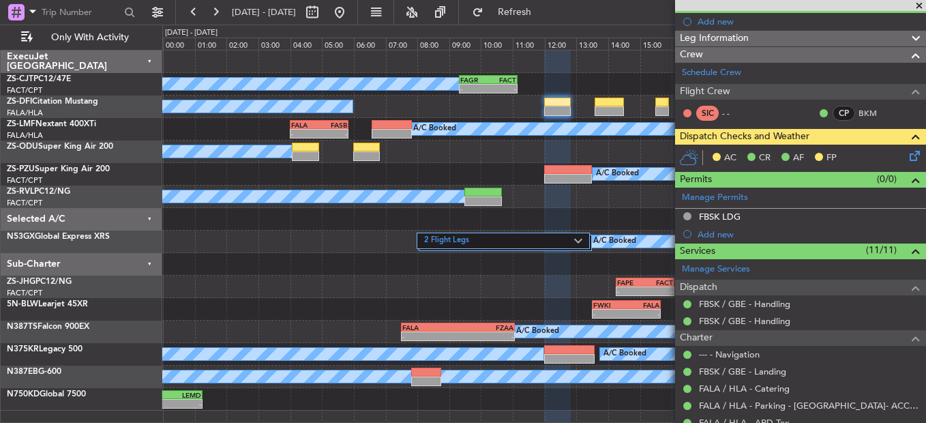
click at [921, 0] on span at bounding box center [919, 6] width 14 height 12
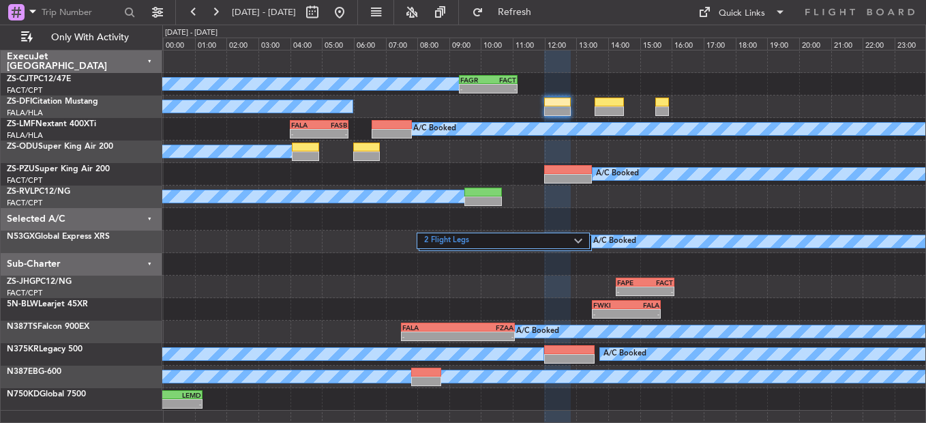
type input "0"
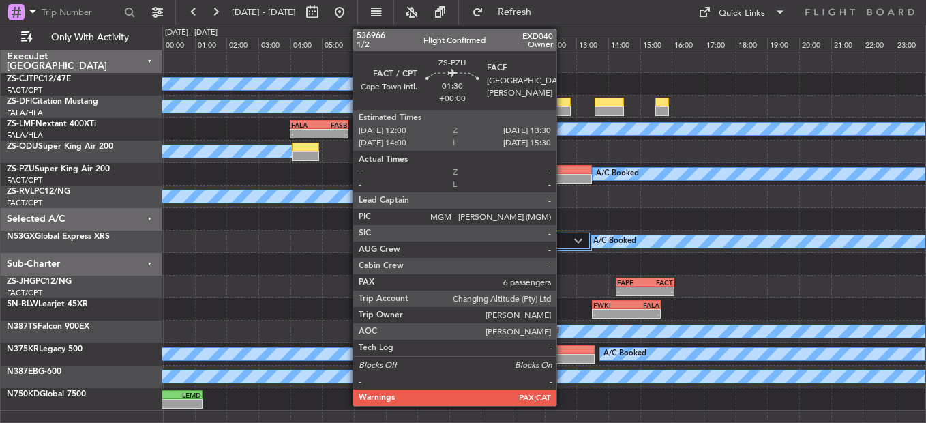
click at [562, 169] on div at bounding box center [568, 170] width 48 height 10
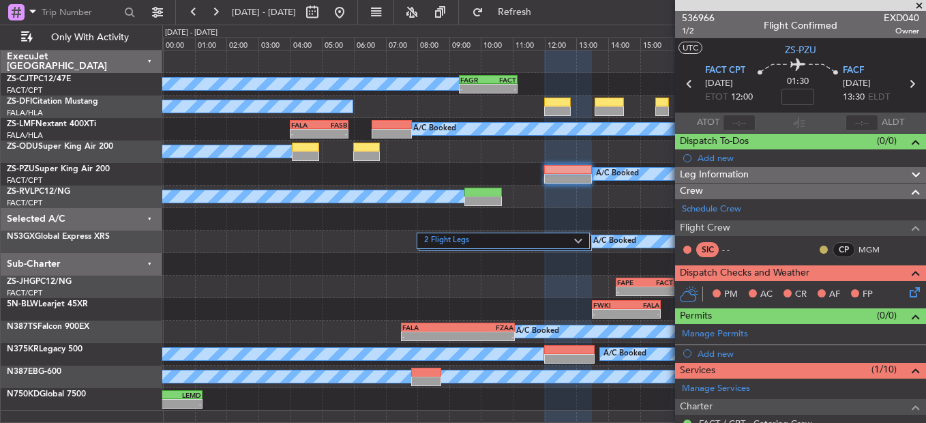
click at [820, 248] on button at bounding box center [824, 249] width 8 height 8
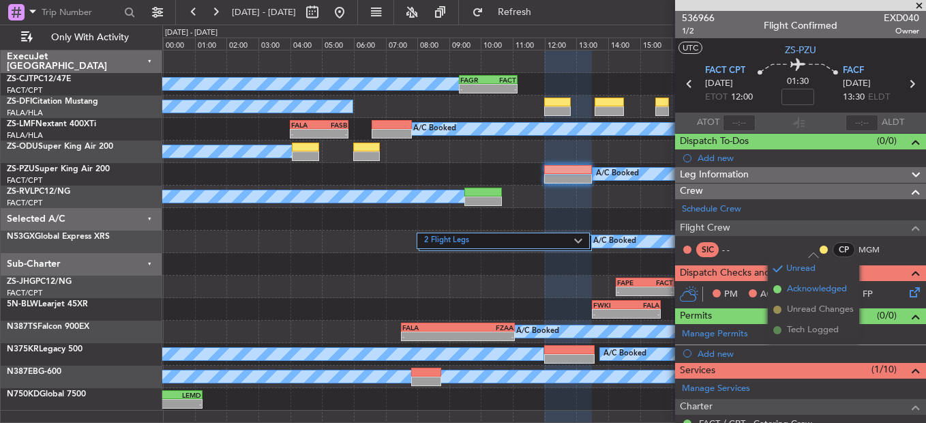
click at [792, 293] on span "Acknowledged" at bounding box center [817, 289] width 60 height 14
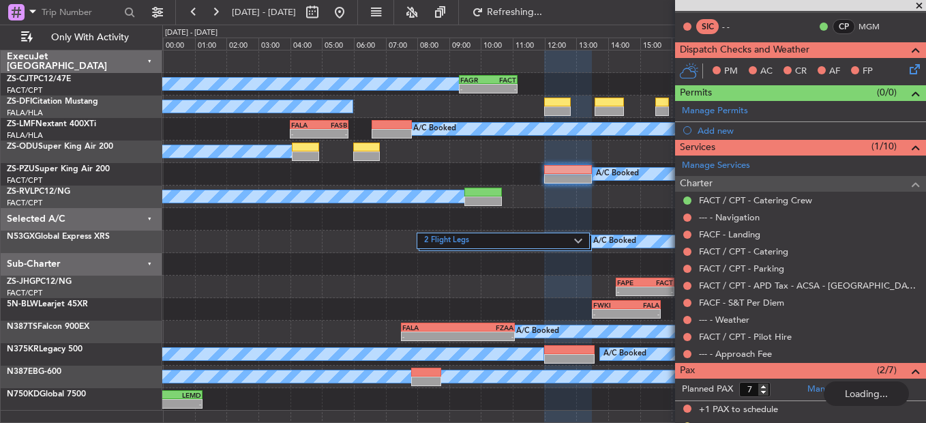
scroll to position [205, 0]
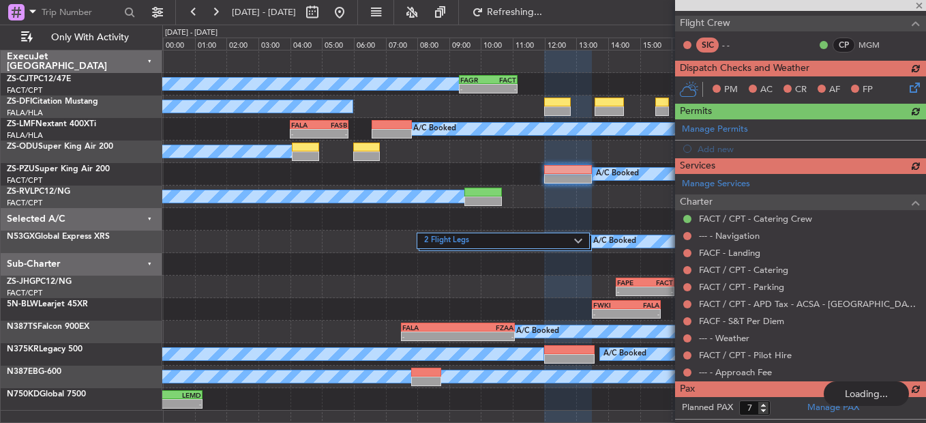
click at [689, 322] on div "Manage Services Charter FACT / CPT - Catering Crew --- - Navigation FACF - Land…" at bounding box center [800, 277] width 251 height 207
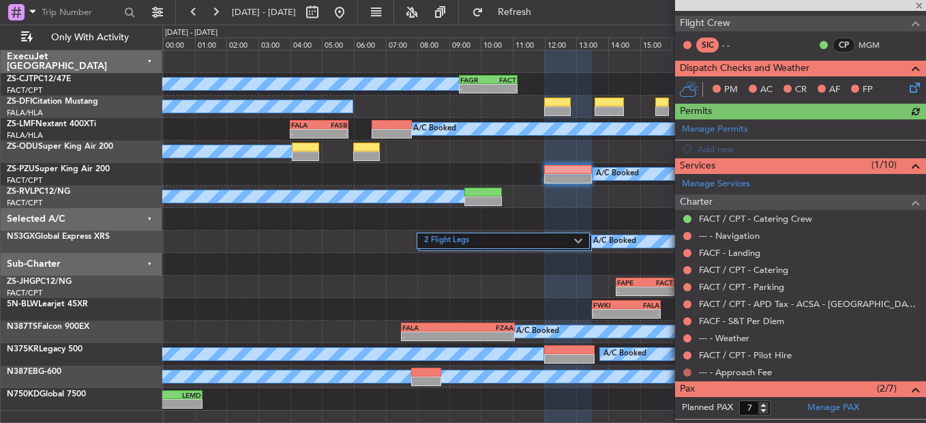
click at [687, 322] on button at bounding box center [687, 372] width 8 height 8
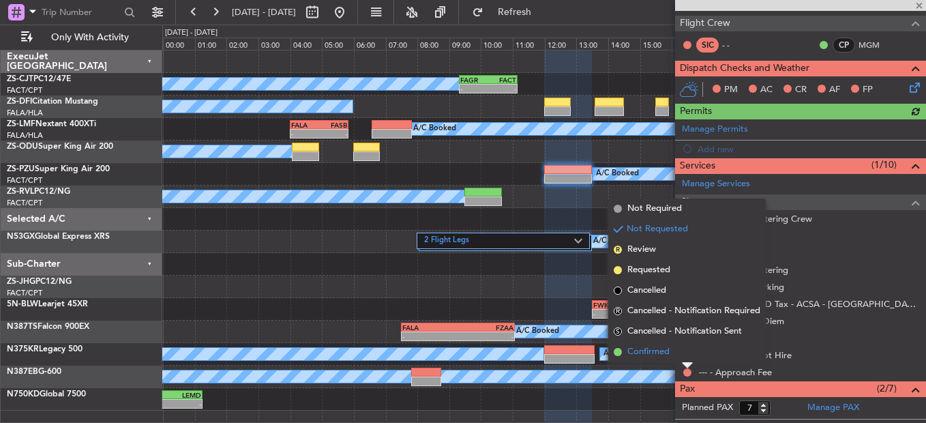
click at [685, 322] on li "Confirmed" at bounding box center [686, 352] width 157 height 20
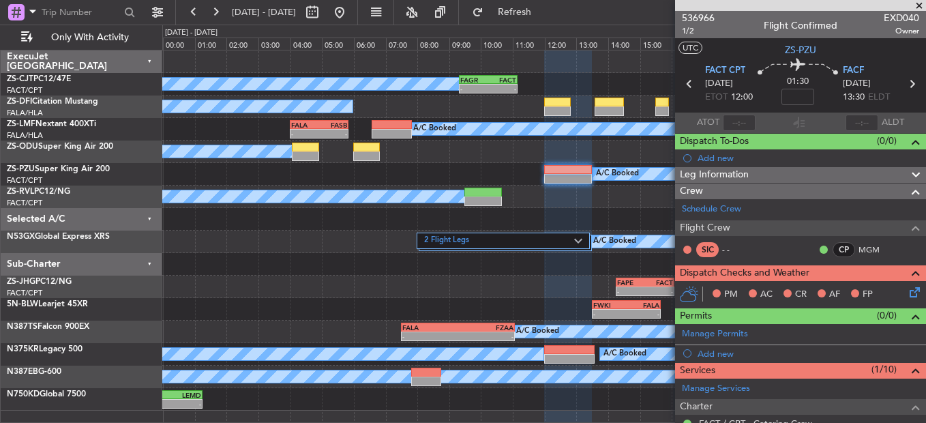
scroll to position [205, 0]
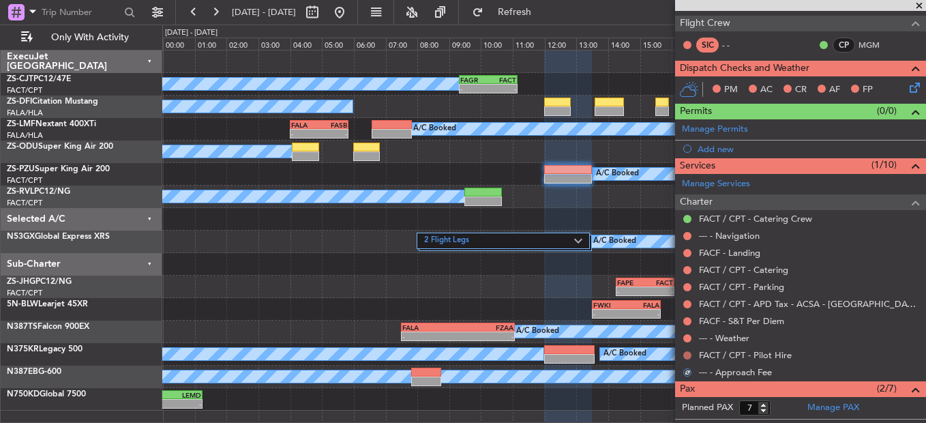
click at [689, 355] on button at bounding box center [687, 355] width 8 height 8
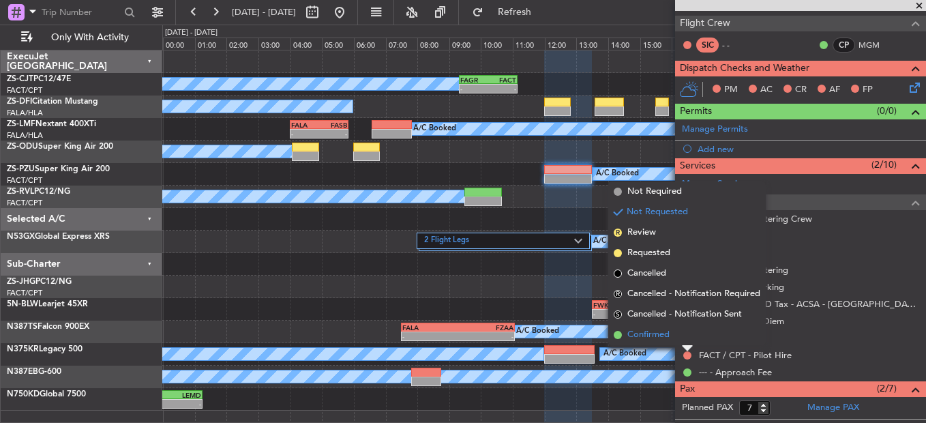
click at [675, 331] on li "Confirmed" at bounding box center [686, 335] width 157 height 20
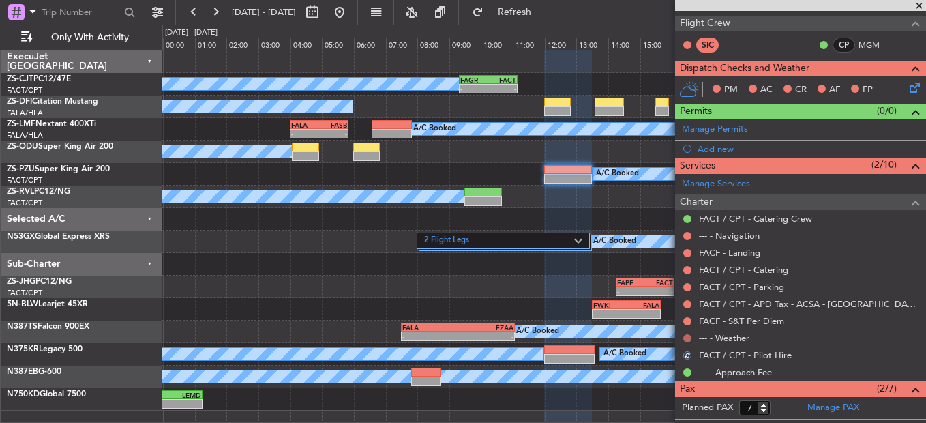
click at [688, 334] on button at bounding box center [687, 338] width 8 height 8
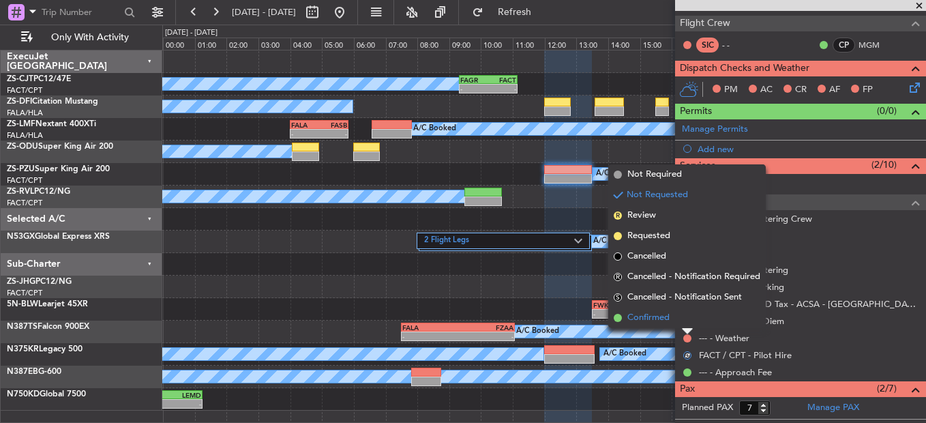
click at [687, 319] on li "Confirmed" at bounding box center [686, 317] width 157 height 20
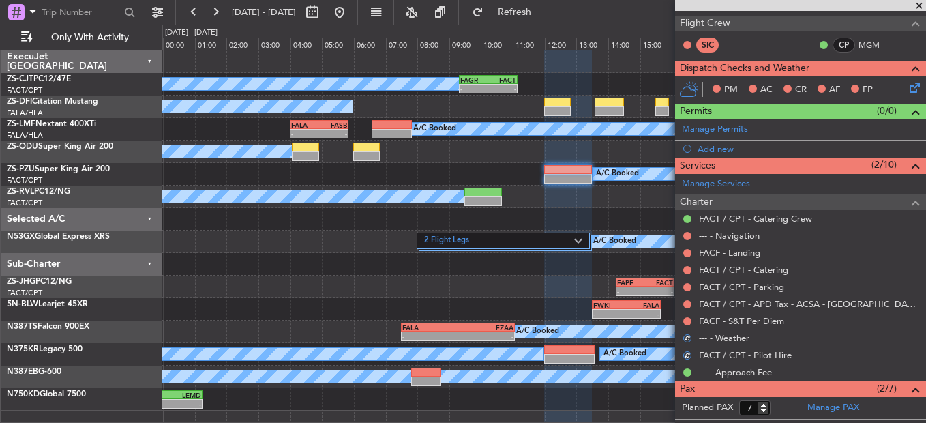
click at [687, 319] on button at bounding box center [687, 321] width 8 height 8
click at [686, 307] on mat-tooltip-component "Not Requested" at bounding box center [687, 325] width 77 height 36
drag, startPoint x: 687, startPoint y: 317, endPoint x: 686, endPoint y: 303, distance: 14.3
click at [686, 303] on button at bounding box center [687, 304] width 8 height 8
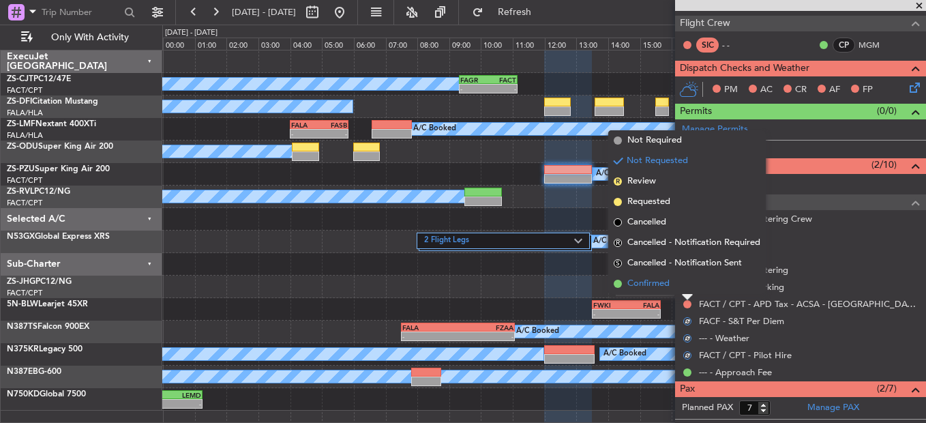
click at [684, 280] on li "Confirmed" at bounding box center [686, 283] width 157 height 20
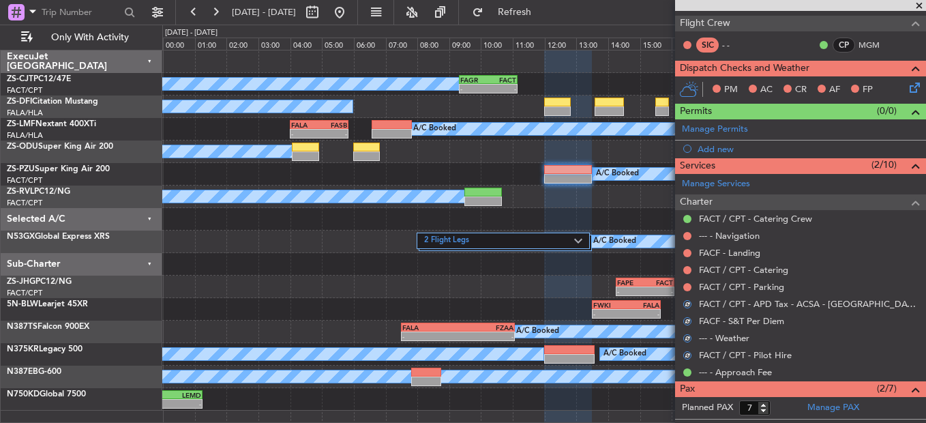
click at [684, 282] on nimbus-traffic-light at bounding box center [687, 287] width 11 height 11
drag, startPoint x: 684, startPoint y: 280, endPoint x: 691, endPoint y: 284, distance: 8.2
click at [691, 284] on div at bounding box center [687, 287] width 11 height 11
click at [689, 286] on button at bounding box center [687, 287] width 8 height 8
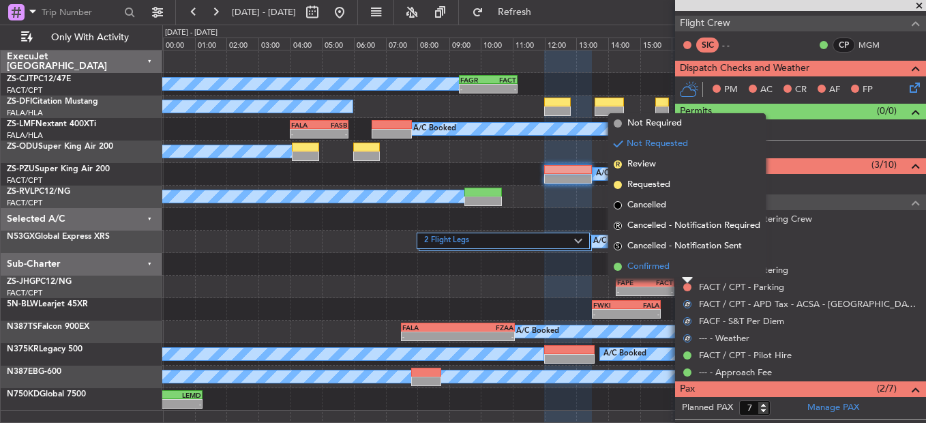
click at [685, 267] on li "Confirmed" at bounding box center [686, 266] width 157 height 20
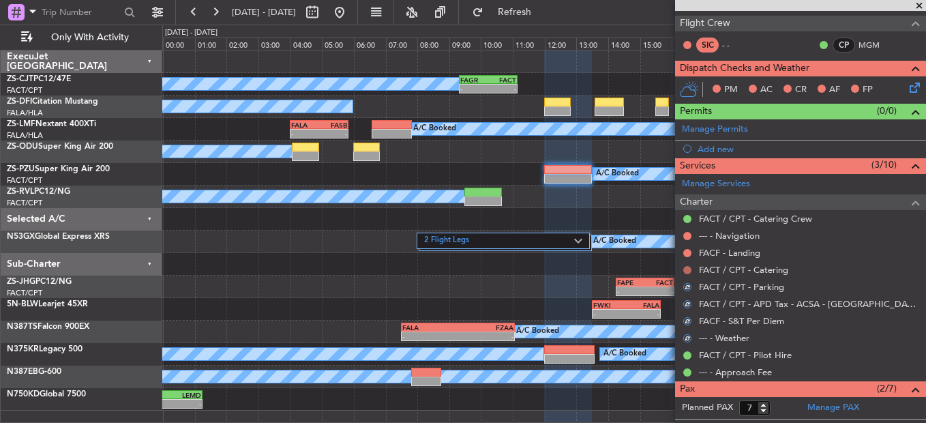
click at [687, 267] on button at bounding box center [687, 270] width 8 height 8
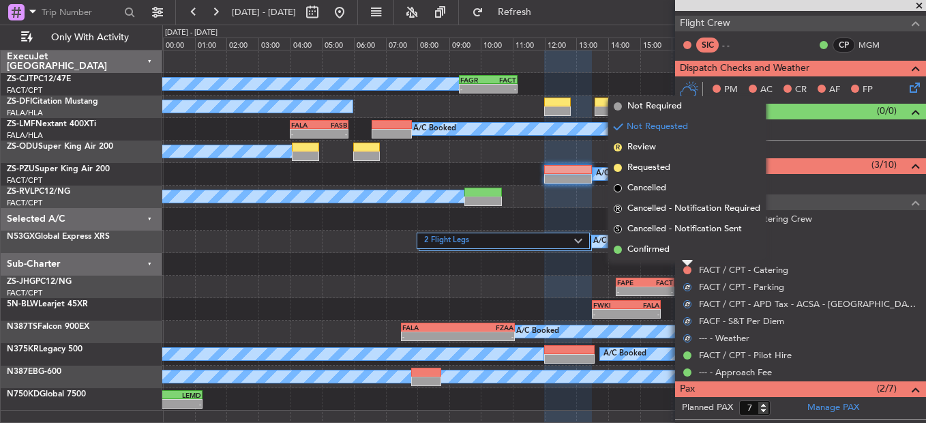
drag, startPoint x: 687, startPoint y: 267, endPoint x: 684, endPoint y: 257, distance: 10.8
click at [685, 258] on li "Confirmed" at bounding box center [686, 249] width 157 height 20
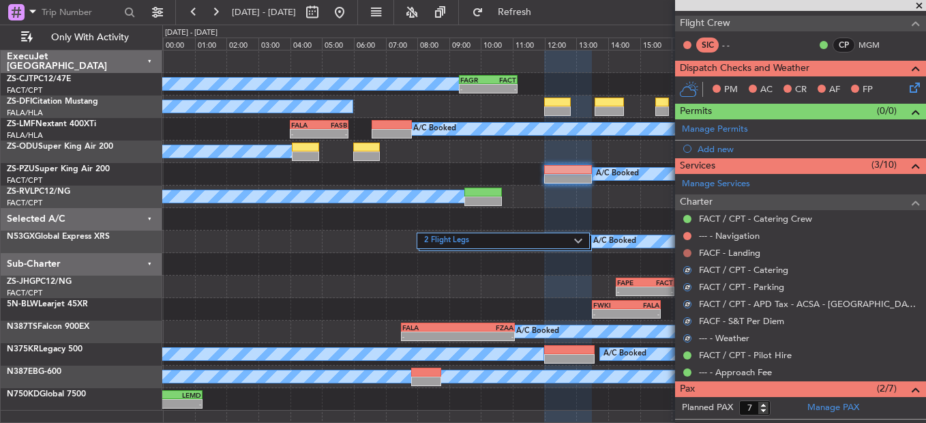
click at [685, 249] on button at bounding box center [687, 253] width 8 height 8
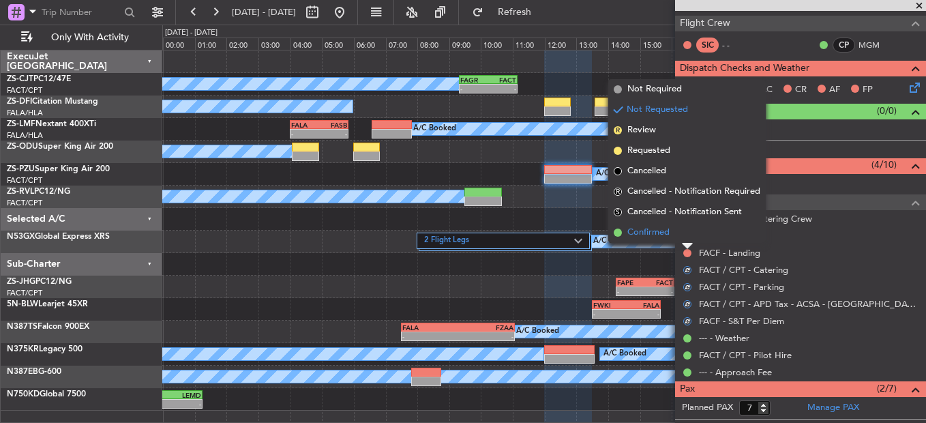
click at [681, 235] on li "Confirmed" at bounding box center [686, 232] width 157 height 20
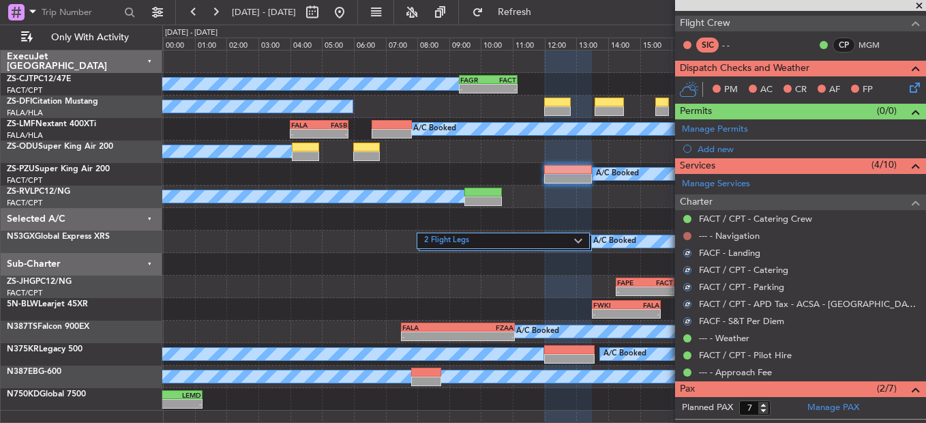
click at [690, 235] on button at bounding box center [687, 236] width 8 height 8
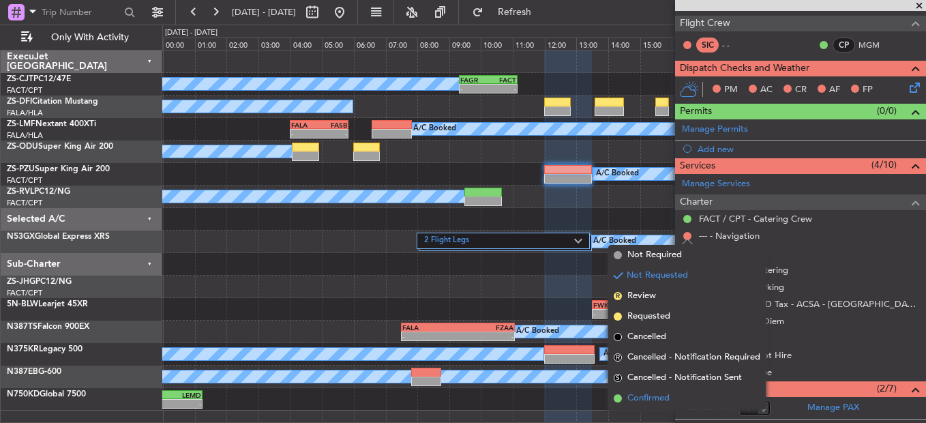
click at [687, 393] on li "Confirmed" at bounding box center [686, 398] width 157 height 20
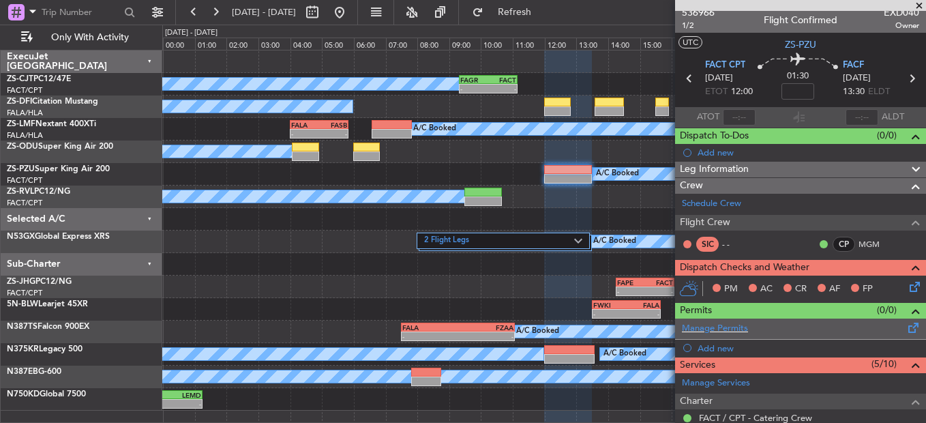
scroll to position [0, 0]
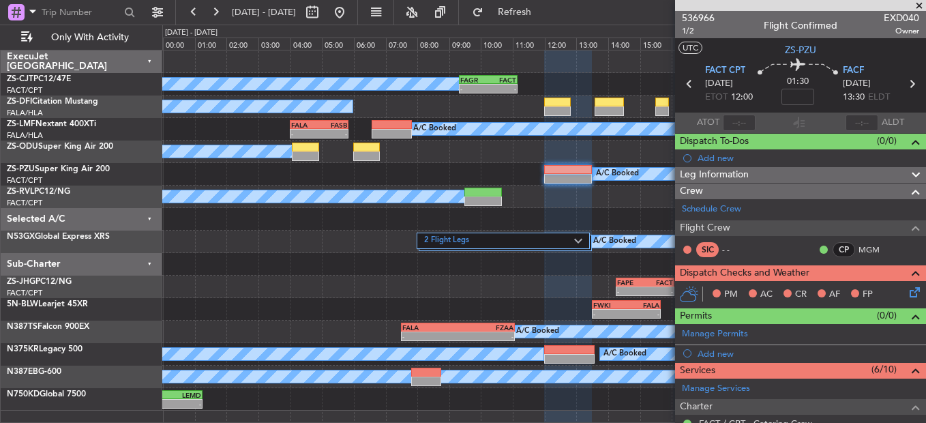
click at [907, 290] on icon at bounding box center [912, 289] width 11 height 11
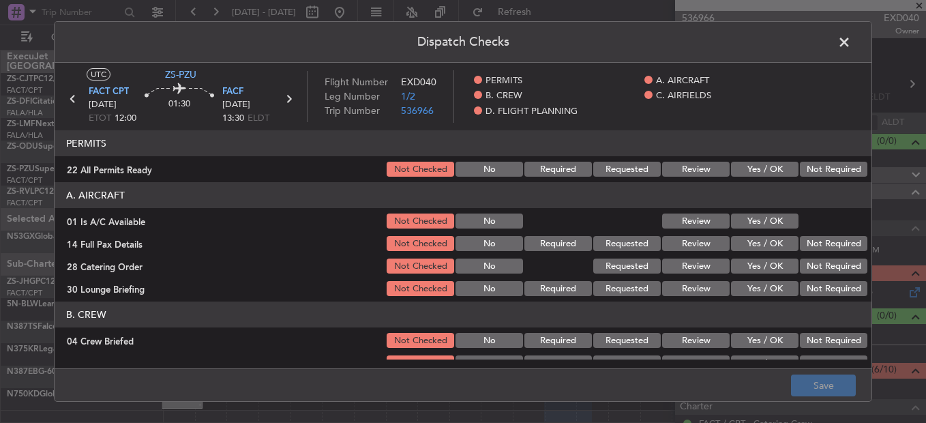
click at [808, 173] on button "Not Required" at bounding box center [833, 169] width 67 height 15
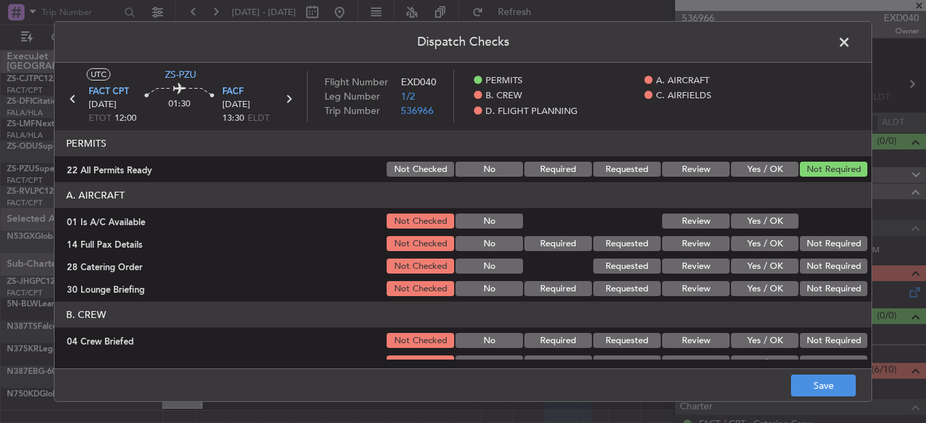
click at [798, 217] on div at bounding box center [832, 220] width 69 height 19
drag, startPoint x: 779, startPoint y: 222, endPoint x: 811, endPoint y: 245, distance: 38.6
click at [779, 224] on button "Yes / OK" at bounding box center [764, 220] width 67 height 15
click at [811, 245] on button "Not Required" at bounding box center [833, 243] width 67 height 15
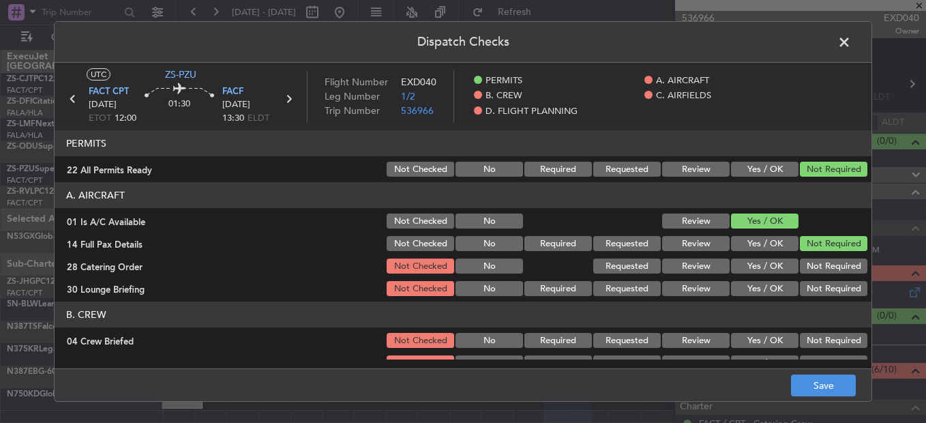
click at [802, 254] on section "A. AIRCRAFT 01 Is A/C Available Not Checked No Review Yes / OK 14 Full Pax Deta…" at bounding box center [463, 240] width 817 height 116
click at [802, 258] on button "Not Required" at bounding box center [833, 265] width 67 height 15
click at [801, 274] on div "Not Required" at bounding box center [832, 265] width 69 height 19
drag, startPoint x: 801, startPoint y: 276, endPoint x: 807, endPoint y: 288, distance: 12.8
click at [801, 280] on section "A. AIRCRAFT 01 Is A/C Available Not Checked No Review Yes / OK 14 Full Pax Deta…" at bounding box center [463, 240] width 817 height 116
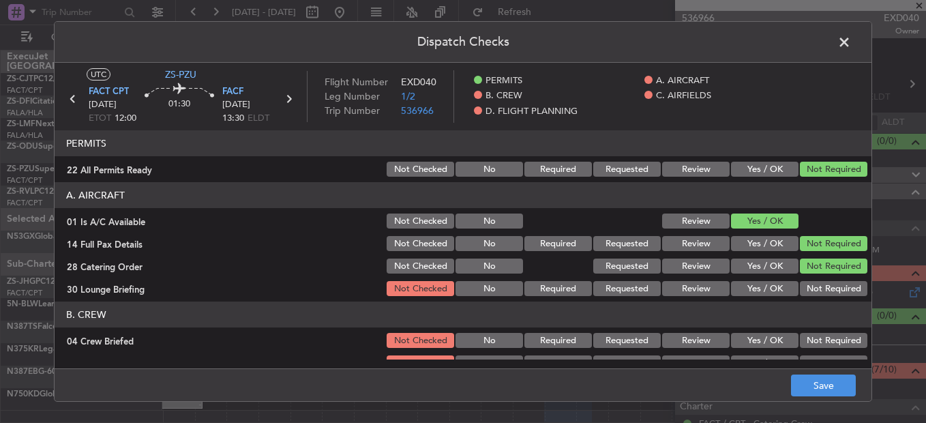
click at [807, 289] on button "Not Required" at bounding box center [833, 288] width 67 height 15
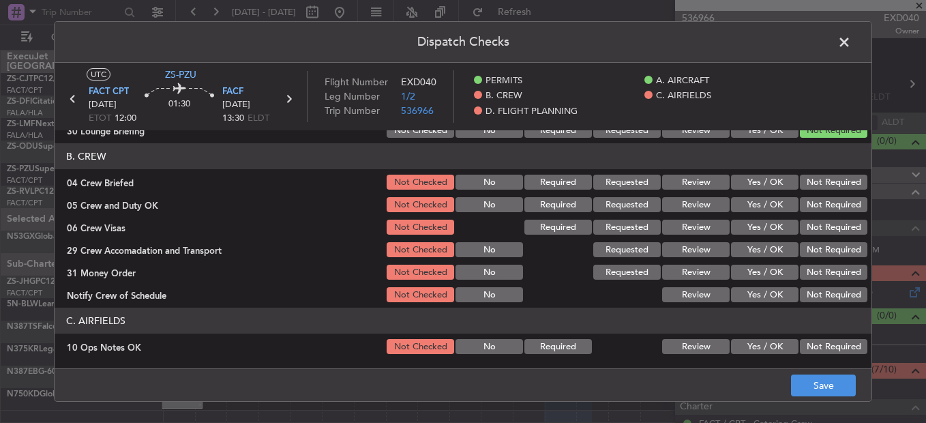
scroll to position [136, 0]
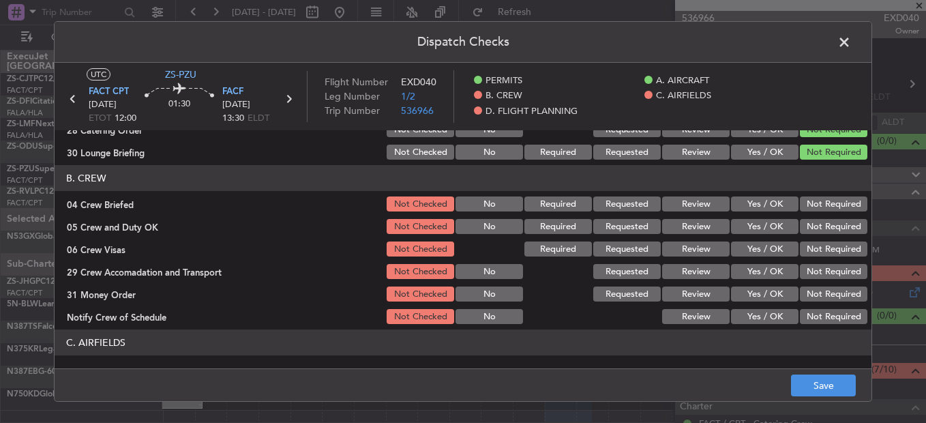
click at [813, 202] on button "Not Required" at bounding box center [833, 203] width 67 height 15
drag, startPoint x: 811, startPoint y: 226, endPoint x: 809, endPoint y: 238, distance: 11.9
click at [811, 226] on button "Not Required" at bounding box center [833, 226] width 67 height 15
click at [809, 235] on div "Not Required" at bounding box center [832, 226] width 69 height 19
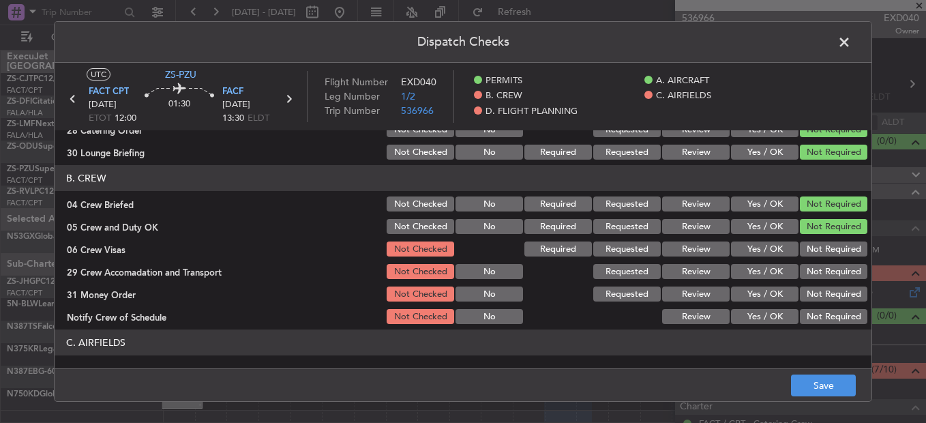
click at [809, 239] on section "B. CREW 04 Crew Briefed Not Checked No Required Requested Review Yes / OK Not R…" at bounding box center [463, 245] width 817 height 161
click at [809, 260] on section "B. CREW 04 Crew Briefed Not Checked No Required Requested Review Yes / OK Not R…" at bounding box center [463, 245] width 817 height 161
drag, startPoint x: 809, startPoint y: 263, endPoint x: 814, endPoint y: 271, distance: 9.5
click at [810, 265] on section "B. CREW 04 Crew Briefed Not Checked No Required Requested Review Yes / OK Not R…" at bounding box center [463, 245] width 817 height 161
click at [827, 289] on button "Not Required" at bounding box center [833, 293] width 67 height 15
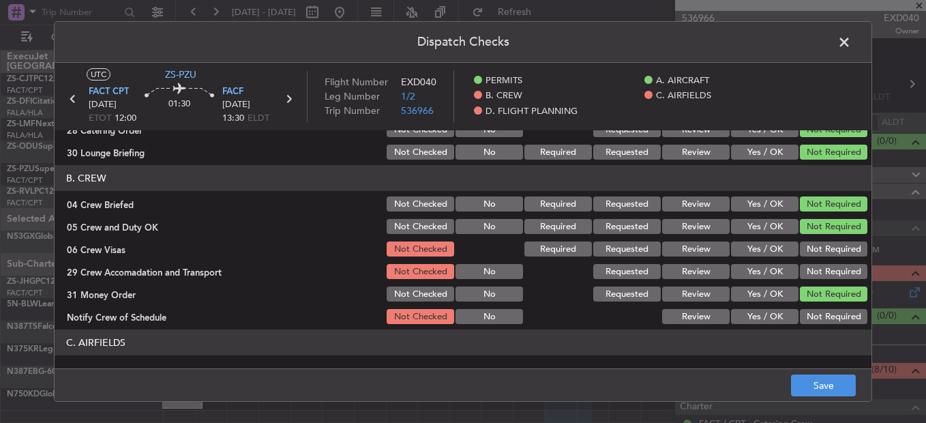
click at [821, 252] on button "Not Required" at bounding box center [833, 248] width 67 height 15
click at [819, 269] on section "B. CREW 04 Crew Briefed Not Checked No Required Requested Review Yes / OK Not R…" at bounding box center [463, 245] width 817 height 161
click at [820, 278] on button "Not Required" at bounding box center [833, 271] width 67 height 15
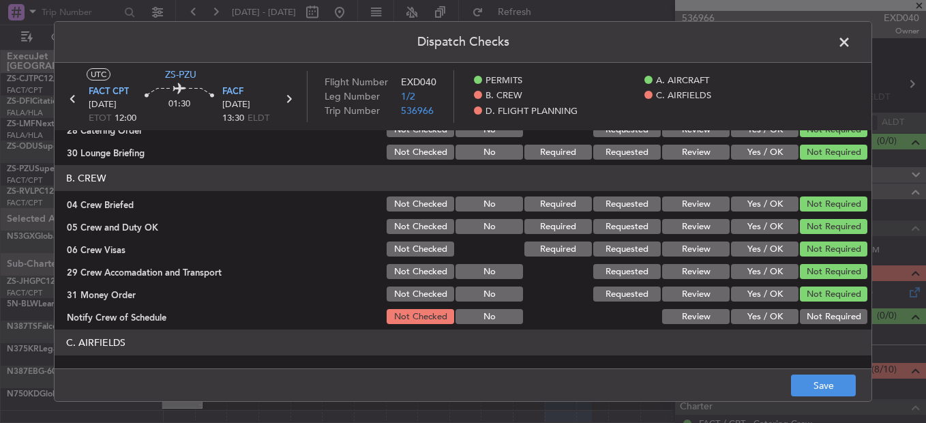
click at [826, 320] on button "Not Required" at bounding box center [833, 316] width 67 height 15
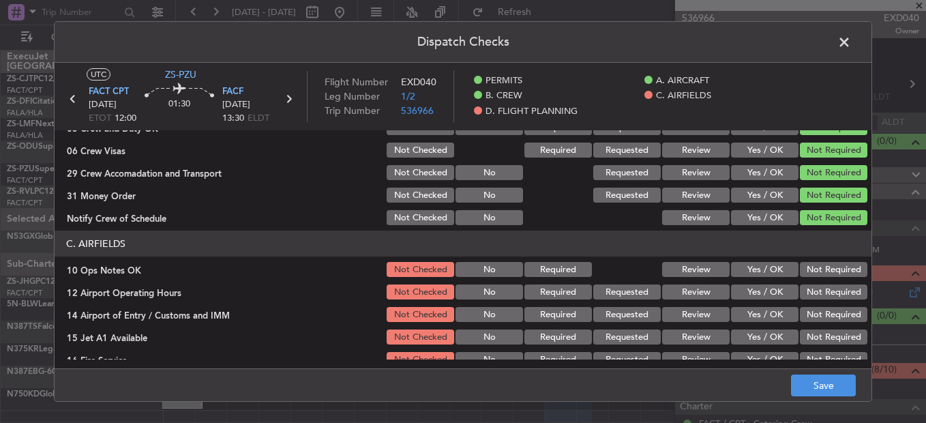
scroll to position [367, 0]
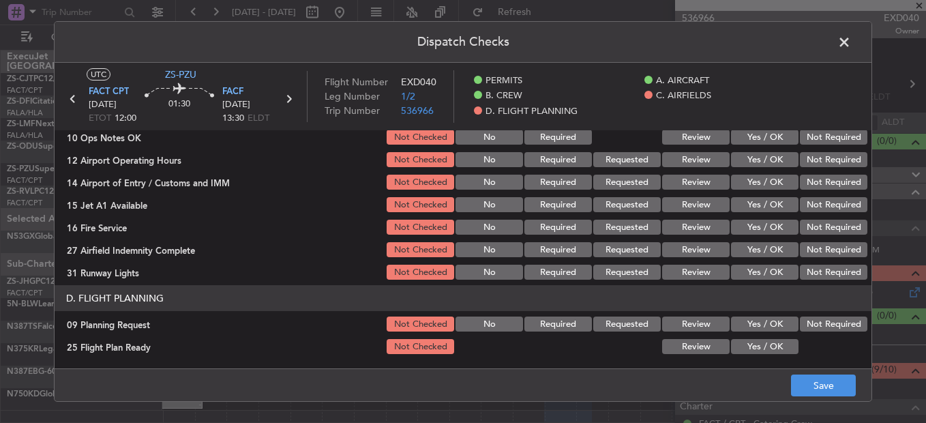
click at [817, 144] on button "Not Required" at bounding box center [833, 137] width 67 height 15
drag, startPoint x: 815, startPoint y: 159, endPoint x: 814, endPoint y: 169, distance: 10.2
click at [814, 164] on button "Not Required" at bounding box center [833, 159] width 67 height 15
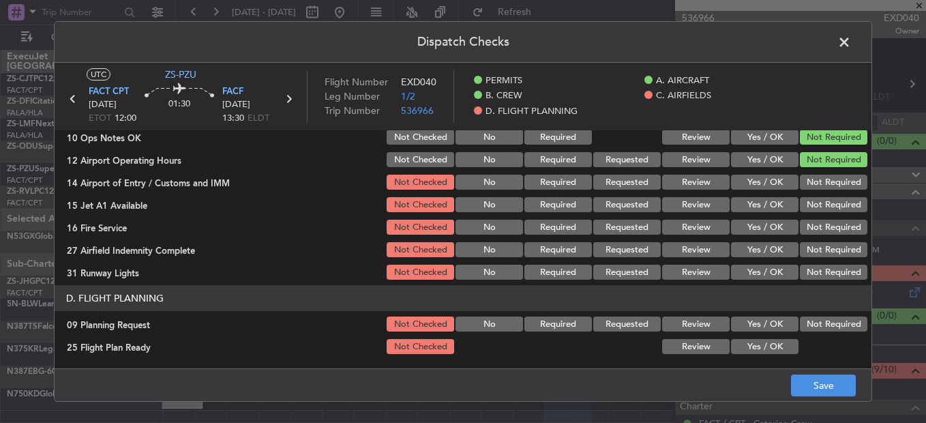
drag, startPoint x: 814, startPoint y: 169, endPoint x: 815, endPoint y: 188, distance: 19.1
click at [814, 175] on section "C. AIRFIELDS 10 Ops Notes OK Not Checked No Required Review Yes / OK Not Requir…" at bounding box center [463, 189] width 817 height 183
click at [815, 188] on button "Not Required" at bounding box center [833, 182] width 67 height 15
click at [815, 193] on section "C. AIRFIELDS 10 Ops Notes OK Not Checked No Required Review Yes / OK Not Requir…" at bounding box center [463, 189] width 817 height 183
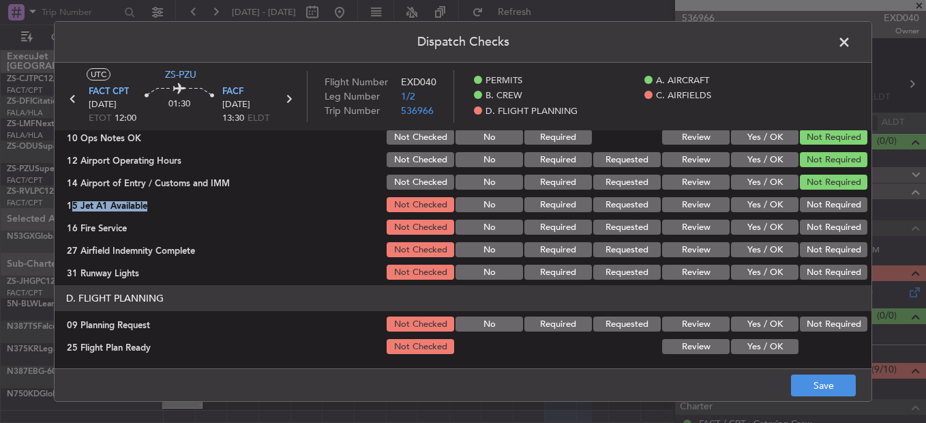
drag, startPoint x: 815, startPoint y: 196, endPoint x: 815, endPoint y: 211, distance: 14.3
click at [816, 207] on button "Not Required" at bounding box center [833, 204] width 67 height 15
click at [815, 211] on button "Not Required" at bounding box center [833, 204] width 67 height 15
click at [811, 222] on section "C. AIRFIELDS 10 Ops Notes OK Not Checked No Required Review Yes / OK Not Requir…" at bounding box center [463, 189] width 817 height 183
drag, startPoint x: 811, startPoint y: 222, endPoint x: 811, endPoint y: 261, distance: 38.9
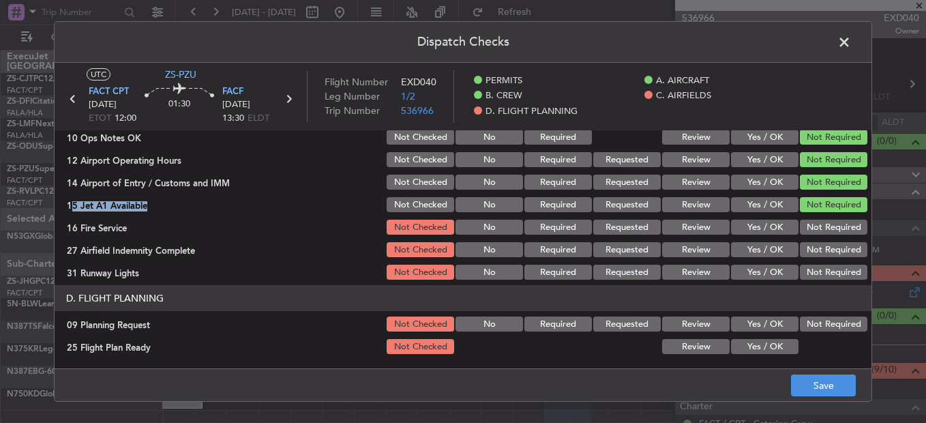
click at [804, 235] on div "Not Required" at bounding box center [832, 226] width 69 height 19
click at [805, 222] on button "Not Required" at bounding box center [833, 227] width 67 height 15
click at [811, 254] on button "Not Required" at bounding box center [833, 249] width 67 height 15
click at [809, 258] on div "Not Required" at bounding box center [832, 249] width 69 height 19
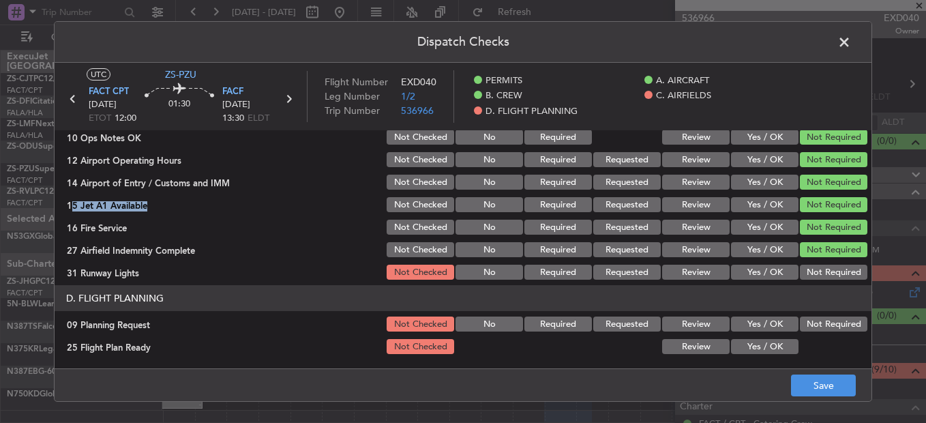
drag, startPoint x: 811, startPoint y: 273, endPoint x: 811, endPoint y: 286, distance: 13.0
click at [811, 276] on button "Not Required" at bounding box center [833, 272] width 67 height 15
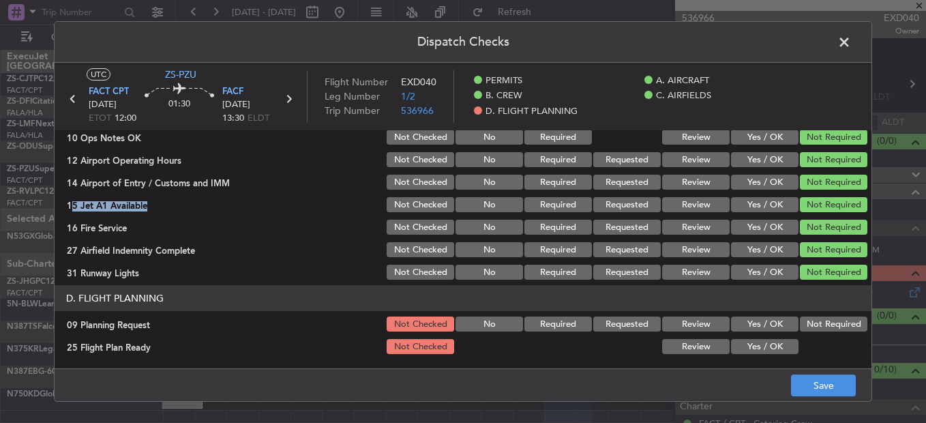
click at [811, 322] on button "Not Required" at bounding box center [833, 323] width 67 height 15
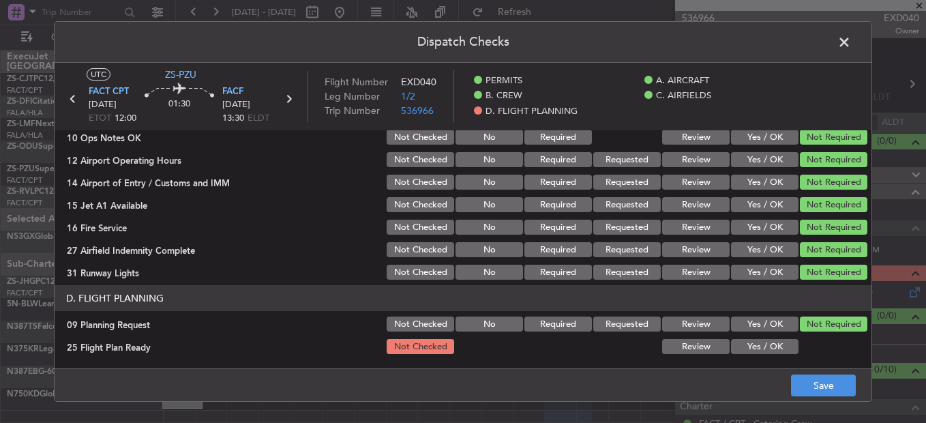
click at [792, 337] on section "D. FLIGHT PLANNING 09 Planning Request Not Checked No Required Requested Review…" at bounding box center [463, 320] width 817 height 71
click at [777, 346] on button "Yes / OK" at bounding box center [764, 346] width 67 height 15
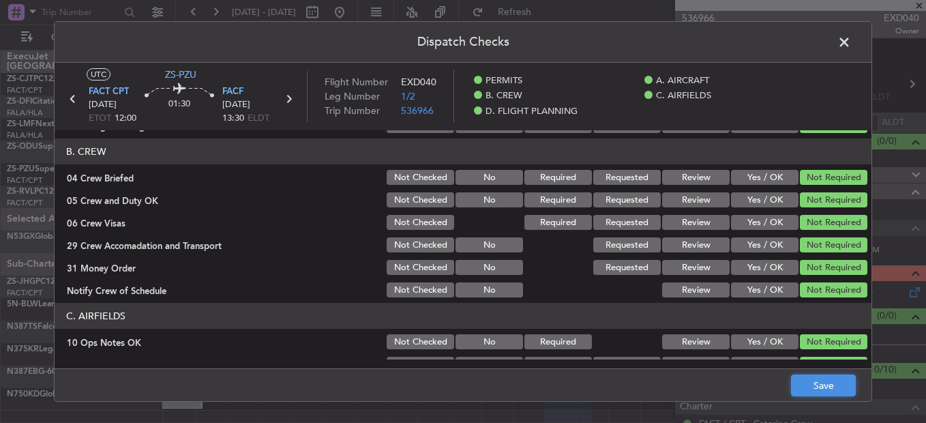
drag, startPoint x: 792, startPoint y: 387, endPoint x: 801, endPoint y: 320, distance: 68.2
click at [790, 387] on footer "Save" at bounding box center [463, 384] width 817 height 33
click at [819, 386] on button "Save" at bounding box center [823, 385] width 65 height 22
click at [851, 48] on span at bounding box center [851, 45] width 0 height 27
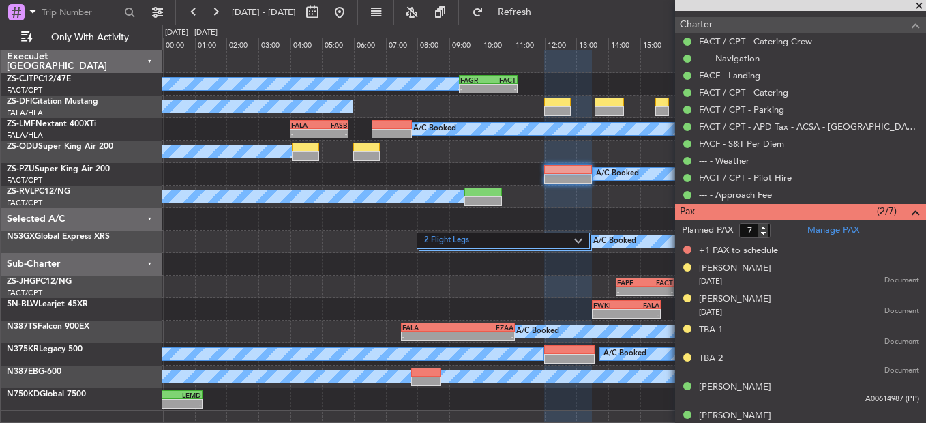
scroll to position [394, 0]
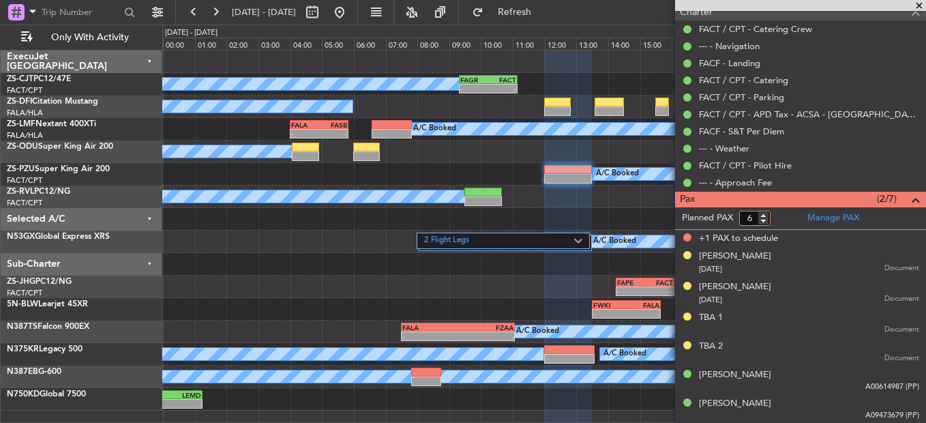
type input "6"
click at [766, 222] on input "6" at bounding box center [754, 218] width 31 height 15
drag, startPoint x: 783, startPoint y: 212, endPoint x: 791, endPoint y: 212, distance: 7.5
click at [784, 212] on form "Planned PAX 6" at bounding box center [737, 218] width 125 height 22
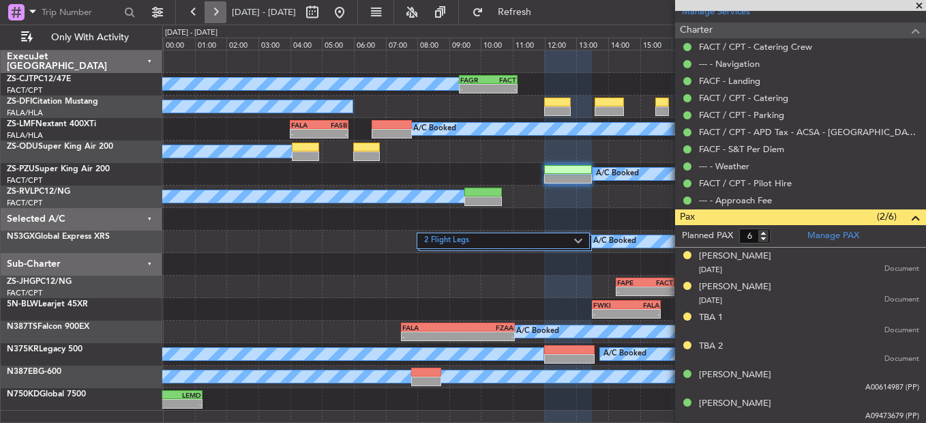
click at [215, 6] on button at bounding box center [216, 12] width 22 height 22
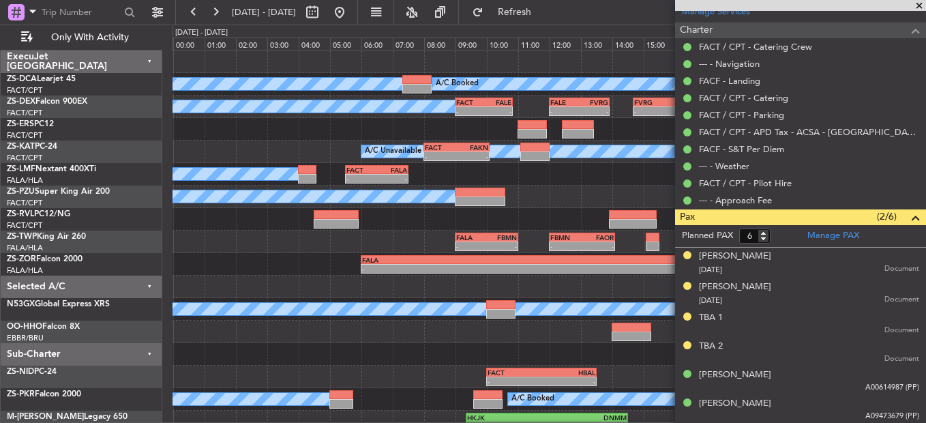
click at [910, 3] on div at bounding box center [800, 5] width 251 height 11
click at [921, 4] on span at bounding box center [919, 6] width 14 height 12
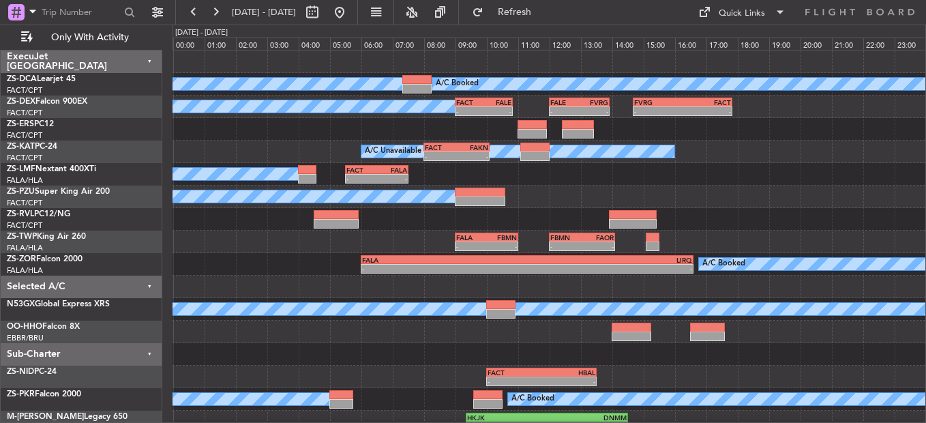
type input "0"
click at [197, 10] on button at bounding box center [194, 12] width 22 height 22
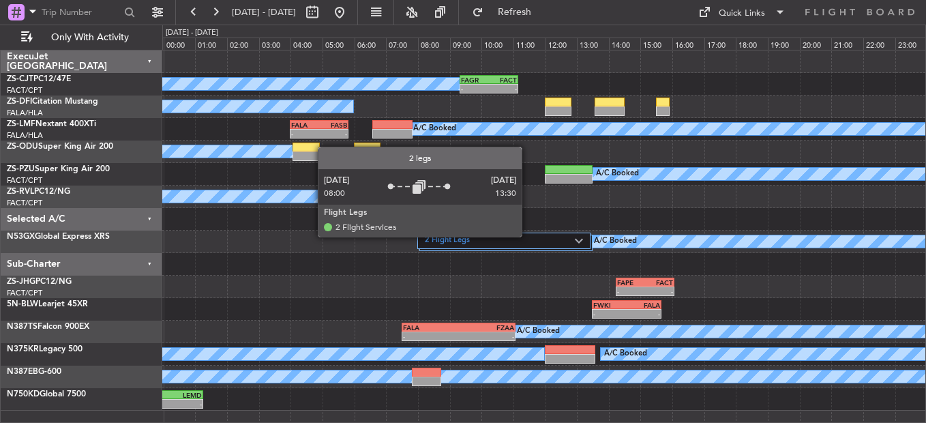
click at [528, 237] on label "2 Flight Legs" at bounding box center [500, 241] width 150 height 12
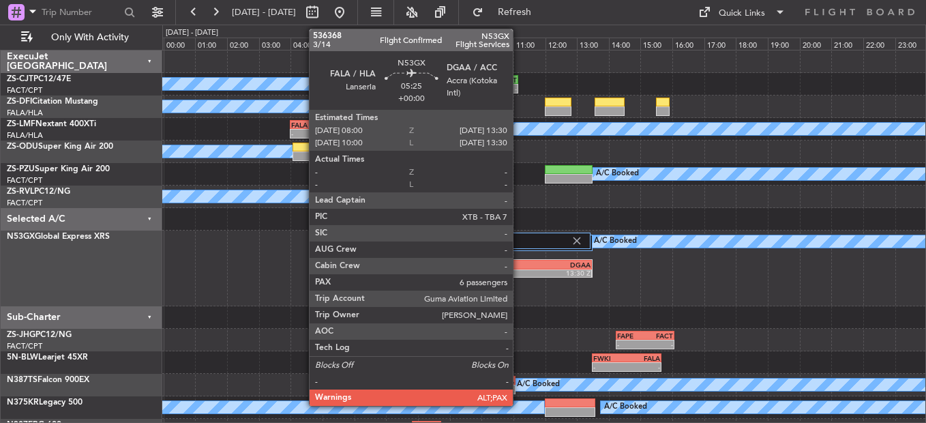
click at [519, 238] on label "2 Flight Legs" at bounding box center [498, 241] width 146 height 12
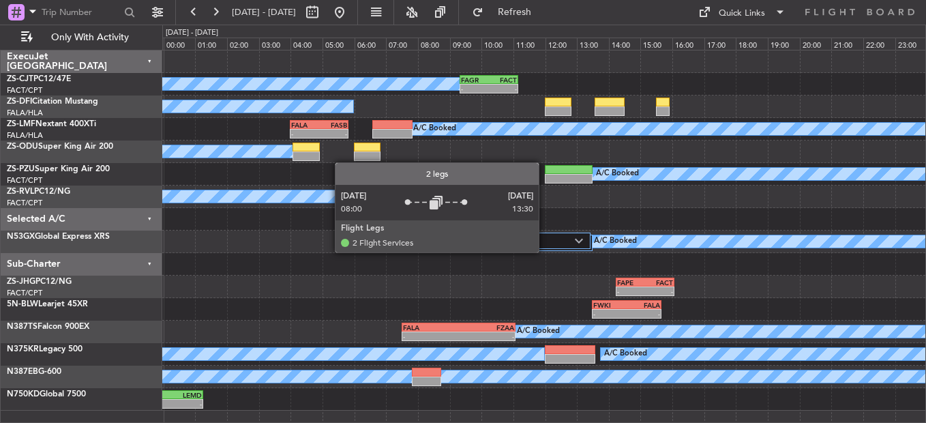
click at [540, 242] on label "2 Flight Legs" at bounding box center [500, 241] width 150 height 12
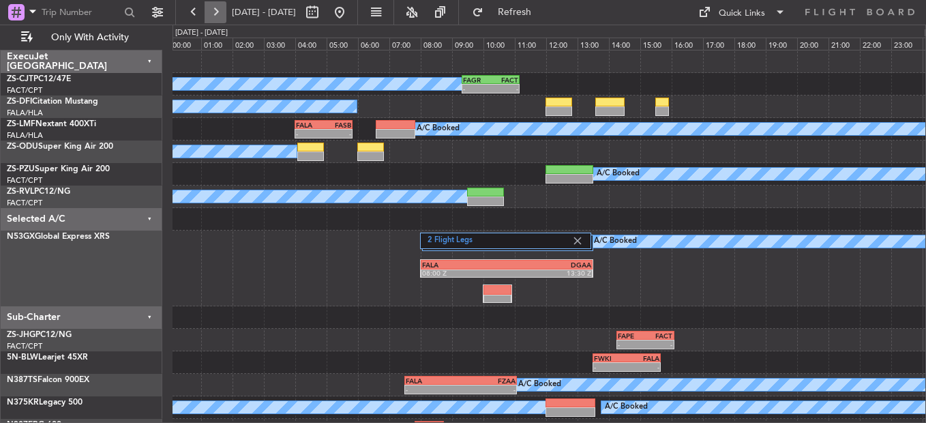
click at [214, 15] on button at bounding box center [216, 12] width 22 height 22
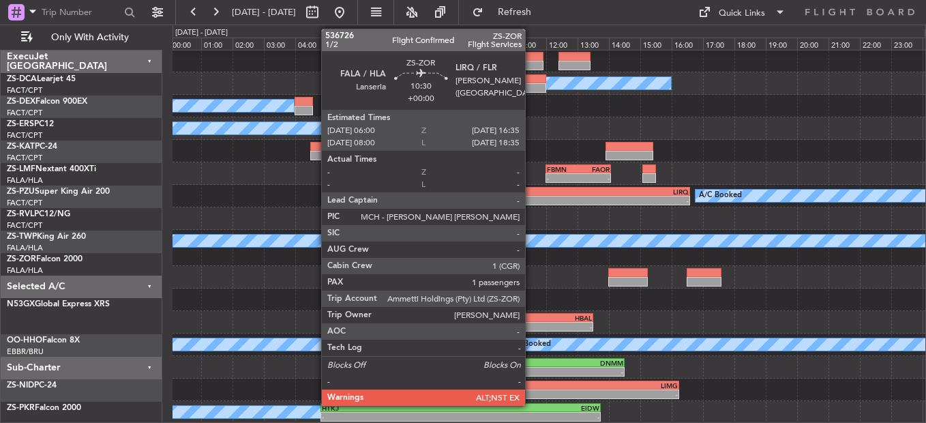
scroll to position [68, 0]
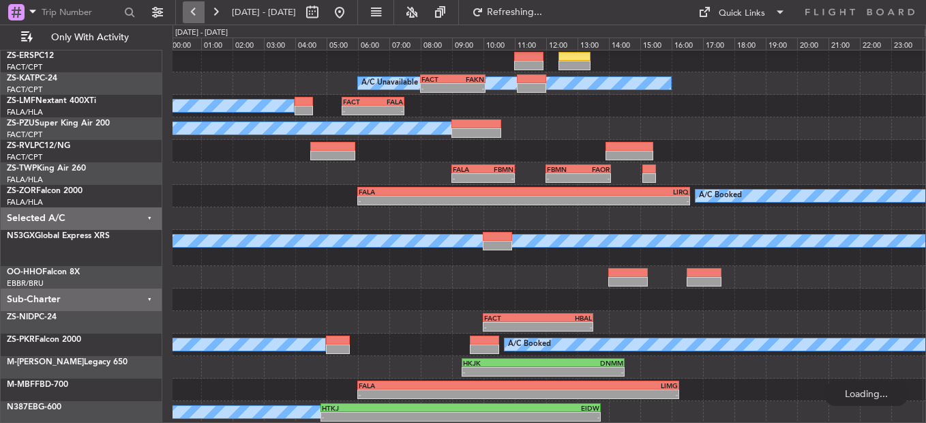
click at [194, 8] on button at bounding box center [194, 12] width 22 height 22
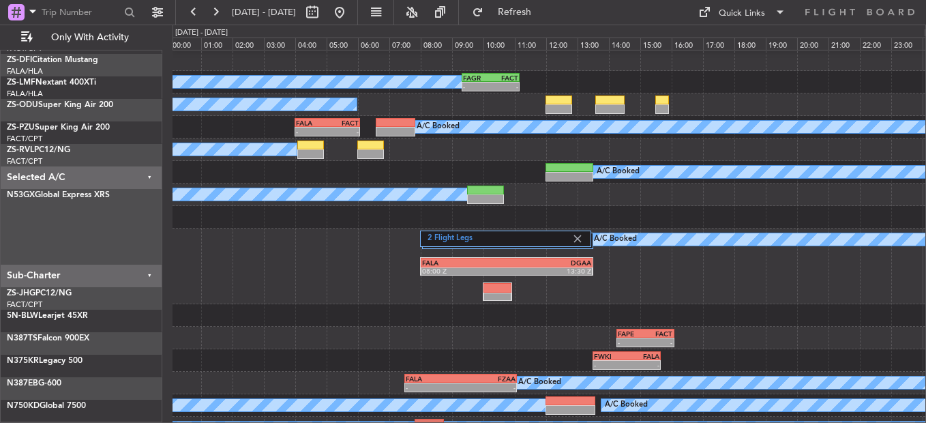
scroll to position [2, 0]
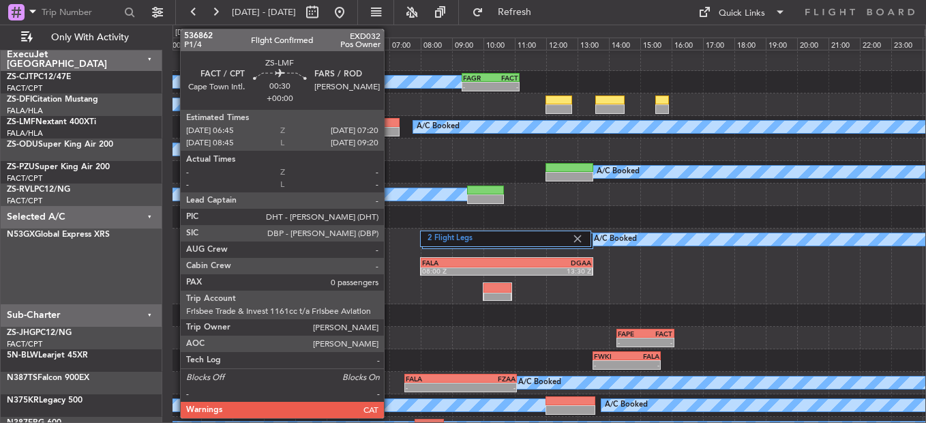
click at [390, 134] on div at bounding box center [389, 132] width 18 height 10
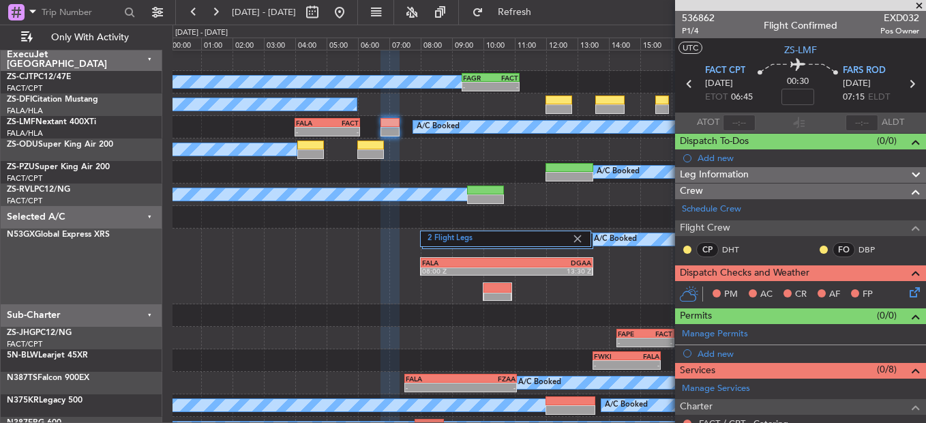
click at [903, 303] on div "PM AC CR AF FP" at bounding box center [800, 294] width 251 height 27
click at [683, 250] on button at bounding box center [687, 249] width 8 height 8
click at [820, 249] on button at bounding box center [824, 249] width 8 height 8
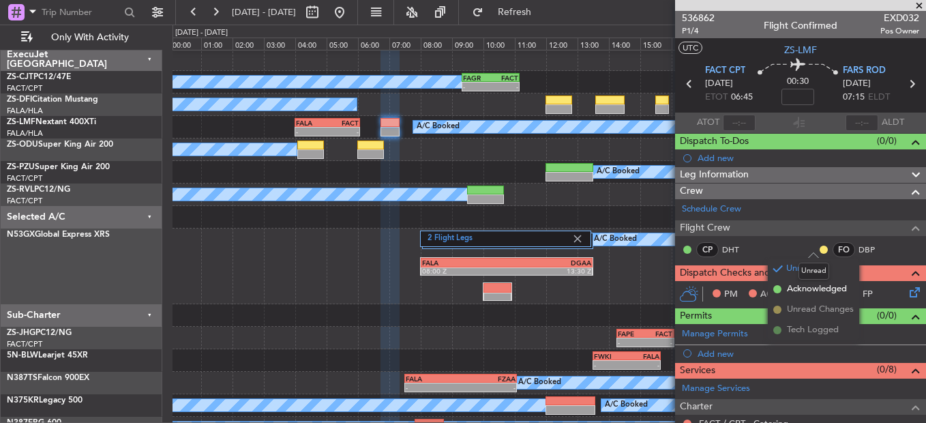
click at [802, 288] on mat-tooltip-component "Unread" at bounding box center [814, 271] width 50 height 36
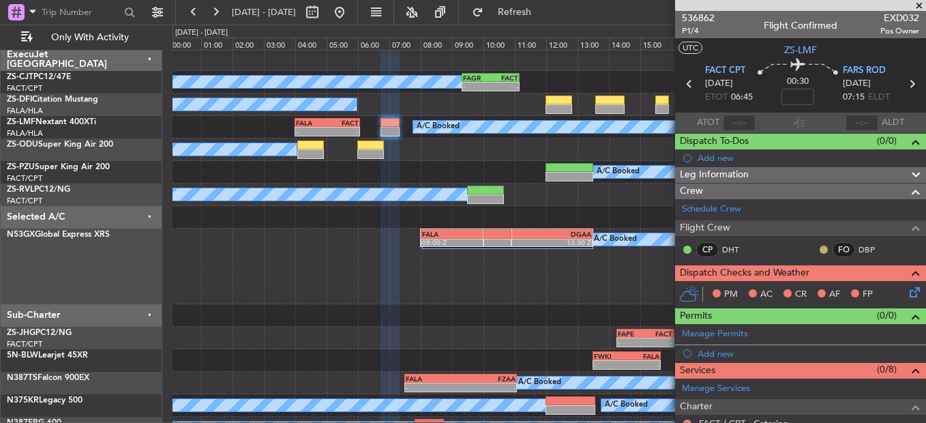
click at [820, 252] on button at bounding box center [824, 249] width 8 height 8
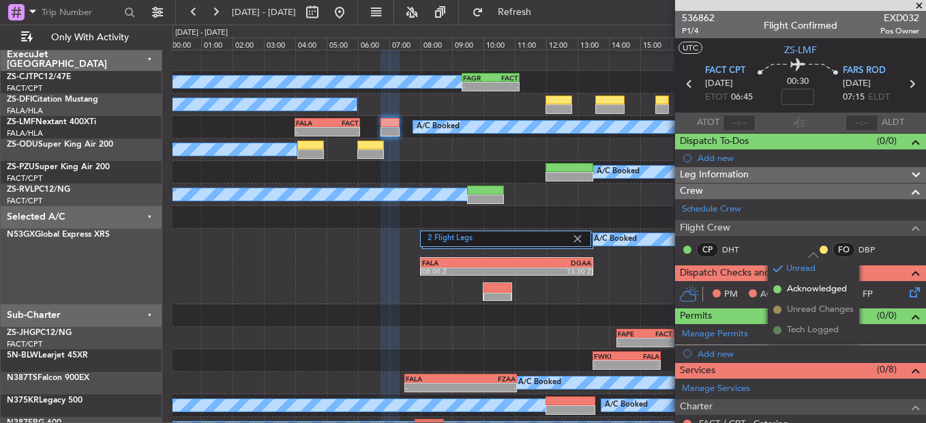
click at [758, 284] on div "AC" at bounding box center [759, 294] width 35 height 20
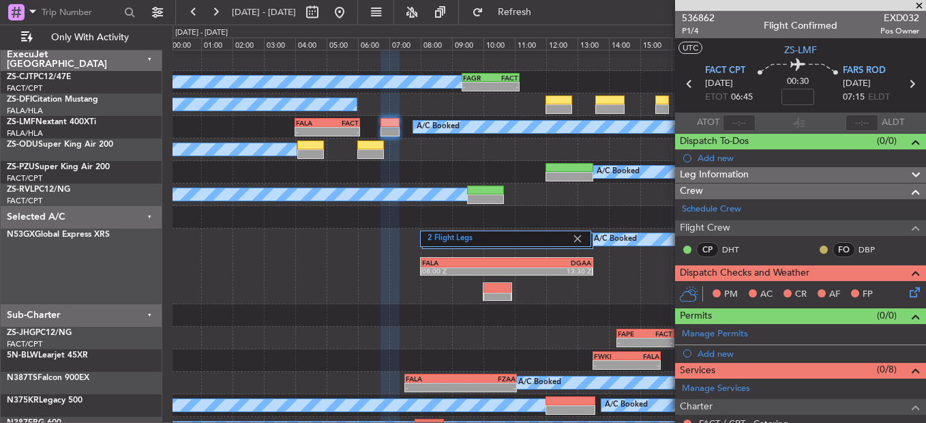
click at [820, 245] on button at bounding box center [824, 249] width 8 height 8
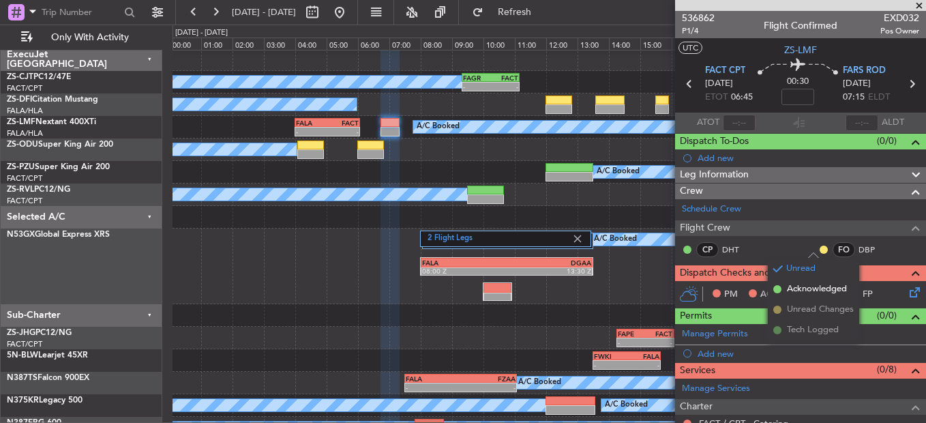
click at [789, 290] on span "Acknowledged" at bounding box center [817, 289] width 60 height 14
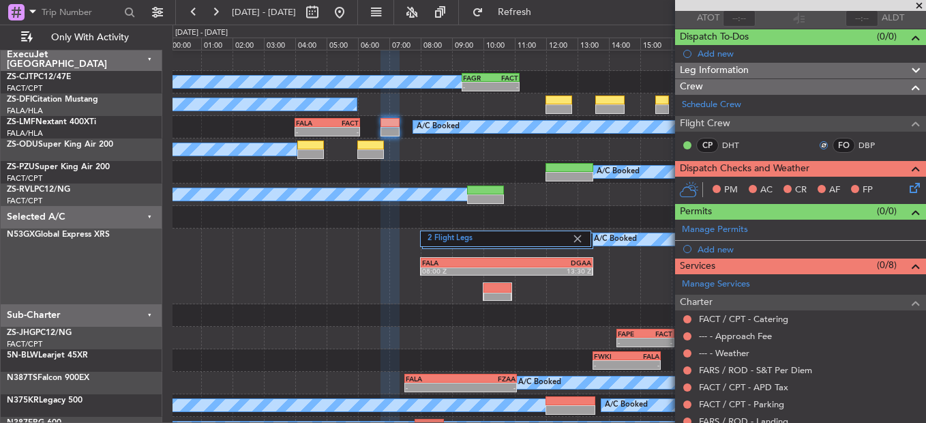
scroll to position [166, 0]
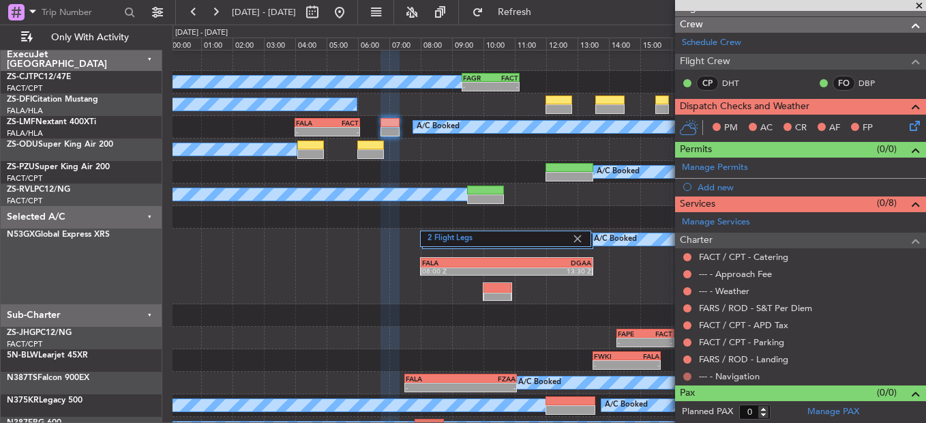
click at [688, 376] on button at bounding box center [687, 376] width 8 height 8
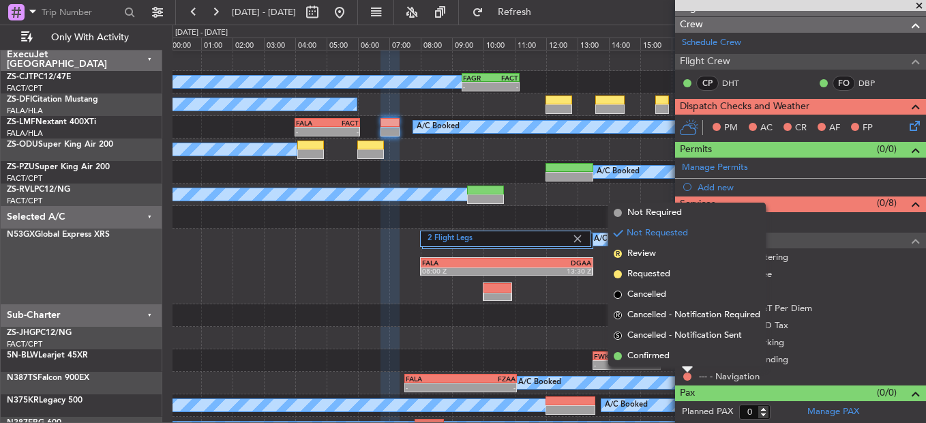
click at [690, 355] on div "Not Requested" at bounding box center [688, 353] width 58 height 17
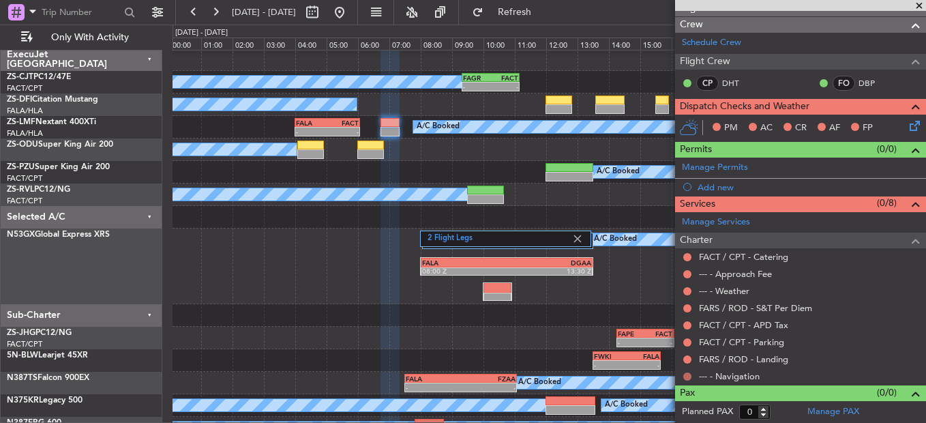
click at [685, 376] on button at bounding box center [687, 376] width 8 height 8
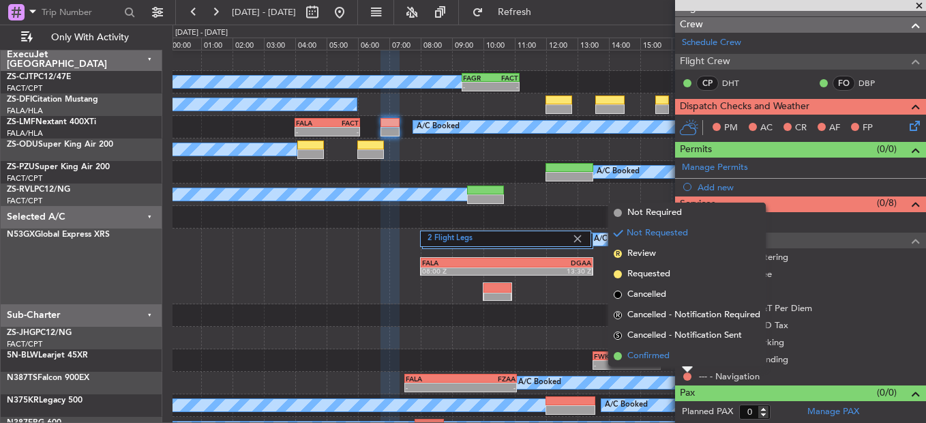
click at [650, 356] on span "Confirmed" at bounding box center [648, 356] width 42 height 14
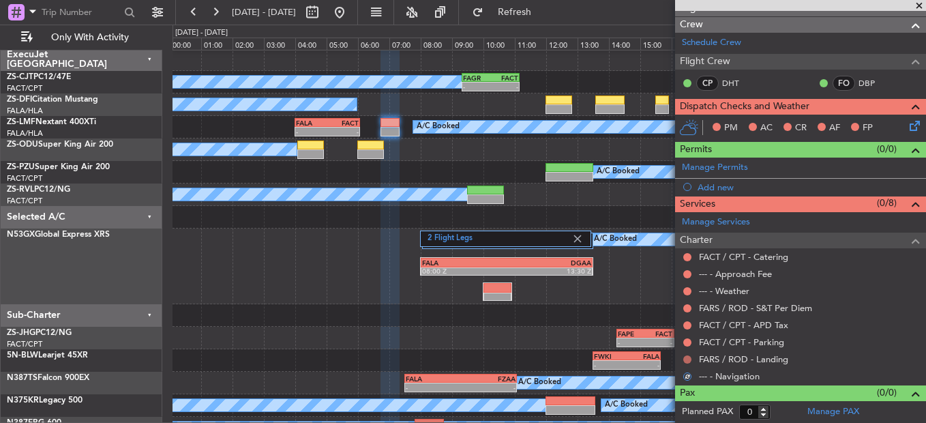
click at [684, 358] on button at bounding box center [687, 359] width 8 height 8
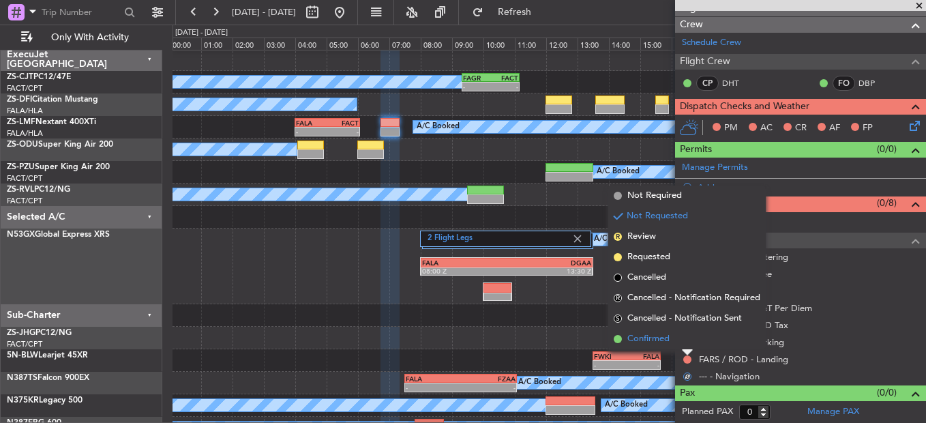
click at [672, 337] on li "Confirmed" at bounding box center [686, 339] width 157 height 20
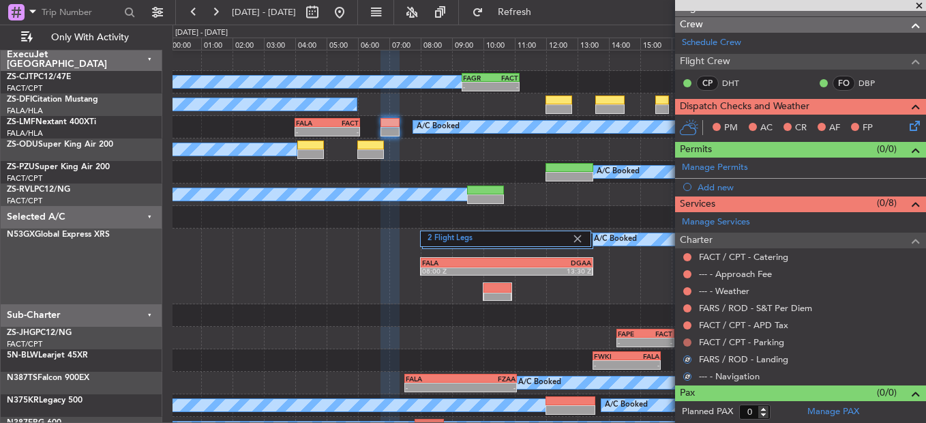
click at [686, 339] on button at bounding box center [687, 342] width 8 height 8
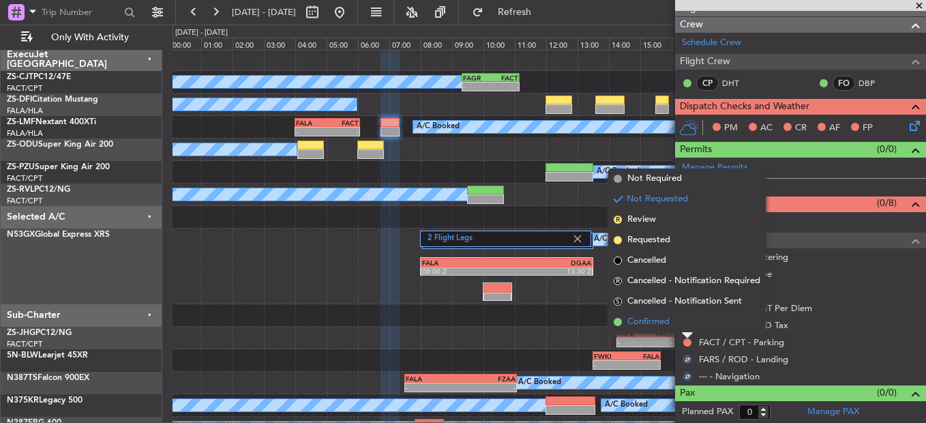
click at [687, 327] on li "Confirmed" at bounding box center [686, 322] width 157 height 20
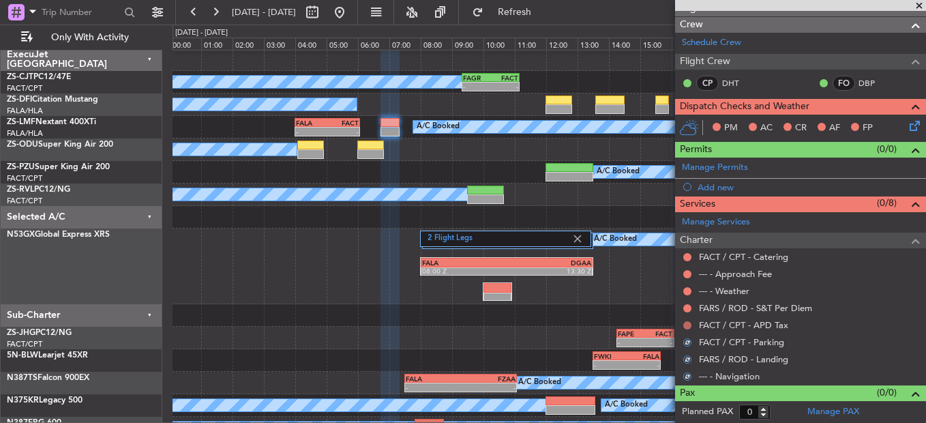
click at [687, 324] on button at bounding box center [687, 325] width 8 height 8
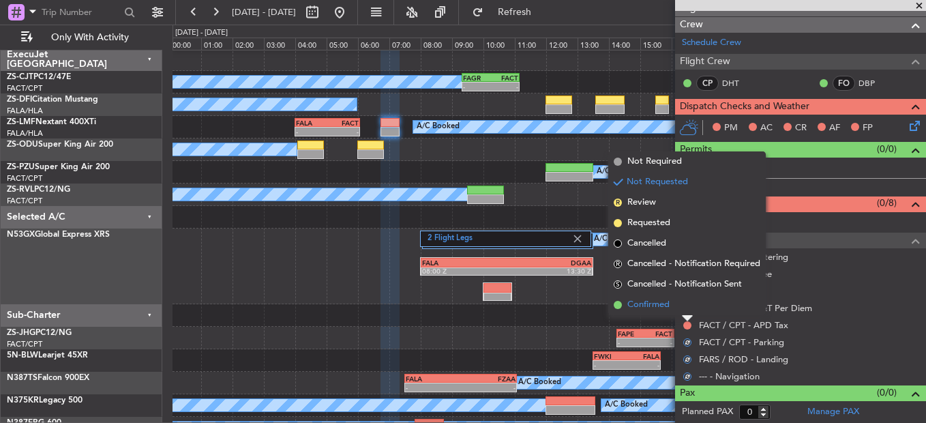
click at [687, 307] on li "Confirmed" at bounding box center [686, 305] width 157 height 20
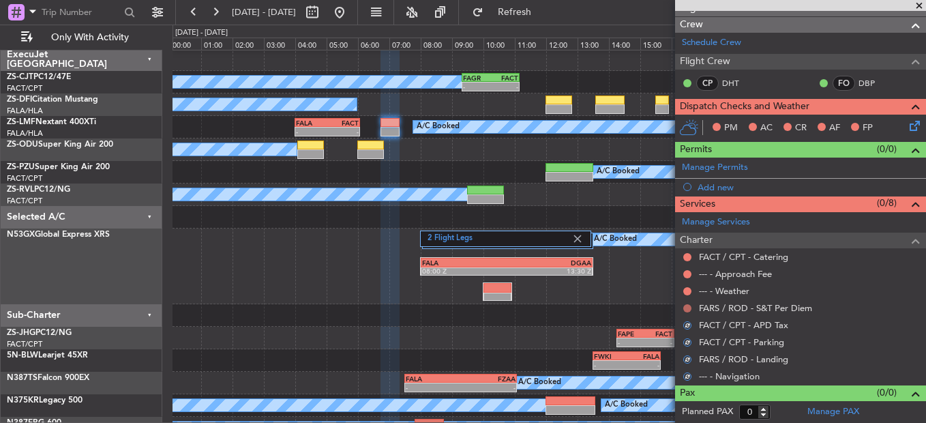
click at [689, 306] on button at bounding box center [687, 308] width 8 height 8
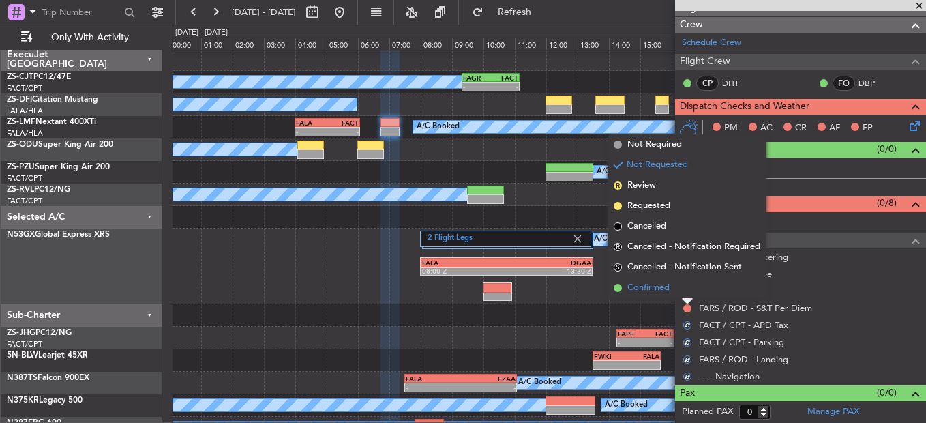
click at [687, 291] on li "Confirmed" at bounding box center [686, 287] width 157 height 20
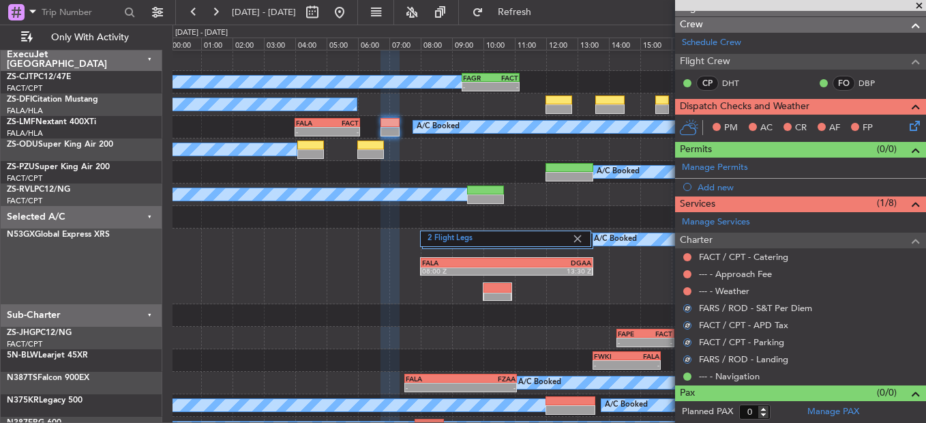
click at [687, 291] on button at bounding box center [687, 291] width 8 height 8
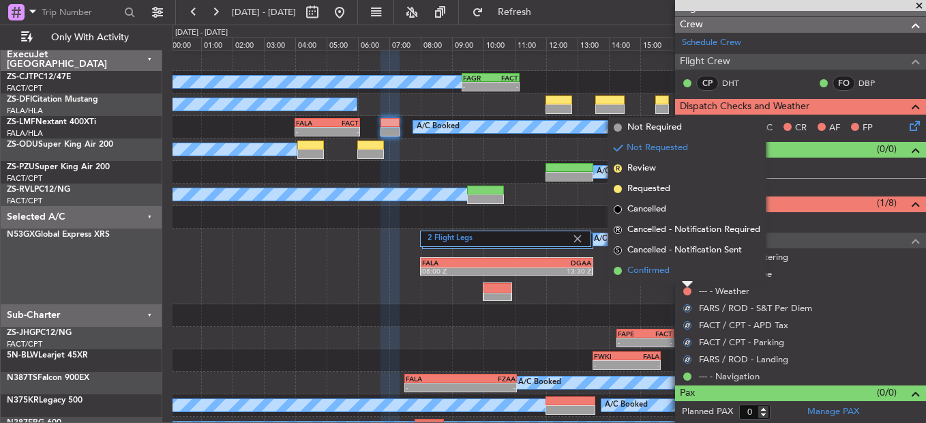
click at [685, 275] on li "Confirmed" at bounding box center [686, 270] width 157 height 20
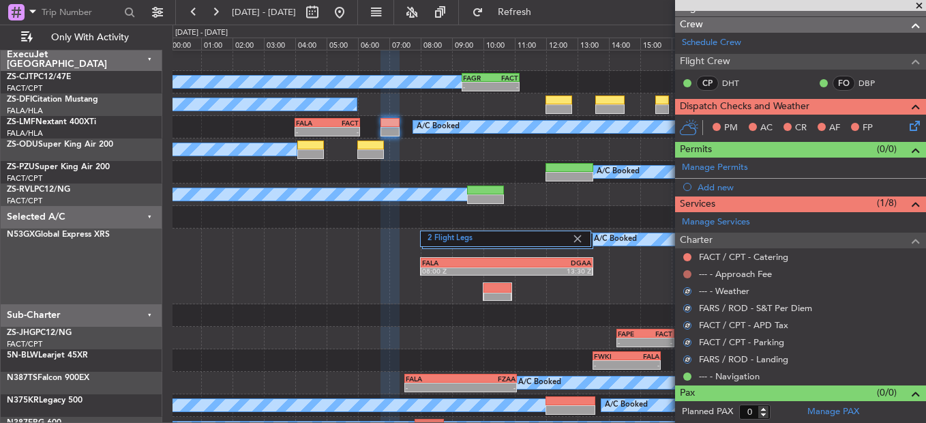
click at [686, 275] on button at bounding box center [687, 274] width 8 height 8
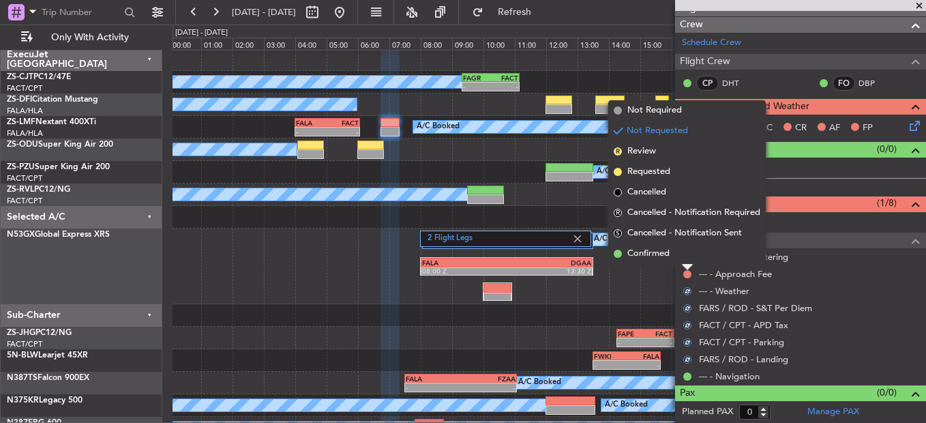
click at [682, 254] on li "Confirmed" at bounding box center [686, 253] width 157 height 20
click at [682, 256] on div at bounding box center [687, 257] width 11 height 11
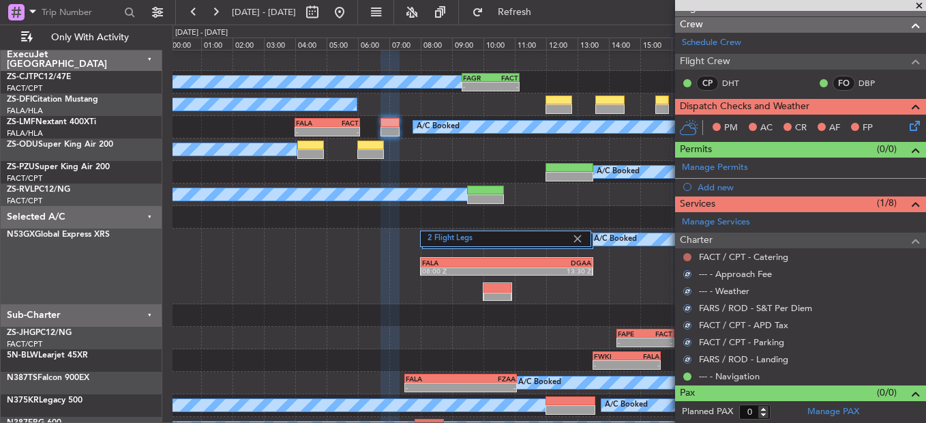
click at [689, 254] on button at bounding box center [687, 257] width 8 height 8
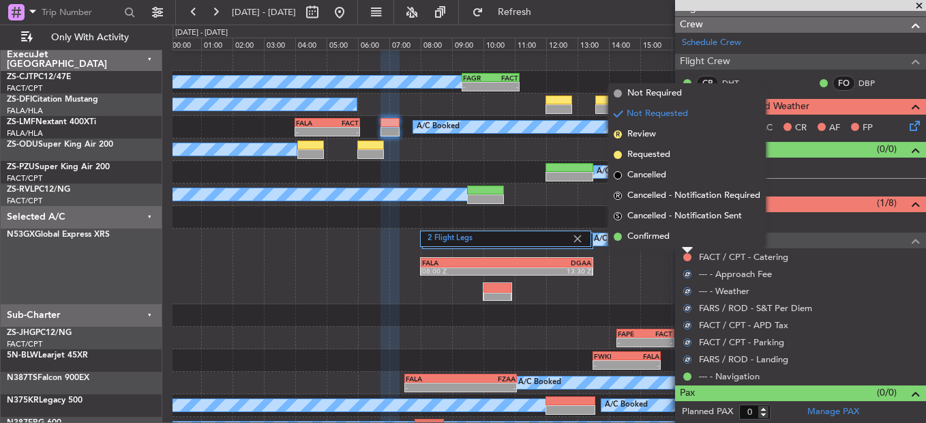
click at [682, 247] on div at bounding box center [687, 249] width 11 height 5
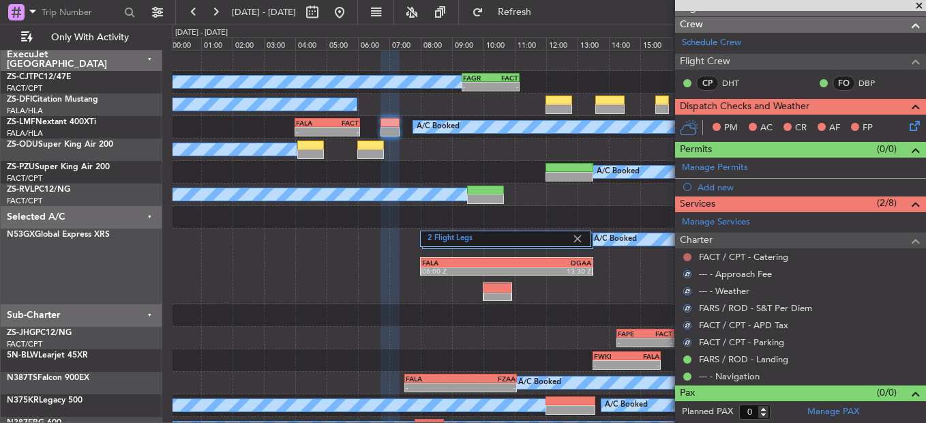
click at [688, 255] on button at bounding box center [687, 257] width 8 height 8
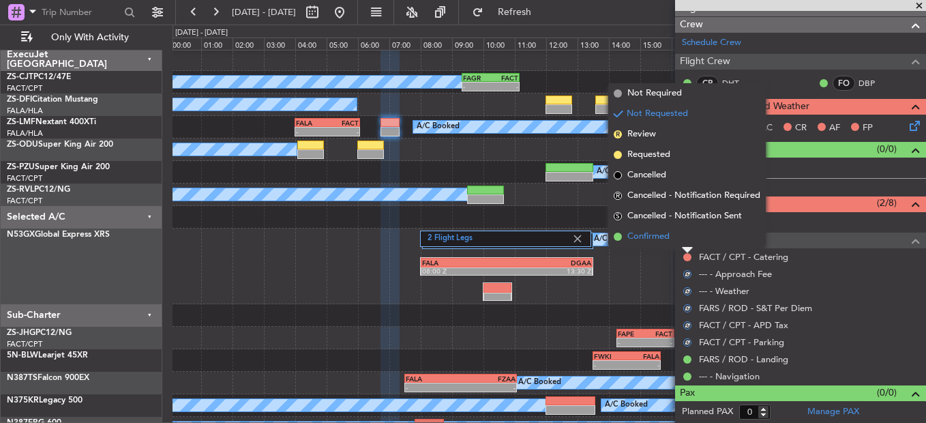
click at [687, 245] on li "Confirmed" at bounding box center [686, 236] width 157 height 20
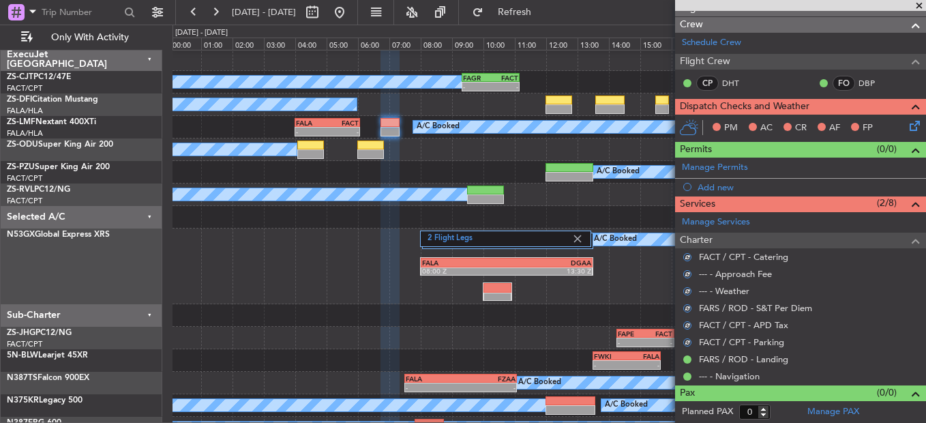
click at [907, 121] on icon at bounding box center [912, 123] width 11 height 11
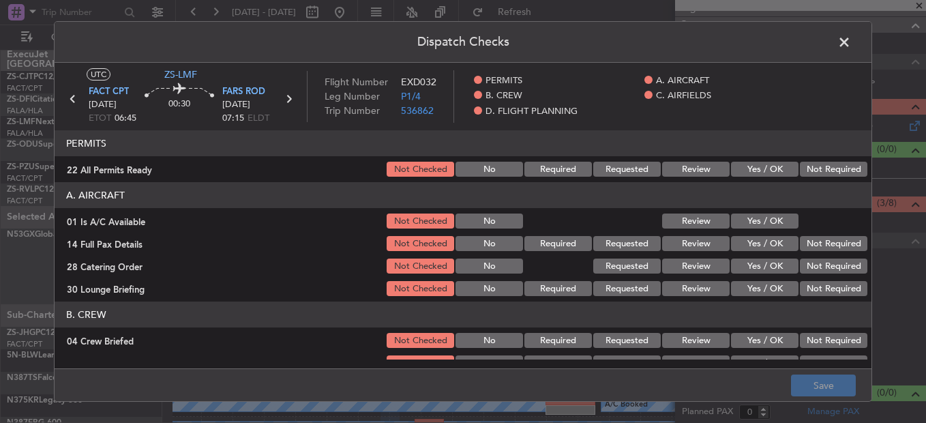
click at [800, 172] on button "Not Required" at bounding box center [833, 169] width 67 height 15
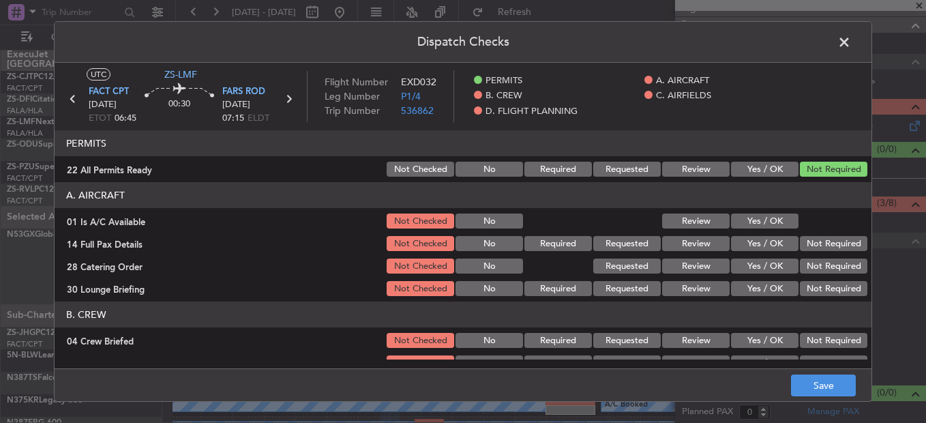
drag, startPoint x: 779, startPoint y: 213, endPoint x: 780, endPoint y: 222, distance: 9.0
click at [779, 214] on div "Yes / OK" at bounding box center [763, 220] width 69 height 19
click at [780, 222] on button "Yes / OK" at bounding box center [764, 220] width 67 height 15
click at [800, 239] on button "Not Required" at bounding box center [833, 243] width 67 height 15
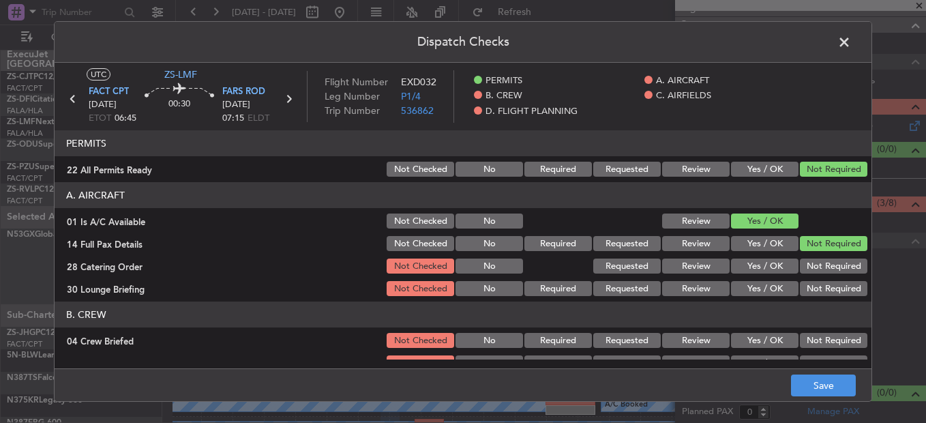
click at [802, 251] on button "Not Required" at bounding box center [833, 243] width 67 height 15
drag, startPoint x: 799, startPoint y: 260, endPoint x: 796, endPoint y: 282, distance: 22.7
click at [800, 265] on button "Not Required" at bounding box center [833, 265] width 67 height 15
click at [800, 286] on button "Not Required" at bounding box center [833, 288] width 67 height 15
click at [801, 288] on button "Not Required" at bounding box center [833, 288] width 67 height 15
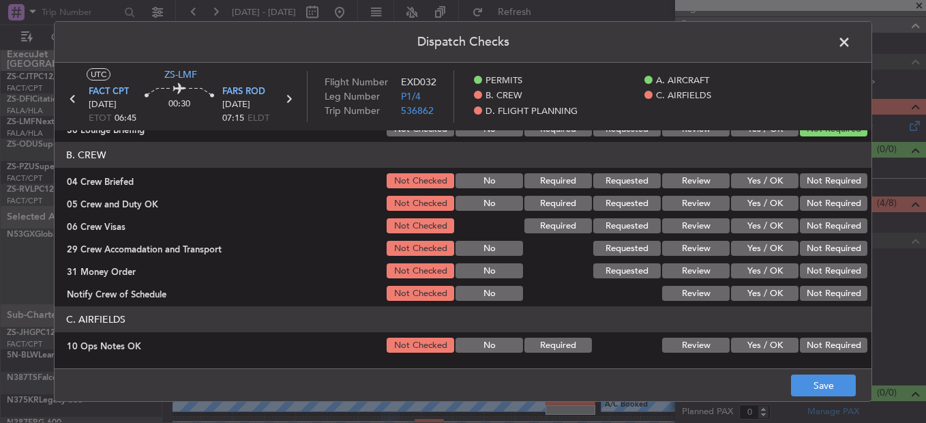
scroll to position [136, 0]
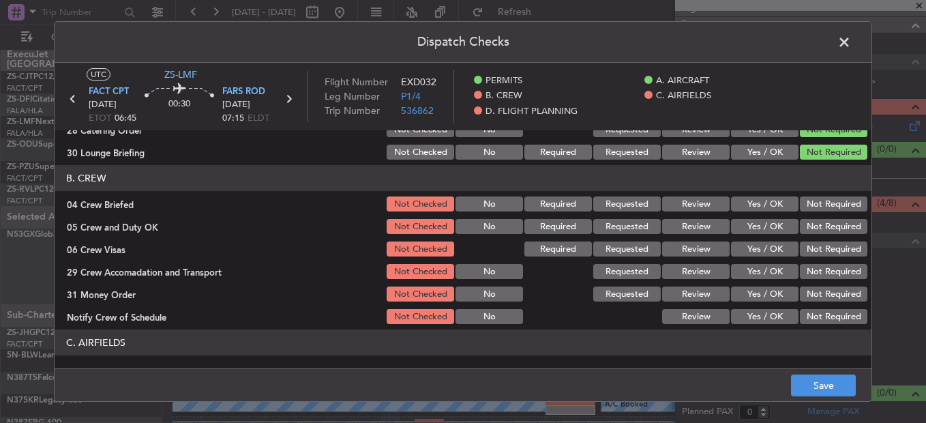
click at [840, 195] on div "Not Required" at bounding box center [832, 203] width 69 height 19
click at [833, 201] on button "Not Required" at bounding box center [833, 203] width 67 height 15
click at [829, 220] on section "B. CREW 04 Crew Briefed Not Checked No Required Requested Review Yes / OK Not R…" at bounding box center [463, 245] width 817 height 161
click at [826, 240] on section "B. CREW 04 Crew Briefed Not Checked No Required Requested Review Yes / OK Not R…" at bounding box center [463, 245] width 817 height 161
click at [828, 224] on button "Not Required" at bounding box center [833, 226] width 67 height 15
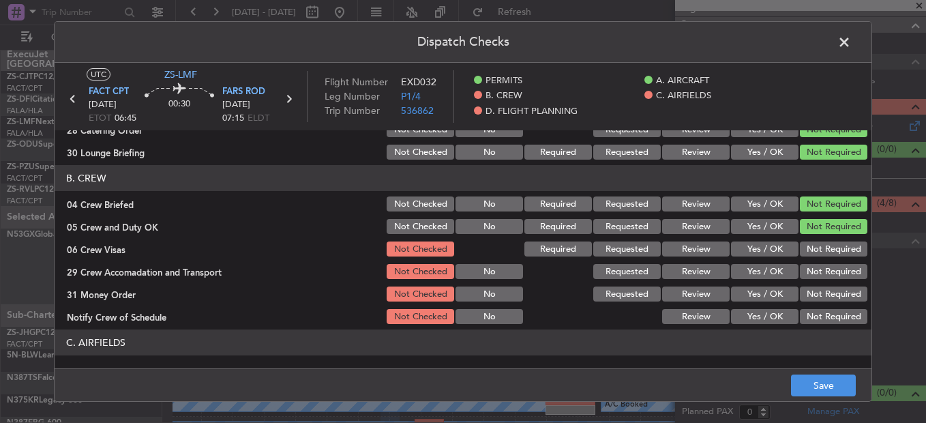
click at [828, 254] on button "Not Required" at bounding box center [833, 248] width 67 height 15
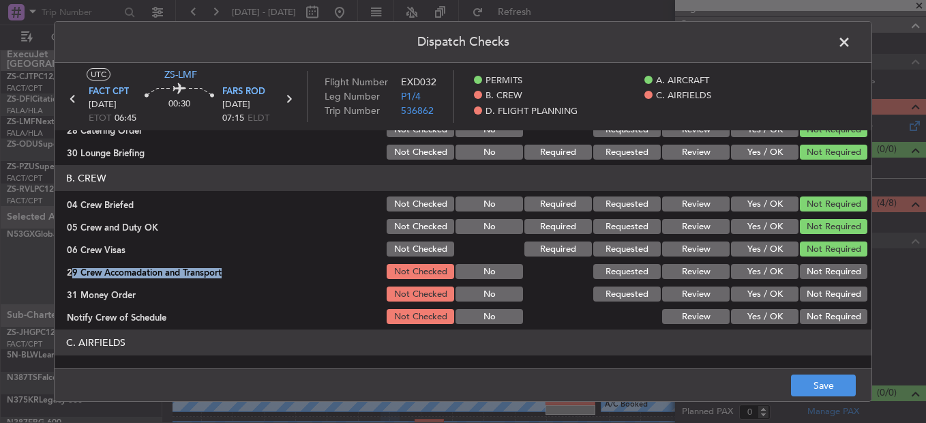
click at [828, 262] on section "B. CREW 04 Crew Briefed Not Checked No Required Requested Review Yes / OK Not R…" at bounding box center [463, 245] width 817 height 161
drag, startPoint x: 828, startPoint y: 262, endPoint x: 806, endPoint y: 288, distance: 33.4
click at [808, 272] on button "Not Required" at bounding box center [833, 271] width 67 height 15
click at [807, 292] on button "Not Required" at bounding box center [833, 293] width 67 height 15
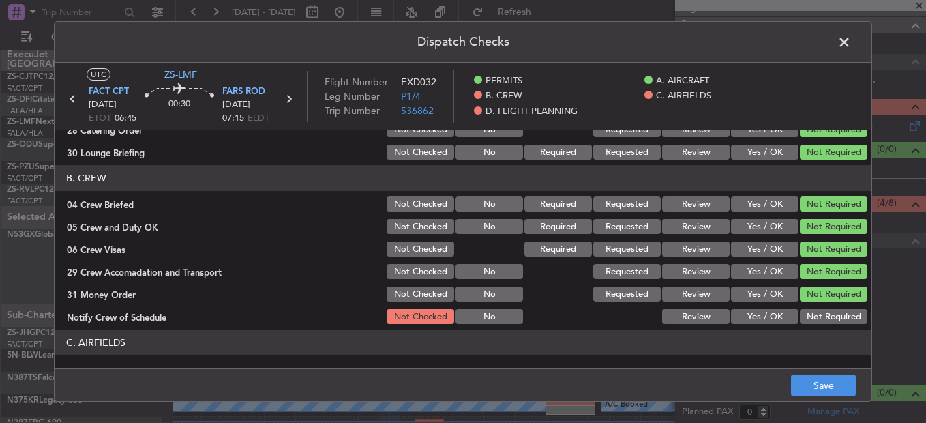
drag, startPoint x: 809, startPoint y: 305, endPoint x: 813, endPoint y: 315, distance: 11.3
click at [809, 307] on section "B. CREW 04 Crew Briefed Not Checked No Required Requested Review Yes / OK Not R…" at bounding box center [463, 245] width 817 height 161
click at [814, 319] on button "Not Required" at bounding box center [833, 316] width 67 height 15
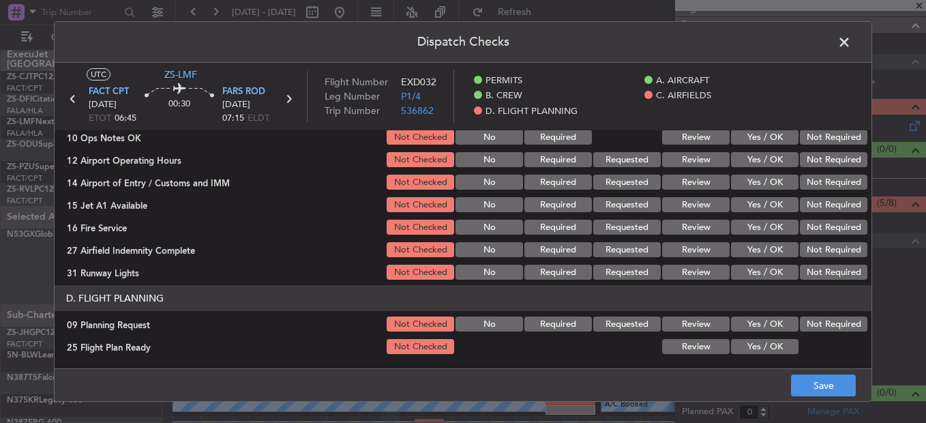
scroll to position [231, 0]
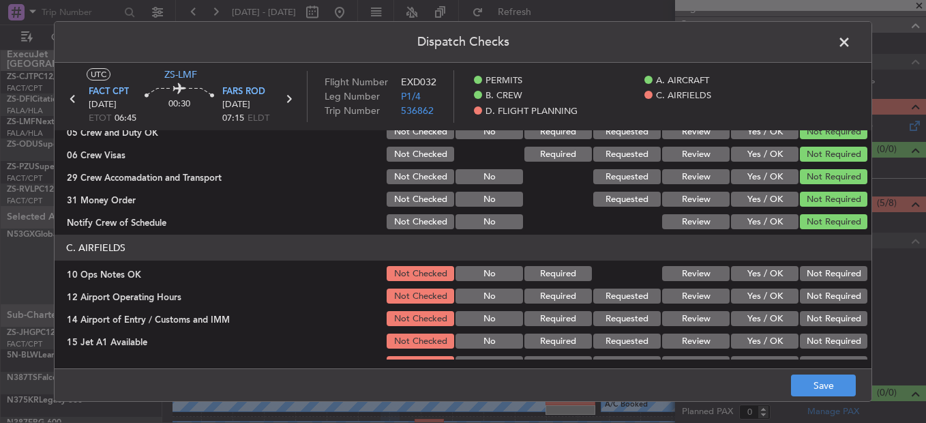
drag, startPoint x: 817, startPoint y: 271, endPoint x: 813, endPoint y: 290, distance: 19.5
click at [817, 272] on button "Not Required" at bounding box center [833, 273] width 67 height 15
click at [813, 291] on button "Not Required" at bounding box center [833, 295] width 67 height 15
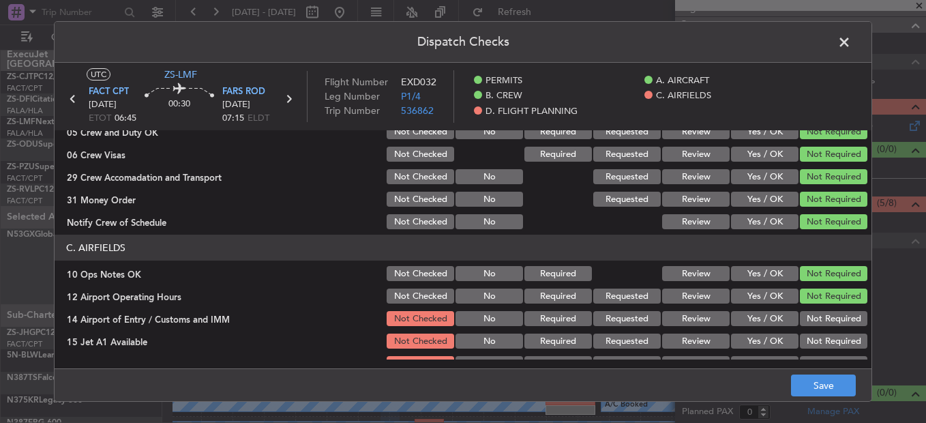
click at [815, 307] on section "C. AIRFIELDS 10 Ops Notes OK Not Checked No Required Review Yes / OK Not Requir…" at bounding box center [463, 326] width 817 height 183
drag, startPoint x: 817, startPoint y: 315, endPoint x: 817, endPoint y: 322, distance: 6.9
click at [817, 320] on div "Not Required" at bounding box center [832, 318] width 69 height 19
click at [817, 329] on section "C. AIRFIELDS 10 Ops Notes OK Not Checked No Required Review Yes / OK Not Requir…" at bounding box center [463, 326] width 817 height 183
click at [816, 342] on button "Not Required" at bounding box center [833, 340] width 67 height 15
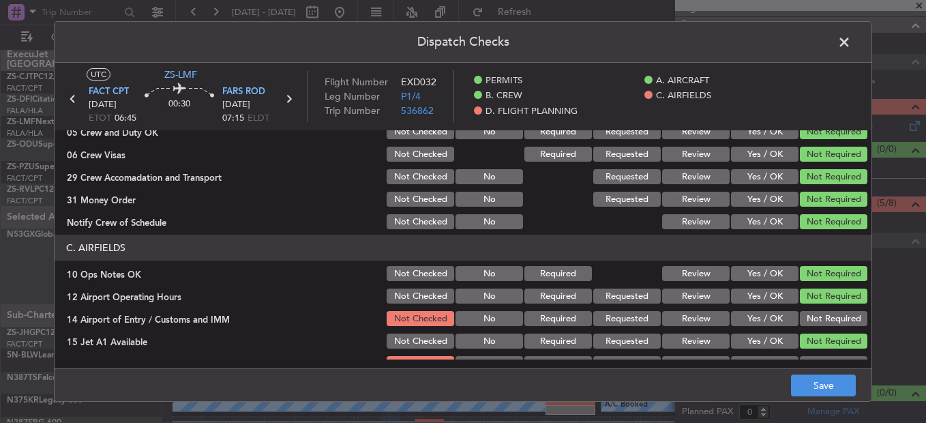
click at [816, 346] on button "Not Required" at bounding box center [833, 340] width 67 height 15
click at [815, 325] on button "Not Required" at bounding box center [833, 318] width 67 height 15
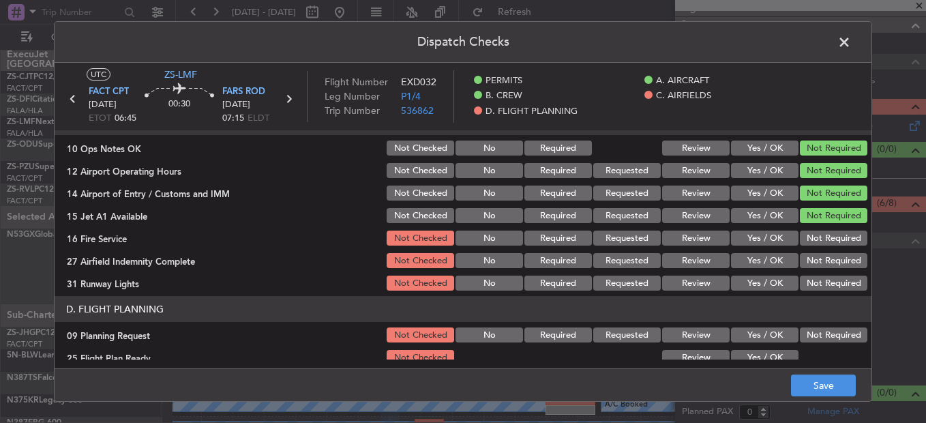
scroll to position [367, 0]
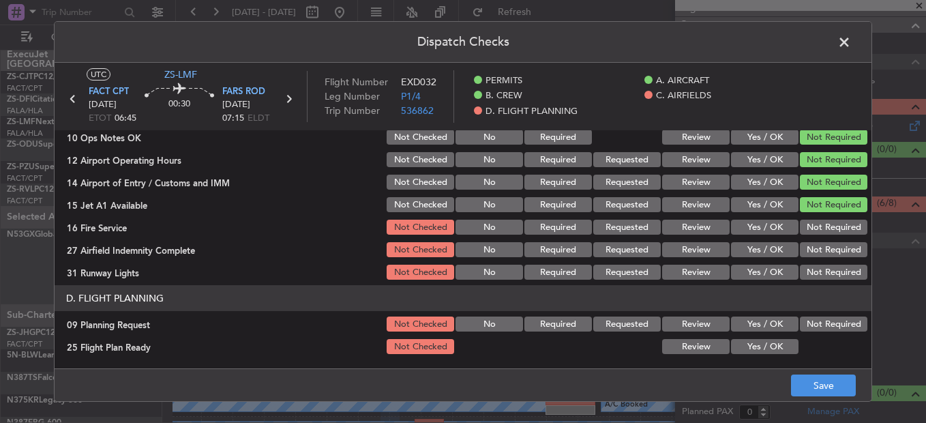
click at [811, 228] on button "Not Required" at bounding box center [833, 227] width 67 height 15
click at [811, 250] on button "Not Required" at bounding box center [833, 249] width 67 height 15
click at [811, 254] on button "Not Required" at bounding box center [833, 249] width 67 height 15
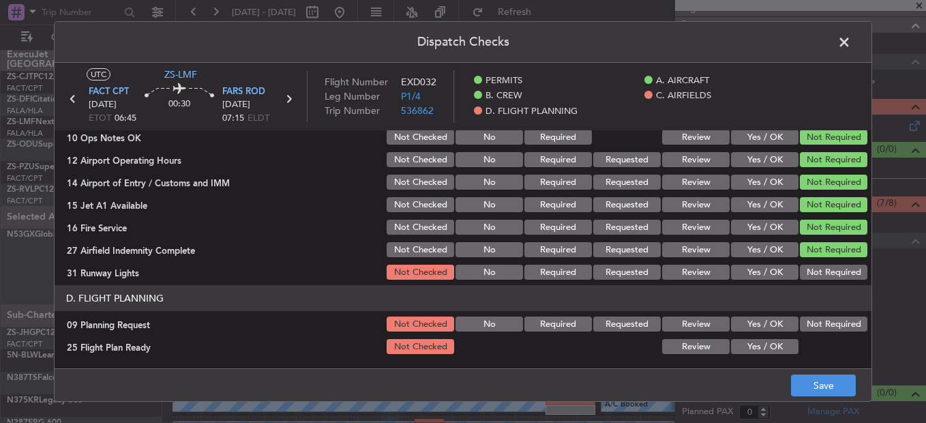
drag, startPoint x: 812, startPoint y: 276, endPoint x: 813, endPoint y: 283, distance: 6.9
click at [813, 280] on button "Not Required" at bounding box center [833, 272] width 67 height 15
drag, startPoint x: 815, startPoint y: 314, endPoint x: 807, endPoint y: 324, distance: 12.6
click at [811, 319] on div "Not Required" at bounding box center [832, 323] width 69 height 19
drag, startPoint x: 807, startPoint y: 324, endPoint x: 781, endPoint y: 337, distance: 29.3
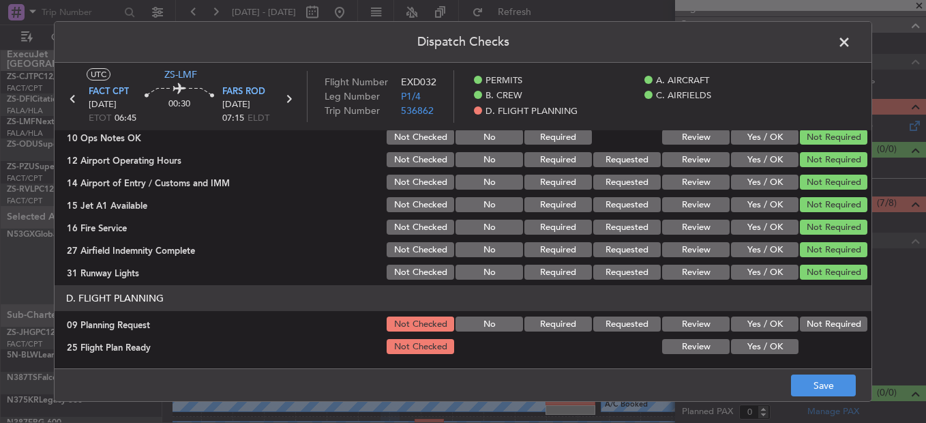
click at [806, 324] on button "Not Required" at bounding box center [833, 323] width 67 height 15
click at [766, 342] on button "Yes / OK" at bounding box center [764, 346] width 67 height 15
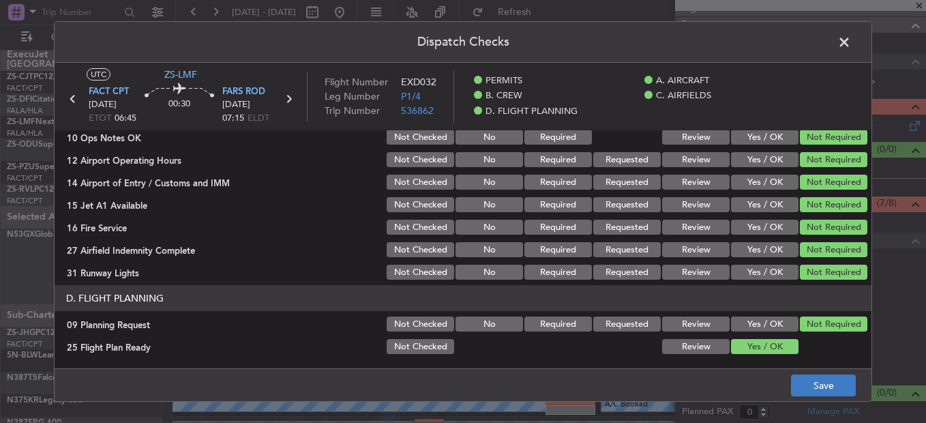
drag, startPoint x: 800, startPoint y: 376, endPoint x: 807, endPoint y: 386, distance: 11.9
click at [802, 380] on footer "Save" at bounding box center [463, 384] width 817 height 33
click at [813, 393] on button "Save" at bounding box center [823, 385] width 65 height 22
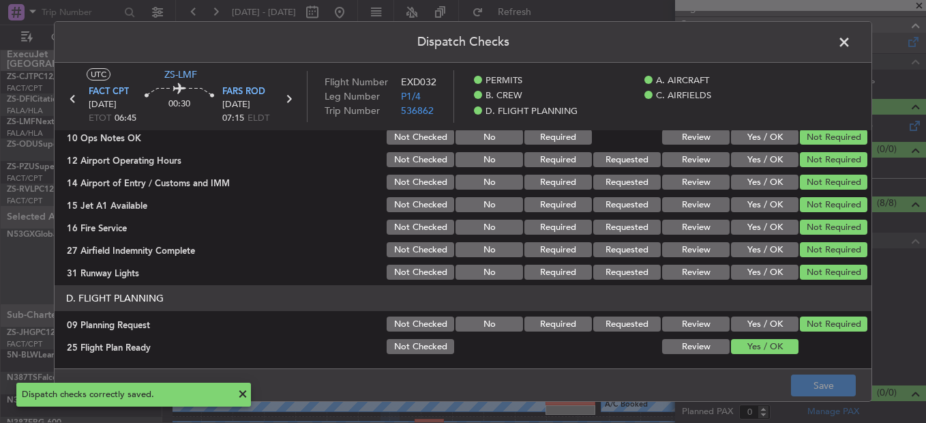
click at [851, 48] on span at bounding box center [851, 45] width 0 height 27
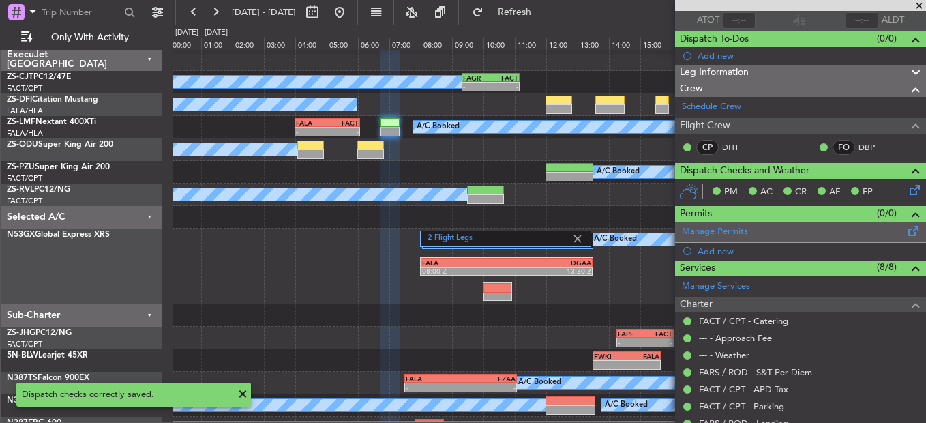
scroll to position [0, 0]
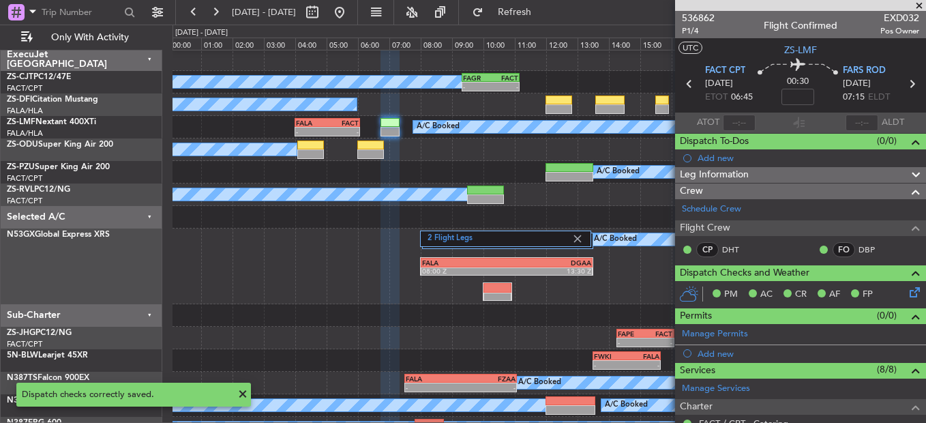
click at [907, 295] on icon at bounding box center [912, 289] width 11 height 11
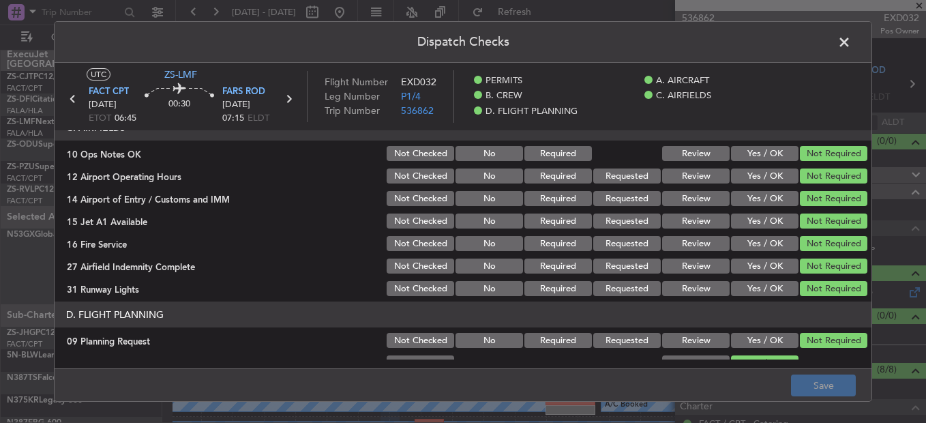
scroll to position [367, 0]
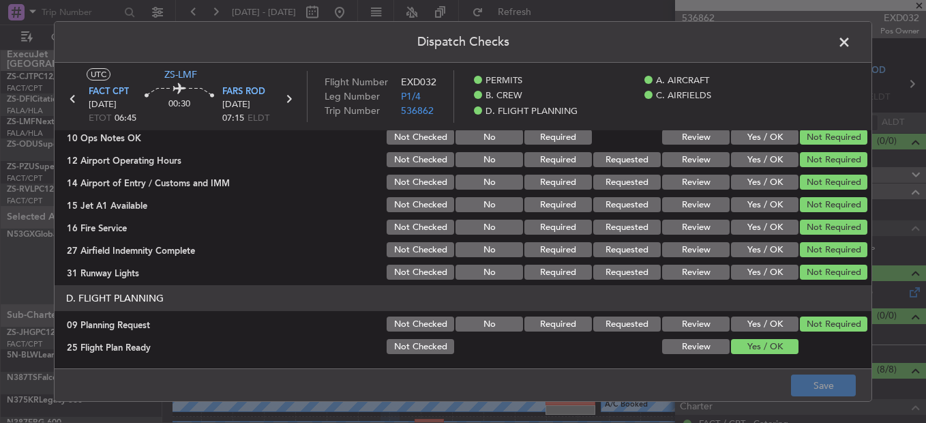
click at [701, 341] on button "Review" at bounding box center [695, 346] width 67 height 15
click at [837, 393] on button "Save" at bounding box center [823, 385] width 65 height 22
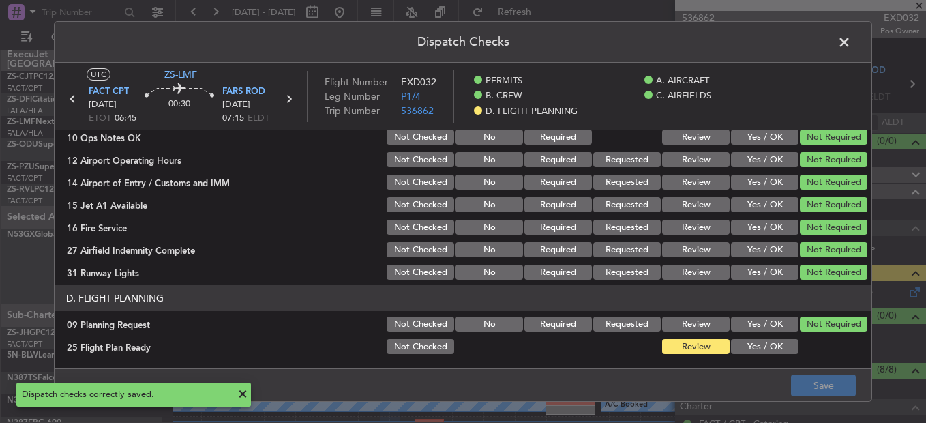
click at [851, 42] on span at bounding box center [851, 45] width 0 height 27
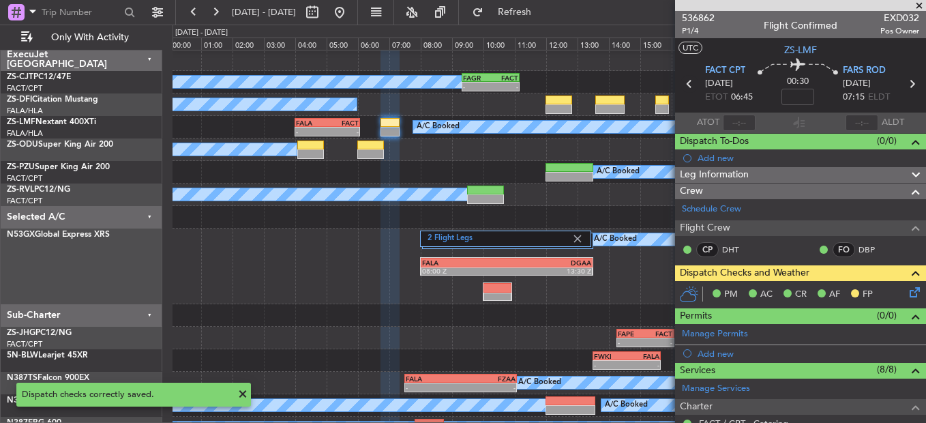
click at [687, 87] on icon at bounding box center [689, 84] width 18 height 18
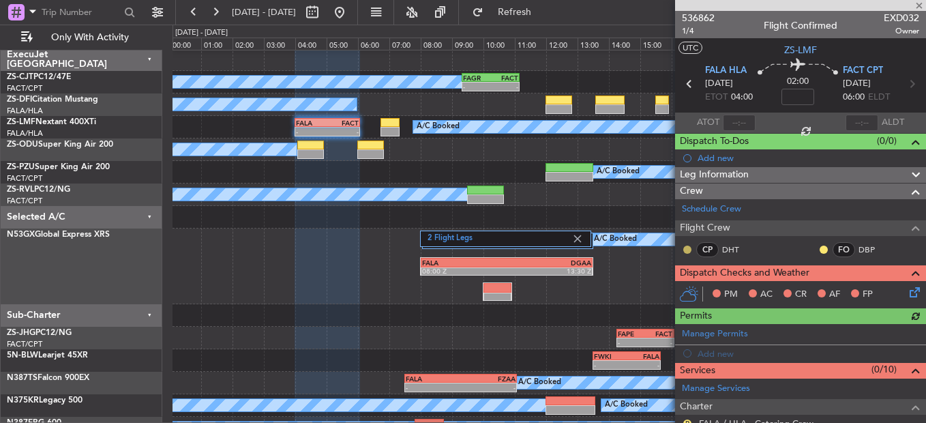
click at [684, 250] on button at bounding box center [687, 249] width 8 height 8
click at [820, 247] on button at bounding box center [824, 249] width 8 height 8
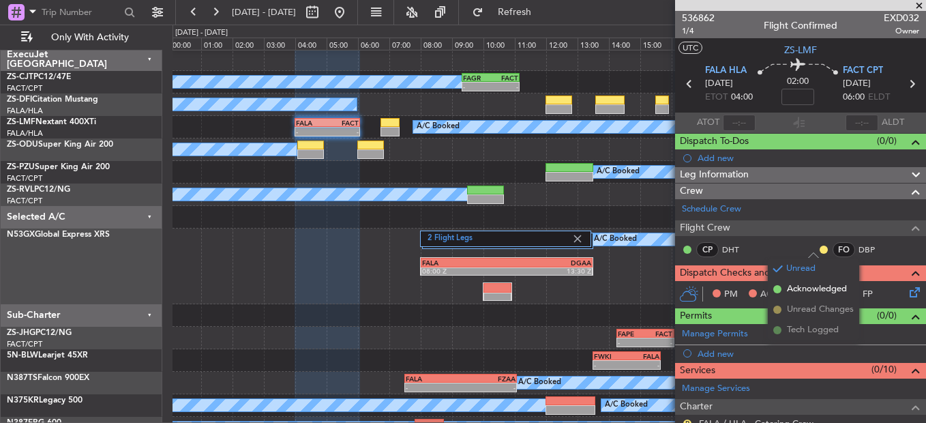
click at [788, 292] on span "Acknowledged" at bounding box center [817, 289] width 60 height 14
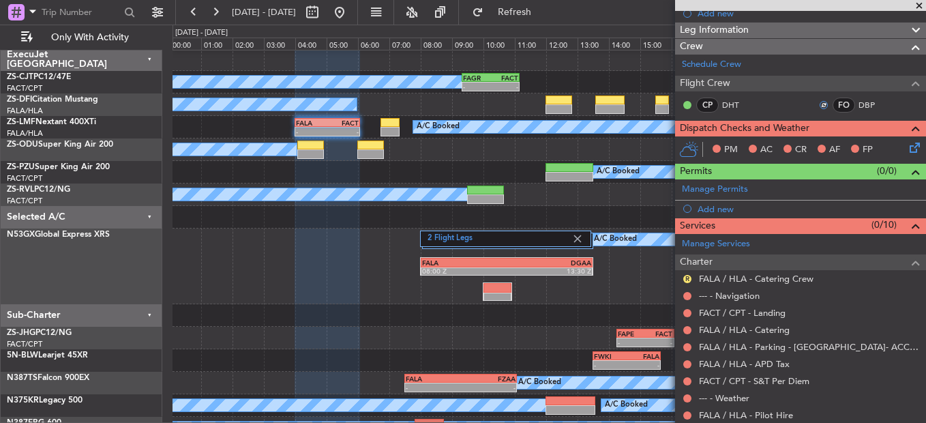
scroll to position [218, 0]
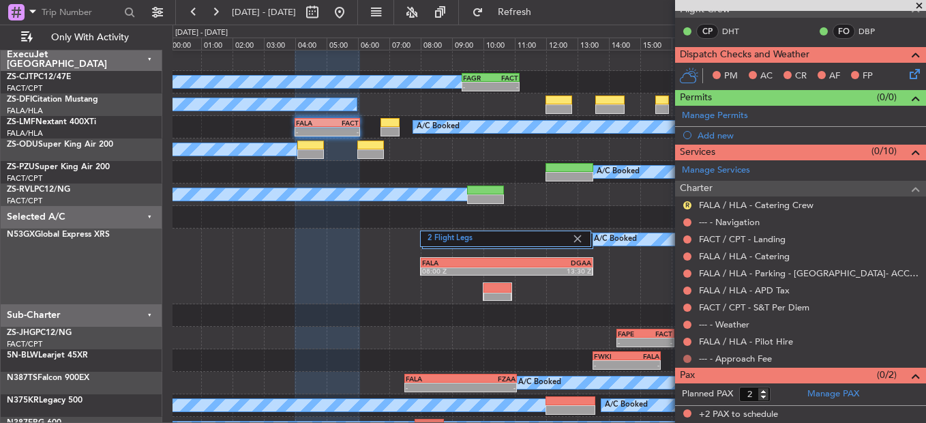
click at [687, 356] on button at bounding box center [687, 359] width 8 height 8
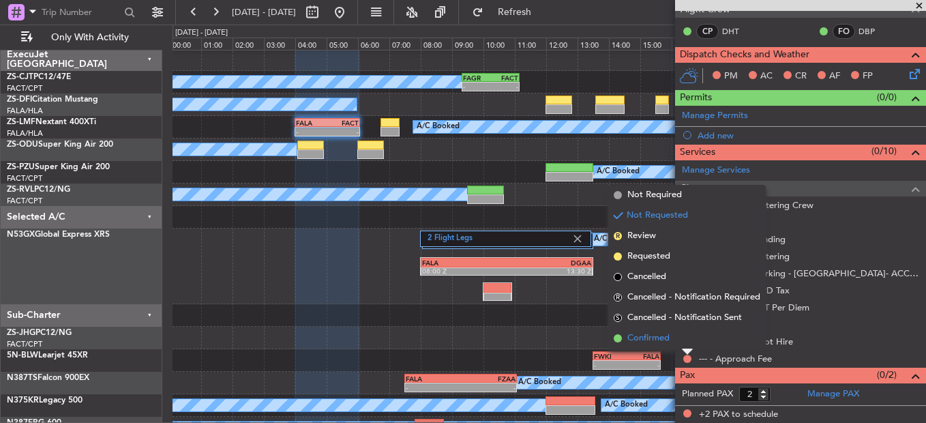
click at [693, 340] on li "Confirmed" at bounding box center [686, 338] width 157 height 20
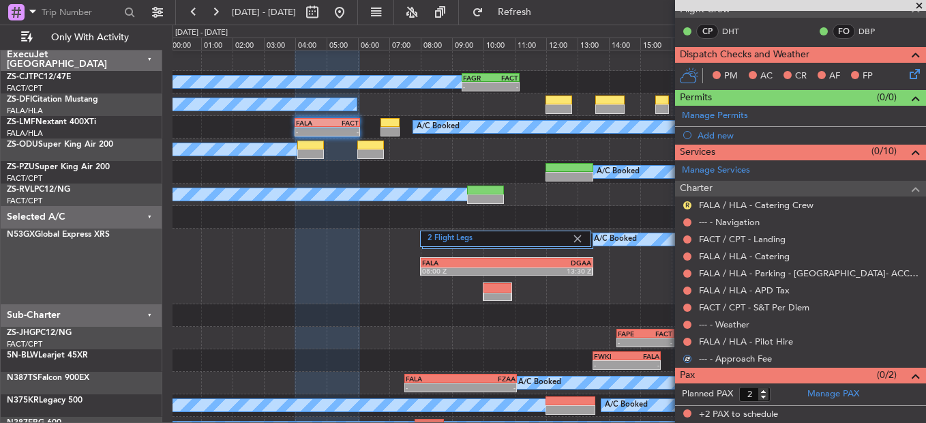
click at [693, 340] on div "FALA / HLA - Pilot Hire" at bounding box center [800, 341] width 251 height 17
drag, startPoint x: 693, startPoint y: 340, endPoint x: 685, endPoint y: 340, distance: 7.5
click at [685, 341] on button at bounding box center [687, 341] width 8 height 8
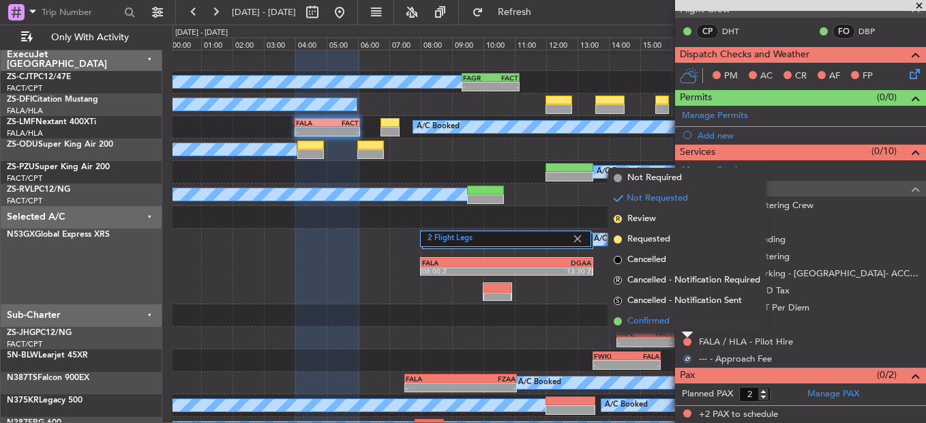
click at [688, 316] on li "Confirmed" at bounding box center [686, 321] width 157 height 20
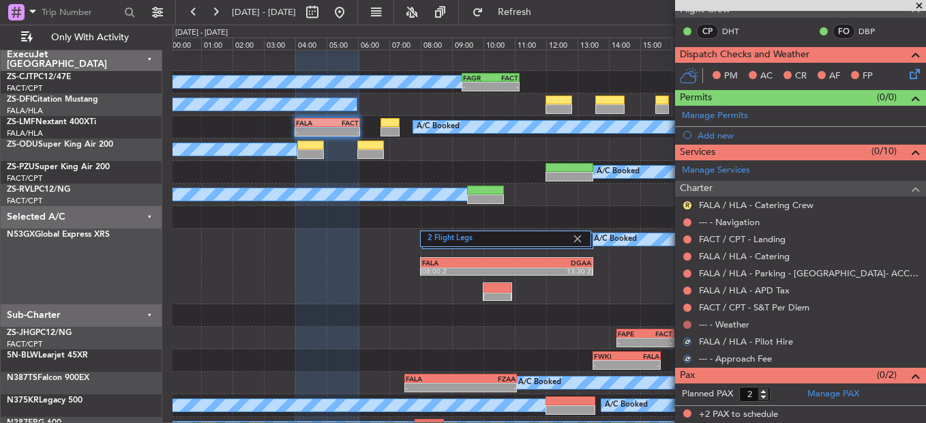
click at [687, 322] on button at bounding box center [687, 324] width 8 height 8
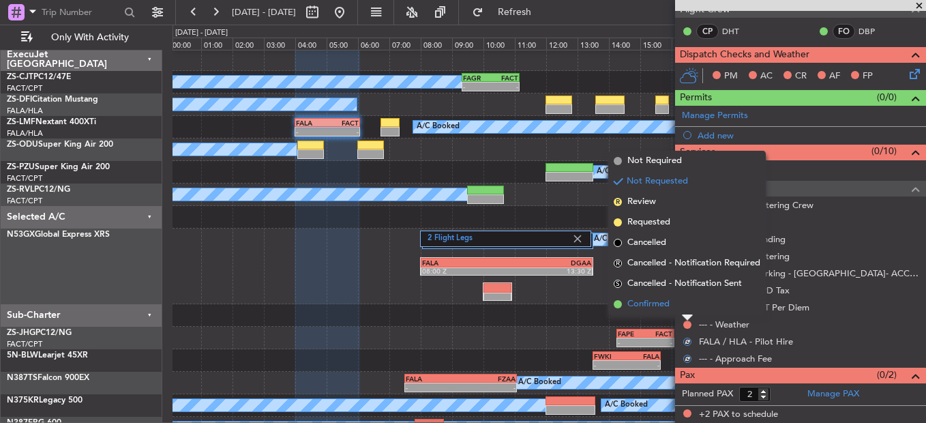
click at [688, 303] on li "Confirmed" at bounding box center [686, 304] width 157 height 20
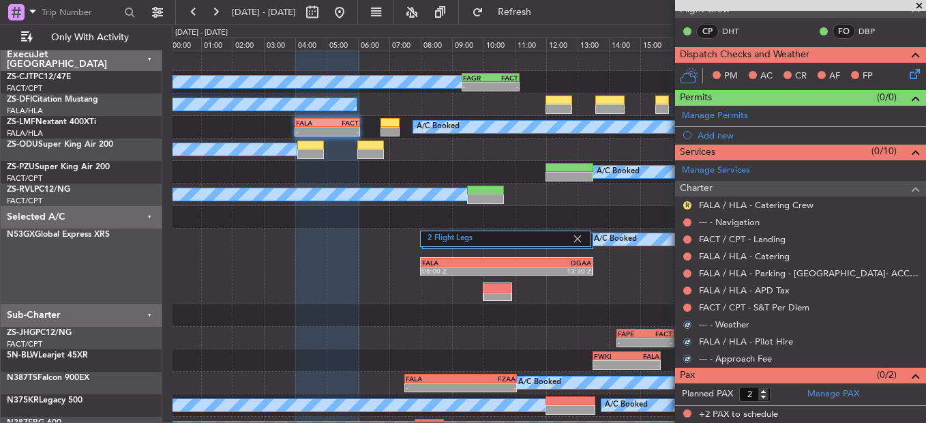
click at [688, 303] on button at bounding box center [687, 307] width 8 height 8
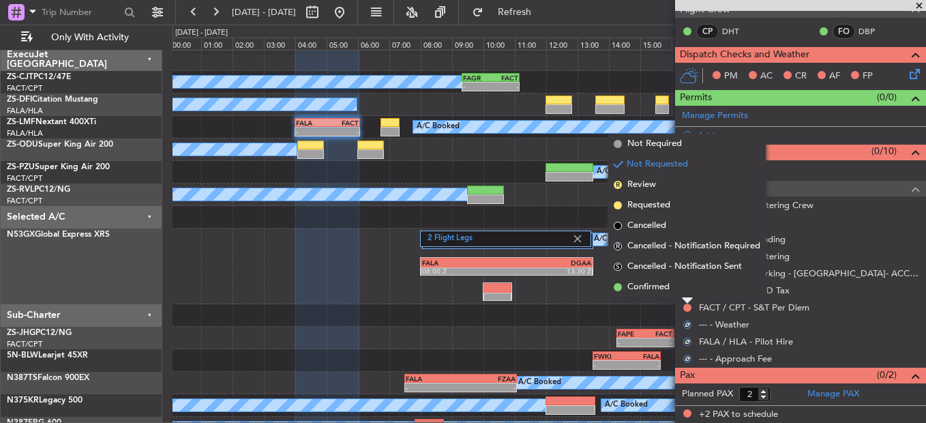
drag, startPoint x: 688, startPoint y: 303, endPoint x: 688, endPoint y: 286, distance: 17.7
click at [688, 286] on li "Confirmed" at bounding box center [686, 287] width 157 height 20
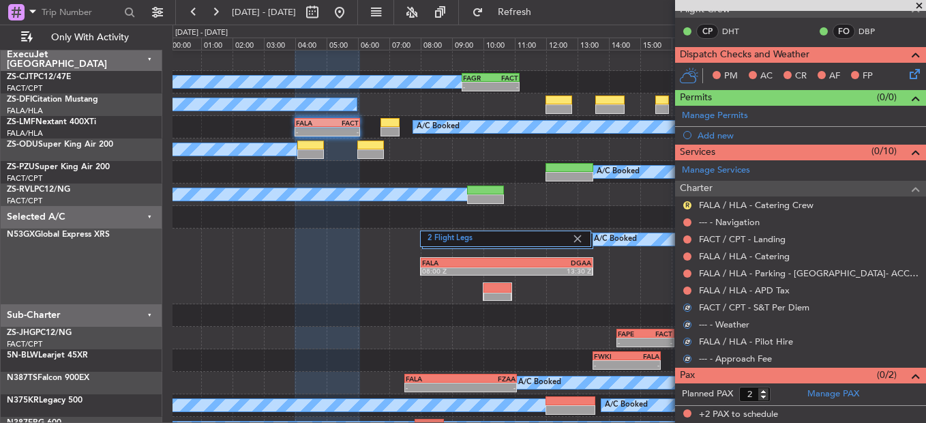
click at [684, 294] on mat-tooltip-component "Not Requested" at bounding box center [687, 312] width 77 height 36
click at [687, 288] on button at bounding box center [687, 290] width 8 height 8
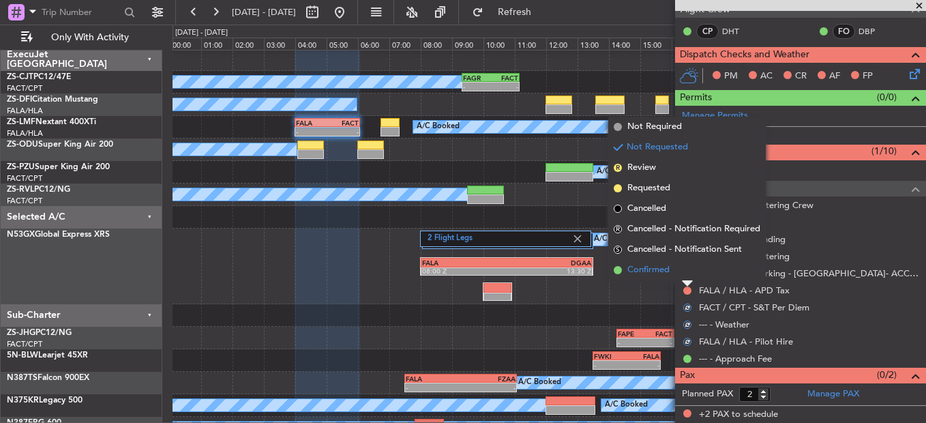
click at [687, 279] on li "Confirmed" at bounding box center [686, 270] width 157 height 20
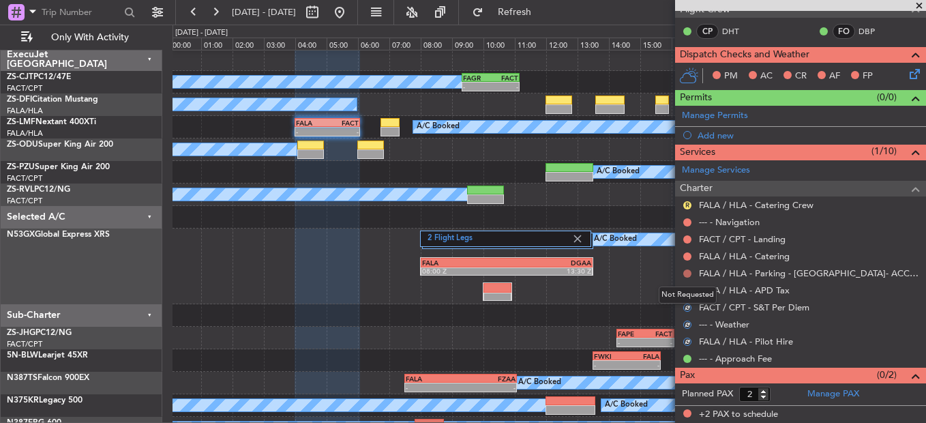
click at [688, 275] on button at bounding box center [687, 273] width 8 height 8
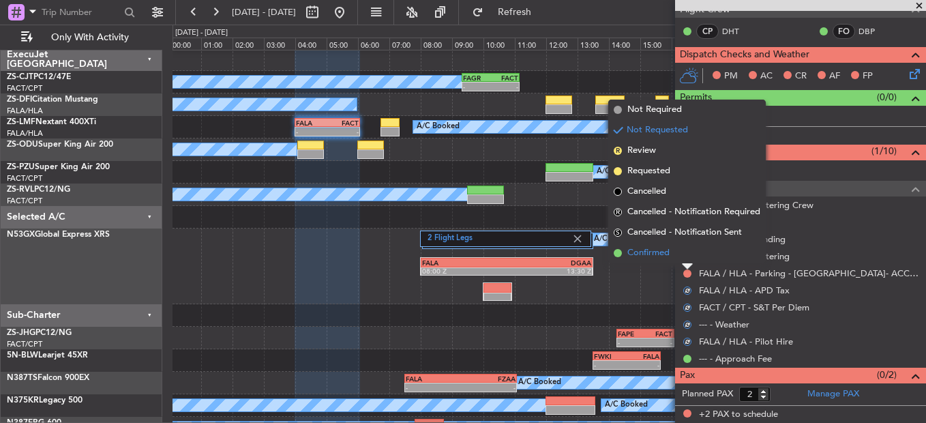
click at [685, 260] on li "Confirmed" at bounding box center [686, 253] width 157 height 20
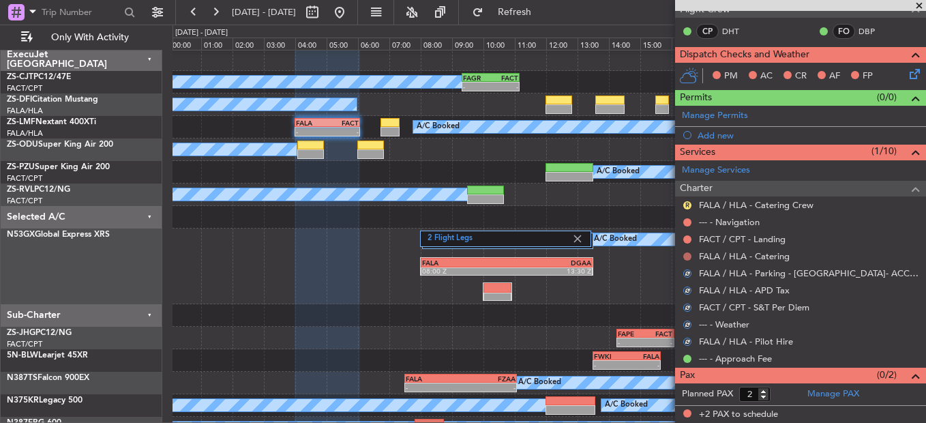
click at [685, 254] on button at bounding box center [687, 256] width 8 height 8
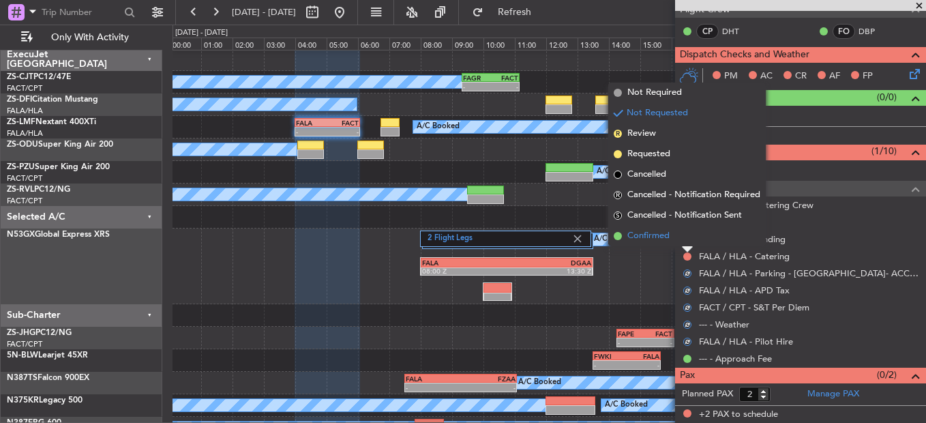
click at [685, 245] on li "Confirmed" at bounding box center [686, 236] width 157 height 20
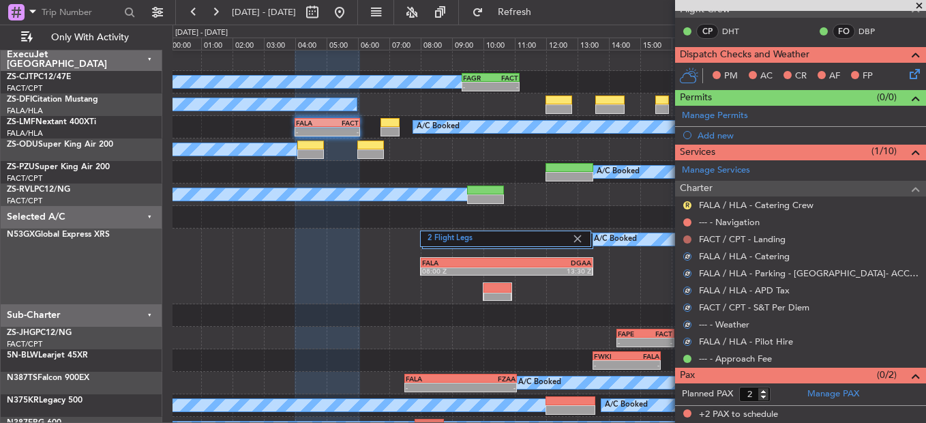
click at [685, 239] on button at bounding box center [687, 239] width 8 height 8
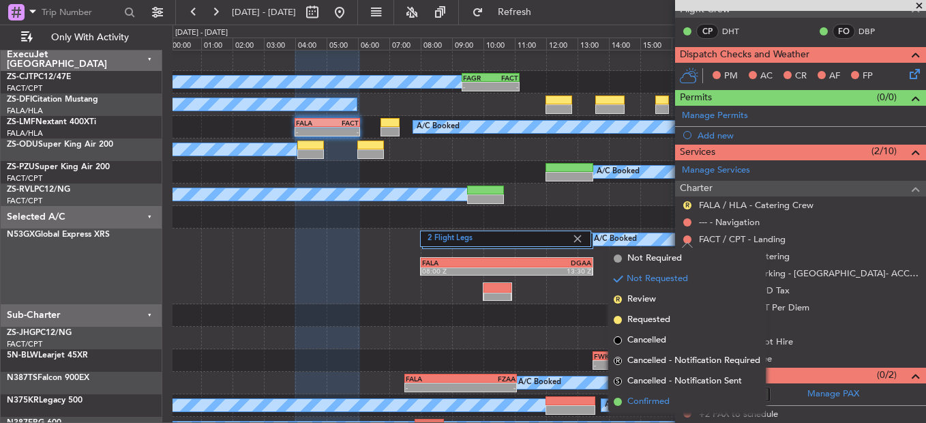
click at [675, 397] on li "Confirmed" at bounding box center [686, 401] width 157 height 20
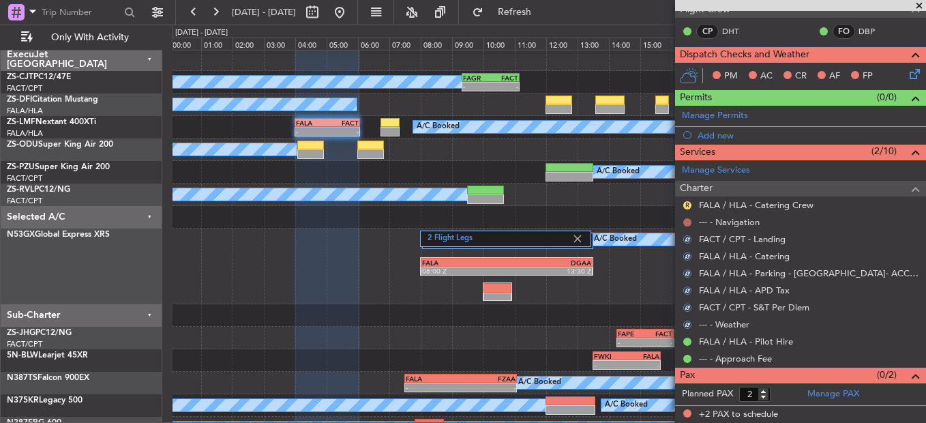
click at [685, 222] on button at bounding box center [687, 222] width 8 height 8
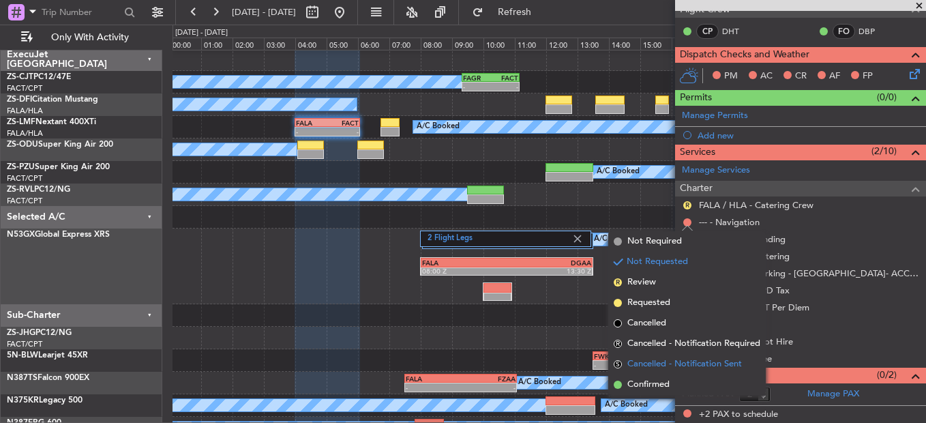
click at [684, 373] on li "S Cancelled - Notification Sent" at bounding box center [686, 364] width 157 height 20
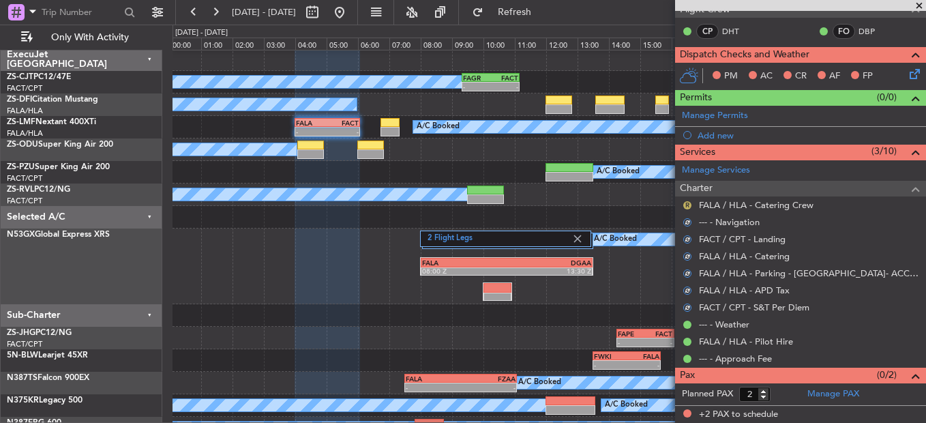
click at [689, 204] on button "R" at bounding box center [687, 205] width 8 height 8
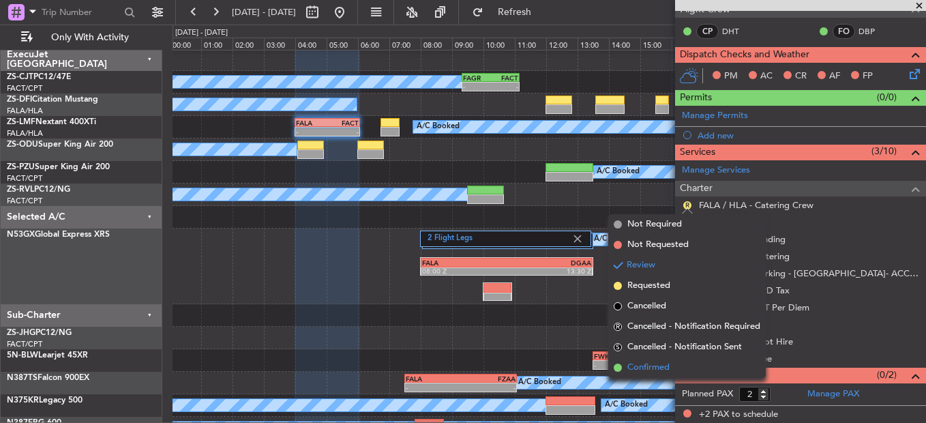
click at [692, 371] on li "Confirmed" at bounding box center [686, 367] width 157 height 20
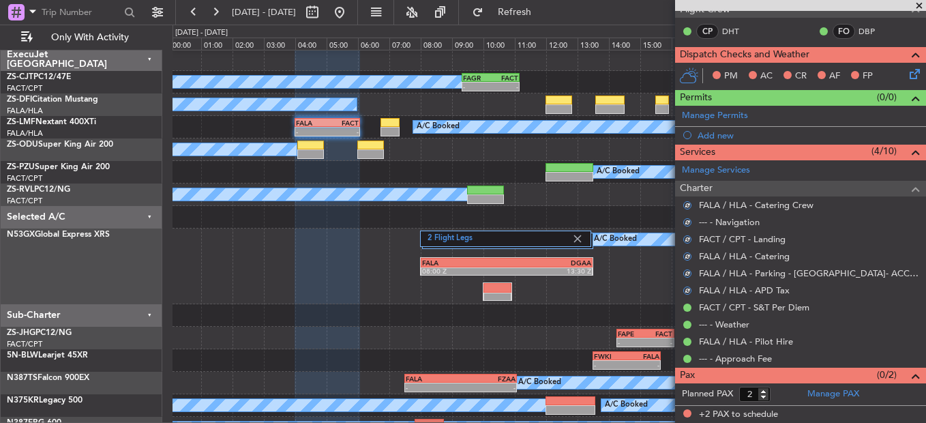
click at [907, 70] on icon at bounding box center [912, 71] width 11 height 11
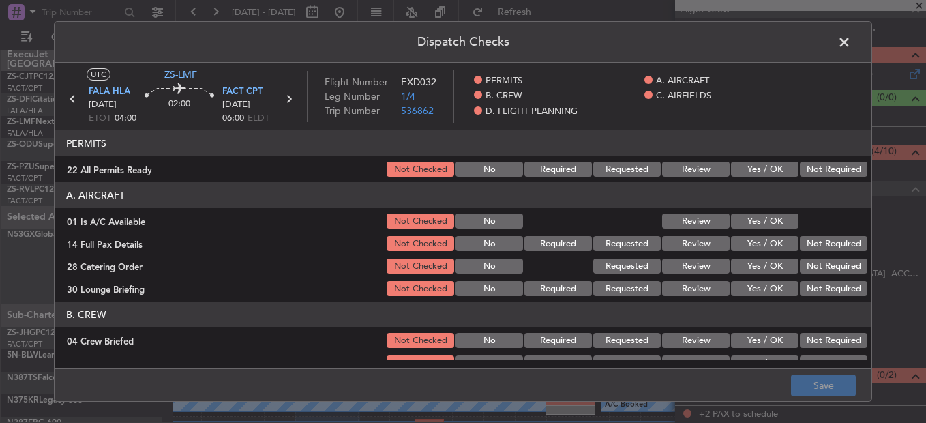
click at [811, 166] on button "Not Required" at bounding box center [833, 169] width 67 height 15
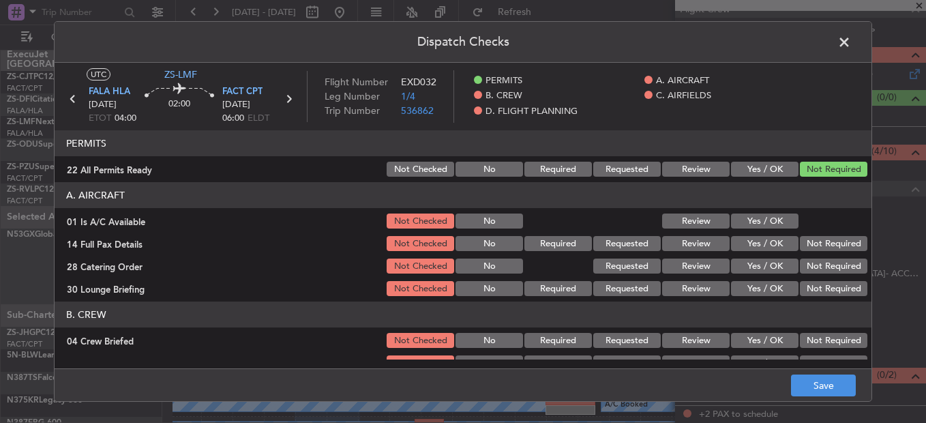
drag, startPoint x: 764, startPoint y: 220, endPoint x: 773, endPoint y: 223, distance: 9.9
click at [772, 223] on button "Yes / OK" at bounding box center [764, 220] width 67 height 15
click at [821, 250] on button "Not Required" at bounding box center [833, 243] width 67 height 15
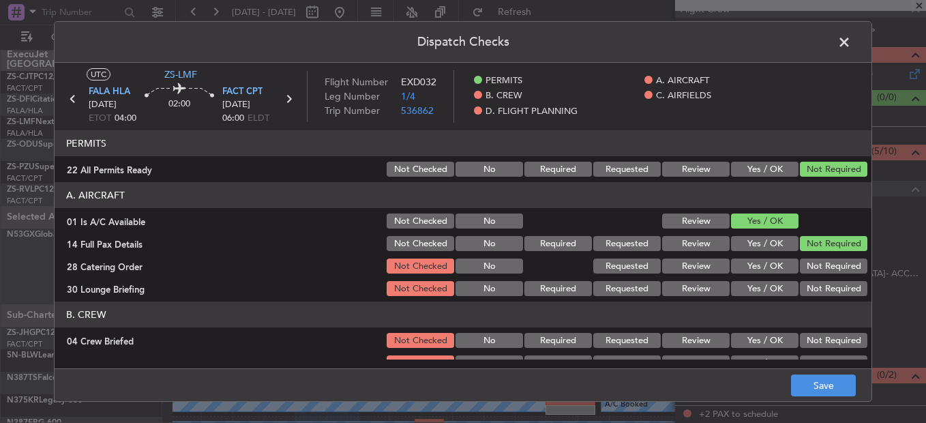
click at [819, 262] on div "Not Required" at bounding box center [832, 265] width 69 height 19
click at [818, 277] on section "A. AIRCRAFT 01 Is A/C Available Not Checked No Review Yes / OK 14 Full Pax Deta…" at bounding box center [463, 240] width 817 height 116
click at [813, 290] on button "Not Required" at bounding box center [833, 288] width 67 height 15
click at [813, 294] on button "Not Required" at bounding box center [833, 288] width 67 height 15
click at [811, 262] on button "Not Required" at bounding box center [833, 265] width 67 height 15
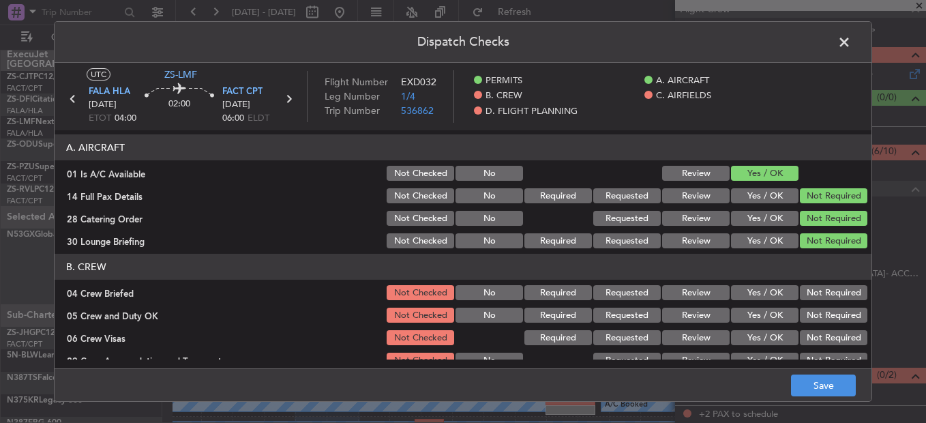
scroll to position [68, 0]
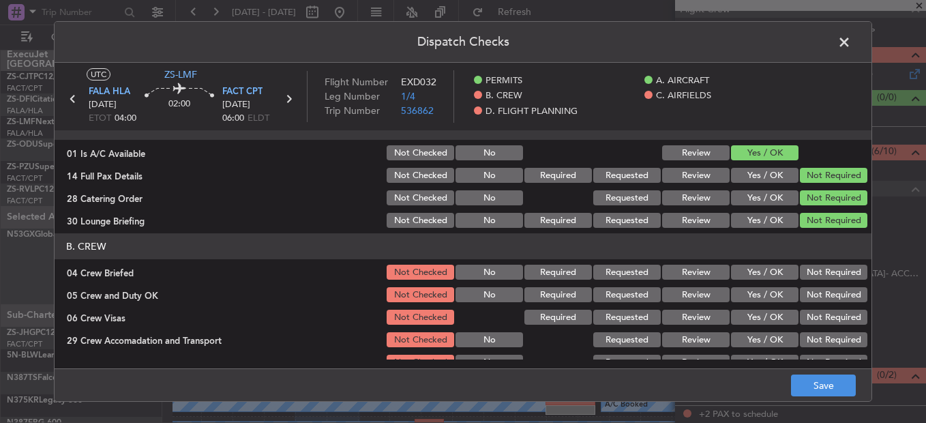
click at [772, 271] on button "Yes / OK" at bounding box center [764, 272] width 67 height 15
click at [766, 286] on div "Yes / OK" at bounding box center [763, 294] width 69 height 19
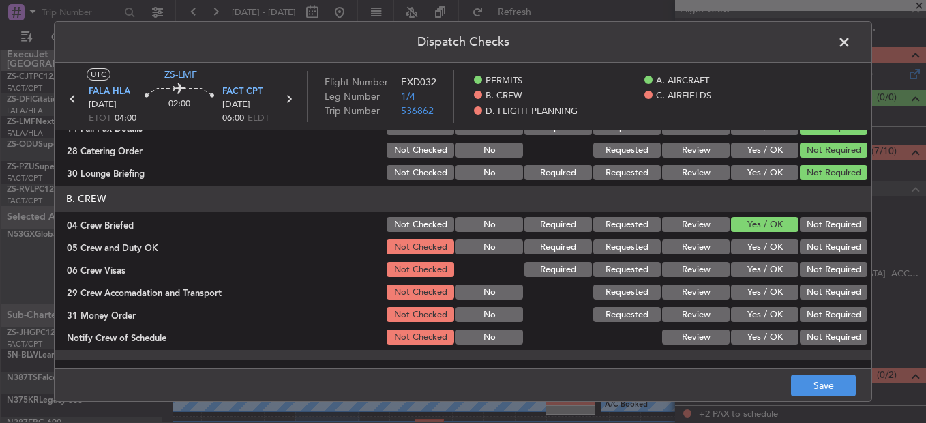
scroll to position [136, 0]
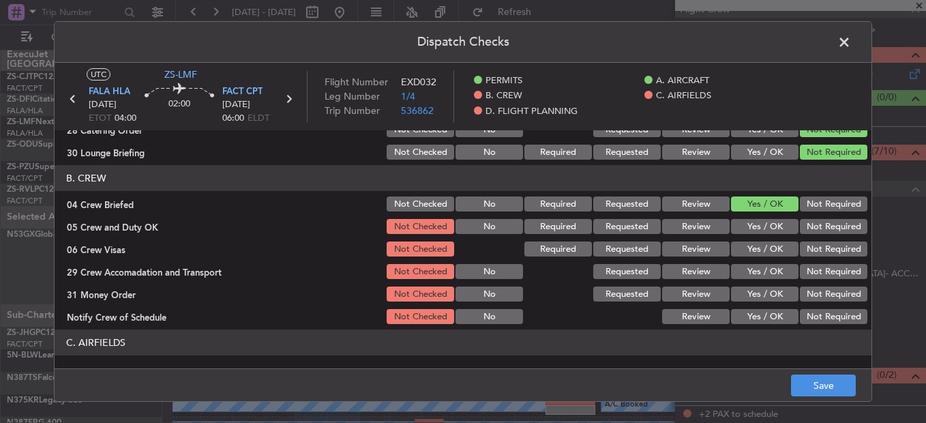
click at [801, 230] on button "Not Required" at bounding box center [833, 226] width 67 height 15
drag, startPoint x: 805, startPoint y: 241, endPoint x: 805, endPoint y: 249, distance: 7.5
click at [805, 245] on div "Not Required" at bounding box center [832, 248] width 69 height 19
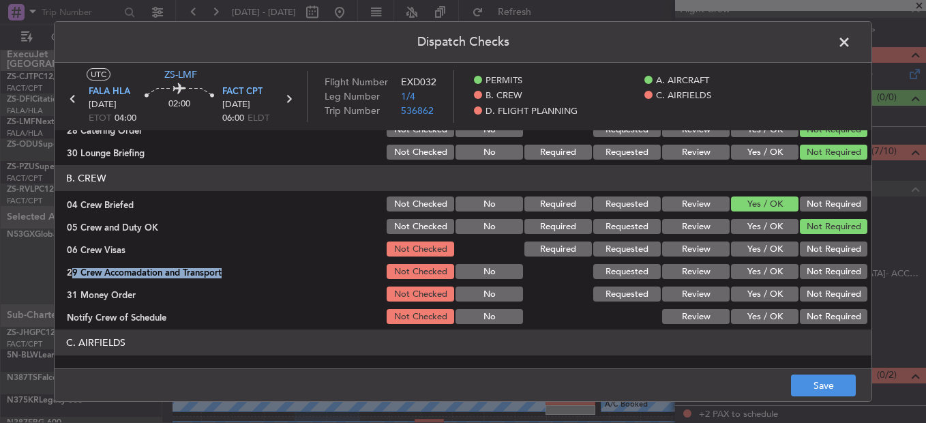
click at [805, 260] on section "B. CREW 04 Crew Briefed Not Checked No Required Requested Review Yes / OK Not R…" at bounding box center [463, 245] width 817 height 161
click at [804, 254] on button "Not Required" at bounding box center [833, 248] width 67 height 15
click at [805, 296] on button "Not Required" at bounding box center [833, 293] width 67 height 15
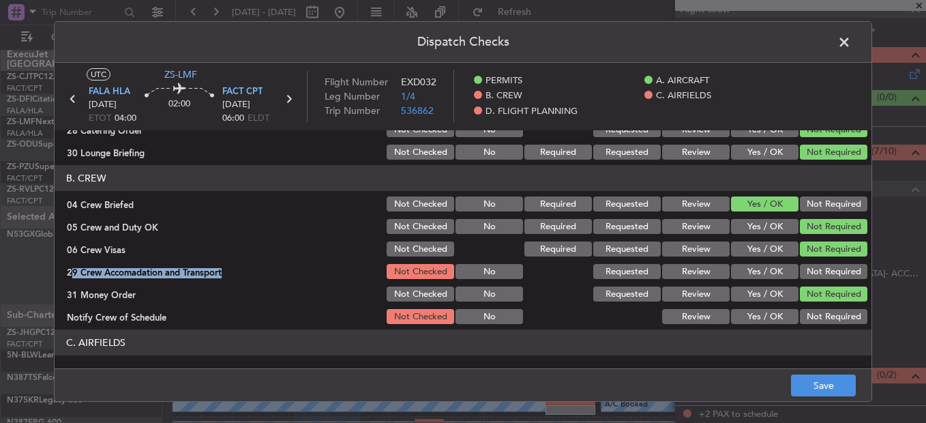
click at [805, 268] on button "Not Required" at bounding box center [833, 271] width 67 height 15
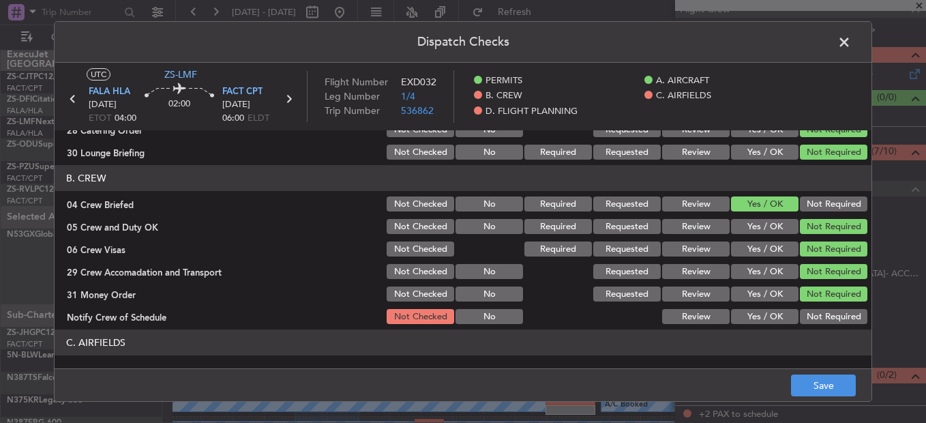
click at [810, 310] on div "Not Required" at bounding box center [832, 316] width 69 height 19
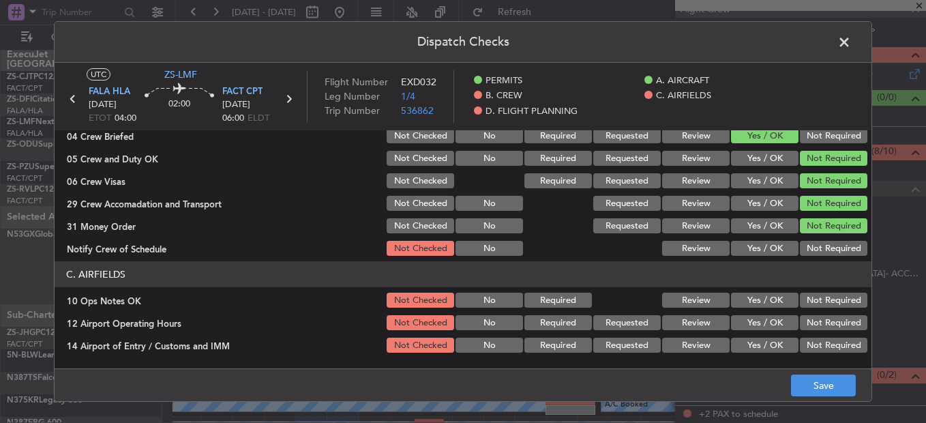
scroll to position [273, 0]
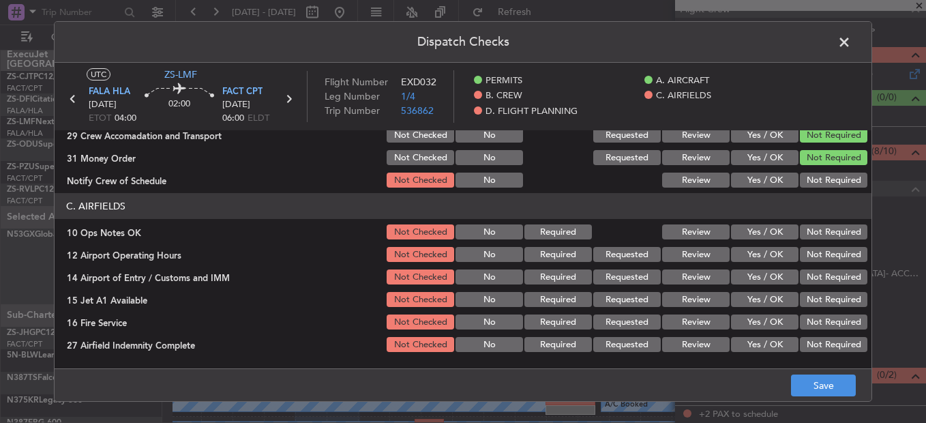
click at [812, 178] on button "Not Required" at bounding box center [833, 179] width 67 height 15
click at [818, 229] on button "Not Required" at bounding box center [833, 231] width 67 height 15
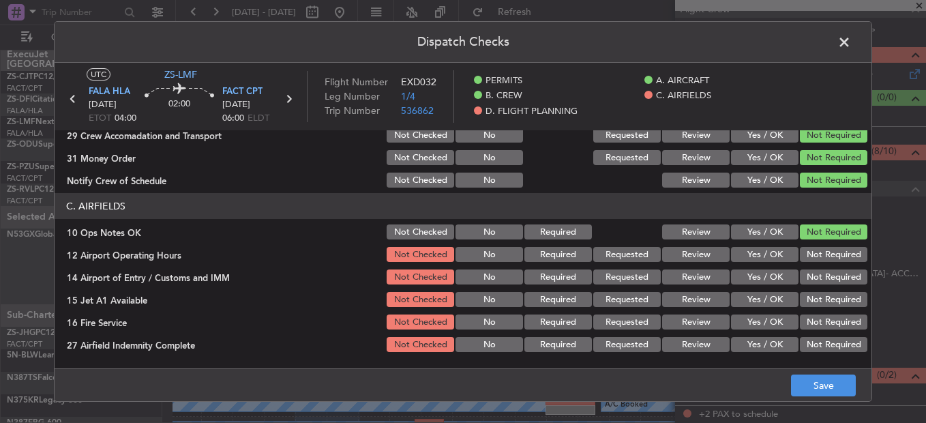
click at [817, 250] on section "C. AIRFIELDS 10 Ops Notes OK Not Checked No Required Review Yes / OK Not Requir…" at bounding box center [463, 284] width 817 height 183
click at [818, 255] on button "Not Required" at bounding box center [833, 254] width 67 height 15
click at [819, 274] on button "Not Required" at bounding box center [833, 276] width 67 height 15
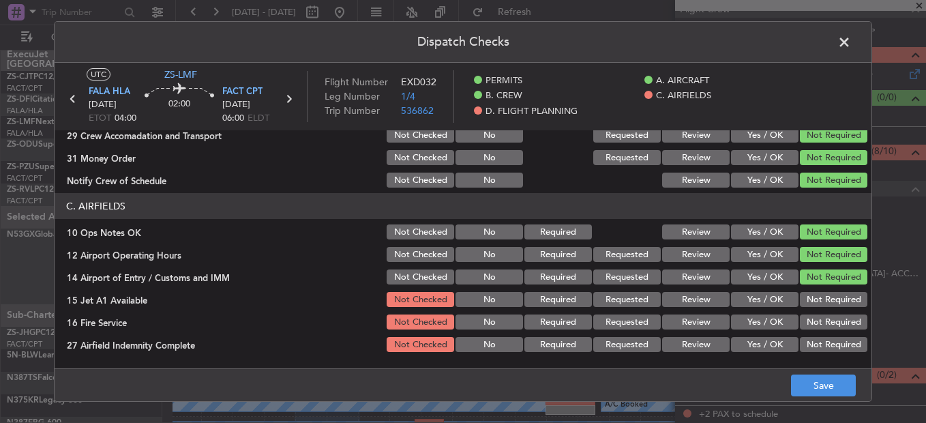
click at [830, 295] on button "Not Required" at bounding box center [833, 299] width 67 height 15
click at [830, 320] on button "Not Required" at bounding box center [833, 321] width 67 height 15
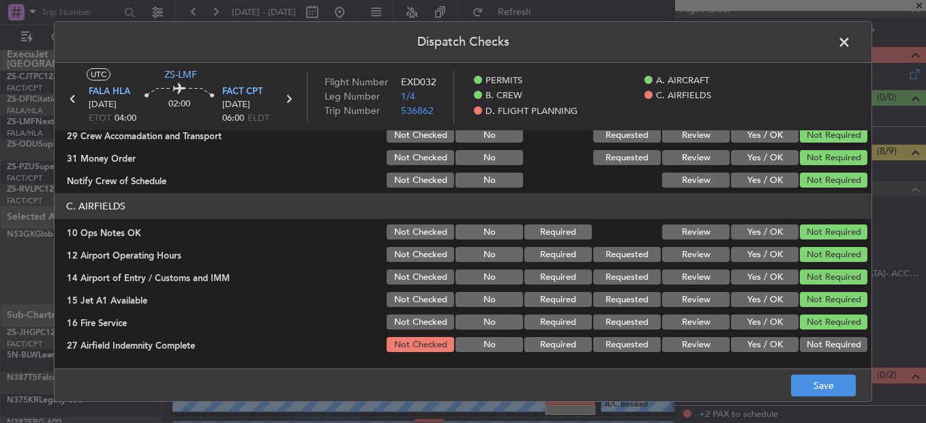
click at [827, 355] on section "C. AIRFIELDS 10 Ops Notes OK Not Checked No Required Review Yes / OK Not Requir…" at bounding box center [463, 284] width 817 height 183
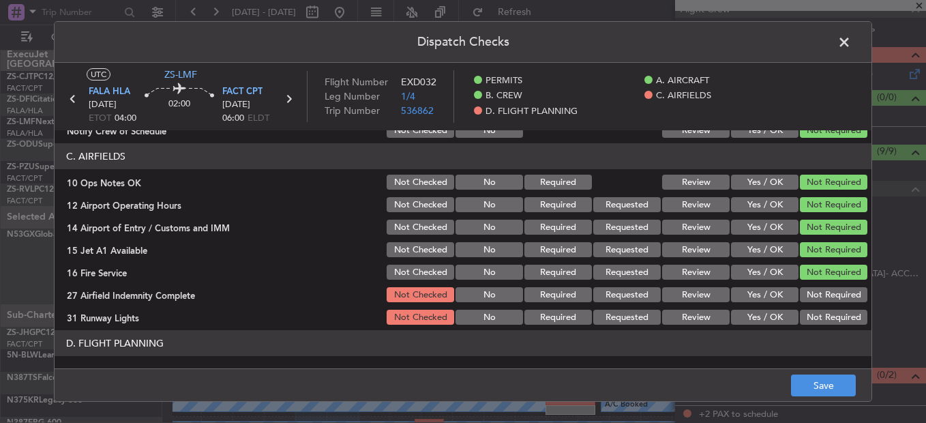
scroll to position [367, 0]
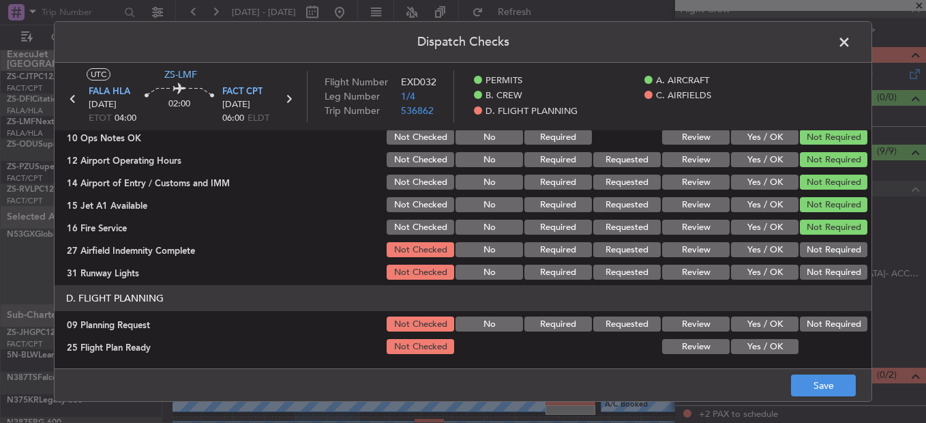
click at [852, 240] on section "C. AIRFIELDS 10 Ops Notes OK Not Checked No Required Review Yes / OK Not Requir…" at bounding box center [463, 189] width 817 height 183
click at [846, 246] on button "Not Required" at bounding box center [833, 249] width 67 height 15
click at [847, 267] on button "Not Required" at bounding box center [833, 272] width 67 height 15
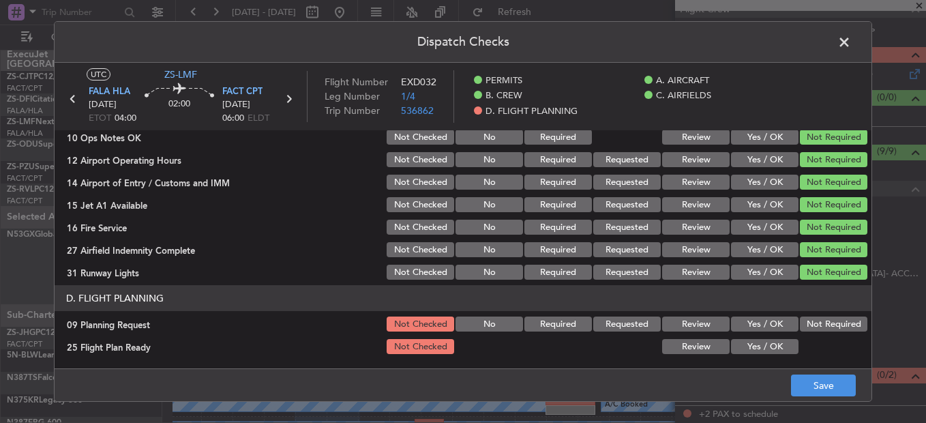
click at [822, 325] on button "Not Required" at bounding box center [833, 323] width 67 height 15
click at [689, 341] on button "Review" at bounding box center [695, 346] width 67 height 15
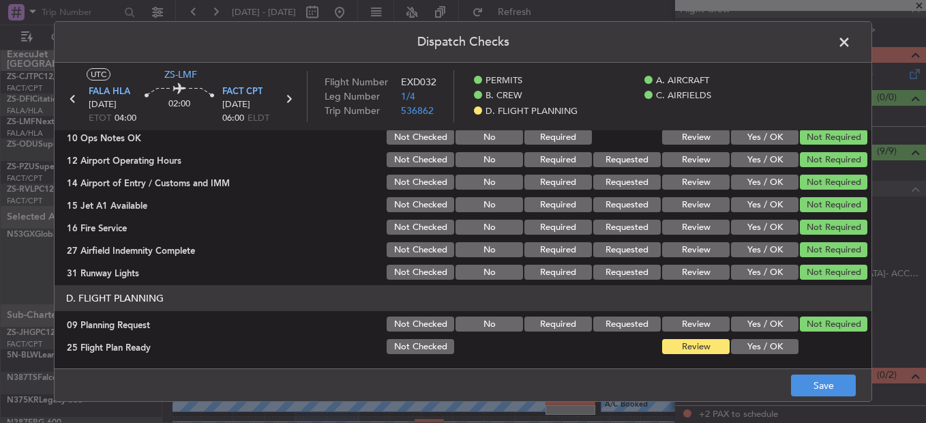
click at [766, 375] on footer "Save" at bounding box center [463, 384] width 817 height 33
click at [803, 375] on button "Save" at bounding box center [823, 385] width 65 height 22
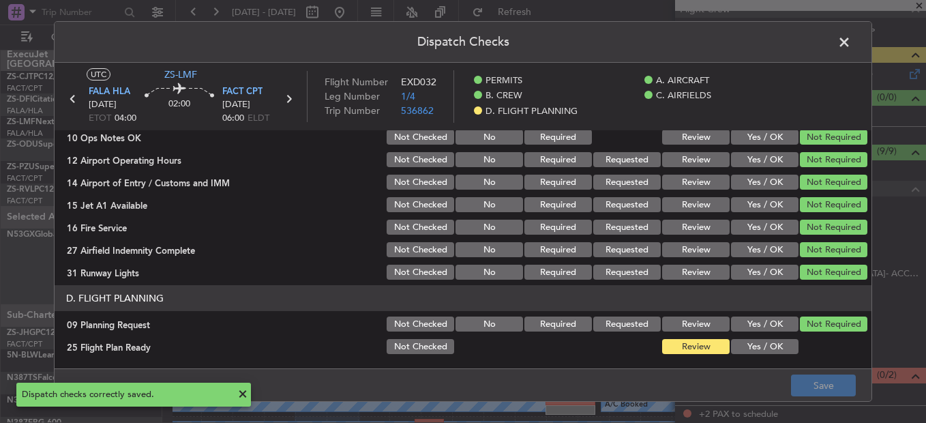
click at [851, 48] on span at bounding box center [851, 45] width 0 height 27
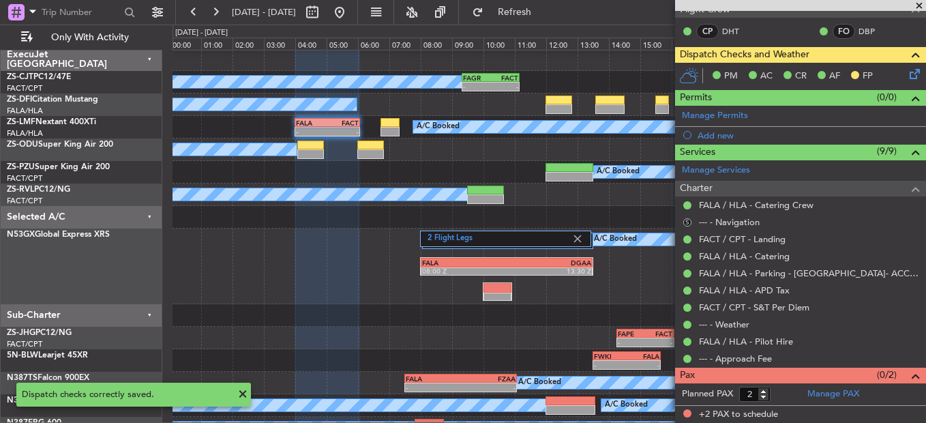
click at [689, 222] on button "S" at bounding box center [687, 222] width 8 height 8
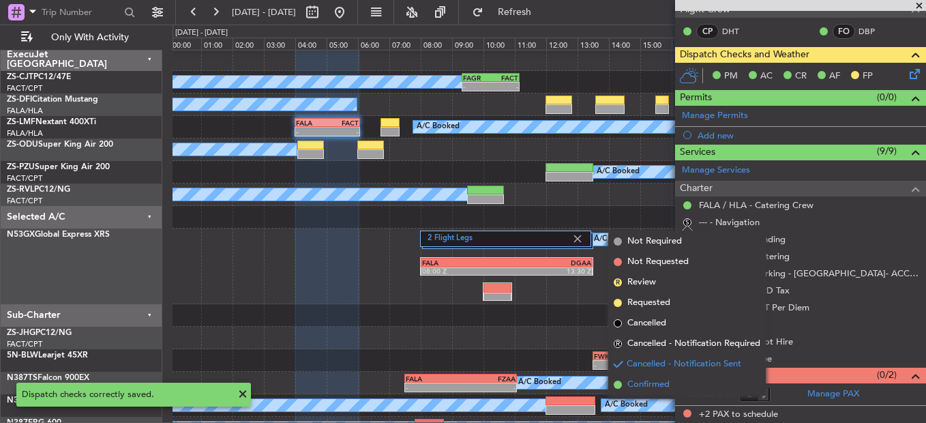
click at [627, 381] on li "Confirmed" at bounding box center [686, 384] width 157 height 20
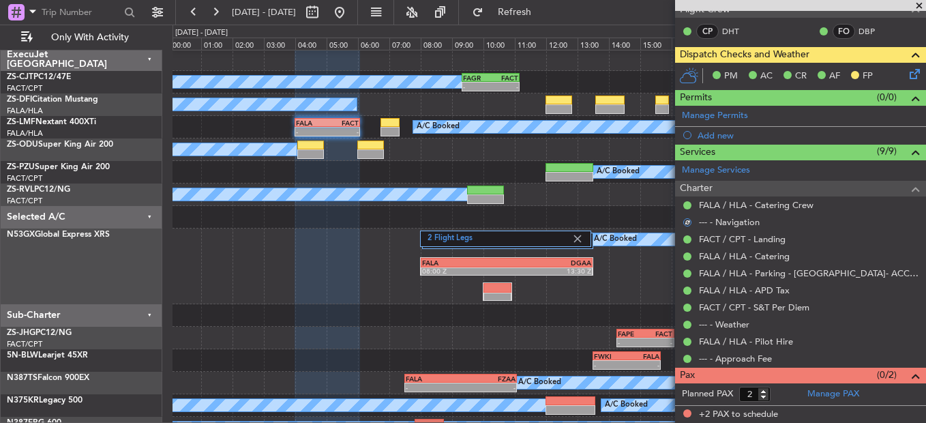
click at [350, 140] on div "A/C Booked" at bounding box center [548, 149] width 753 height 22
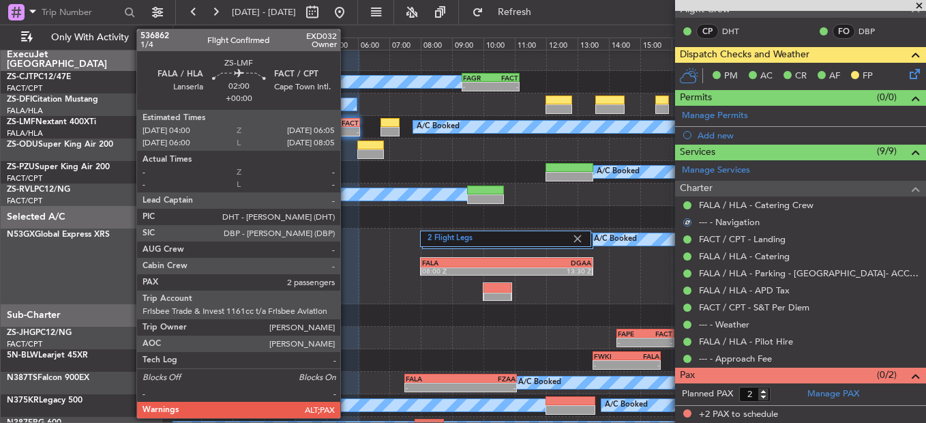
click at [346, 135] on div "-" at bounding box center [342, 131] width 31 height 8
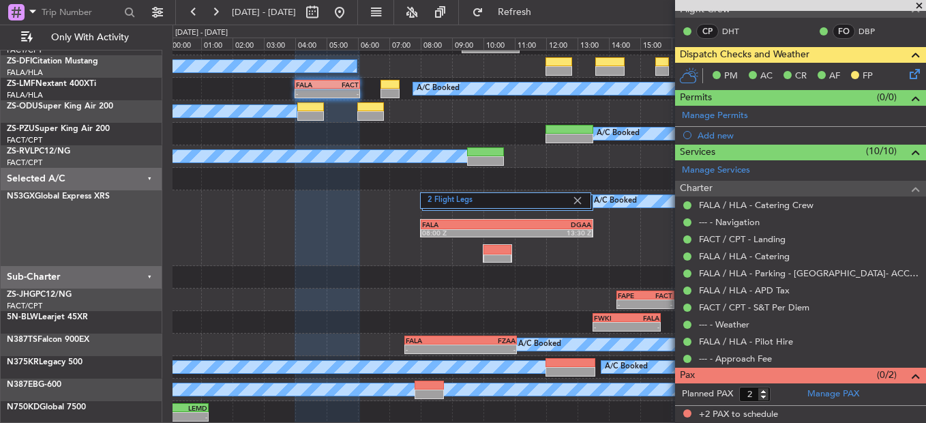
scroll to position [0, 0]
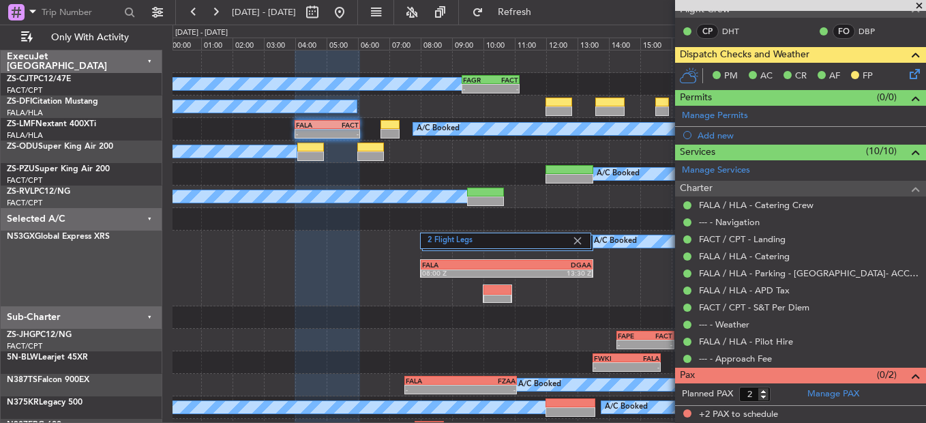
click at [588, 110] on div "A/C Booked" at bounding box center [548, 106] width 753 height 22
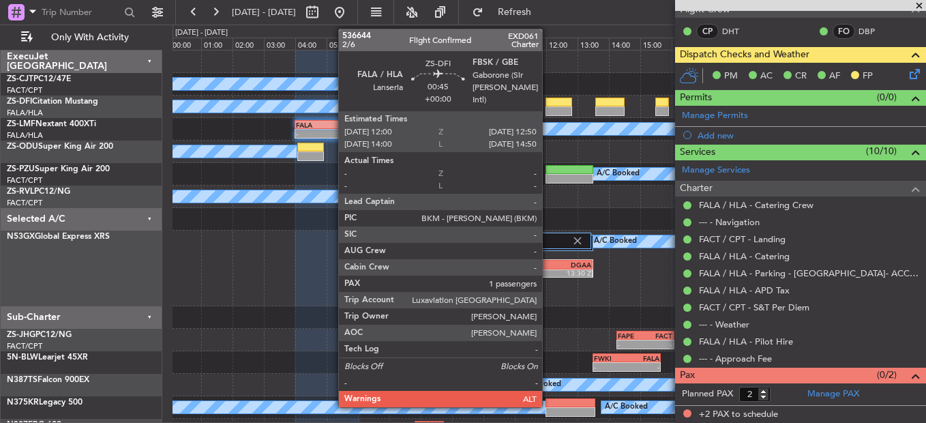
click at [548, 104] on div at bounding box center [558, 102] width 27 height 10
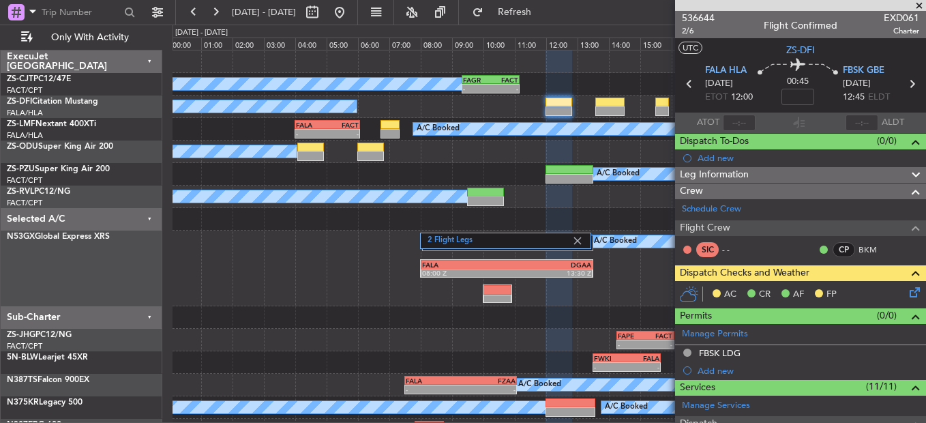
click at [907, 292] on icon at bounding box center [912, 289] width 11 height 11
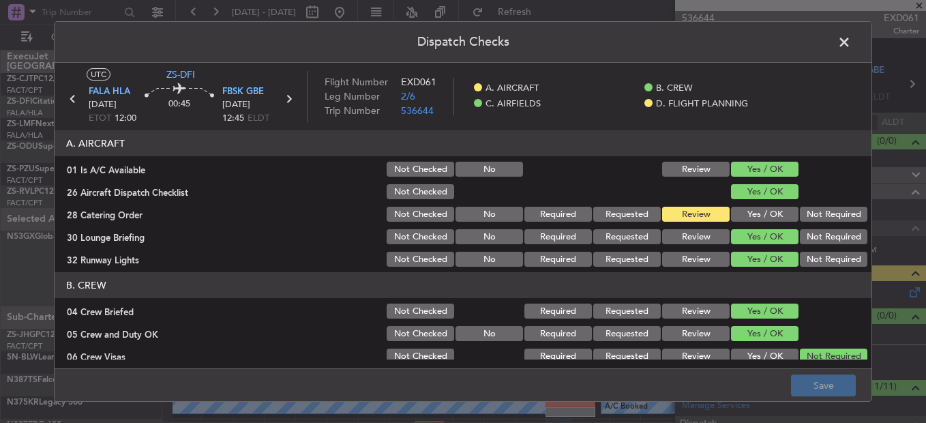
drag, startPoint x: 846, startPoint y: 35, endPoint x: 832, endPoint y: 40, distance: 15.1
click at [851, 41] on span at bounding box center [851, 45] width 0 height 27
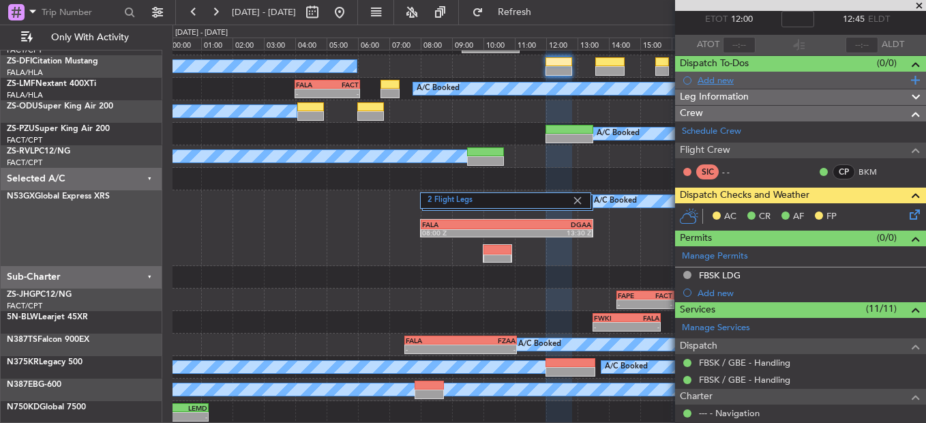
scroll to position [77, 0]
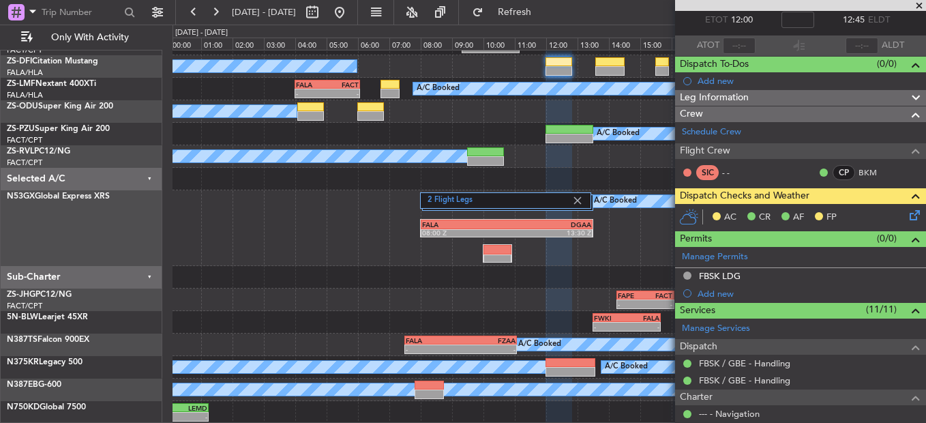
click at [913, 5] on span at bounding box center [919, 6] width 14 height 12
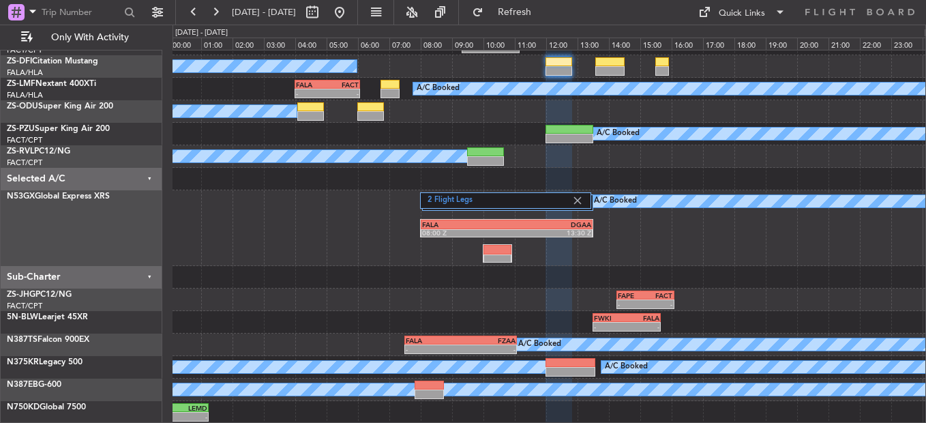
type input "0"
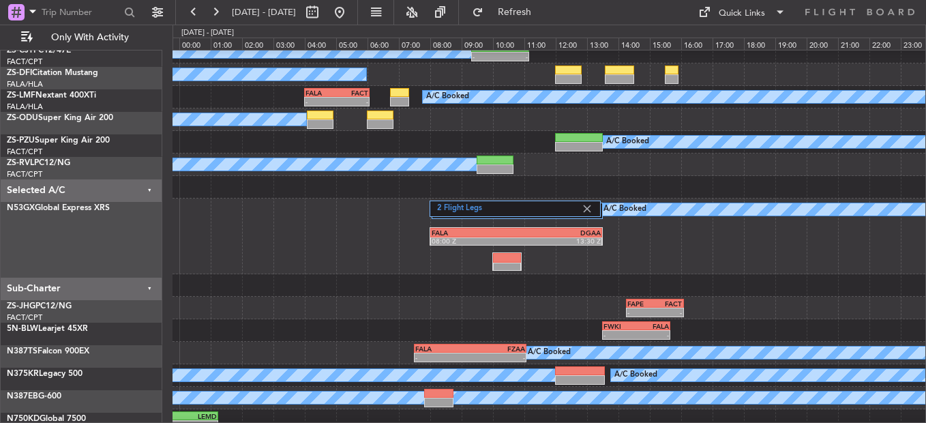
scroll to position [32, 0]
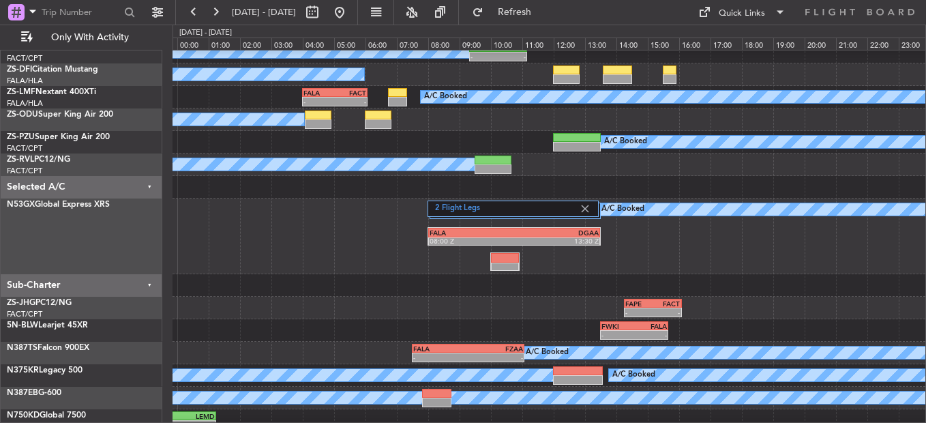
click at [274, 198] on div "2 Flight Legs A/C Booked FALA 08:00 Z DGAA 13:30 Z" at bounding box center [548, 236] width 753 height 76
click at [543, 9] on span "Refresh" at bounding box center [514, 12] width 57 height 10
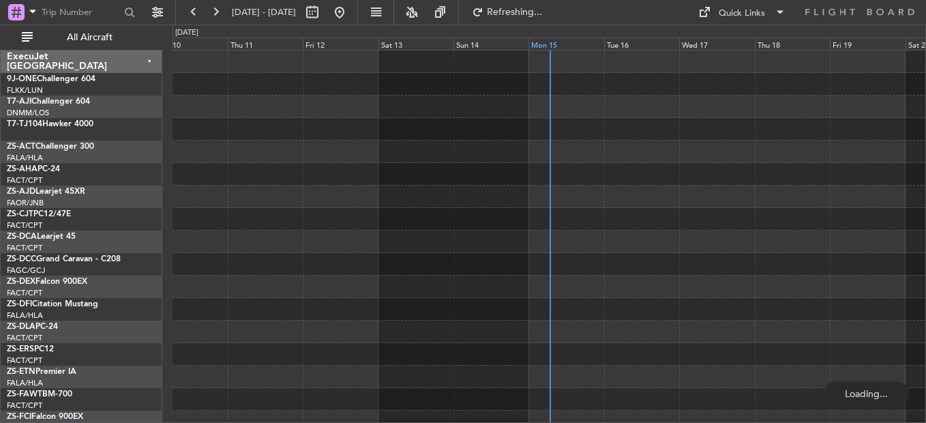
click at [539, 45] on div "Mon 15" at bounding box center [565, 43] width 75 height 12
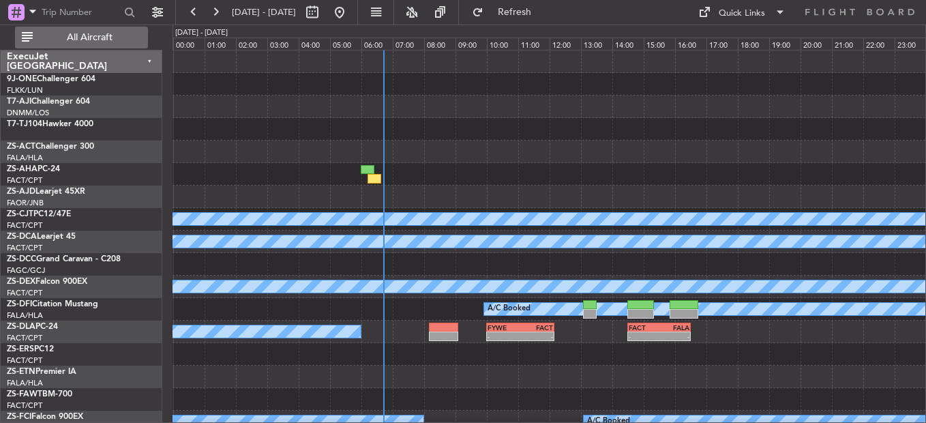
click at [70, 36] on span "All Aircraft" at bounding box center [89, 38] width 108 height 10
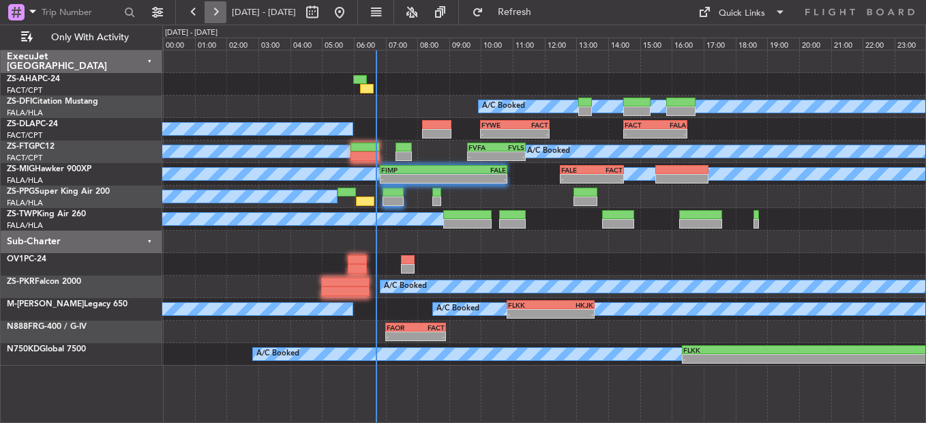
click at [212, 10] on button at bounding box center [216, 12] width 22 height 22
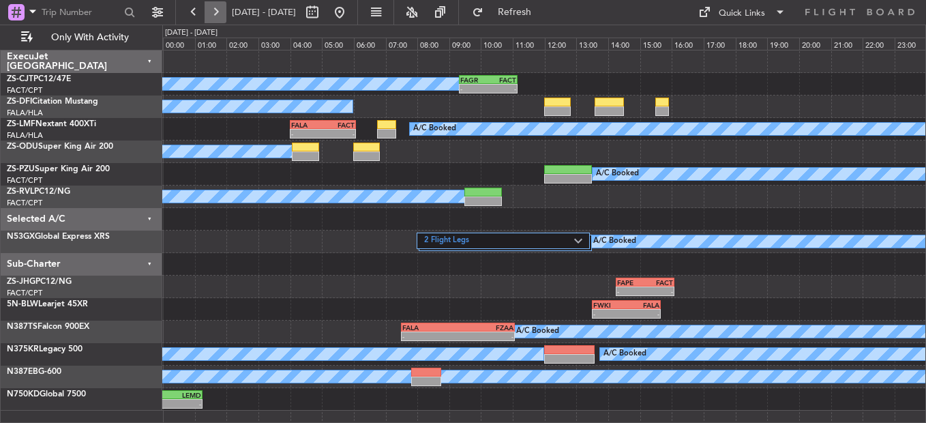
click at [211, 12] on button at bounding box center [216, 12] width 22 height 22
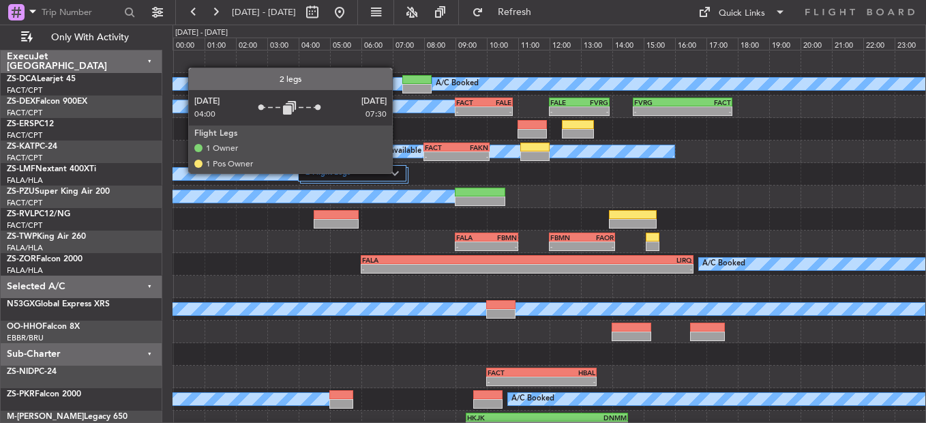
click at [398, 172] on img at bounding box center [395, 172] width 8 height 5
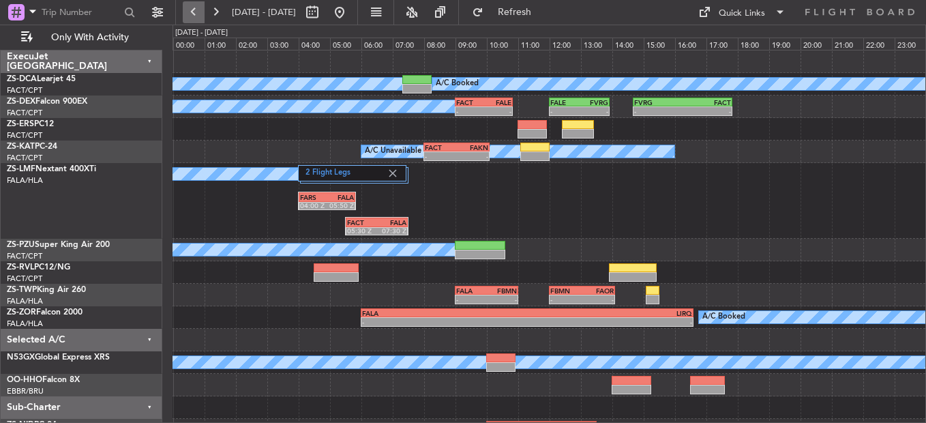
click at [200, 10] on button at bounding box center [194, 12] width 22 height 22
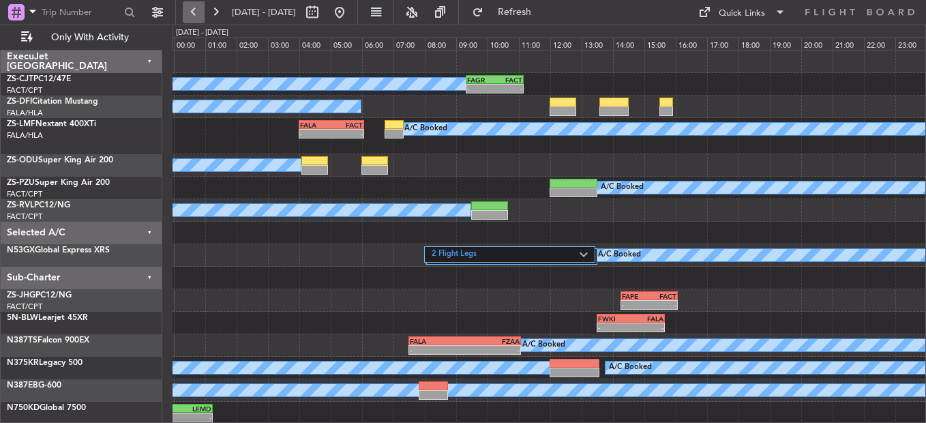
click at [200, 12] on button at bounding box center [194, 12] width 22 height 22
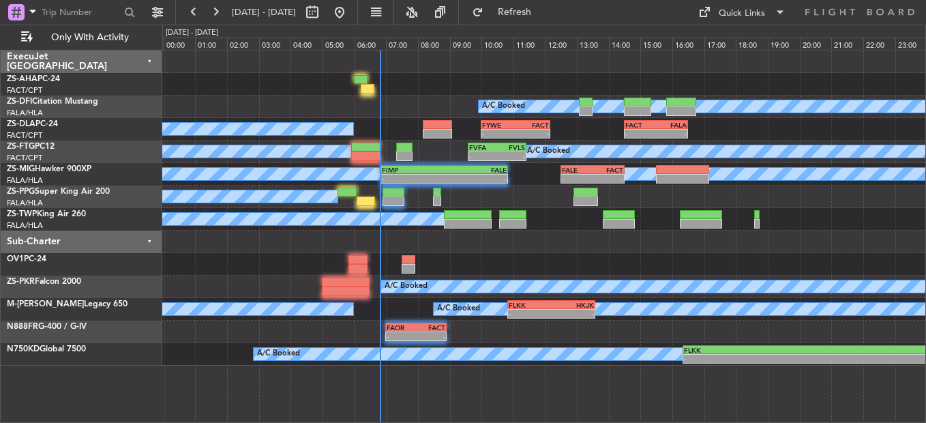
click at [397, 198] on div at bounding box center [393, 201] width 22 height 10
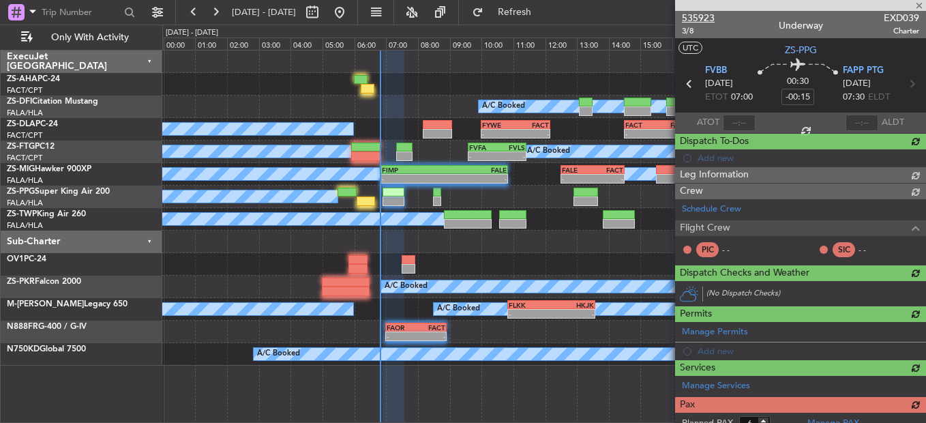
drag, startPoint x: 700, startPoint y: 12, endPoint x: 699, endPoint y: 18, distance: 6.9
click at [700, 14] on span "535923" at bounding box center [698, 18] width 33 height 14
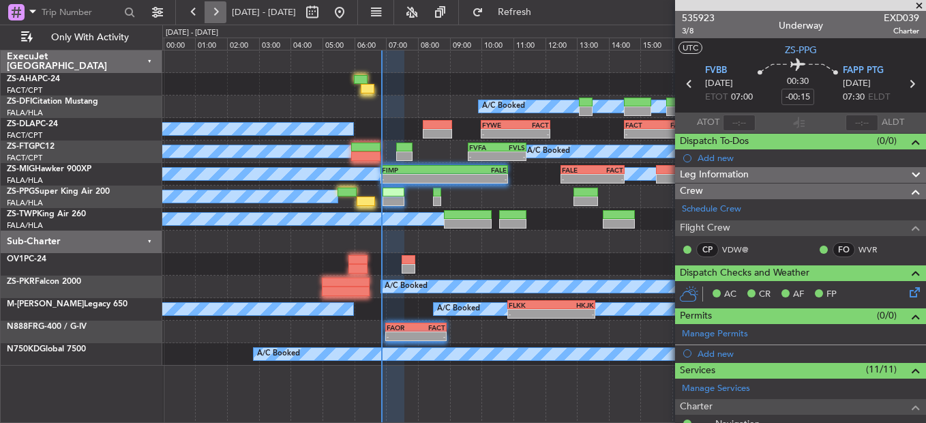
click at [217, 16] on button at bounding box center [216, 12] width 22 height 22
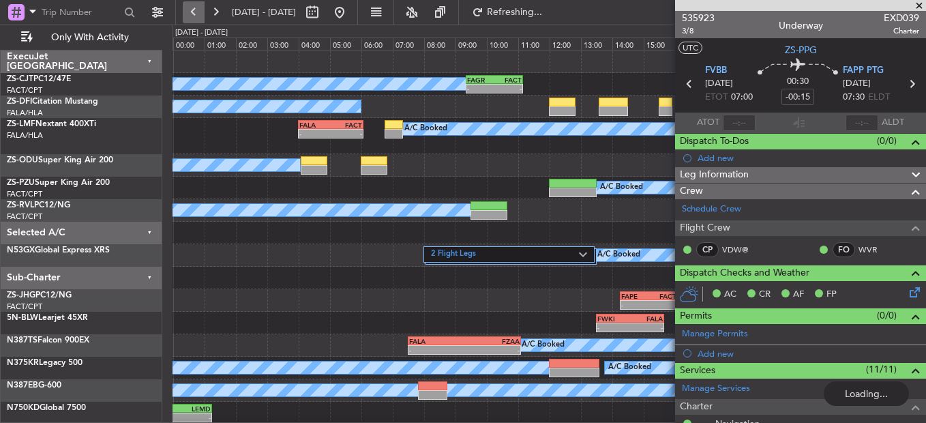
click at [200, 12] on button at bounding box center [194, 12] width 22 height 22
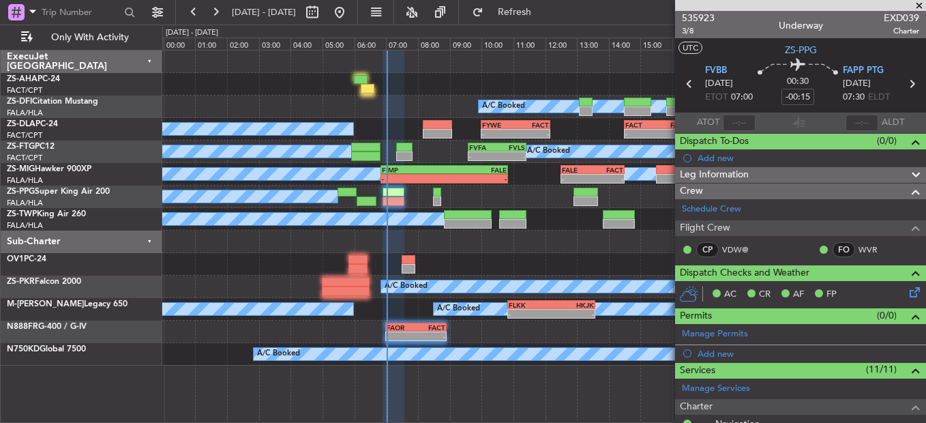
click at [916, 3] on span at bounding box center [919, 6] width 14 height 12
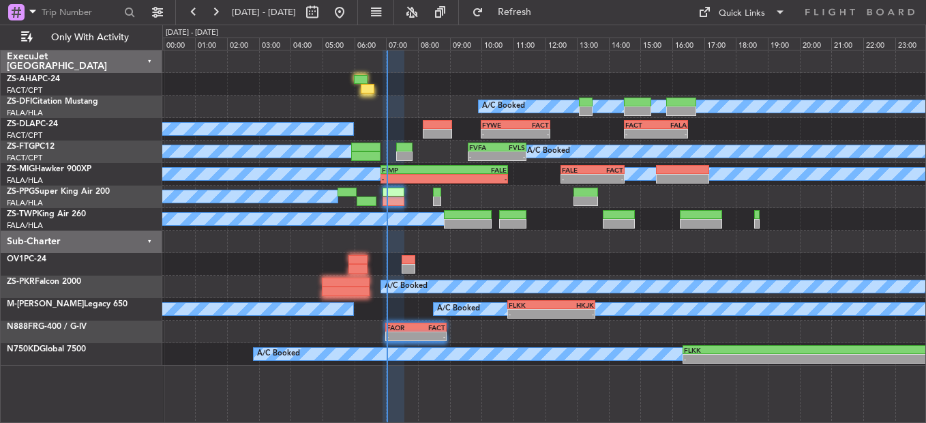
type input "0"
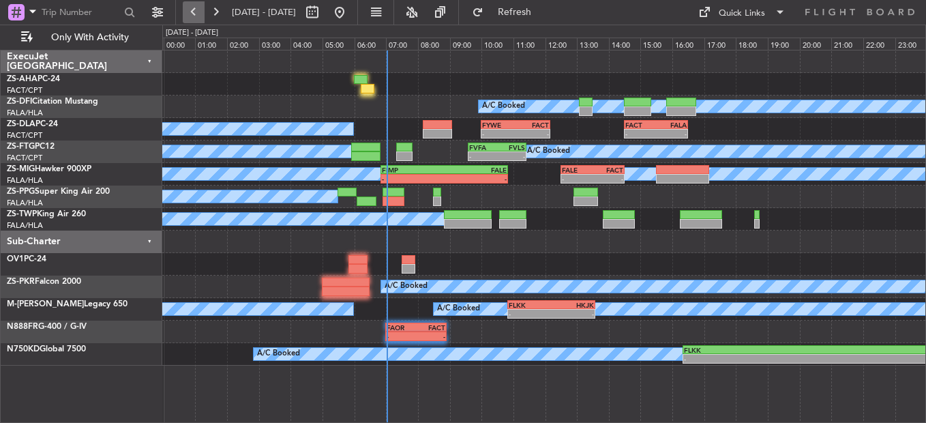
click at [185, 12] on button at bounding box center [194, 12] width 22 height 22
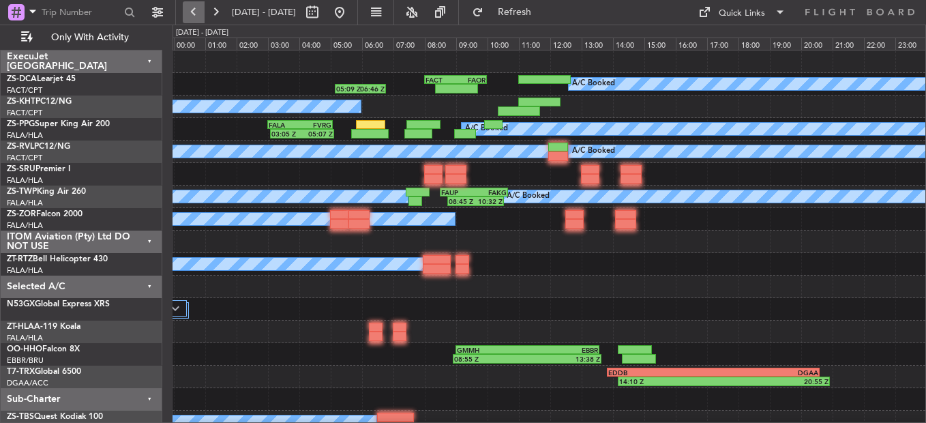
click at [196, 12] on button at bounding box center [194, 12] width 22 height 22
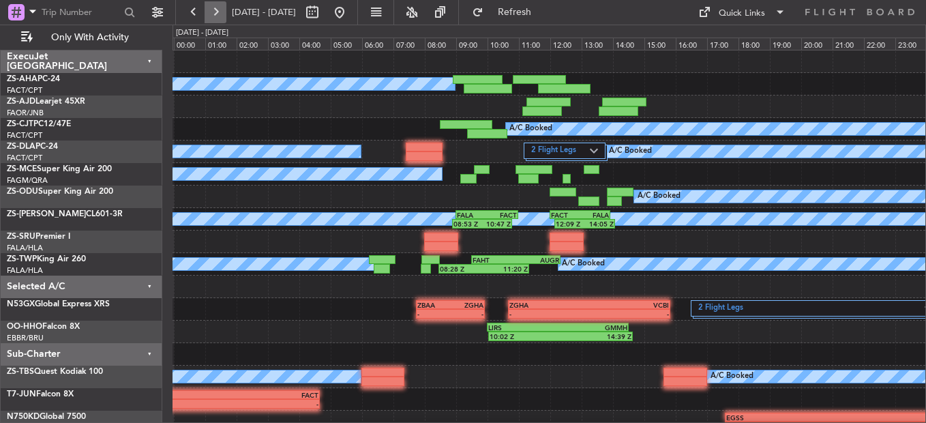
click at [218, 6] on button at bounding box center [216, 12] width 22 height 22
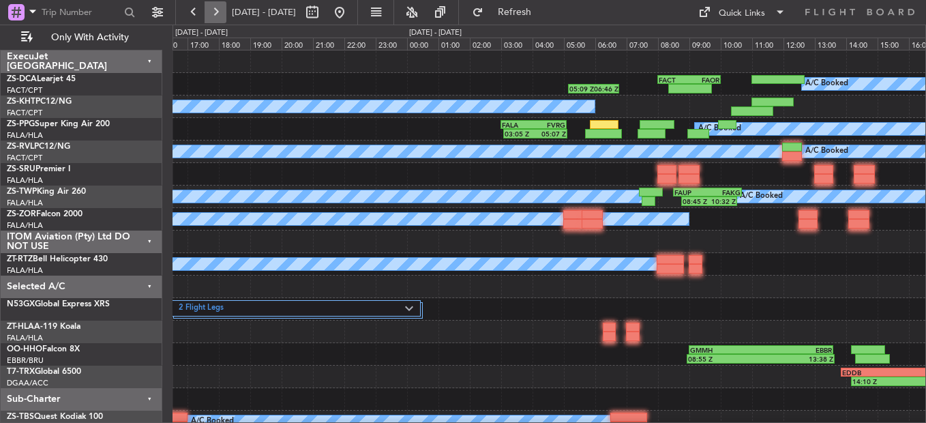
click at [220, 6] on button at bounding box center [216, 12] width 22 height 22
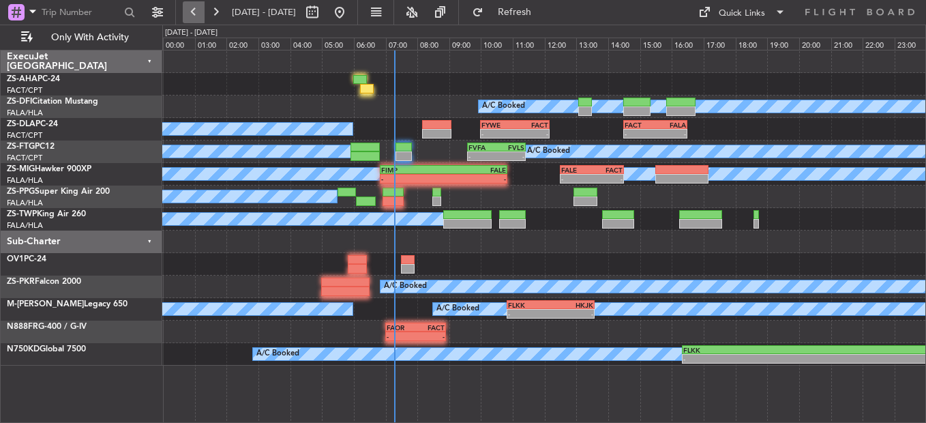
click at [193, 14] on button at bounding box center [194, 12] width 22 height 22
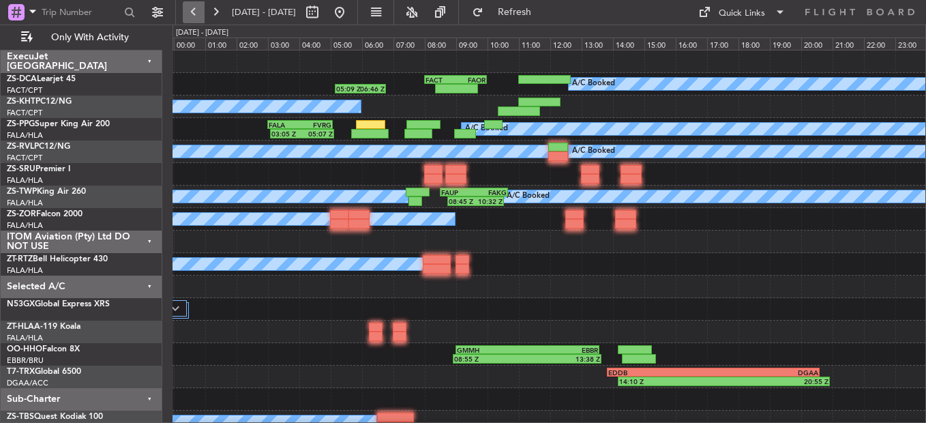
click at [194, 13] on button at bounding box center [194, 12] width 22 height 22
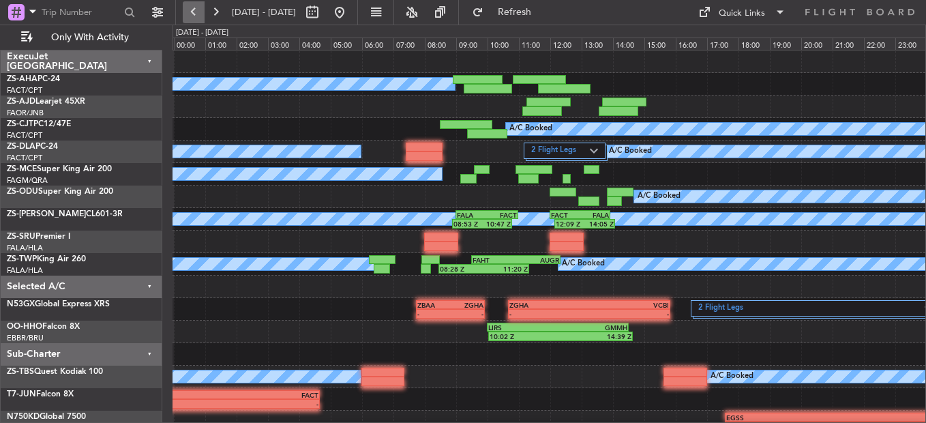
click at [194, 10] on button at bounding box center [194, 12] width 22 height 22
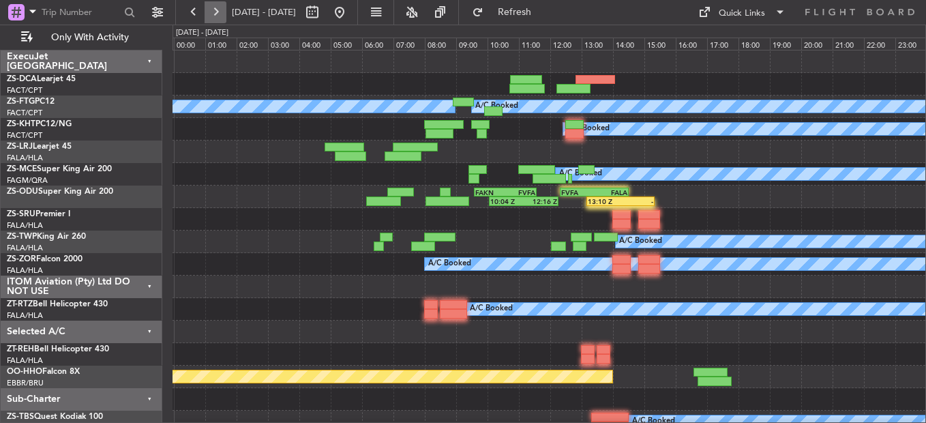
click at [215, 13] on button at bounding box center [216, 12] width 22 height 22
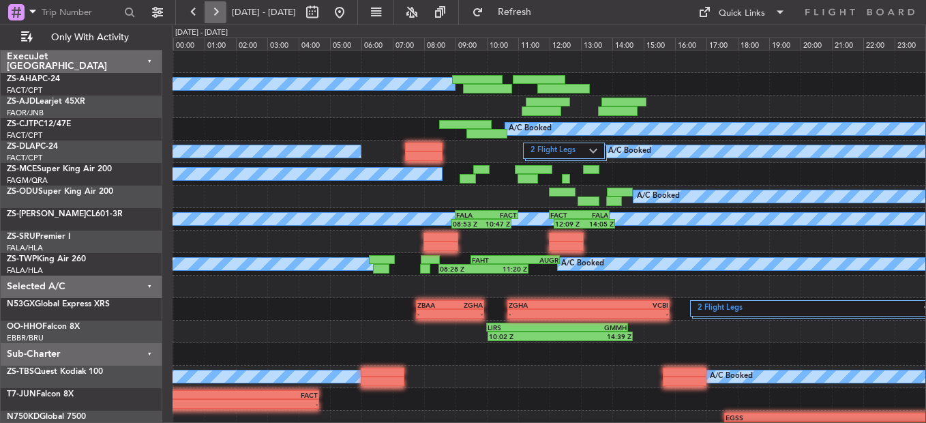
click at [215, 13] on button at bounding box center [216, 12] width 22 height 22
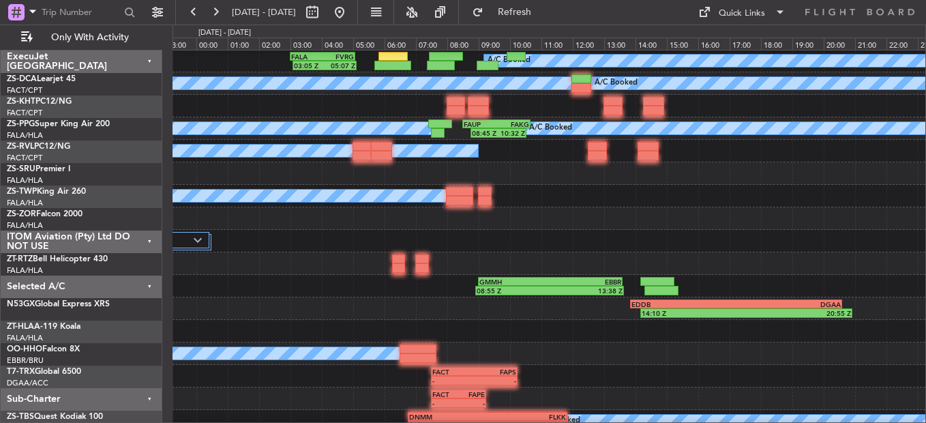
scroll to position [68, 0]
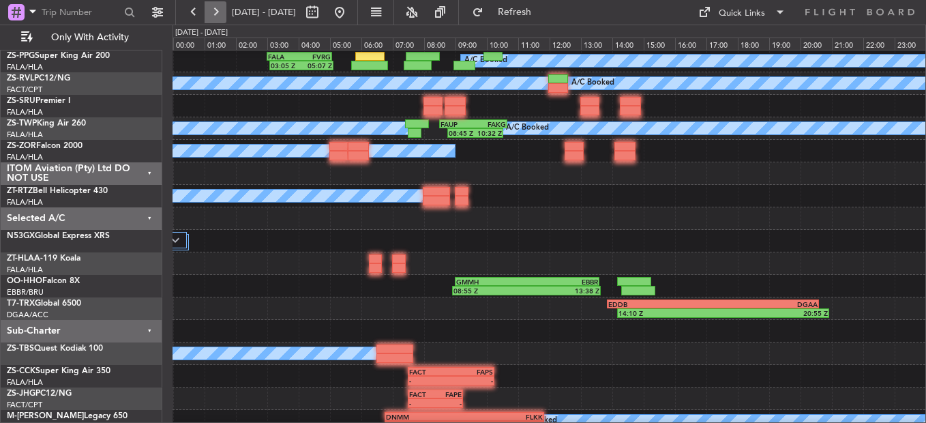
click at [215, 11] on button at bounding box center [216, 12] width 22 height 22
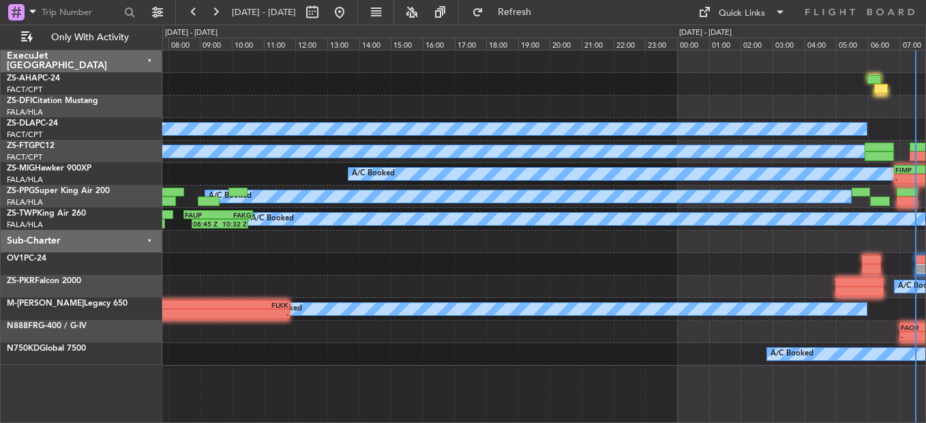
scroll to position [0, 0]
